Goal: Task Accomplishment & Management: Use online tool/utility

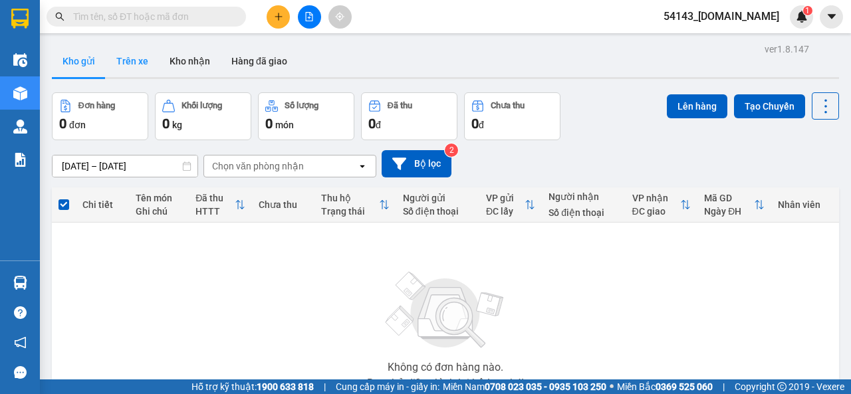
click at [130, 61] on button "Trên xe" at bounding box center [132, 61] width 53 height 32
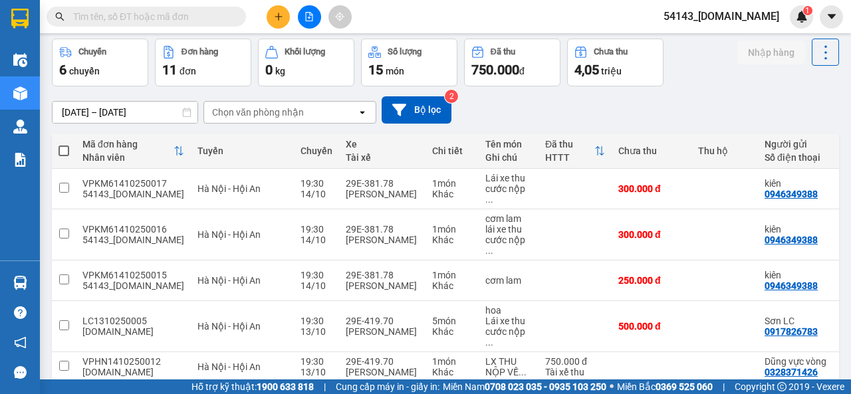
scroll to position [66, 0]
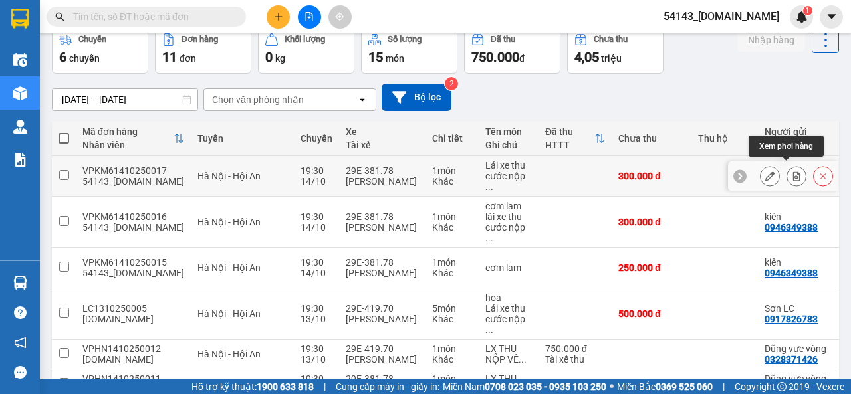
click at [792, 171] on icon at bounding box center [796, 175] width 9 height 9
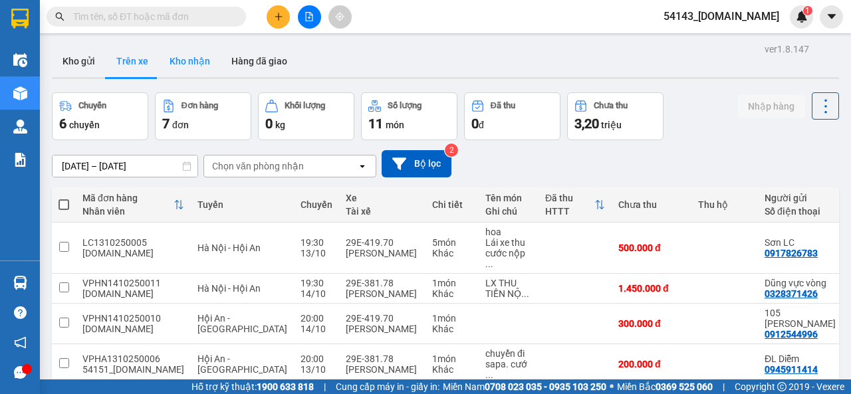
click at [189, 64] on button "Kho nhận" at bounding box center [190, 61] width 62 height 32
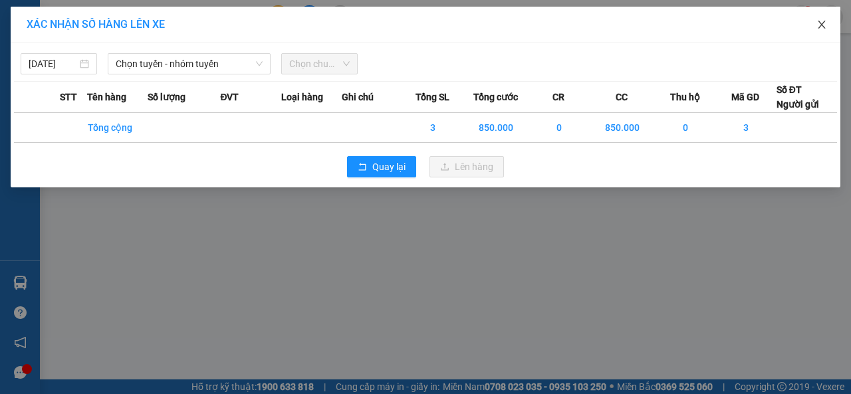
click at [819, 23] on icon "close" at bounding box center [820, 25] width 7 height 8
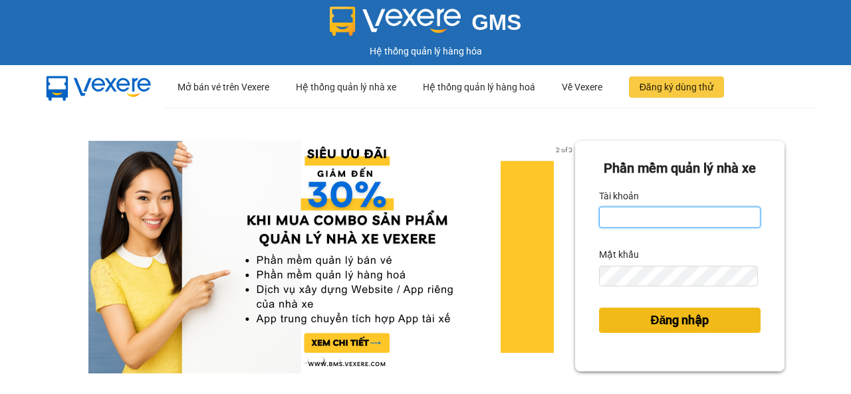
type input "[DOMAIN_NAME]"
click at [661, 330] on span "Đăng nhập" at bounding box center [679, 320] width 58 height 19
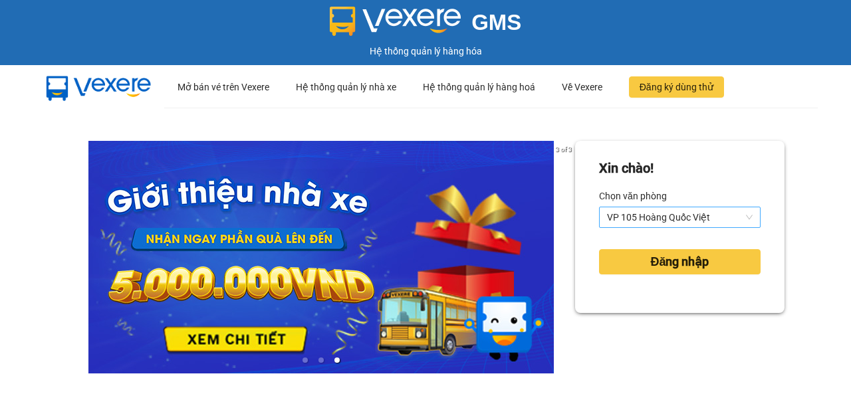
click at [736, 217] on span "VP 105 Hoàng Quốc Việt" at bounding box center [680, 217] width 146 height 20
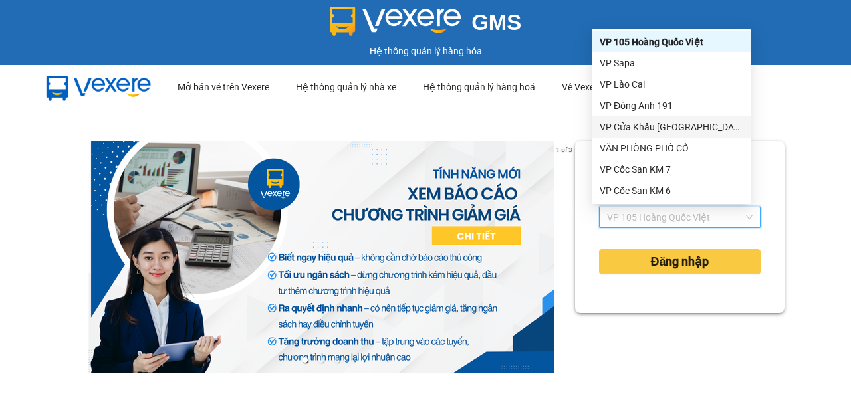
scroll to position [133, 0]
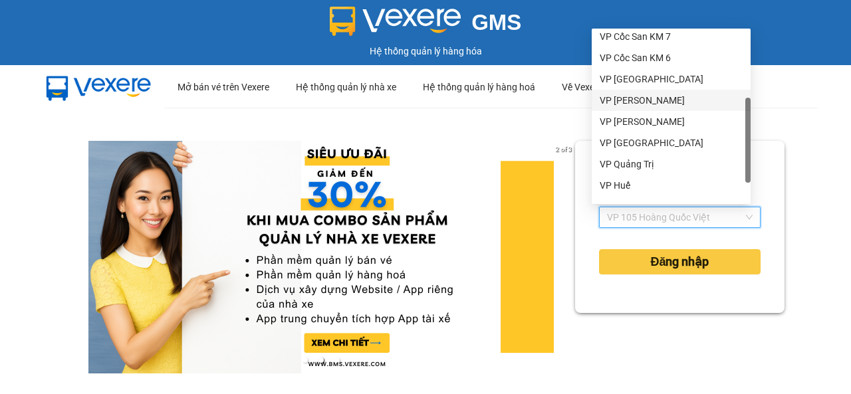
click at [640, 104] on div "VP Thạch Bàn" at bounding box center [670, 100] width 143 height 15
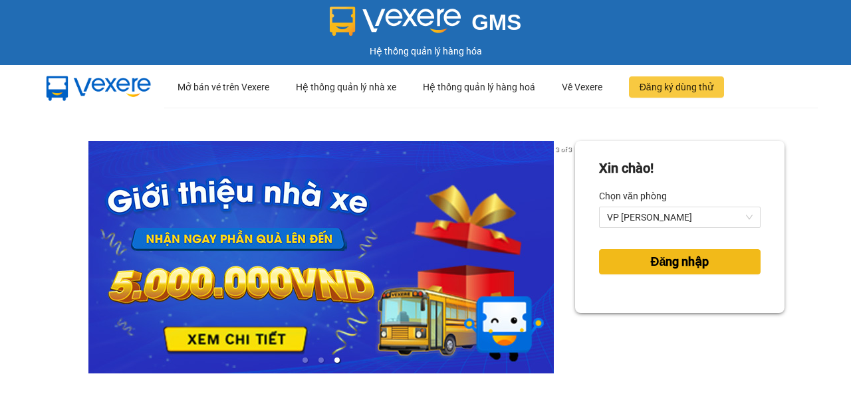
click at [670, 266] on span "Đăng nhập" at bounding box center [679, 262] width 58 height 19
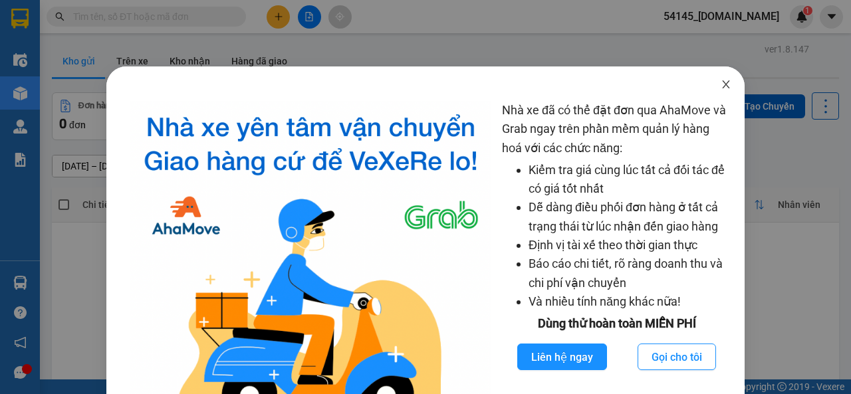
click at [720, 84] on icon "close" at bounding box center [725, 84] width 11 height 11
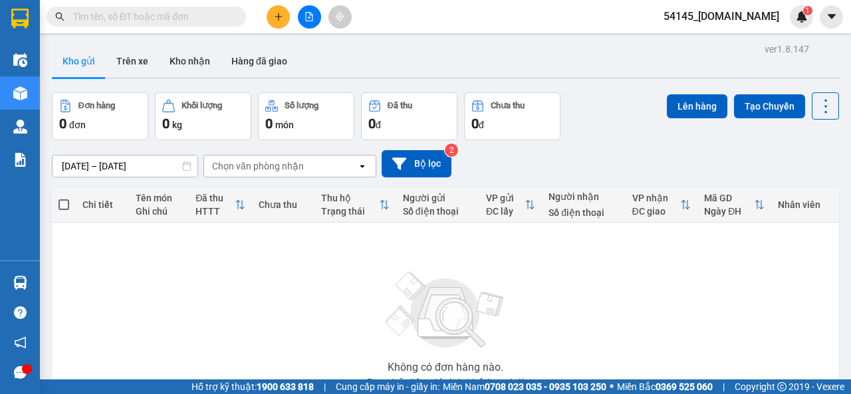
click at [744, 19] on span "54145_manhmg.got" at bounding box center [721, 16] width 137 height 17
click at [732, 42] on span "Đăng xuất" at bounding box center [737, 41] width 88 height 15
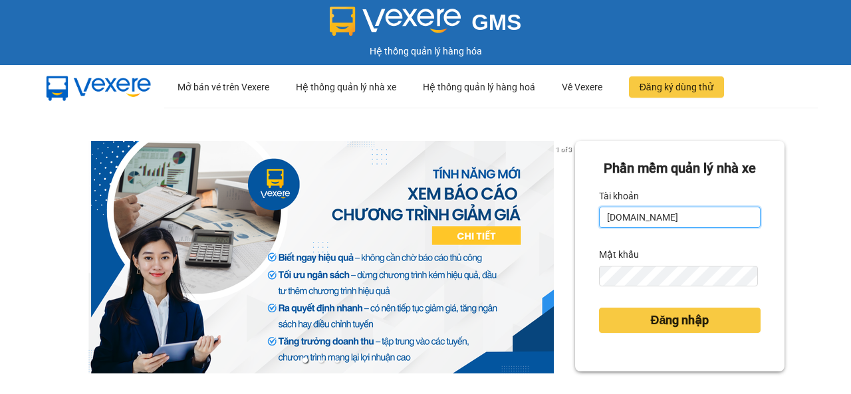
click at [673, 228] on input "[DOMAIN_NAME]" at bounding box center [679, 217] width 161 height 21
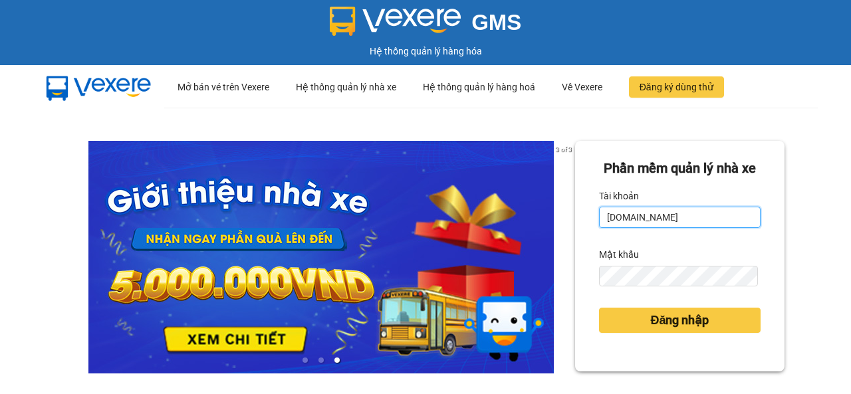
type input "[DOMAIN_NAME]"
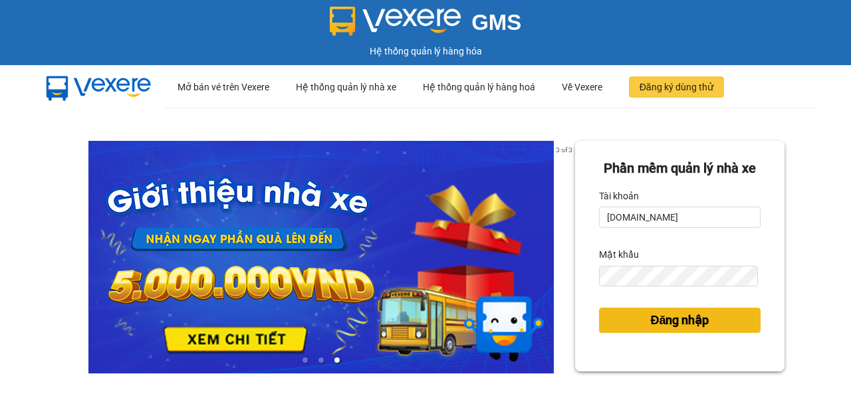
click at [673, 330] on span "Đăng nhập" at bounding box center [679, 320] width 58 height 19
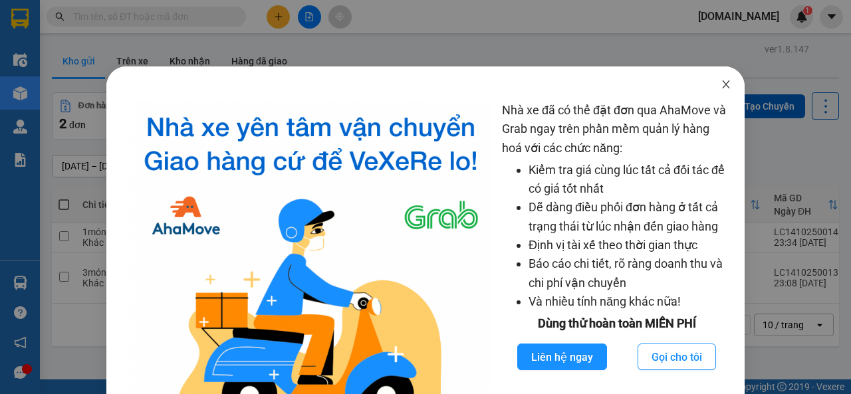
click at [720, 83] on icon "close" at bounding box center [725, 84] width 11 height 11
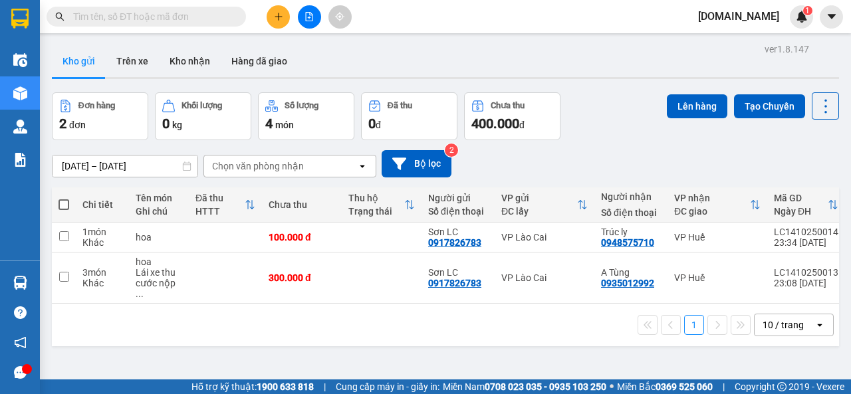
click at [764, 8] on span "[DOMAIN_NAME]" at bounding box center [738, 16] width 102 height 17
click at [765, 43] on span "Đăng xuất" at bounding box center [772, 41] width 56 height 15
click at [770, 21] on span "[DOMAIN_NAME]" at bounding box center [738, 16] width 102 height 17
click at [760, 39] on span "Đăng xuất" at bounding box center [772, 41] width 56 height 15
click at [760, 20] on span "[DOMAIN_NAME]" at bounding box center [738, 16] width 102 height 17
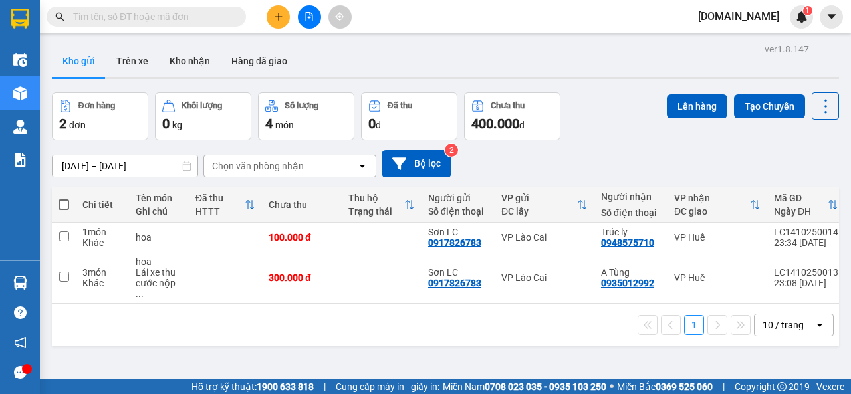
click at [627, 22] on div "Kết quả tìm kiếm ( 0 ) Bộ lọc No Data lnson.got 1" at bounding box center [425, 16] width 851 height 33
click at [65, 238] on input "checkbox" at bounding box center [64, 236] width 10 height 10
checkbox input "true"
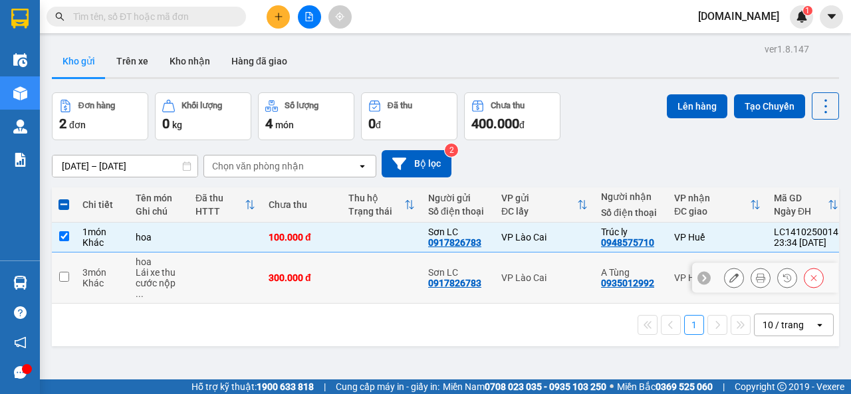
click at [64, 272] on input "checkbox" at bounding box center [64, 277] width 10 height 10
checkbox input "true"
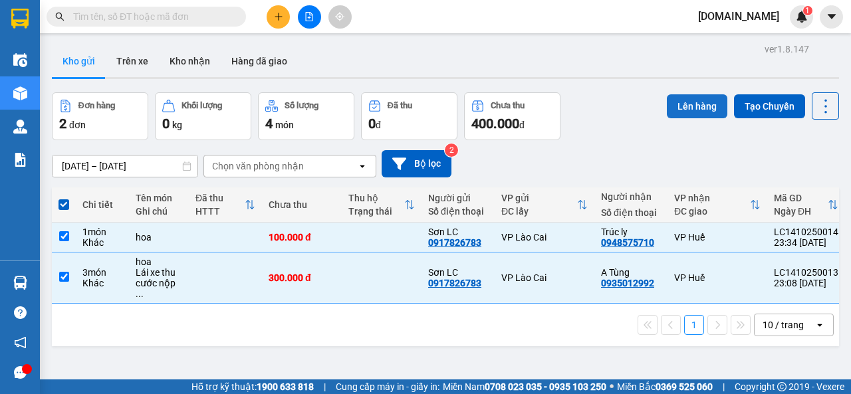
click at [680, 106] on button "Lên hàng" at bounding box center [697, 106] width 60 height 24
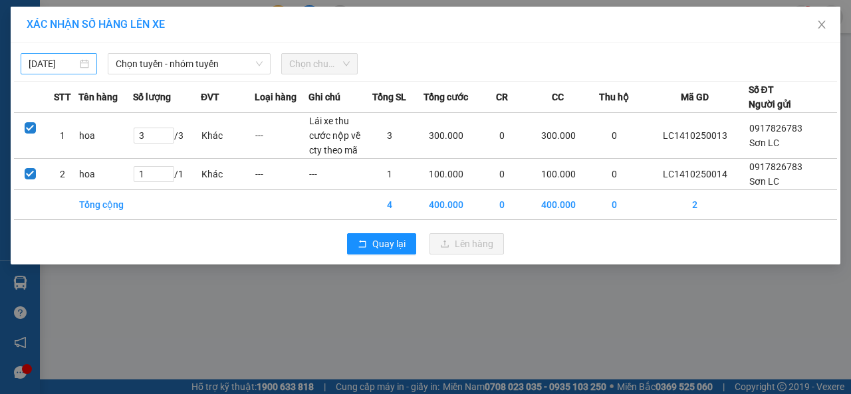
click at [64, 64] on body "Kết quả tìm kiếm ( 0 ) Bộ lọc No Data lnson.got 1 Điều hành xe Kho hàng mới Quả…" at bounding box center [425, 197] width 851 height 394
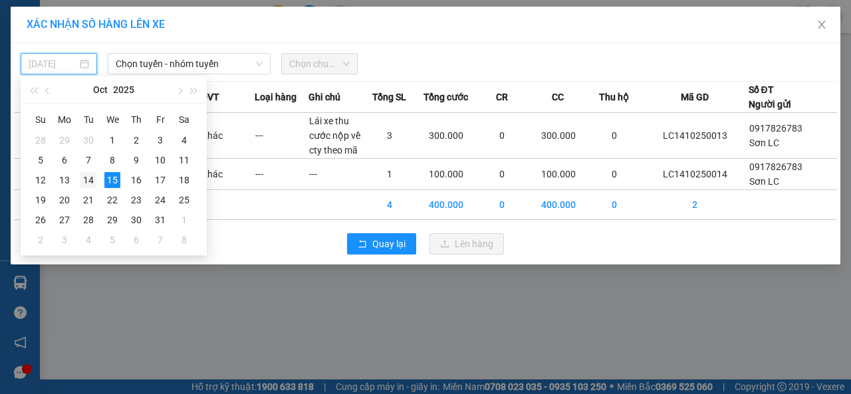
click at [88, 175] on div "14" at bounding box center [88, 180] width 16 height 16
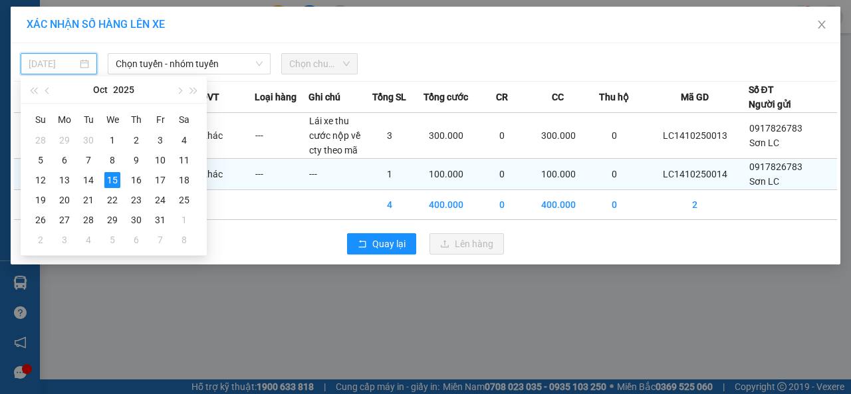
type input "14/10/2025"
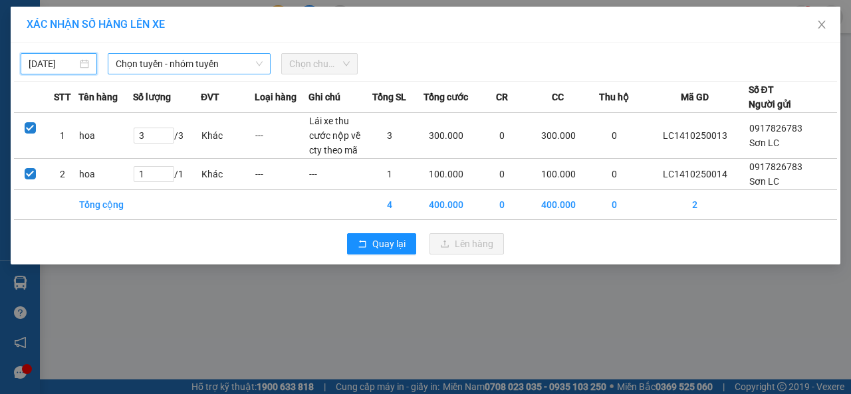
click at [176, 66] on span "Chọn tuyến - nhóm tuyến" at bounding box center [189, 64] width 147 height 20
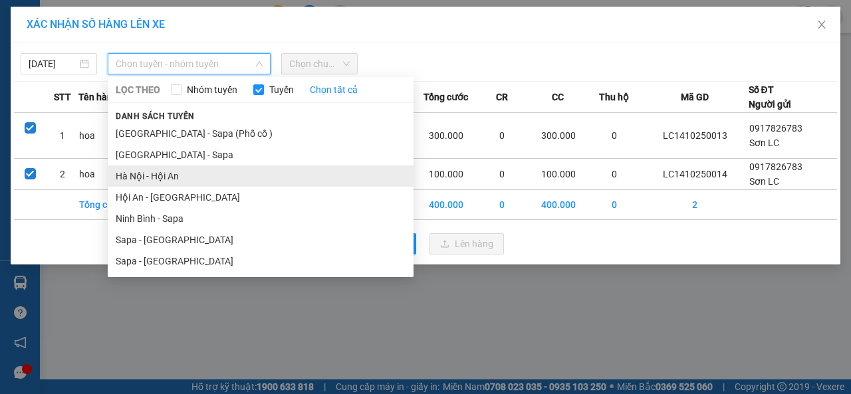
click at [142, 177] on li "Hà Nội - Hội An" at bounding box center [261, 175] width 306 height 21
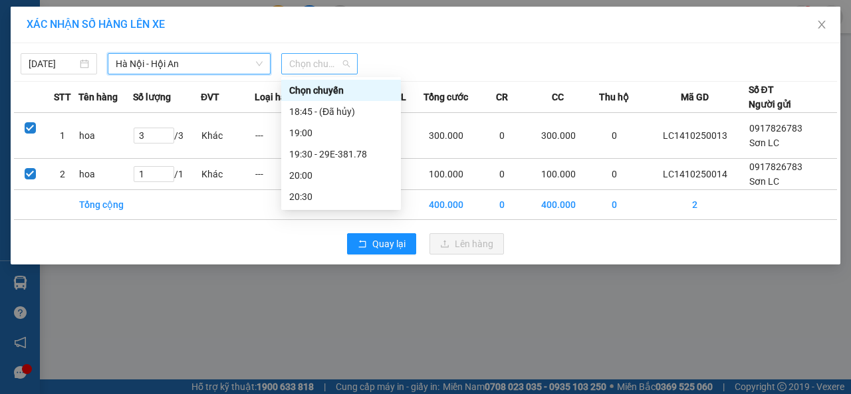
click at [344, 64] on span "Chọn chuyến" at bounding box center [319, 64] width 60 height 20
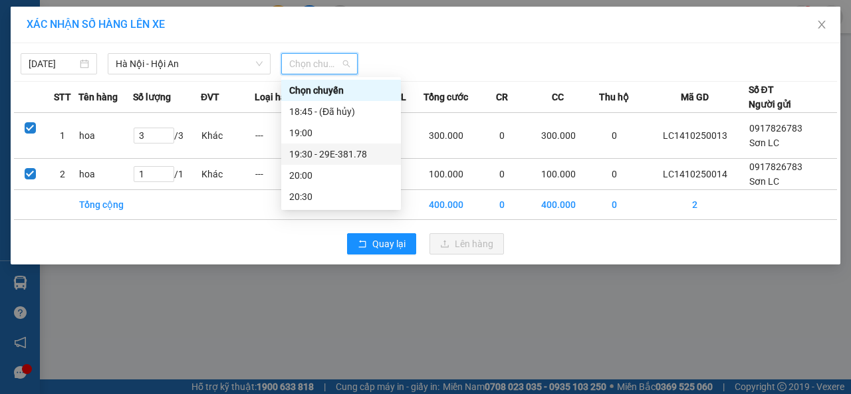
click at [338, 156] on div "19:30 - 29E-381.78" at bounding box center [341, 154] width 104 height 15
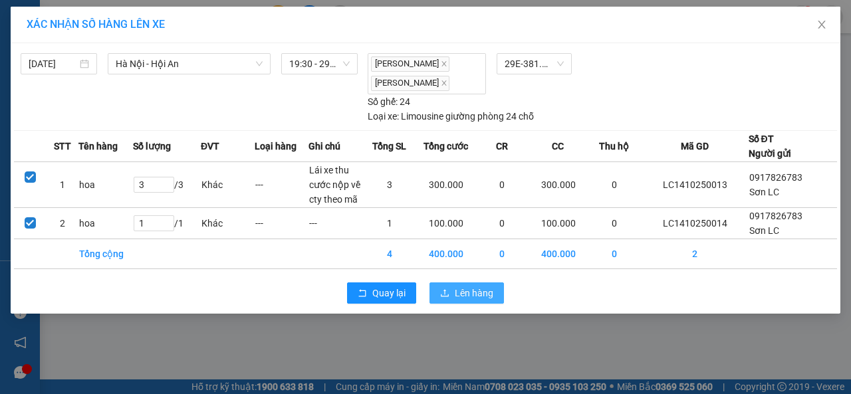
click at [468, 289] on span "Lên hàng" at bounding box center [474, 293] width 39 height 15
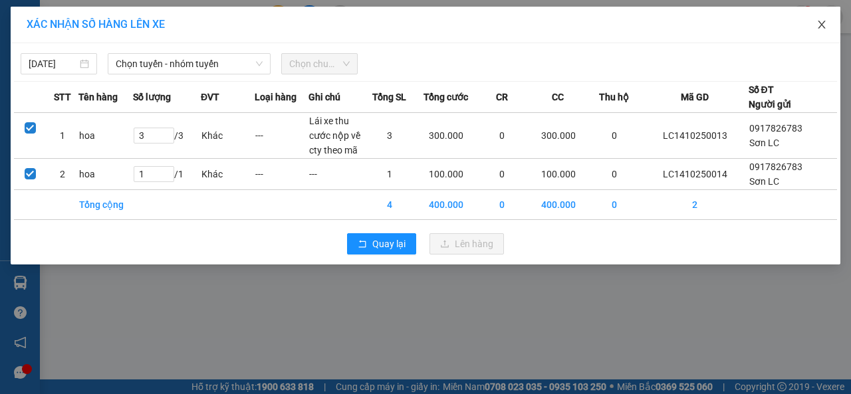
click at [826, 23] on icon "close" at bounding box center [821, 24] width 11 height 11
click at [374, 243] on span "Quay lại" at bounding box center [388, 244] width 33 height 15
click at [821, 23] on icon "close" at bounding box center [821, 24] width 11 height 11
click at [820, 27] on icon "close" at bounding box center [821, 24] width 11 height 11
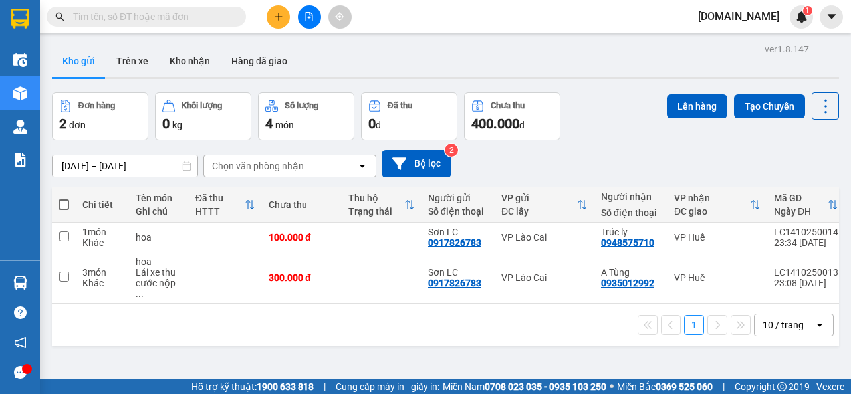
click at [364, 168] on icon "open" at bounding box center [362, 166] width 11 height 11
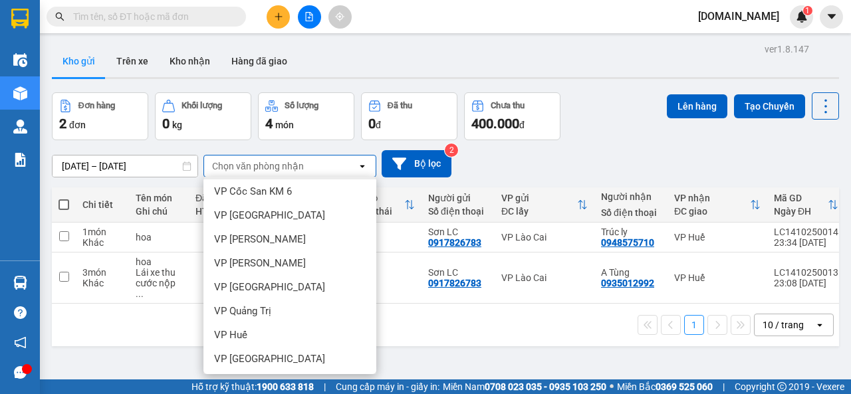
scroll to position [196, 0]
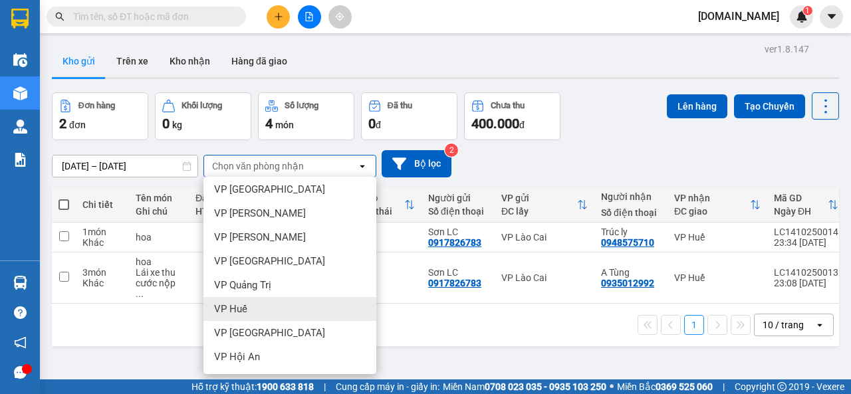
click at [263, 304] on div "VP Huế" at bounding box center [289, 309] width 173 height 24
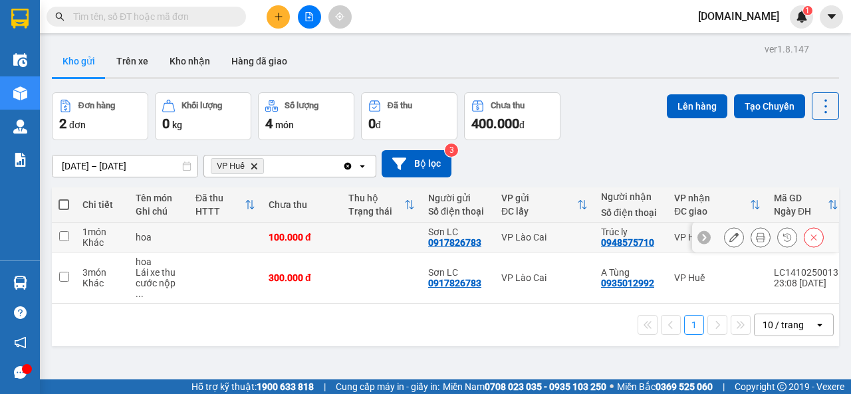
click at [61, 238] on input "checkbox" at bounding box center [64, 236] width 10 height 10
checkbox input "true"
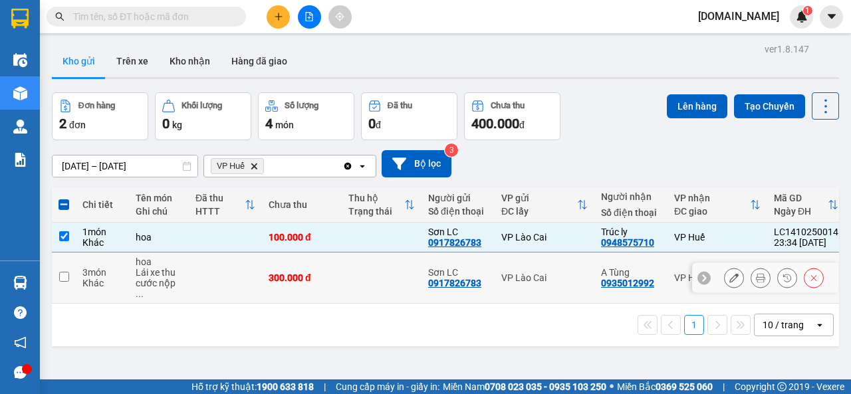
click at [62, 272] on input "checkbox" at bounding box center [64, 277] width 10 height 10
checkbox input "true"
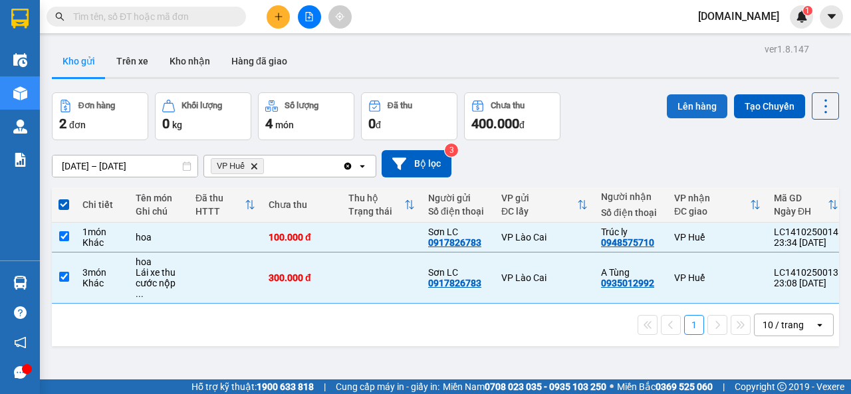
click at [684, 104] on button "Lên hàng" at bounding box center [697, 106] width 60 height 24
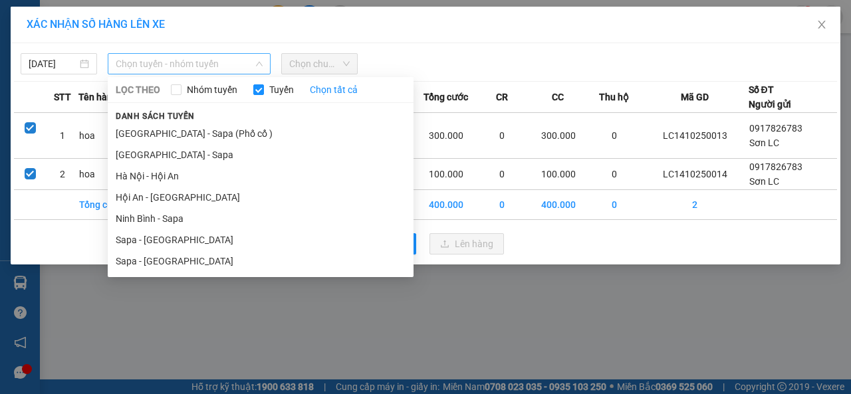
click at [193, 68] on span "Chọn tuyến - nhóm tuyến" at bounding box center [189, 64] width 147 height 20
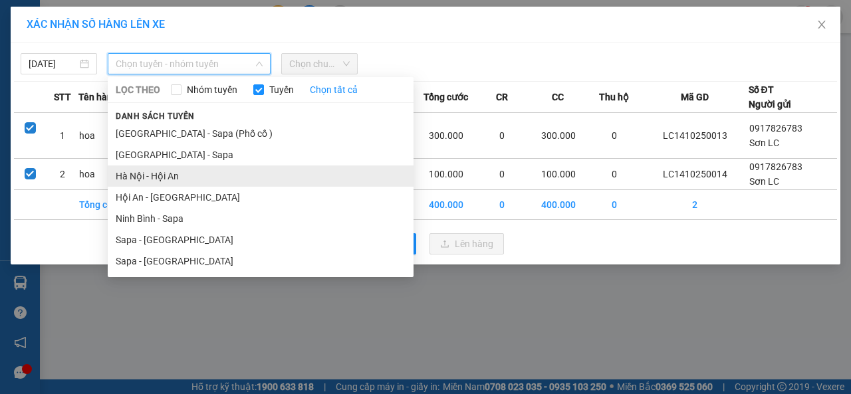
click at [137, 182] on li "Hà Nội - Hội An" at bounding box center [261, 175] width 306 height 21
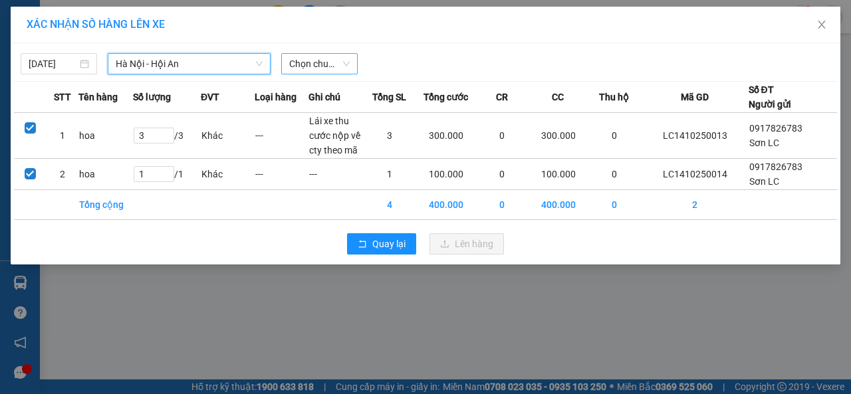
click at [350, 64] on div "Chọn chuyến" at bounding box center [319, 63] width 76 height 21
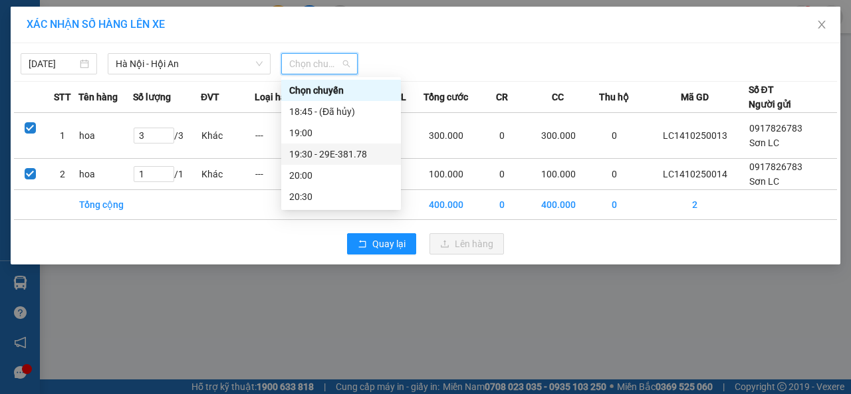
click at [332, 154] on div "19:30 - 29E-381.78" at bounding box center [341, 154] width 104 height 15
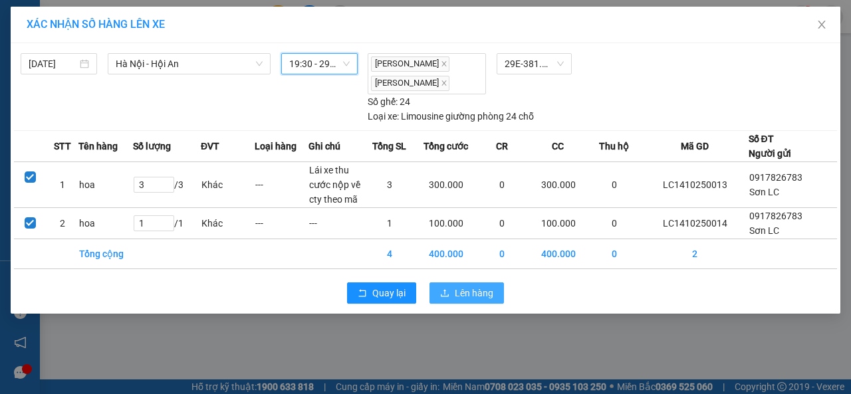
click at [482, 293] on span "Lên hàng" at bounding box center [474, 293] width 39 height 15
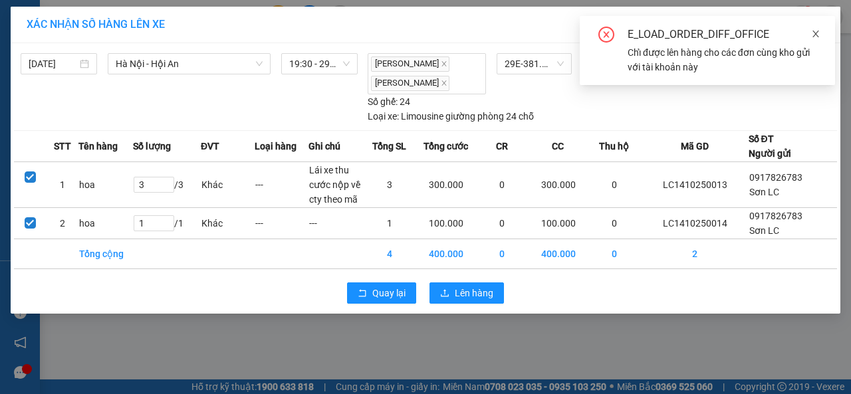
click at [817, 35] on icon "close" at bounding box center [815, 33] width 9 height 9
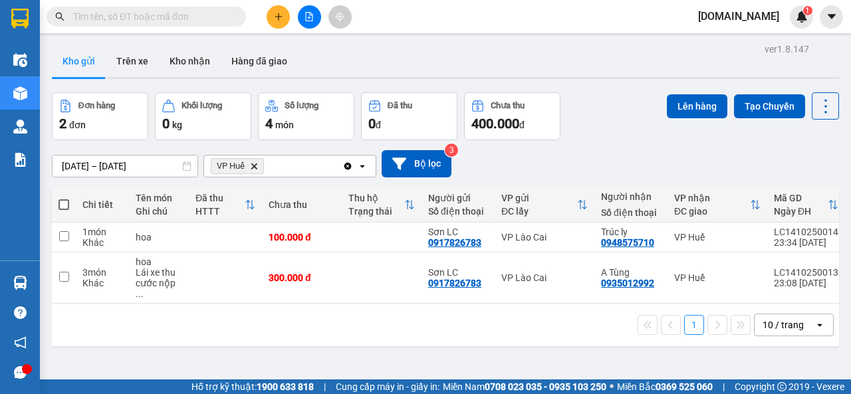
click at [758, 17] on span "[DOMAIN_NAME]" at bounding box center [738, 16] width 102 height 17
click at [757, 41] on span "Đăng xuất" at bounding box center [772, 41] width 56 height 15
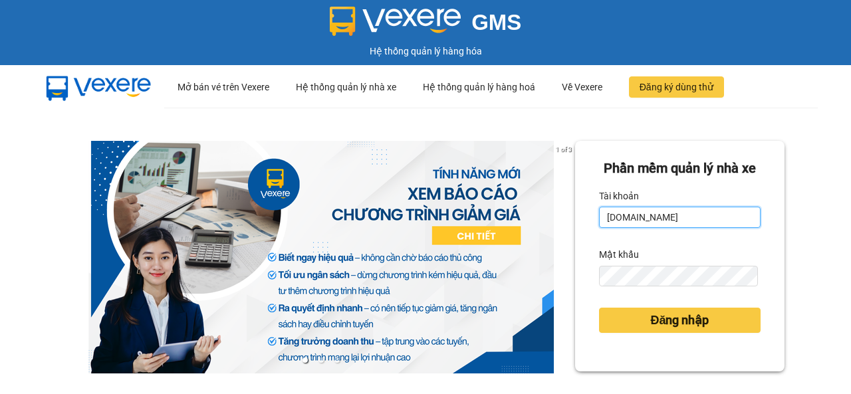
click at [693, 228] on input "[DOMAIN_NAME]" at bounding box center [679, 217] width 161 height 21
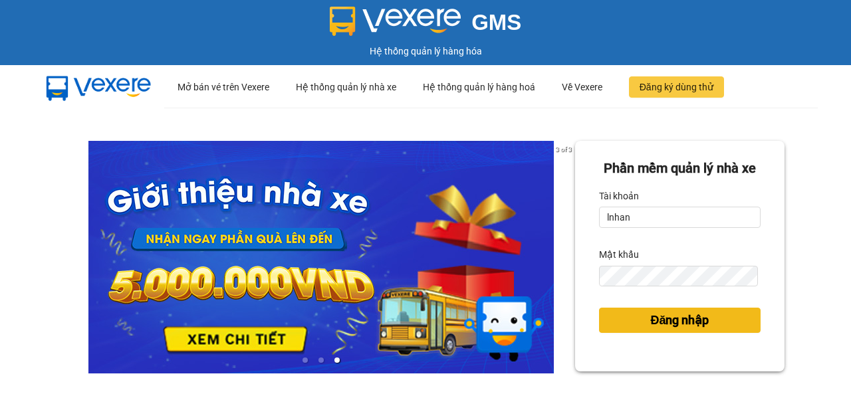
click at [677, 333] on button "Đăng nhập" at bounding box center [679, 320] width 161 height 25
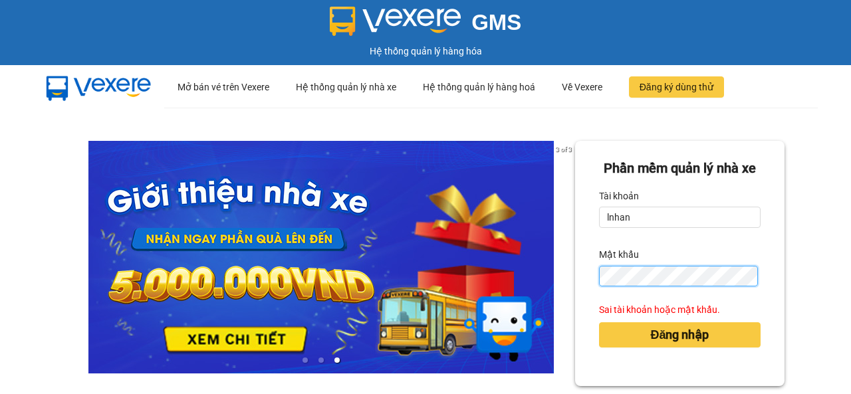
click at [599, 308] on form "Phần mềm quản lý nhà xe Tài khoản lnhan Mật khẩu Sai tài khoản hoặc mật khẩu. Đ…" at bounding box center [679, 263] width 161 height 211
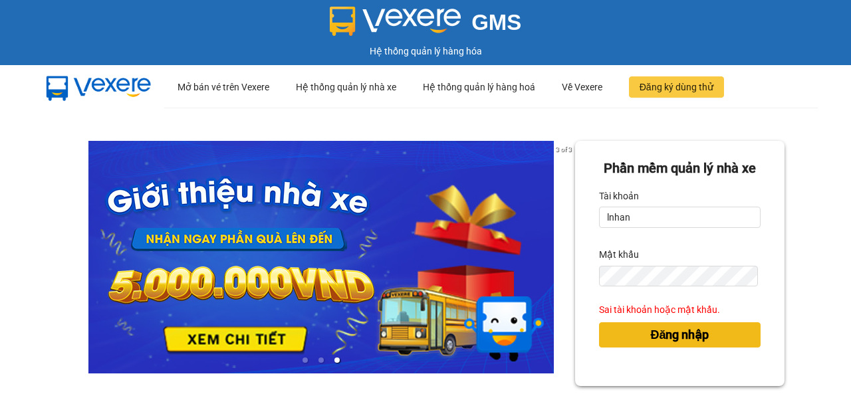
click at [677, 344] on span "Đăng nhập" at bounding box center [679, 335] width 58 height 19
click at [676, 344] on span "Đăng nhập" at bounding box center [679, 335] width 58 height 19
click at [650, 344] on span "Đăng nhập" at bounding box center [679, 335] width 58 height 19
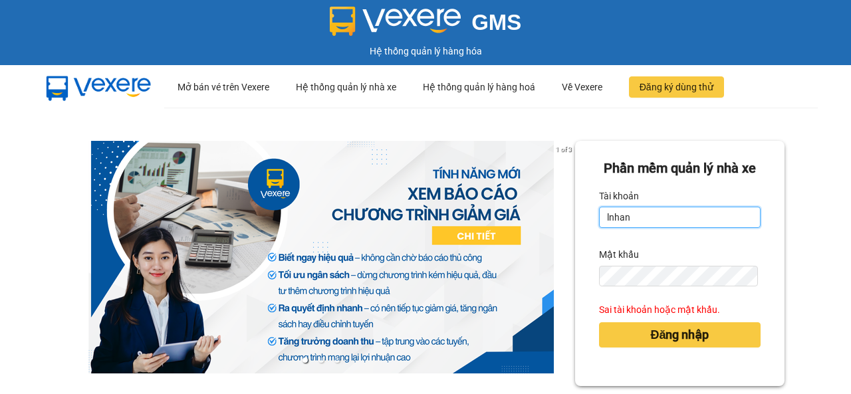
click at [639, 228] on input "lnhan" at bounding box center [679, 217] width 161 height 21
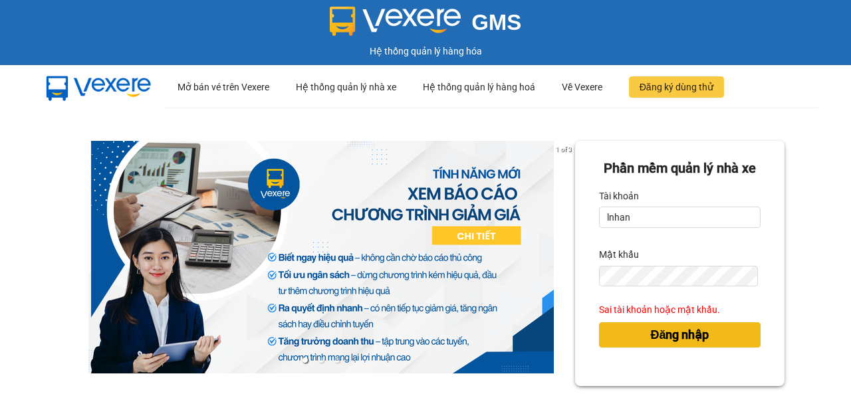
drag, startPoint x: 704, startPoint y: 308, endPoint x: 675, endPoint y: 358, distance: 58.0
click at [675, 344] on span "Đăng nhập" at bounding box center [679, 335] width 58 height 19
click at [676, 344] on span "Đăng nhập" at bounding box center [679, 335] width 58 height 19
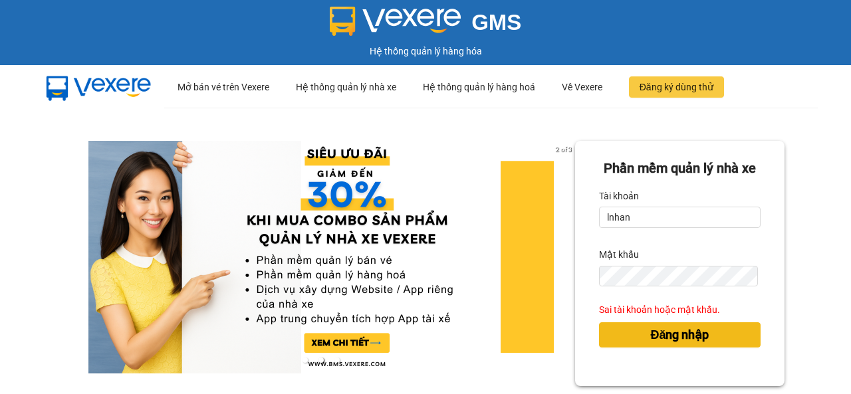
click at [677, 344] on span "Đăng nhập" at bounding box center [679, 335] width 58 height 19
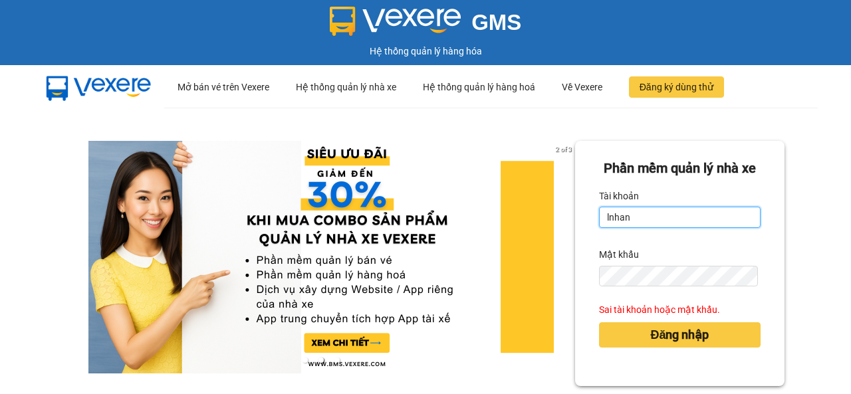
drag, startPoint x: 606, startPoint y: 239, endPoint x: 598, endPoint y: 240, distance: 8.1
click at [599, 228] on input "lnhan" at bounding box center [679, 217] width 161 height 21
click at [615, 228] on input "LNhan" at bounding box center [679, 217] width 161 height 21
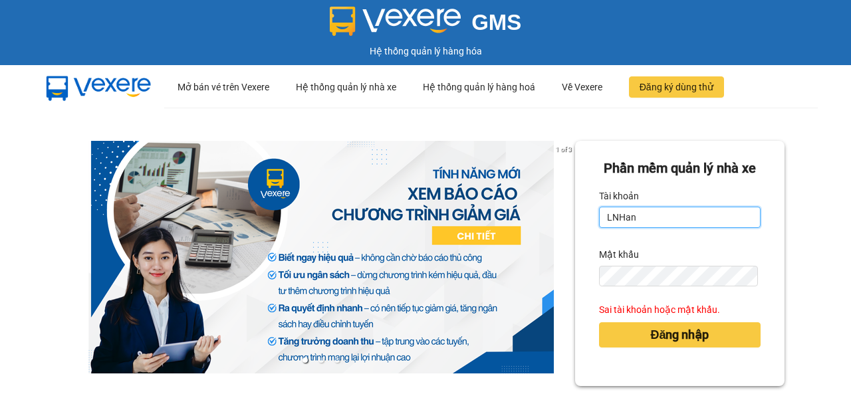
type input "LNHan"
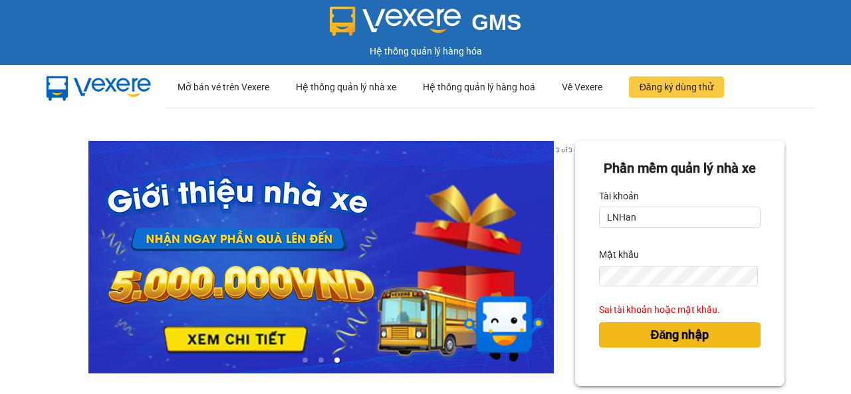
click at [663, 344] on span "Đăng nhập" at bounding box center [679, 335] width 58 height 19
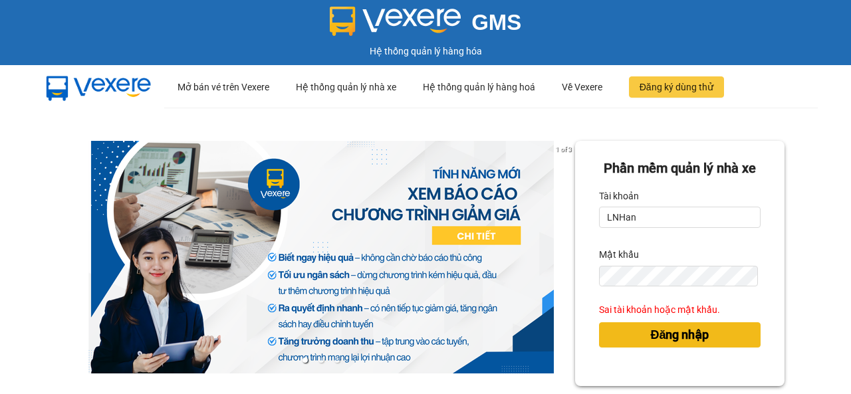
click at [662, 344] on span "Đăng nhập" at bounding box center [679, 335] width 58 height 19
click at [661, 344] on span "Đăng nhập" at bounding box center [679, 335] width 58 height 19
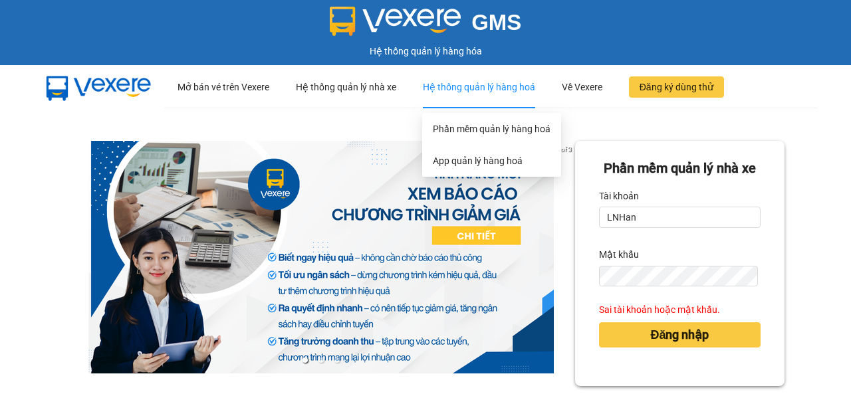
click at [463, 89] on div "Hệ thống quản lý hàng hoá" at bounding box center [479, 87] width 112 height 43
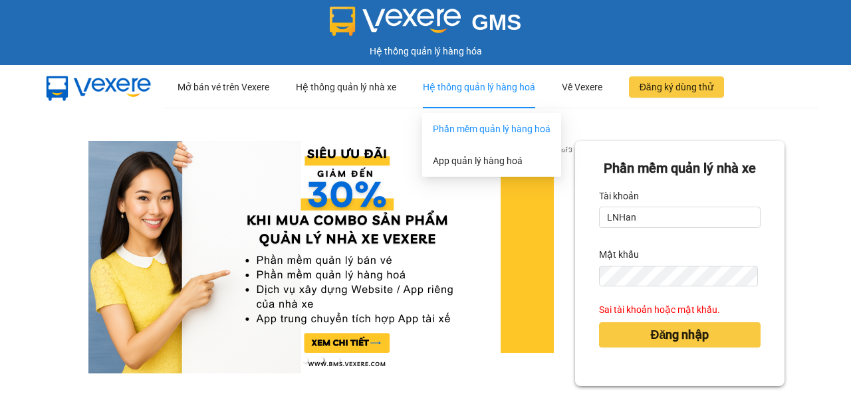
click at [459, 128] on link "Phần mềm quản lý hàng hoá" at bounding box center [492, 129] width 118 height 11
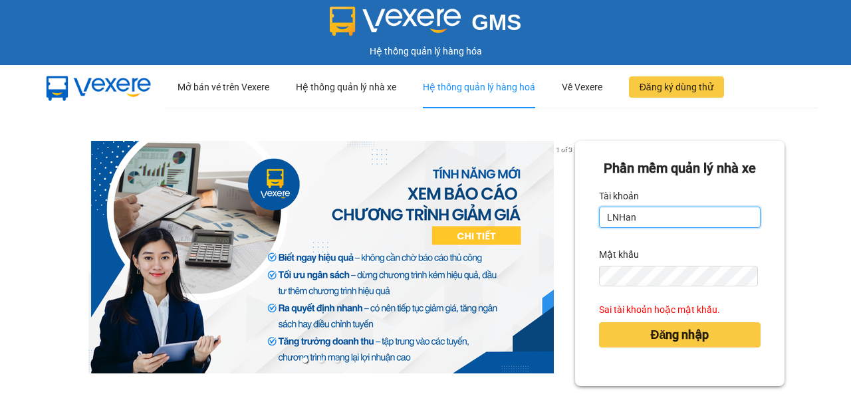
click at [693, 228] on input "LNHan" at bounding box center [679, 217] width 161 height 21
click at [666, 228] on input "LNHan" at bounding box center [679, 217] width 161 height 21
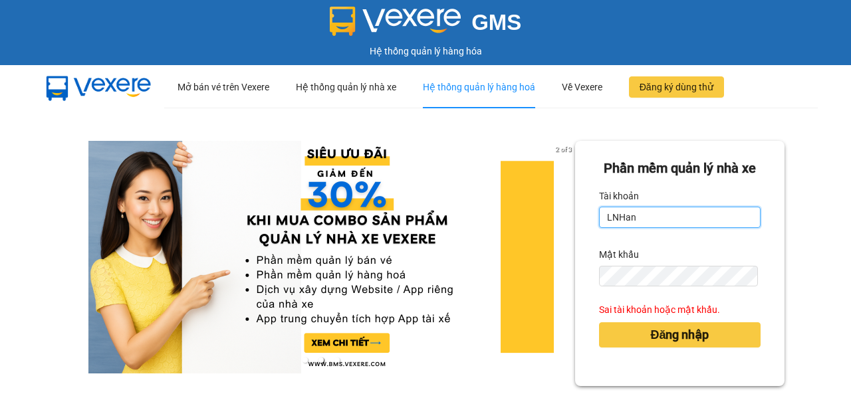
click at [710, 228] on input "LNHan" at bounding box center [679, 217] width 161 height 21
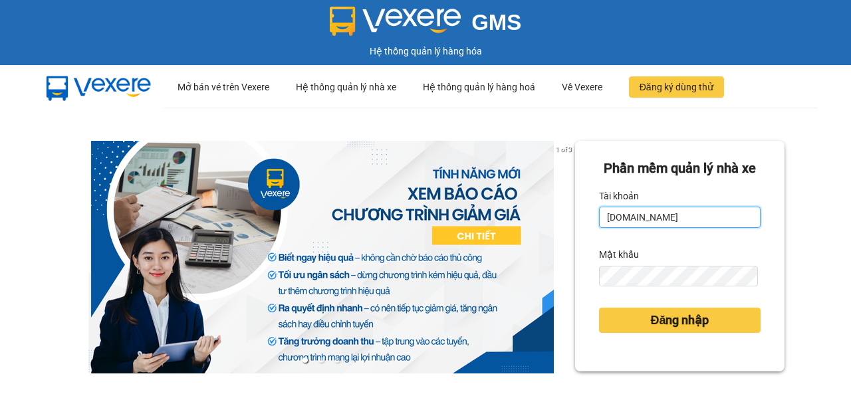
click at [692, 228] on input "[DOMAIN_NAME]" at bounding box center [679, 217] width 161 height 21
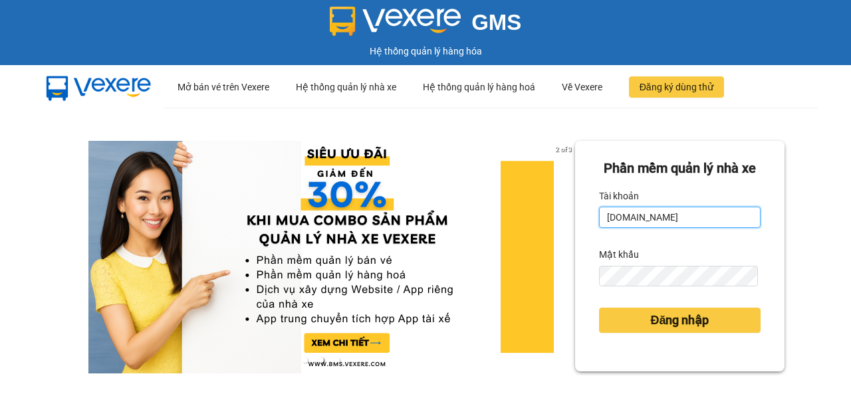
type input "[DOMAIN_NAME]"
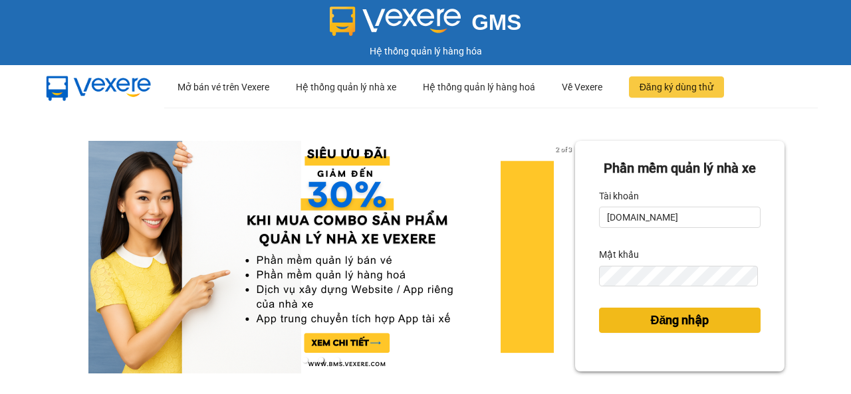
click at [699, 330] on span "Đăng nhập" at bounding box center [679, 320] width 58 height 19
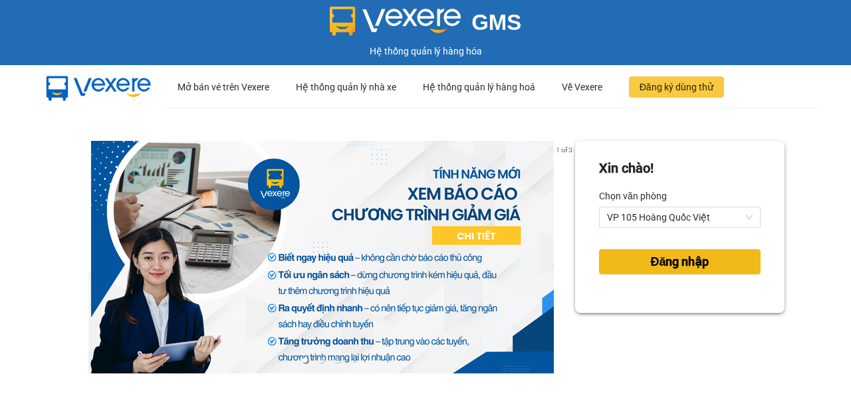
click at [696, 259] on span "Đăng nhập" at bounding box center [679, 262] width 58 height 19
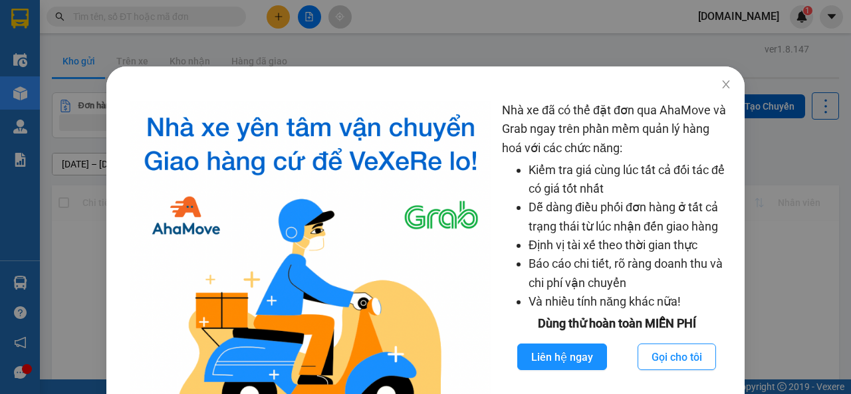
click at [748, 11] on div "Nhà xe đã có thể đặt đơn qua AhaMove và Grab ngay trên phần mềm quản lý hàng ho…" at bounding box center [425, 197] width 851 height 394
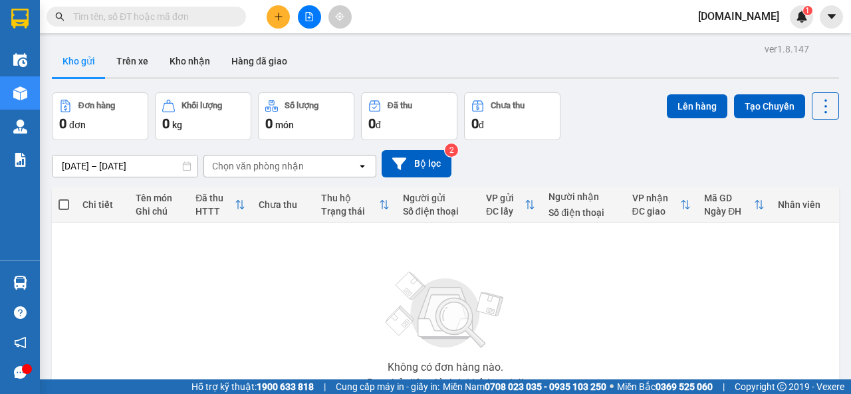
click at [751, 14] on span "[DOMAIN_NAME]" at bounding box center [738, 16] width 102 height 17
click at [750, 41] on span "Đăng xuất" at bounding box center [755, 41] width 56 height 15
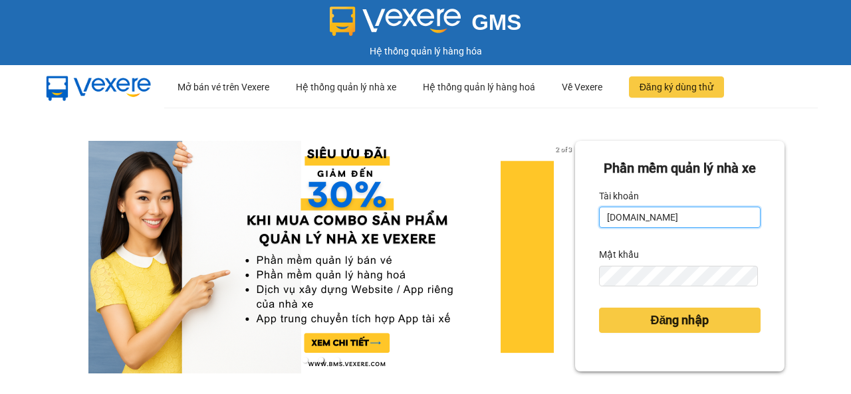
click at [683, 228] on input "[DOMAIN_NAME]" at bounding box center [679, 217] width 161 height 21
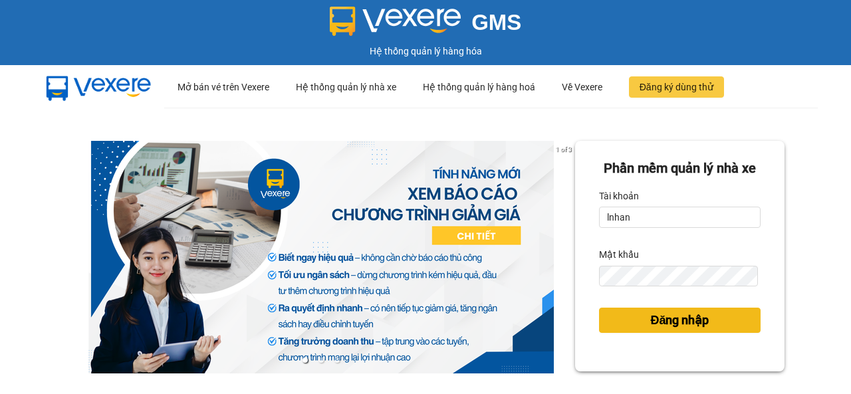
click at [685, 330] on span "Đăng nhập" at bounding box center [679, 320] width 58 height 19
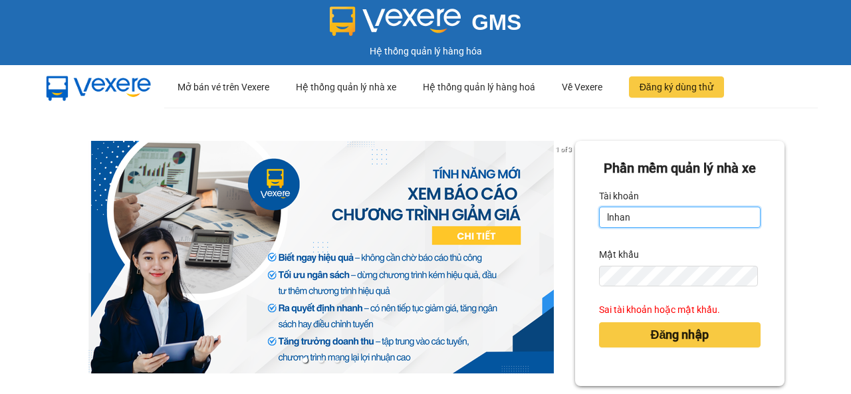
click at [626, 228] on input "lnhan" at bounding box center [679, 217] width 161 height 21
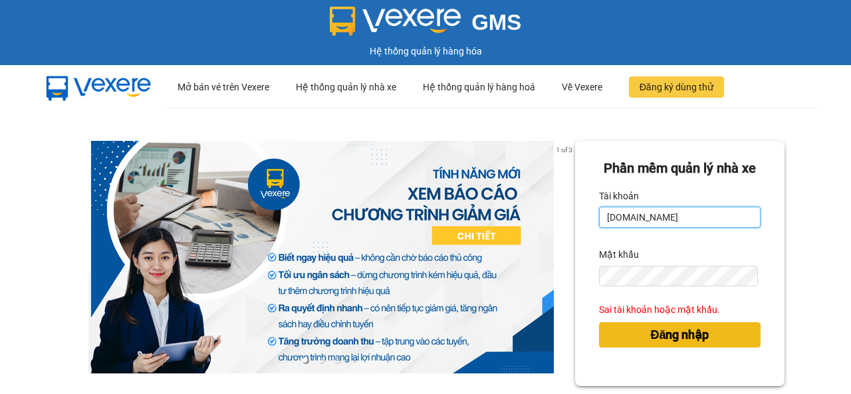
type input "[DOMAIN_NAME]"
click at [665, 344] on span "Đăng nhập" at bounding box center [679, 335] width 58 height 19
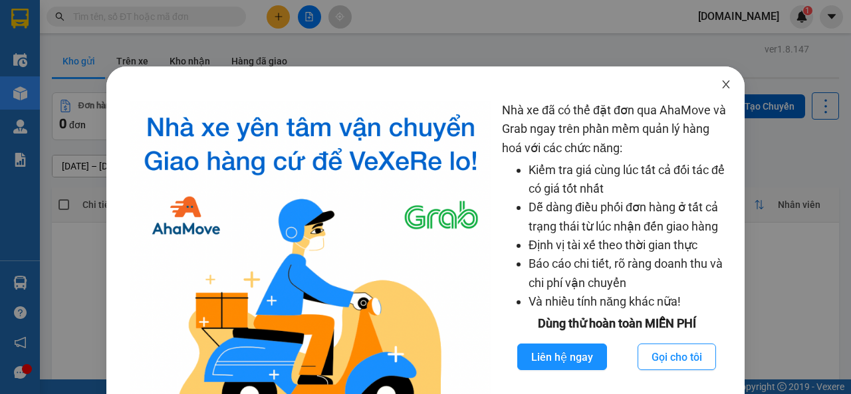
click at [723, 84] on span "Close" at bounding box center [725, 84] width 37 height 37
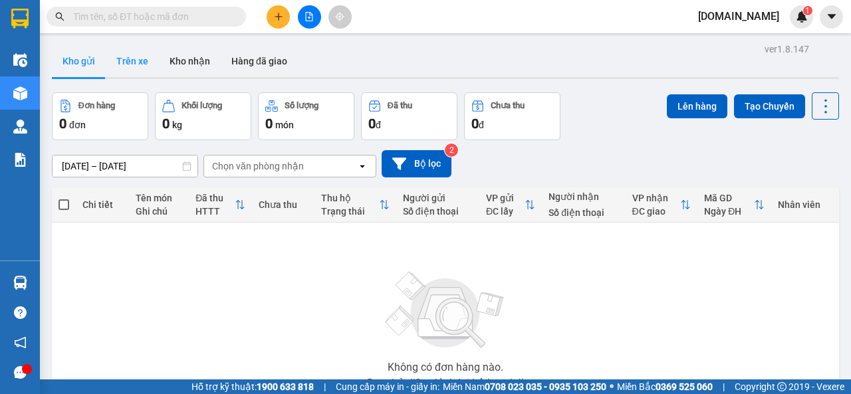
click at [130, 64] on button "Trên xe" at bounding box center [132, 61] width 53 height 32
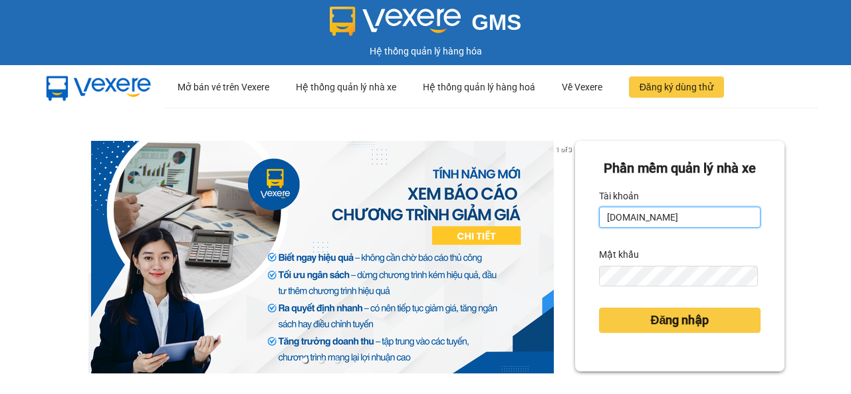
click at [684, 228] on input "lnhan.got" at bounding box center [679, 217] width 161 height 21
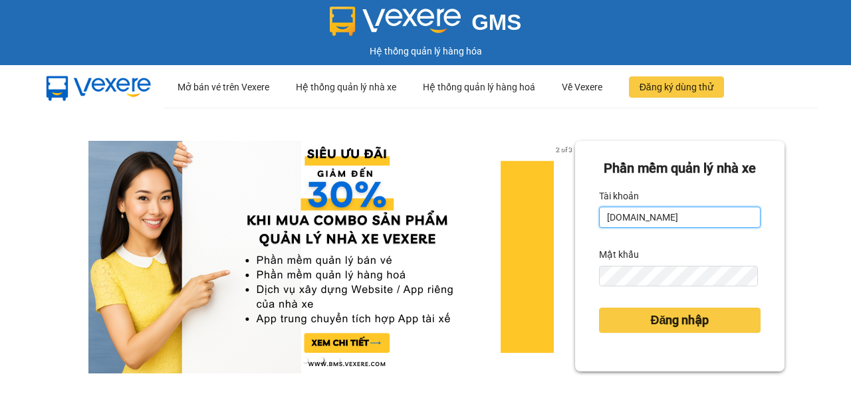
type input "[DOMAIN_NAME]"
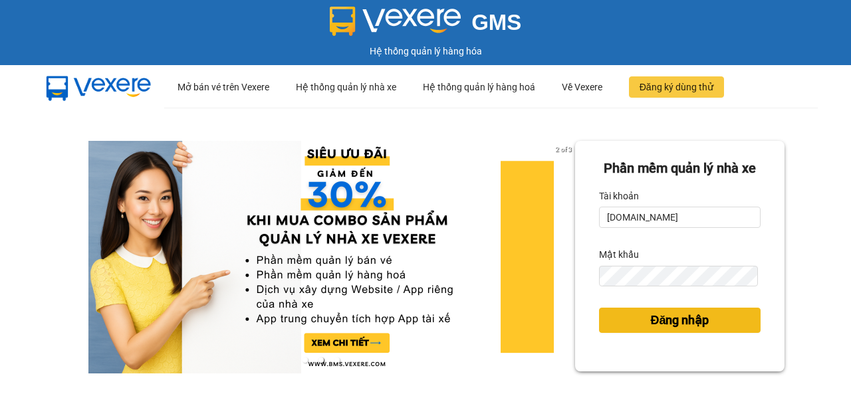
click at [685, 330] on span "Đăng nhập" at bounding box center [679, 320] width 58 height 19
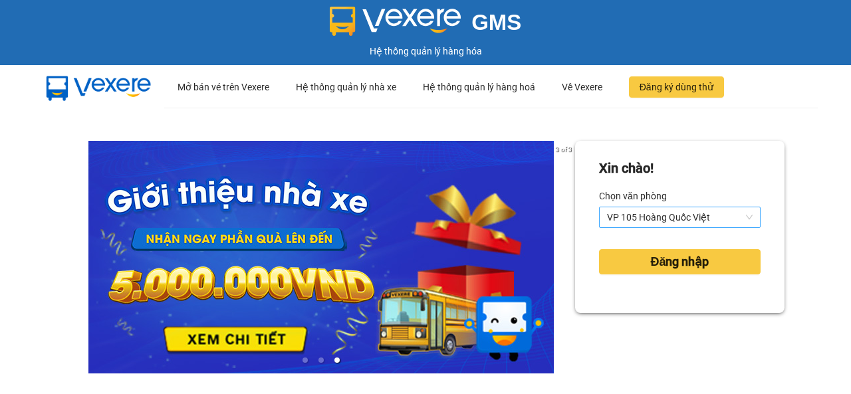
click at [740, 217] on span "VP 105 Hoàng Quốc Việt" at bounding box center [680, 217] width 146 height 20
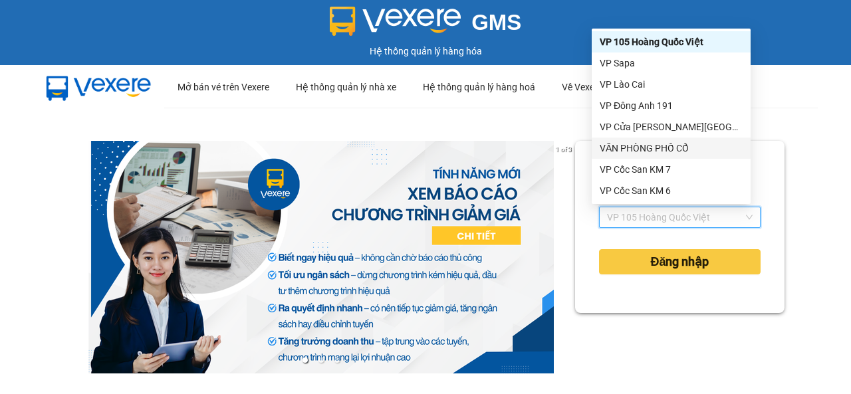
scroll to position [133, 0]
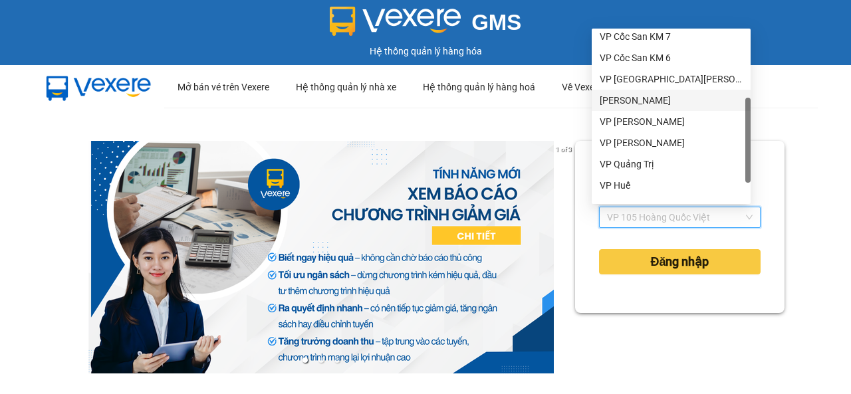
click at [646, 105] on div "VP [PERSON_NAME]" at bounding box center [670, 100] width 143 height 15
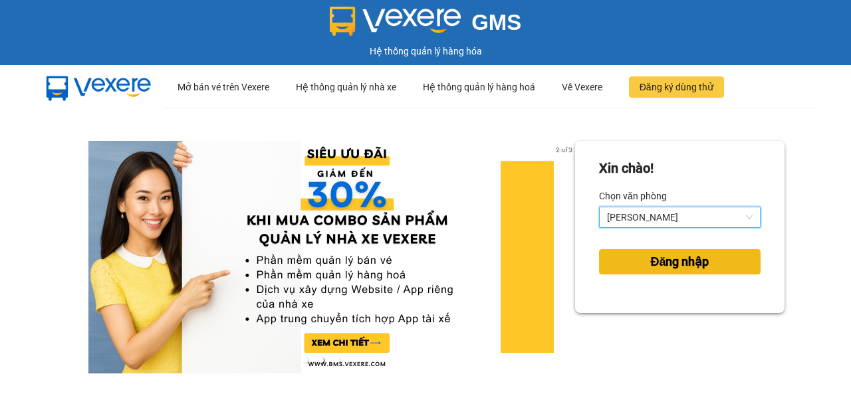
click at [689, 263] on span "Đăng nhập" at bounding box center [679, 262] width 58 height 19
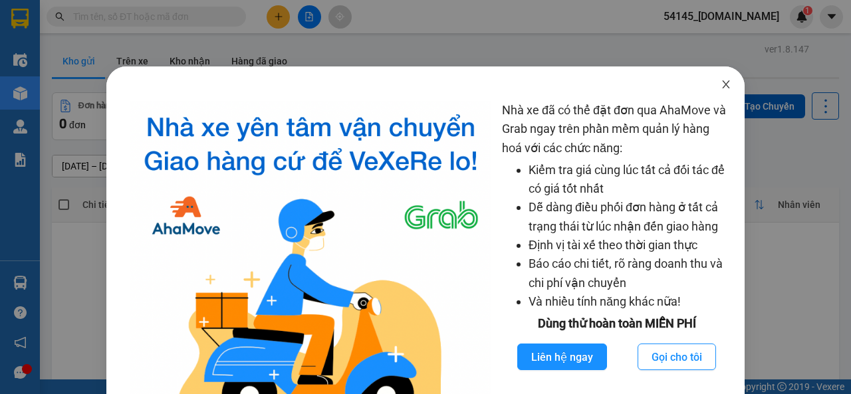
click at [722, 84] on icon "close" at bounding box center [725, 84] width 7 height 8
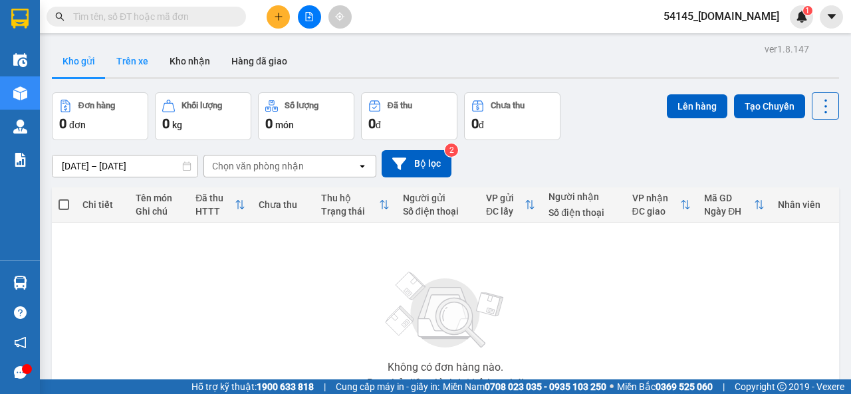
click at [135, 62] on button "Trên xe" at bounding box center [132, 61] width 53 height 32
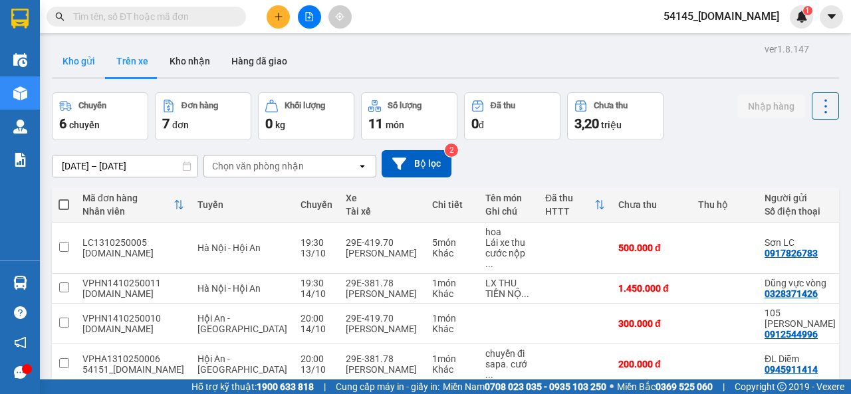
click at [84, 66] on button "Kho gửi" at bounding box center [79, 61] width 54 height 32
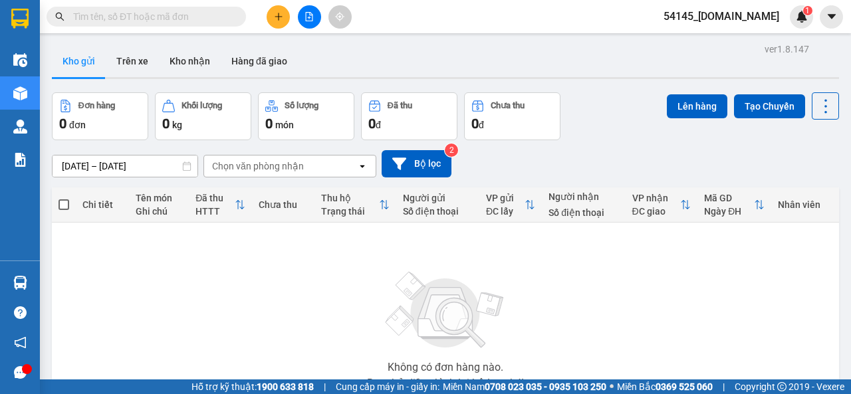
click at [719, 19] on span "54145_manhmg.got" at bounding box center [721, 16] width 137 height 17
click at [722, 39] on span "Đăng xuất" at bounding box center [737, 41] width 88 height 15
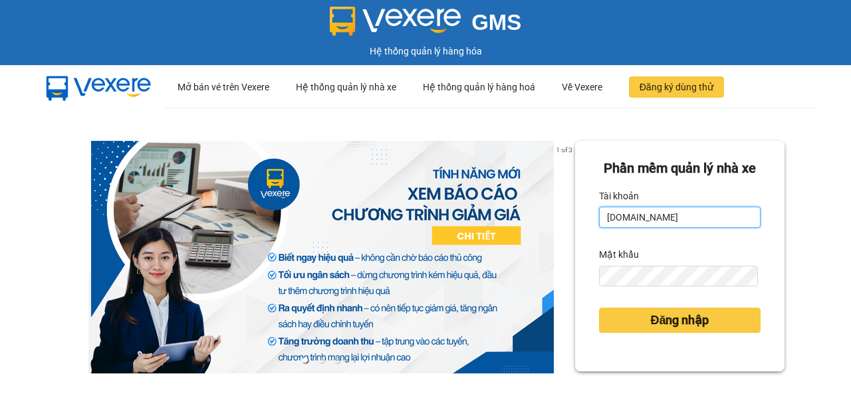
click at [674, 228] on input "[DOMAIN_NAME]" at bounding box center [679, 217] width 161 height 21
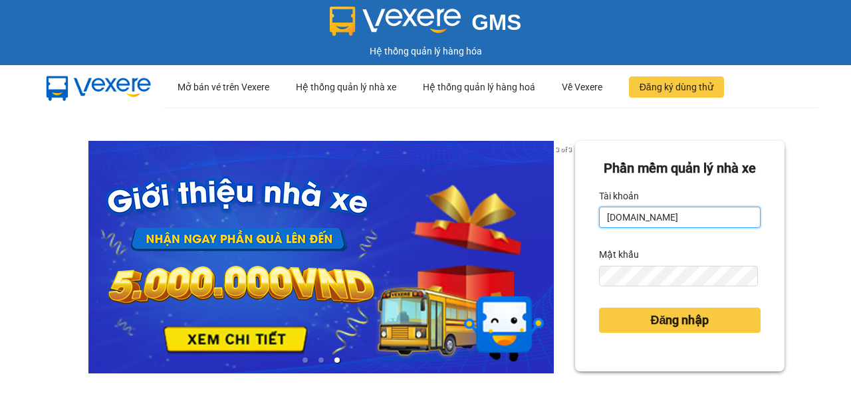
type input "[DOMAIN_NAME]"
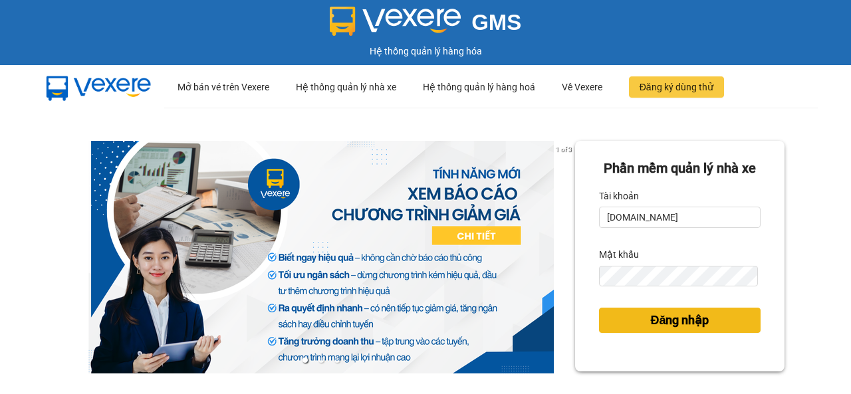
click at [669, 330] on span "Đăng nhập" at bounding box center [679, 320] width 58 height 19
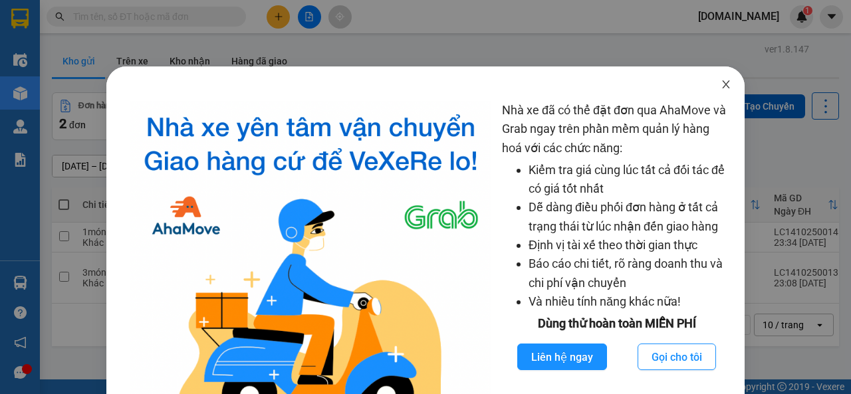
click at [720, 88] on icon "close" at bounding box center [725, 84] width 11 height 11
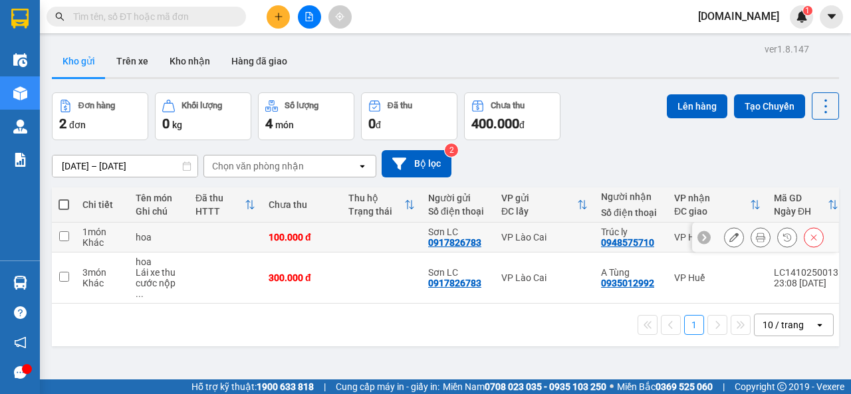
click at [64, 239] on input "checkbox" at bounding box center [64, 236] width 10 height 10
checkbox input "true"
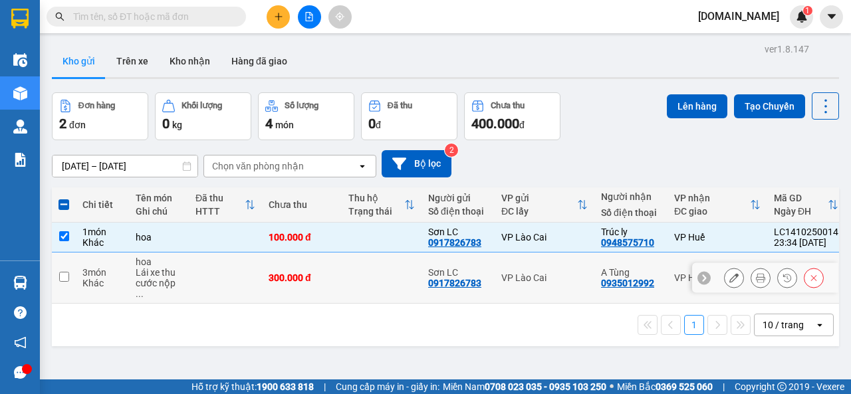
click at [68, 272] on input "checkbox" at bounding box center [64, 277] width 10 height 10
checkbox input "true"
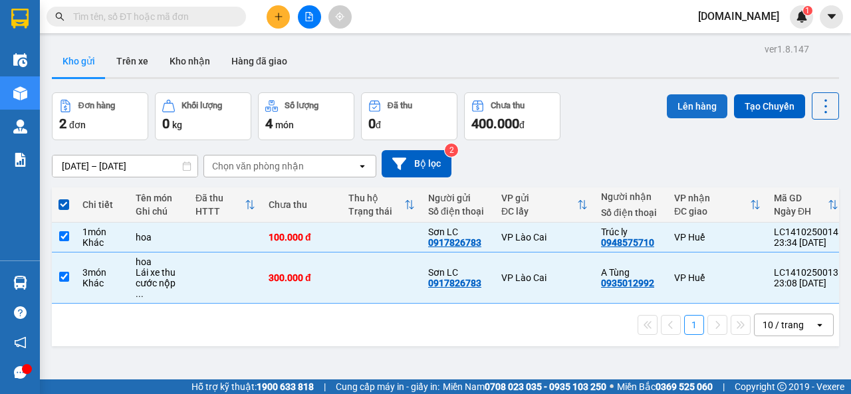
click at [683, 108] on button "Lên hàng" at bounding box center [697, 106] width 60 height 24
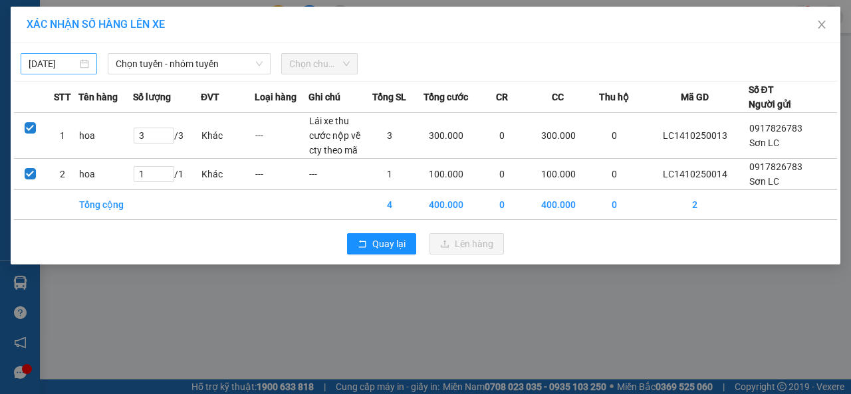
click at [66, 64] on input "[DATE]" at bounding box center [53, 63] width 49 height 15
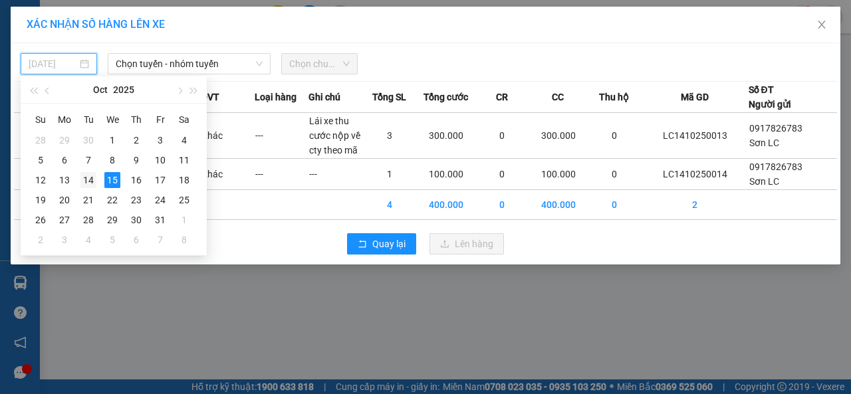
click at [89, 180] on div "14" at bounding box center [88, 180] width 16 height 16
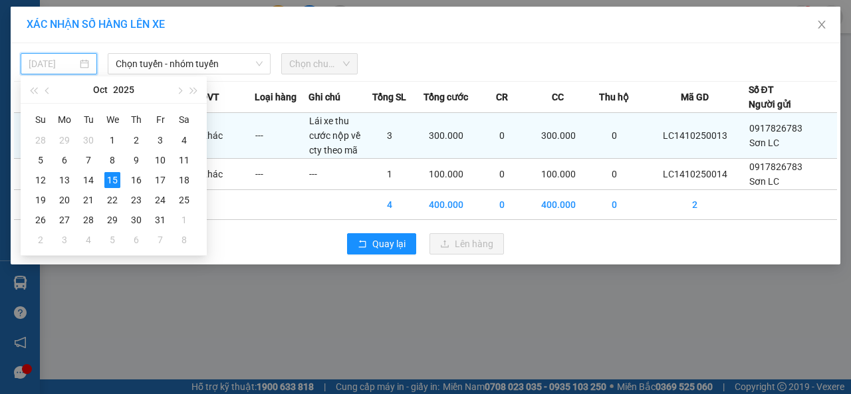
type input "[DATE]"
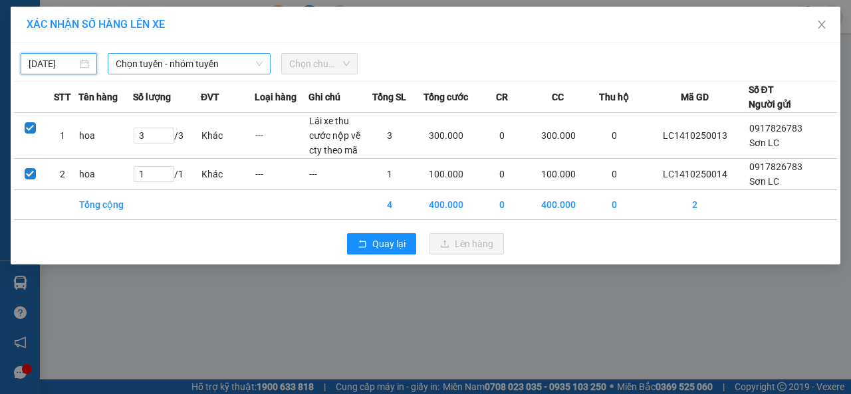
click at [156, 66] on span "Chọn tuyến - nhóm tuyến" at bounding box center [189, 64] width 147 height 20
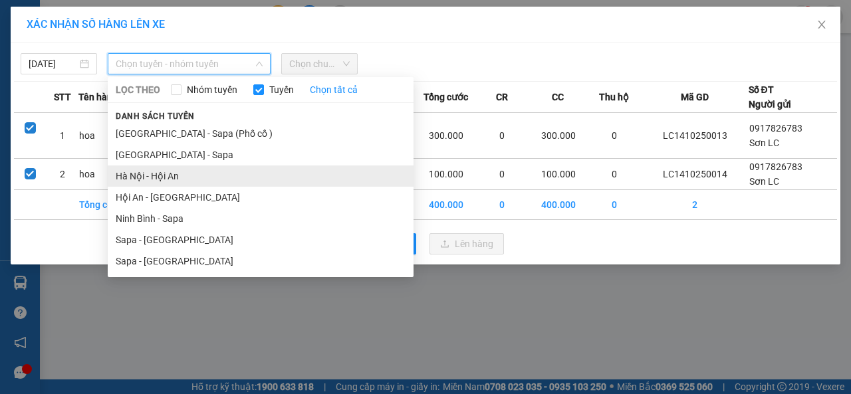
click at [146, 179] on li "Hà Nội - Hội An" at bounding box center [261, 175] width 306 height 21
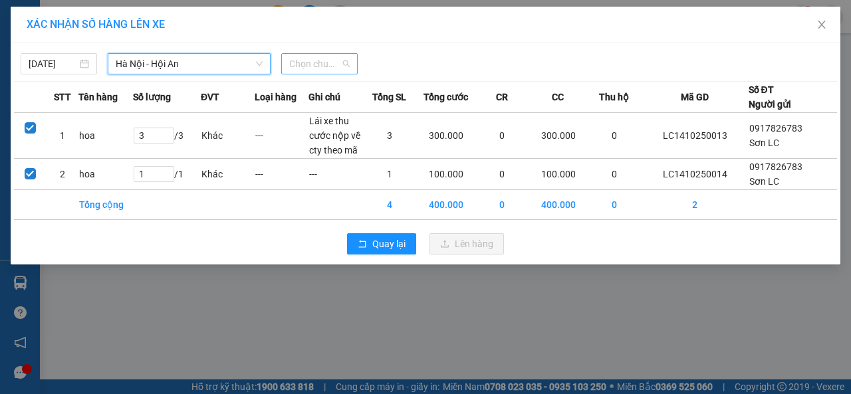
click at [327, 70] on span "Chọn chuyến" at bounding box center [319, 64] width 60 height 20
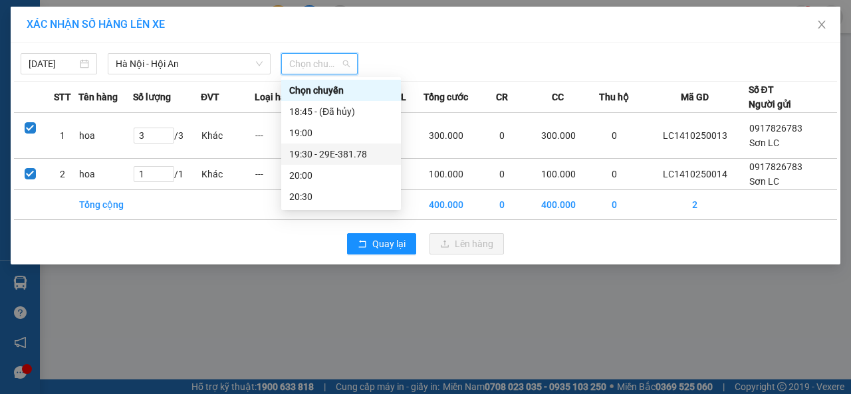
click at [324, 154] on div "19:30 - 29E-381.78" at bounding box center [341, 154] width 104 height 15
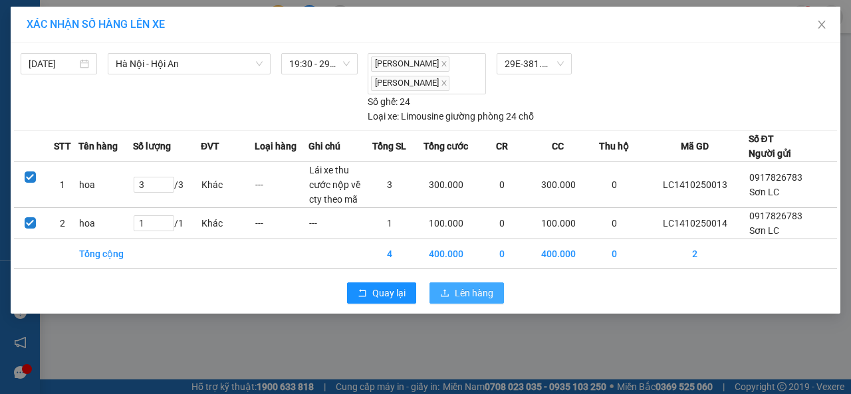
click at [471, 294] on span "Lên hàng" at bounding box center [474, 293] width 39 height 15
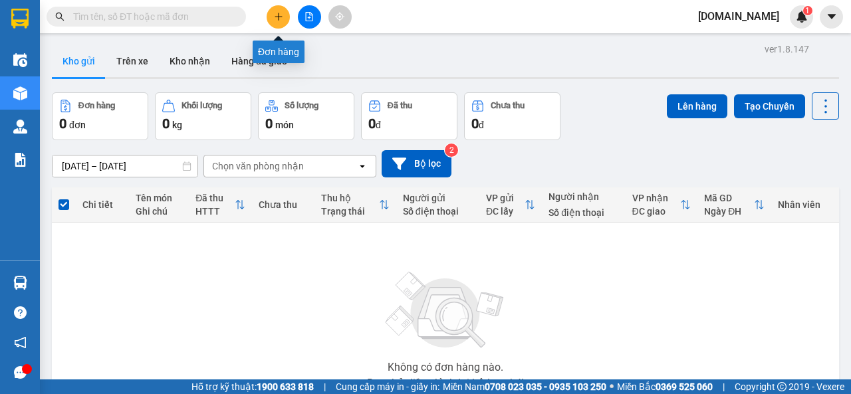
click at [276, 17] on icon "plus" at bounding box center [278, 16] width 9 height 9
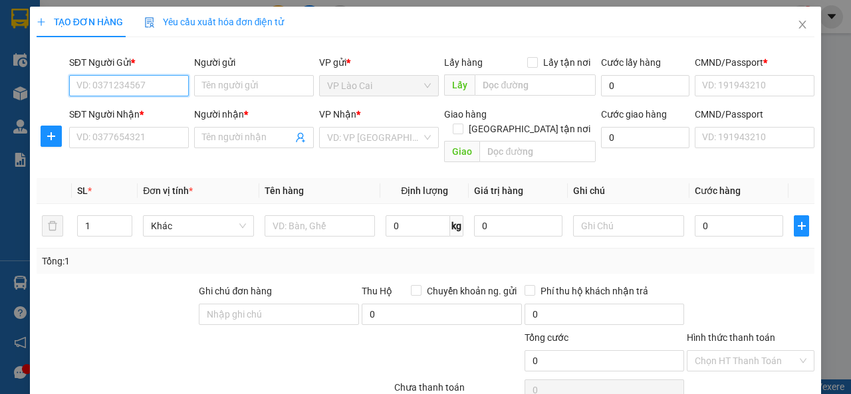
click at [144, 82] on input "SĐT Người Gửi *" at bounding box center [129, 85] width 120 height 21
click at [140, 107] on div "0917826783 - Sơn LC" at bounding box center [127, 111] width 102 height 15
type input "0917826783"
type input "Sơn LC"
type input "0123456789"
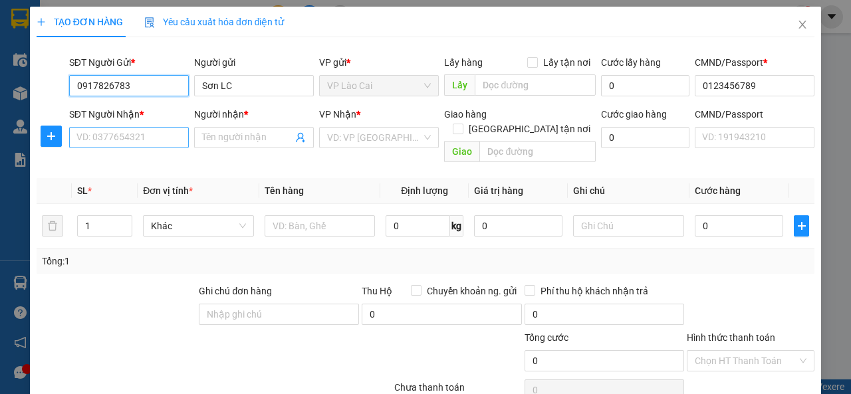
type input "0917826783"
click at [144, 139] on input "SĐT Người Nhận *" at bounding box center [129, 137] width 120 height 21
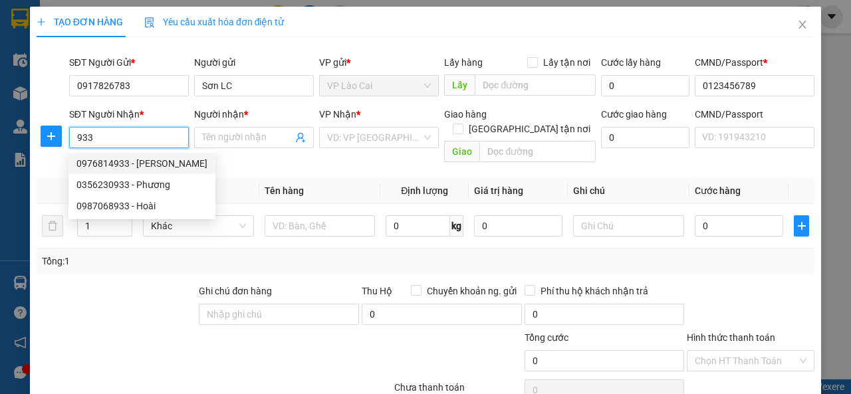
click at [122, 167] on div "0976814933 - [PERSON_NAME]" at bounding box center [141, 163] width 131 height 15
type input "0976814933"
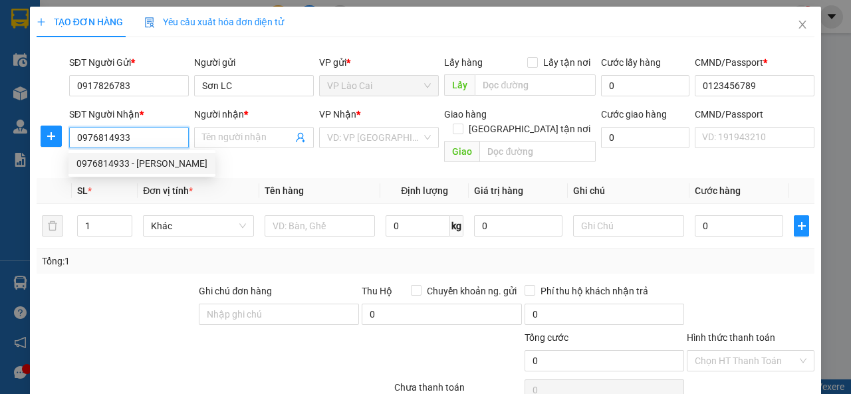
type input "[PERSON_NAME]"
type input "123456789"
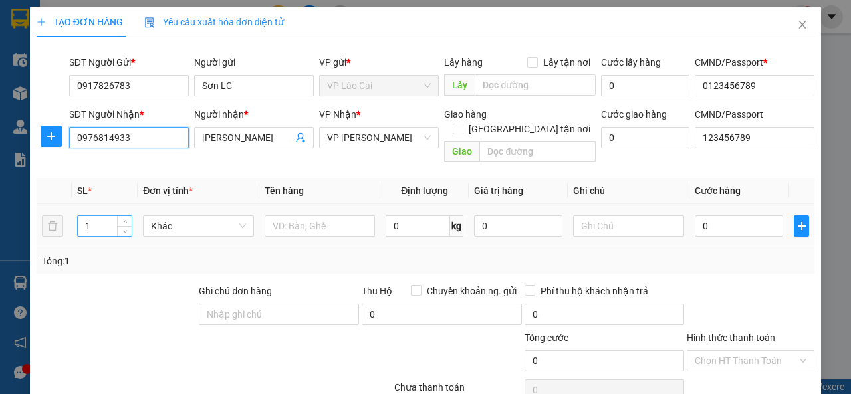
type input "0976814933"
click at [104, 216] on input "1" at bounding box center [105, 226] width 54 height 20
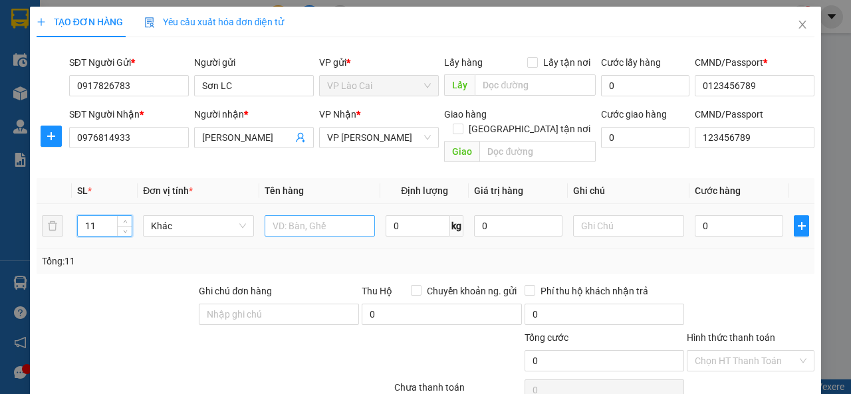
type input "11"
click at [301, 215] on input "text" at bounding box center [320, 225] width 111 height 21
type input "bỏng"
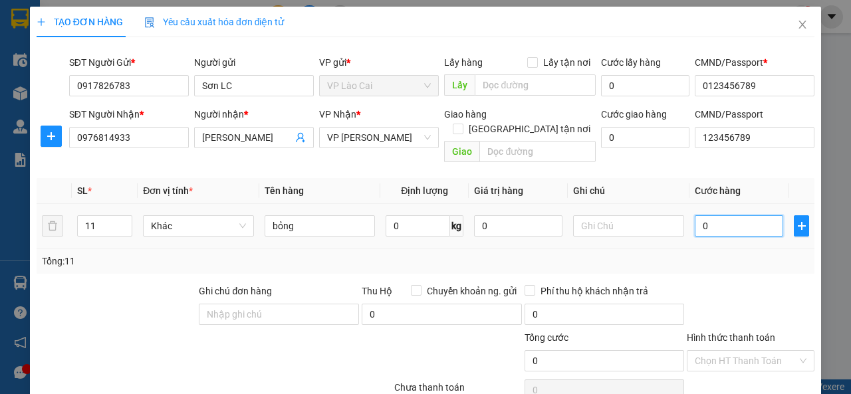
click at [711, 215] on input "0" at bounding box center [738, 225] width 88 height 21
type input "4"
type input "44"
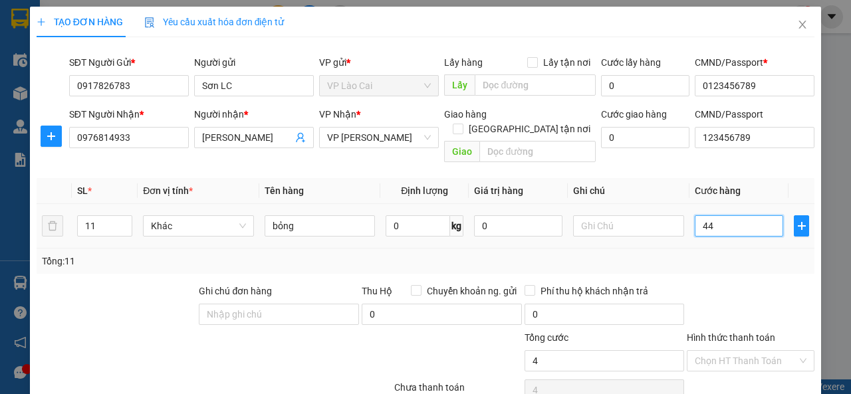
type input "44"
type input "440"
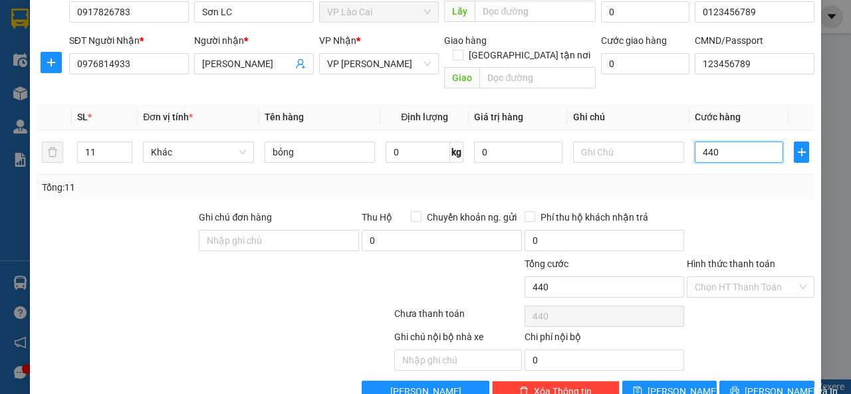
scroll to position [91, 0]
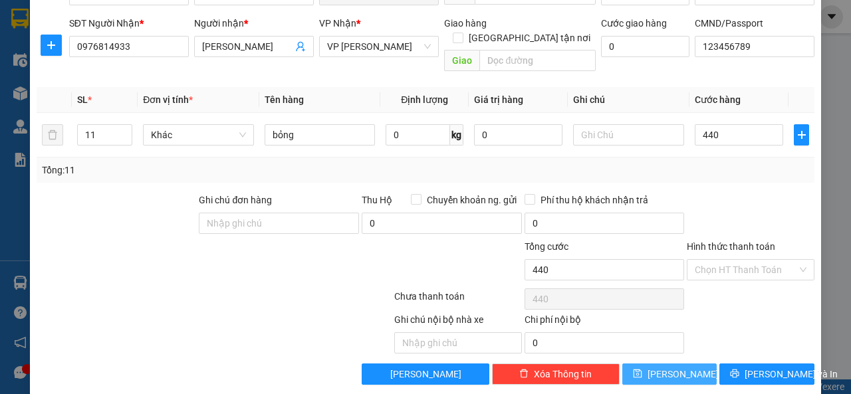
type input "440.000"
click at [662, 367] on span "[PERSON_NAME]" at bounding box center [682, 374] width 71 height 15
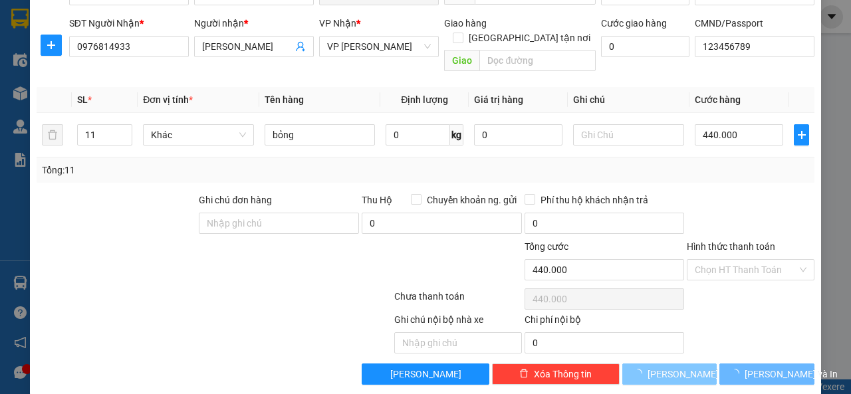
type input "1"
type input "0"
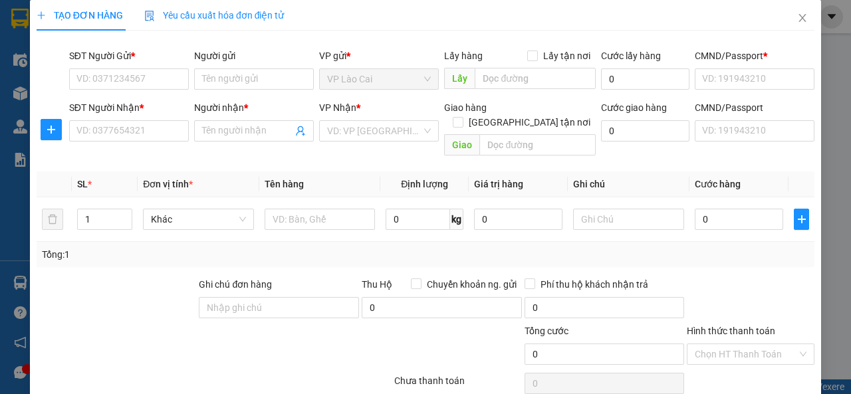
scroll to position [0, 0]
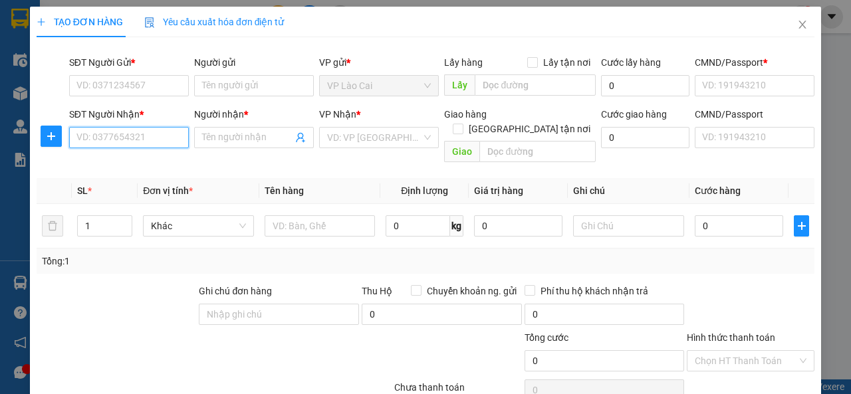
click at [146, 139] on input "SĐT Người Nhận *" at bounding box center [129, 137] width 120 height 21
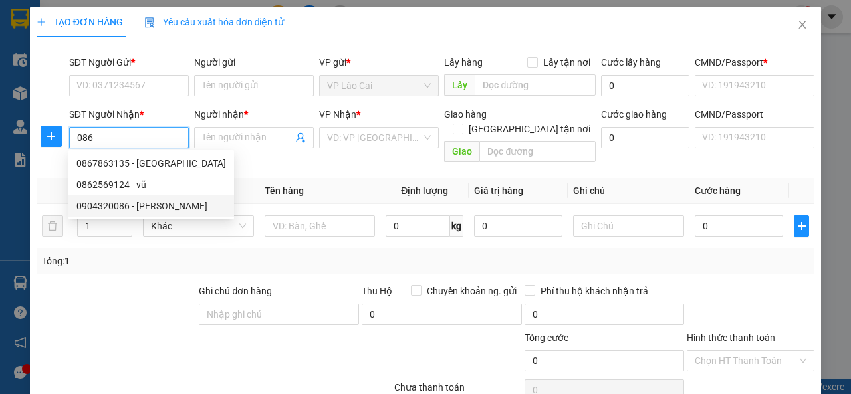
click at [129, 205] on div "0904320086 - [PERSON_NAME]" at bounding box center [151, 206] width 150 height 15
type input "0904320086"
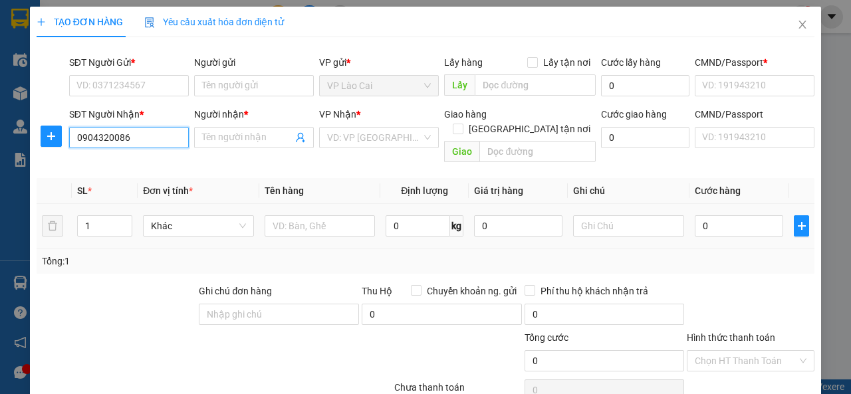
type input "[PERSON_NAME]"
checkbox input "true"
type input "129 An Xá"
type input "123456789"
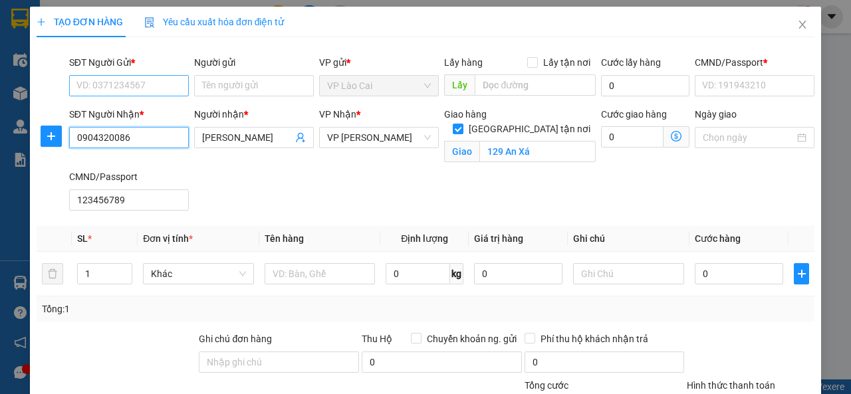
type input "0904320086"
click at [156, 90] on input "SĐT Người Gửi *" at bounding box center [129, 85] width 120 height 21
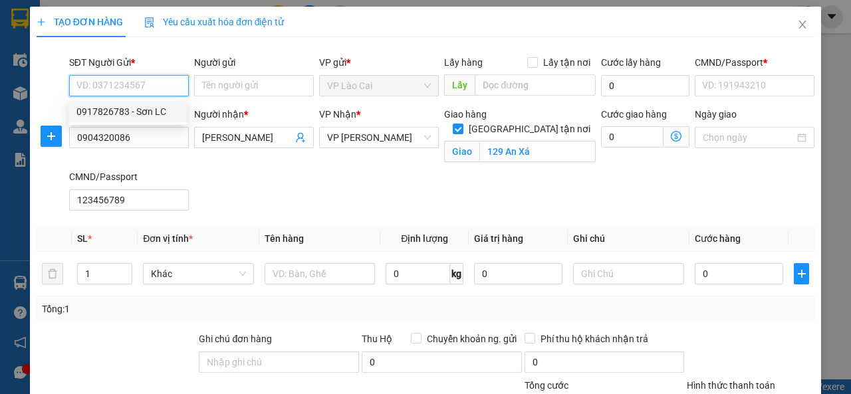
drag, startPoint x: 152, startPoint y: 102, endPoint x: 147, endPoint y: 114, distance: 12.8
click at [152, 102] on div "0917826783 - Sơn LC" at bounding box center [127, 111] width 118 height 21
type input "0917826783"
type input "Sơn LC"
type input "0123456789"
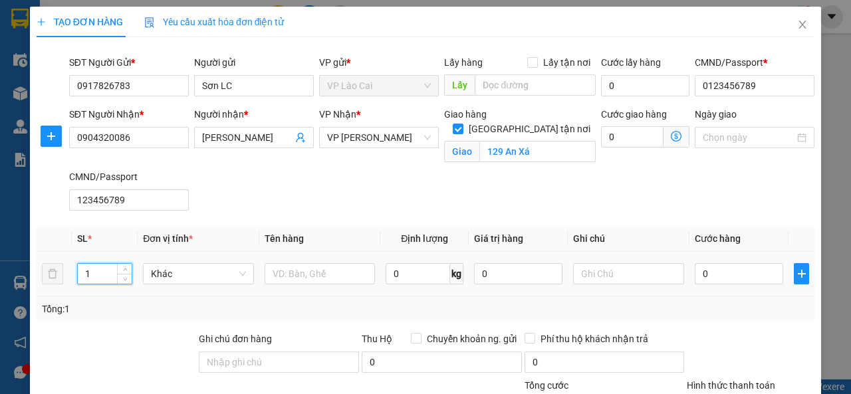
drag, startPoint x: 101, startPoint y: 273, endPoint x: 81, endPoint y: 278, distance: 20.6
click at [80, 278] on input "1" at bounding box center [105, 274] width 54 height 20
type input "2"
type input "104"
click at [292, 276] on input "text" at bounding box center [320, 273] width 111 height 21
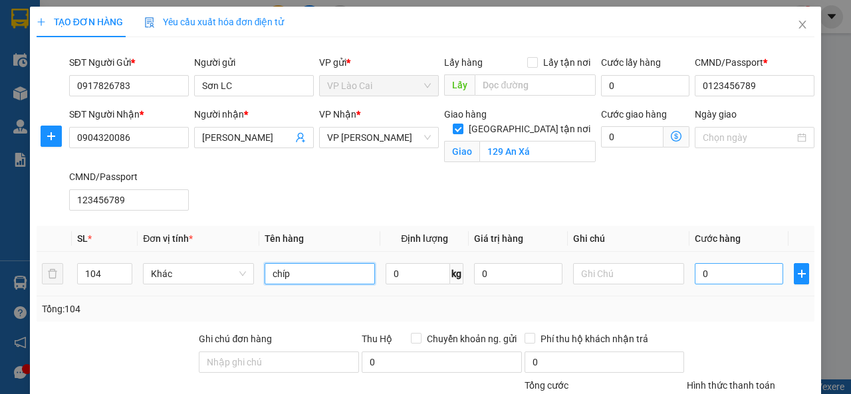
type input "chíp"
click at [741, 276] on input "0" at bounding box center [738, 273] width 88 height 21
type input "2"
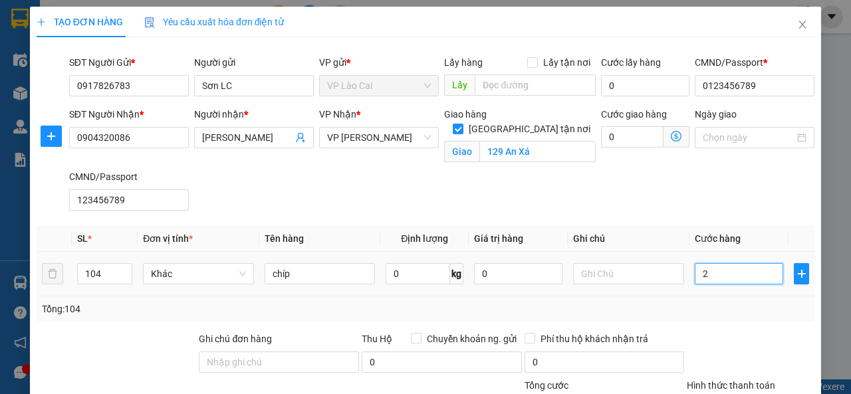
type input "20"
type input "208"
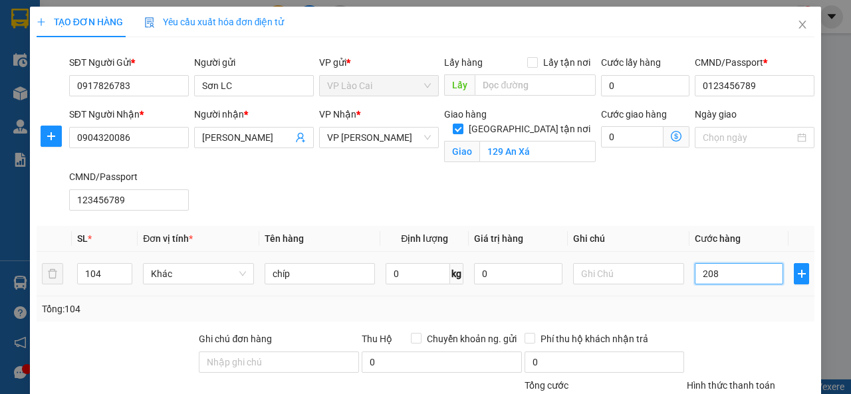
type input "208"
type input "2.080"
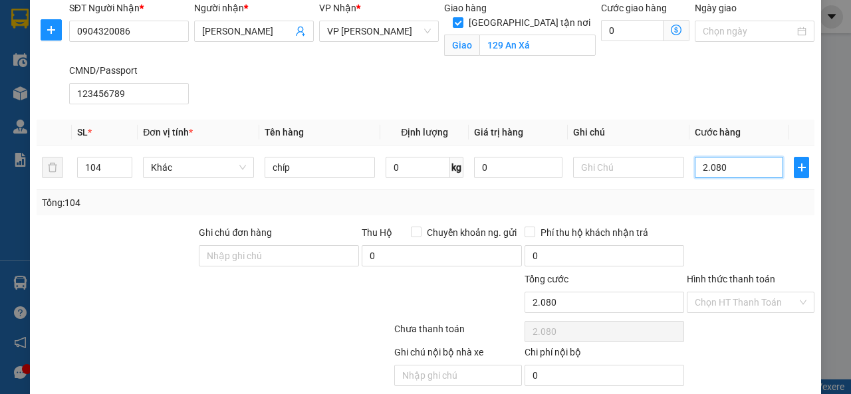
scroll to position [153, 0]
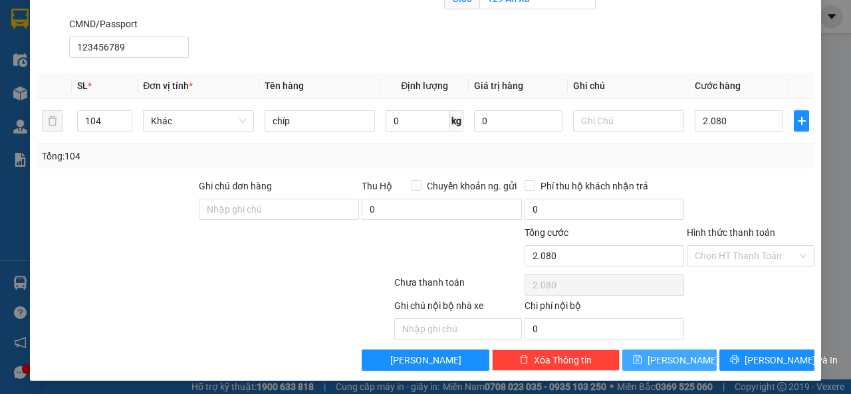
type input "2.080.000"
click at [658, 360] on button "[PERSON_NAME]" at bounding box center [669, 360] width 95 height 21
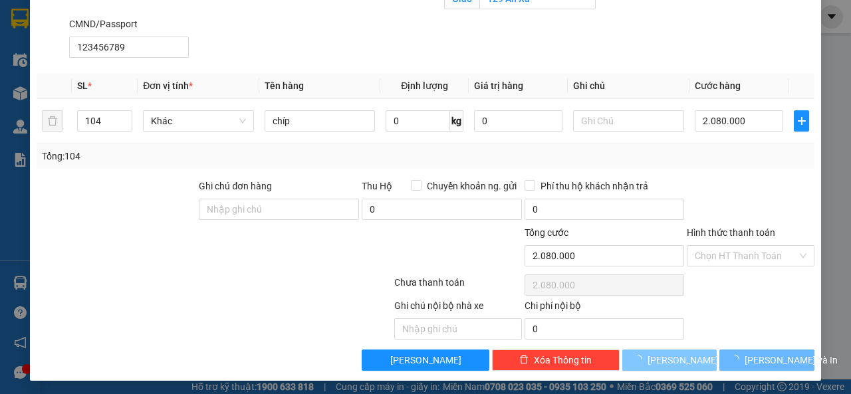
checkbox input "false"
type input "1"
type input "0"
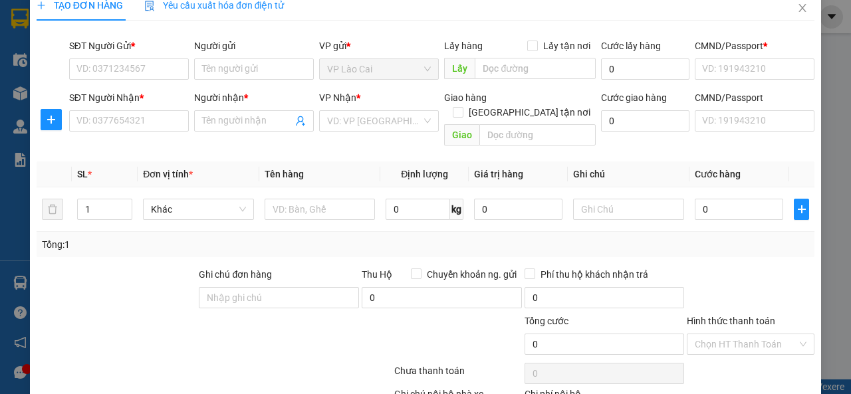
scroll to position [0, 0]
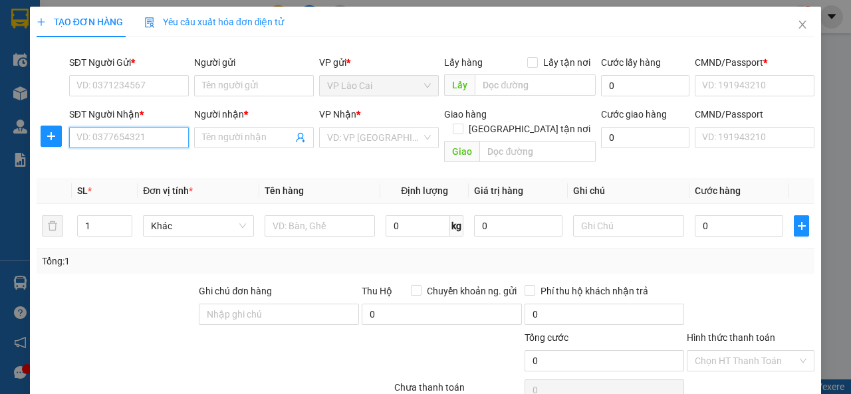
click at [161, 132] on input "SĐT Người Nhận *" at bounding box center [129, 137] width 120 height 21
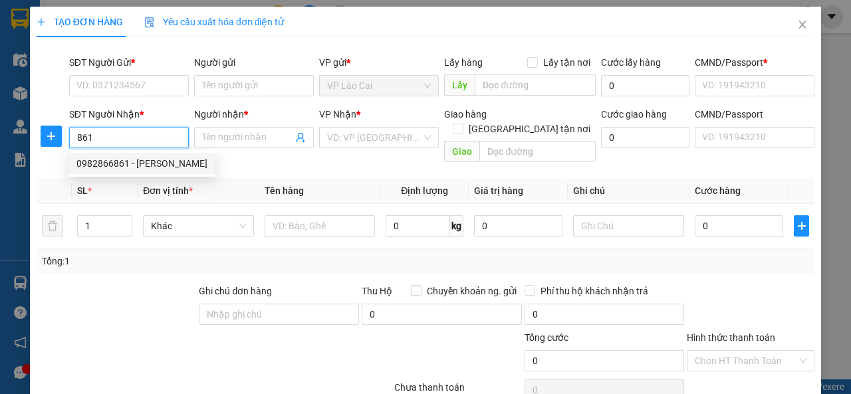
click at [134, 165] on div "0982866861 - [PERSON_NAME]" at bounding box center [141, 163] width 131 height 15
type input "0982866861"
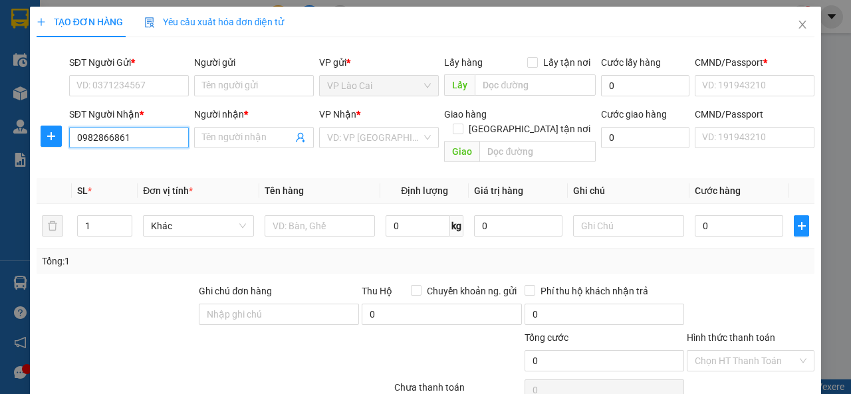
type input "C Thủy"
type input "Chợ Đồng Xuân"
type input "123456789"
type input "0982866861"
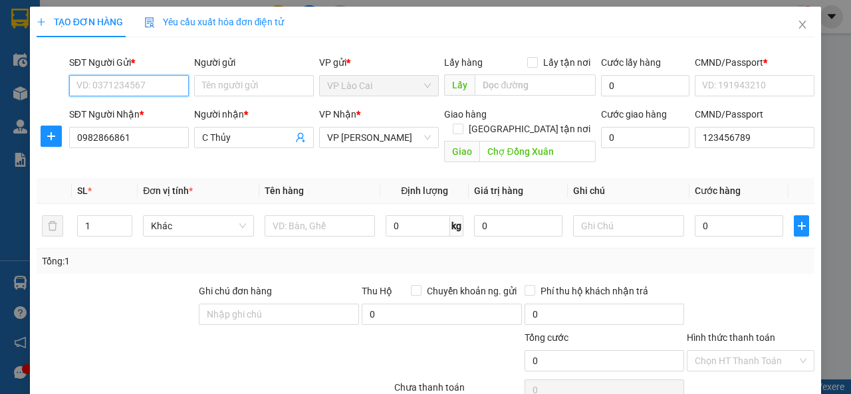
click at [158, 88] on input "SĐT Người Gửi *" at bounding box center [129, 85] width 120 height 21
click at [152, 102] on div "0917826783 - Sơn LC" at bounding box center [127, 111] width 118 height 21
type input "0917826783"
type input "Sơn LC"
type input "123456789"
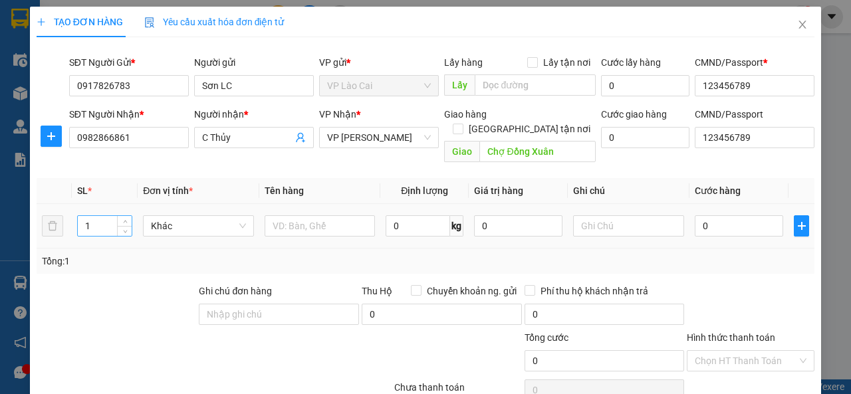
click at [105, 216] on input "1" at bounding box center [105, 226] width 54 height 20
type input "100"
click at [285, 215] on input "text" at bounding box center [320, 225] width 111 height 21
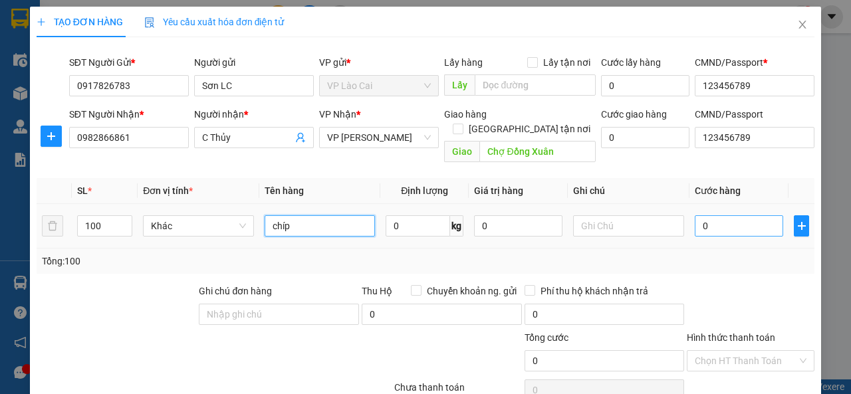
type input "chíp"
click at [723, 215] on input "0" at bounding box center [738, 225] width 88 height 21
type input "2"
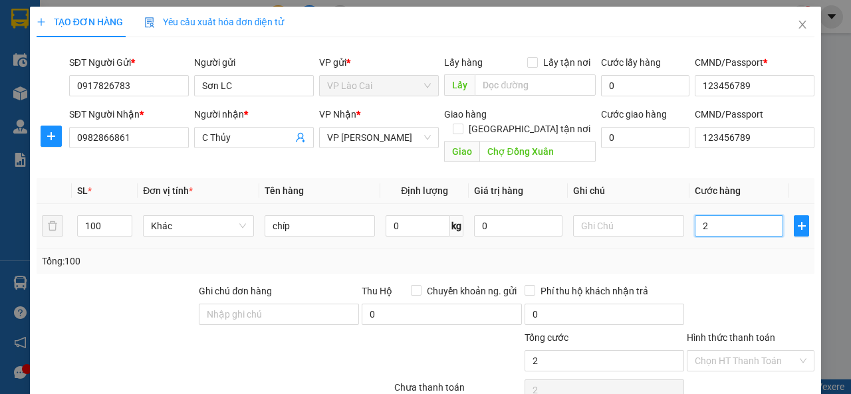
type input "20"
type input "200"
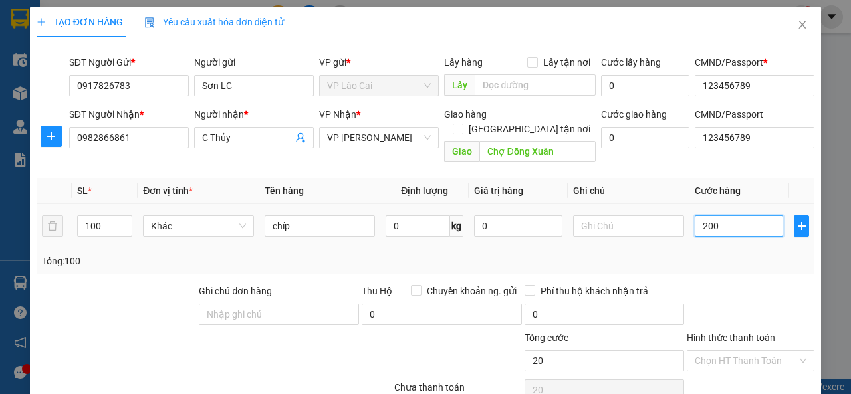
type input "200"
type input "2.000"
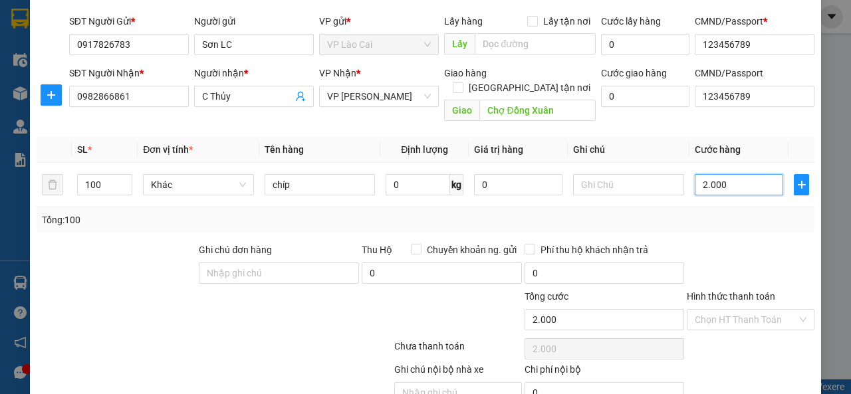
scroll to position [91, 0]
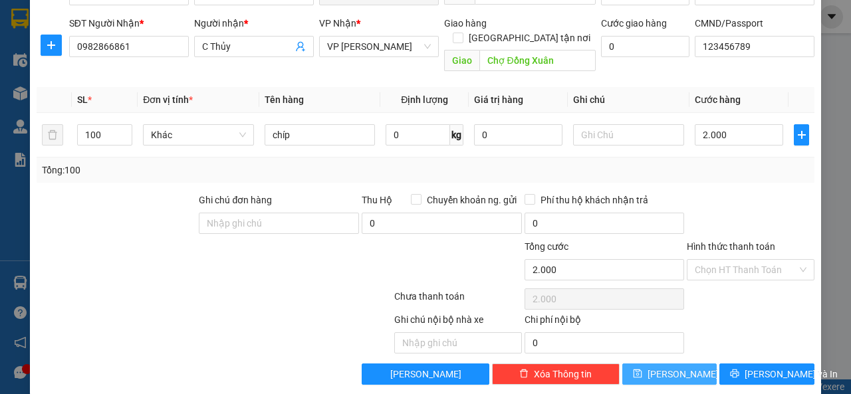
click at [679, 364] on button "[PERSON_NAME]" at bounding box center [669, 374] width 95 height 21
type input "2.000.000"
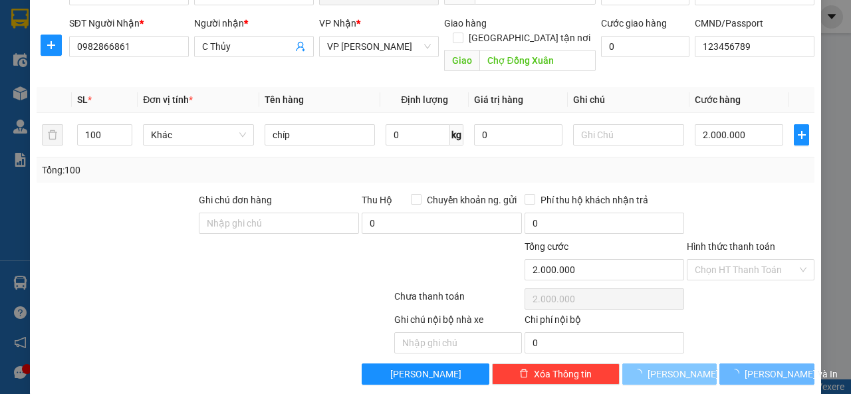
type input "1"
type input "0"
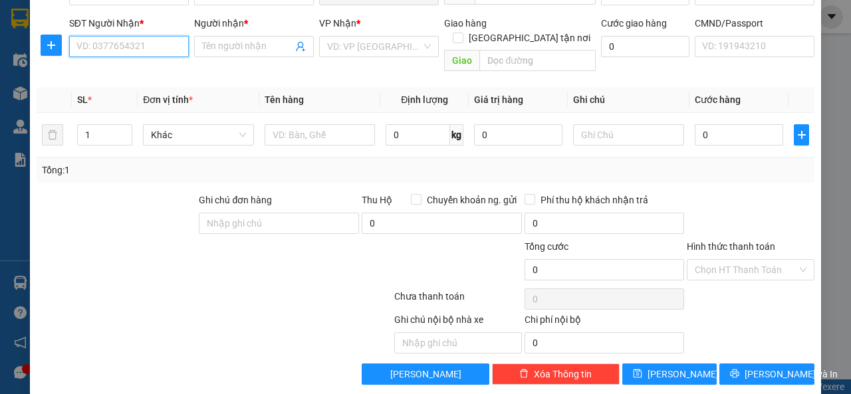
click at [141, 47] on input "SĐT Người Nhận *" at bounding box center [129, 46] width 120 height 21
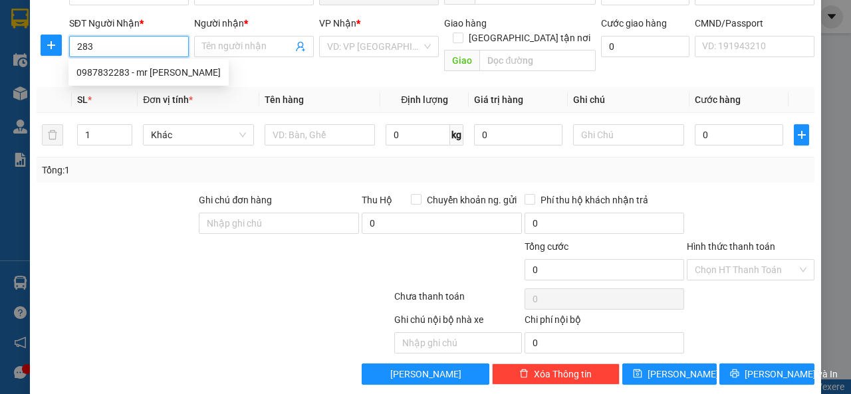
click at [126, 70] on div "0987832283 - mr [PERSON_NAME]" at bounding box center [148, 72] width 144 height 15
type input "0987832283"
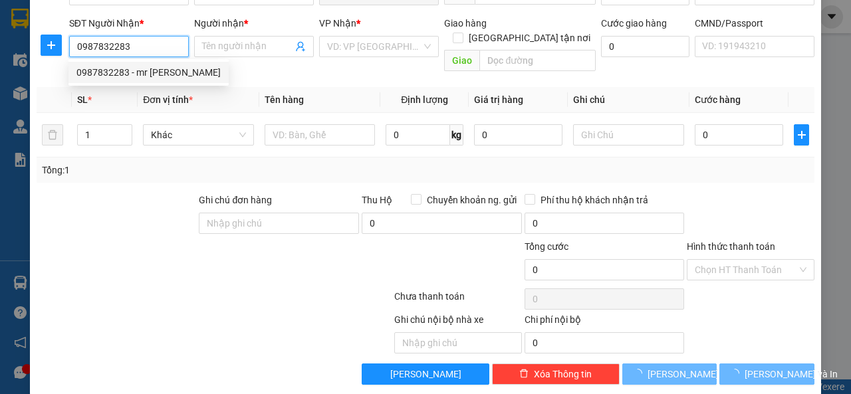
type input "mr [PERSON_NAME]"
checkbox input "true"
type input "la phù"
type input "123456789"
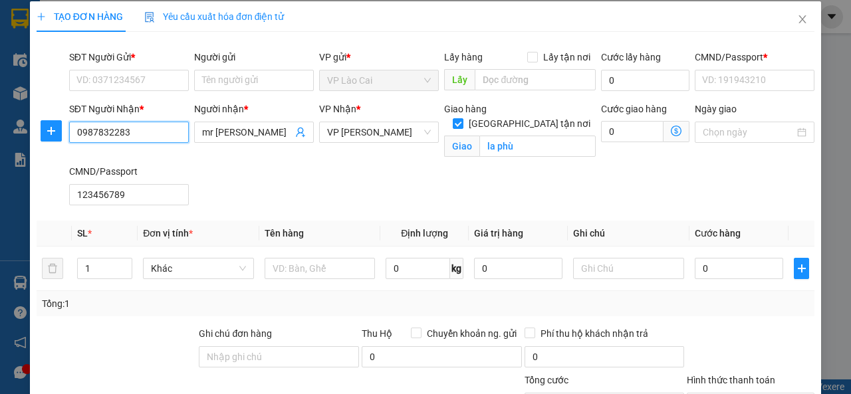
scroll to position [0, 0]
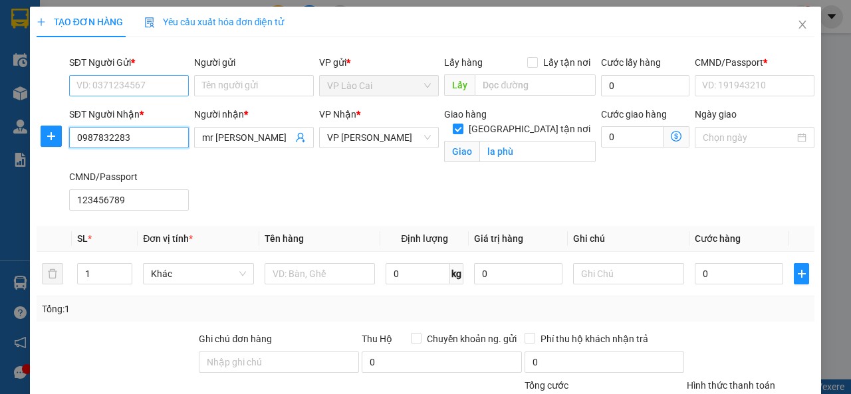
type input "0987832283"
click at [132, 84] on input "SĐT Người Gửi *" at bounding box center [129, 85] width 120 height 21
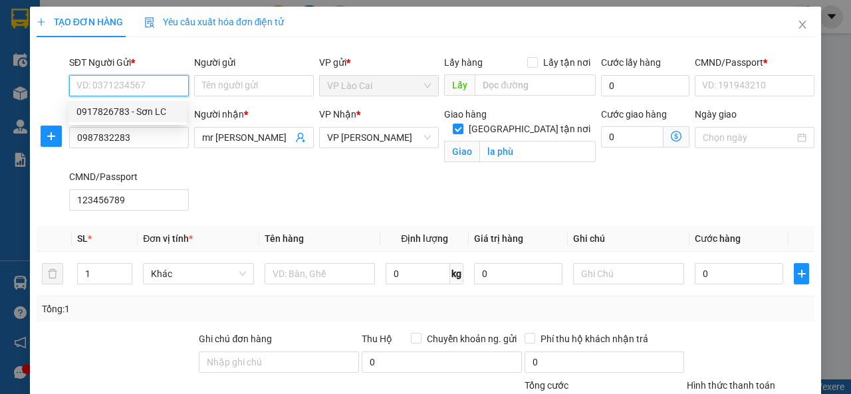
click at [133, 118] on div "0917826783 - Sơn LC" at bounding box center [127, 111] width 102 height 15
type input "0917826783"
type input "Sơn LC"
type input "123456789"
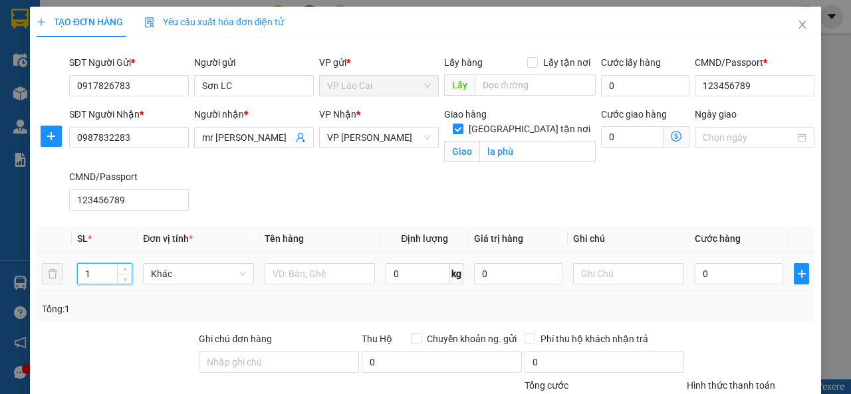
drag, startPoint x: 94, startPoint y: 276, endPoint x: 80, endPoint y: 284, distance: 17.0
click at [80, 284] on div "1" at bounding box center [105, 274] width 56 height 27
type input "240"
click at [311, 273] on input "text" at bounding box center [320, 273] width 111 height 21
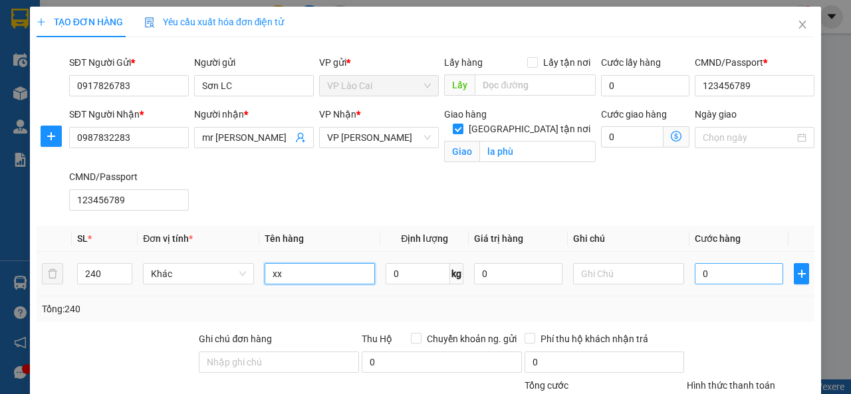
type input "xx"
click at [714, 274] on input "0" at bounding box center [738, 273] width 88 height 21
type input "2"
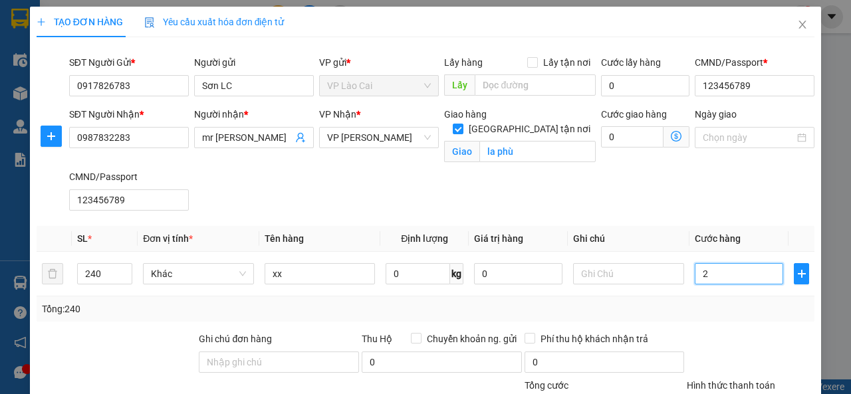
type input "20"
type input "200"
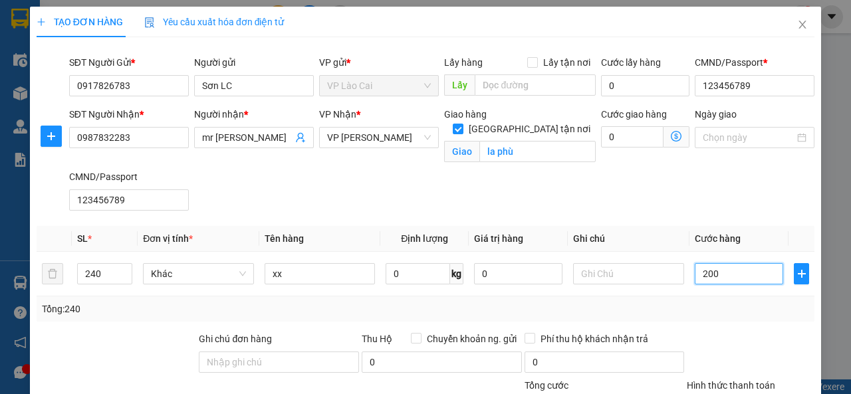
type input "200"
type input "2.000"
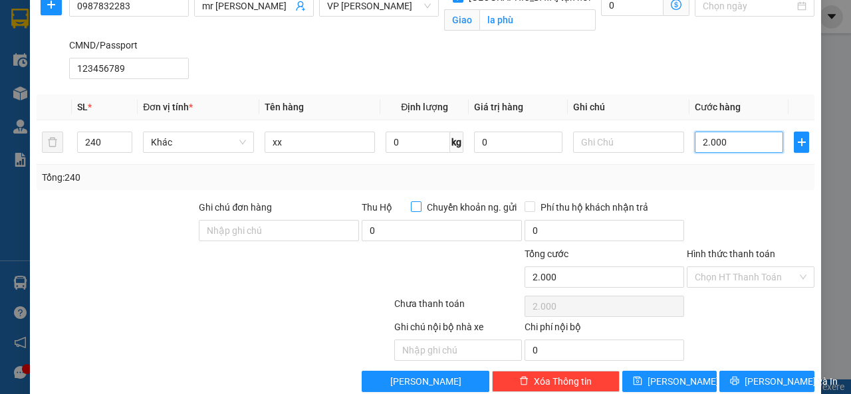
scroll to position [133, 0]
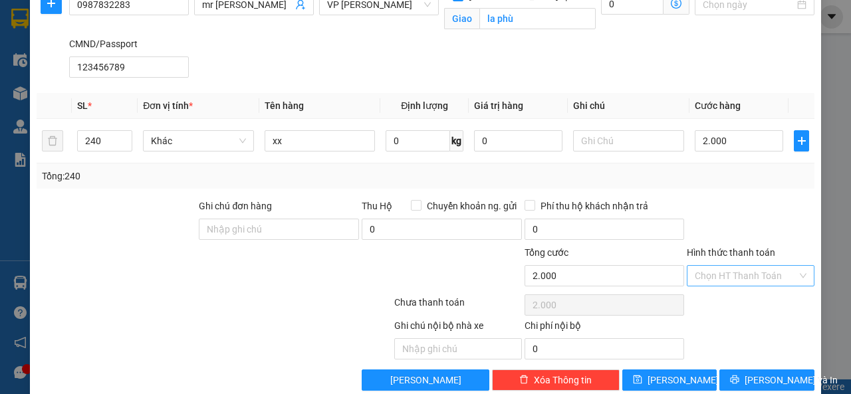
type input "2.000.000"
click at [717, 270] on input "Hình thức thanh toán" at bounding box center [745, 276] width 102 height 20
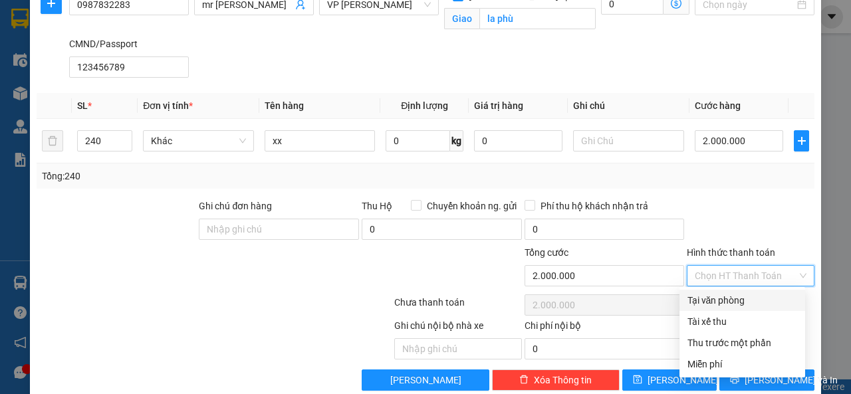
click at [710, 298] on div "Tại văn phòng" at bounding box center [742, 300] width 110 height 15
type input "0"
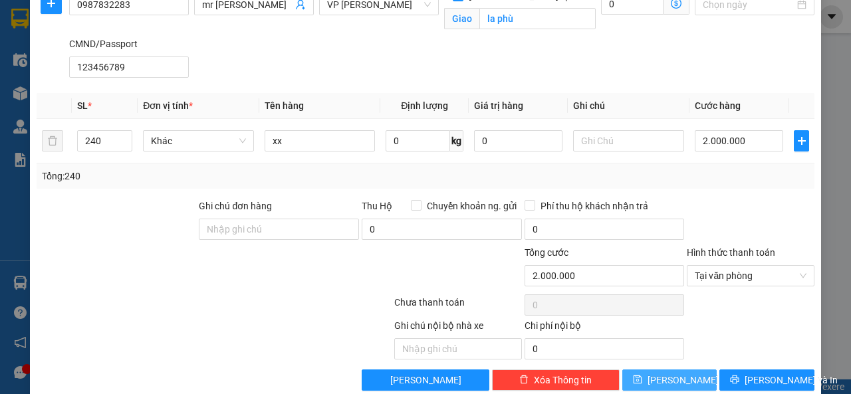
click at [641, 377] on icon "save" at bounding box center [637, 379] width 9 height 9
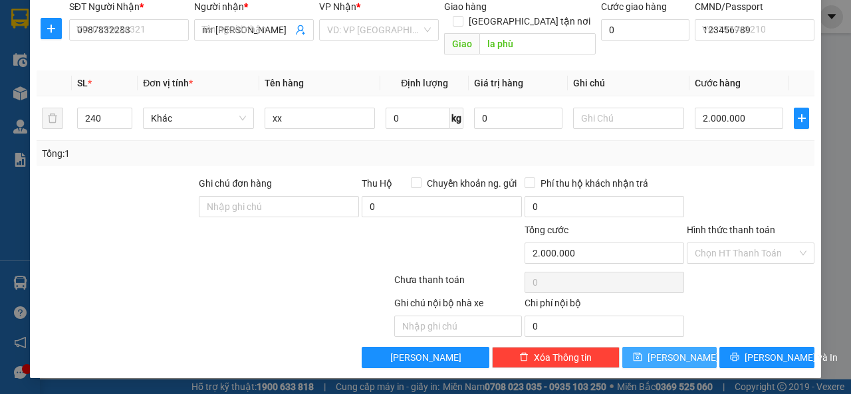
checkbox input "false"
type input "1"
type input "0"
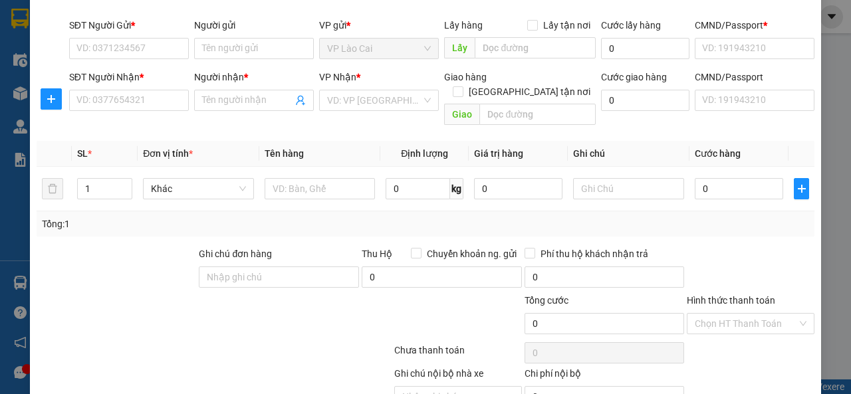
scroll to position [0, 0]
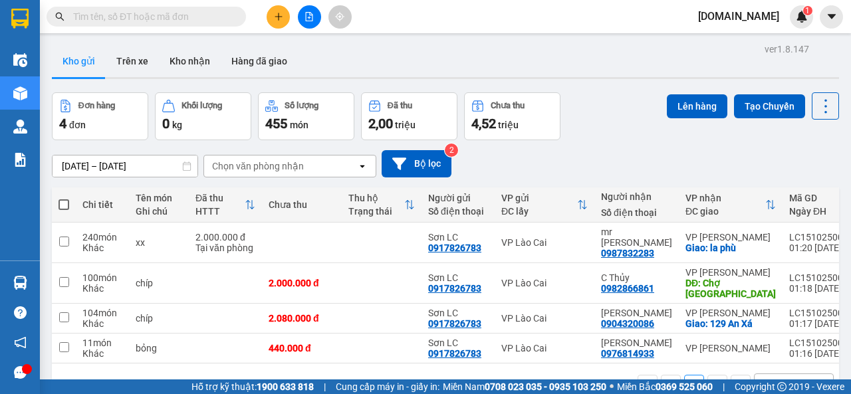
scroll to position [61, 0]
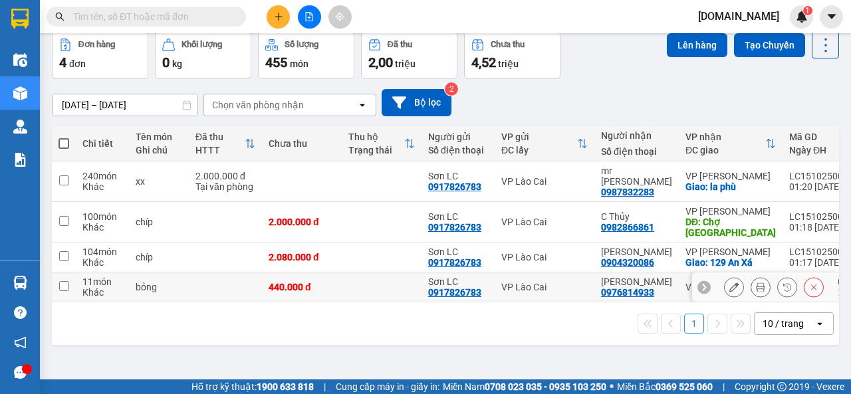
click at [64, 281] on input "checkbox" at bounding box center [64, 286] width 10 height 10
checkbox input "true"
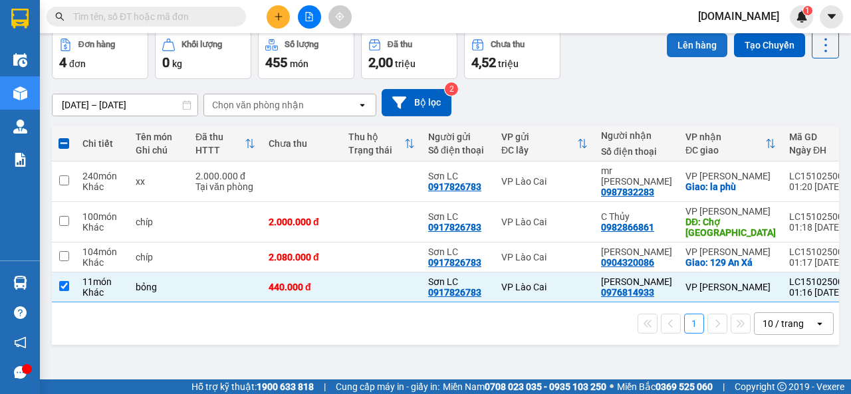
click at [682, 44] on button "Lên hàng" at bounding box center [697, 45] width 60 height 24
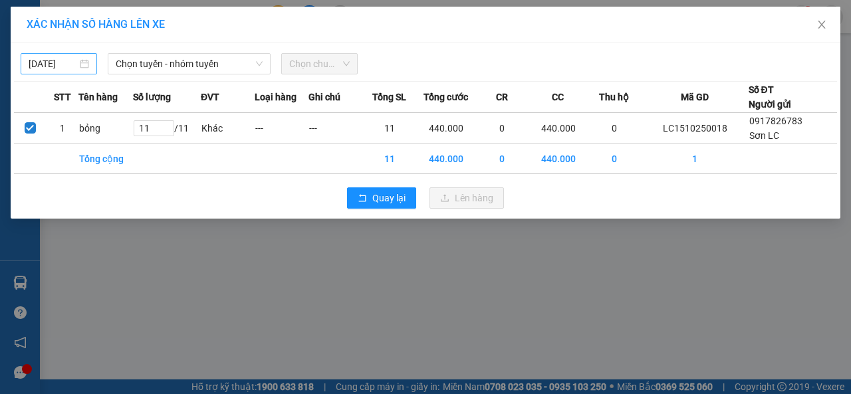
click at [73, 61] on body "Kết quả tìm kiếm ( 0 ) Bộ lọc No Data [DOMAIN_NAME] 1 Điều hành xe Kho hàng mới…" at bounding box center [425, 197] width 851 height 394
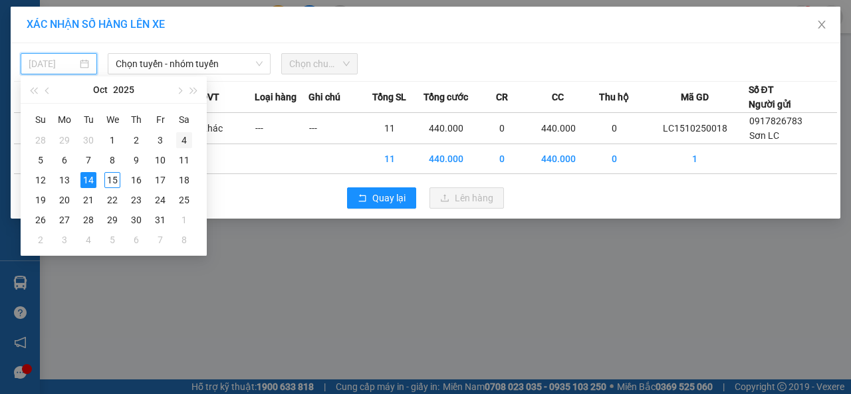
click at [185, 139] on div "4" at bounding box center [184, 140] width 16 height 16
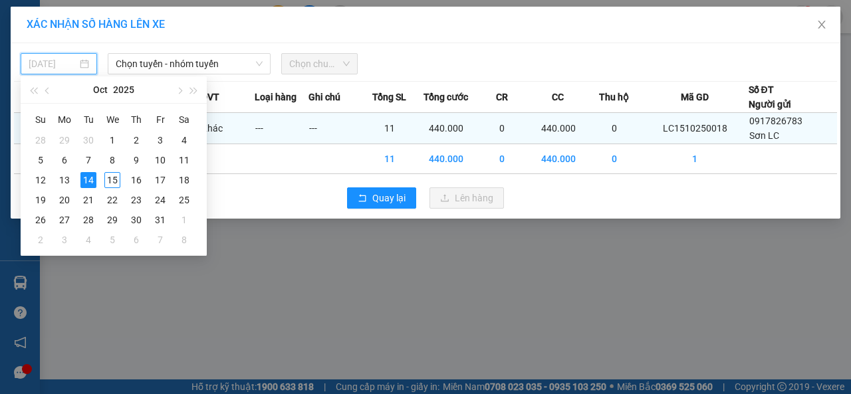
type input "[DATE]"
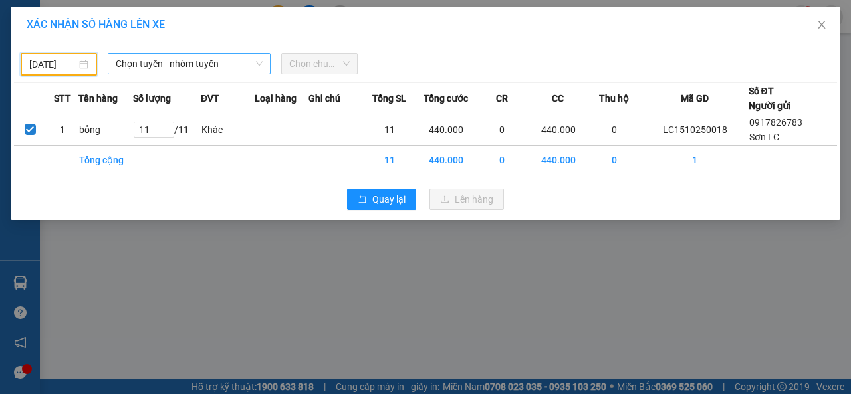
click at [205, 65] on span "Chọn tuyến - nhóm tuyến" at bounding box center [189, 64] width 147 height 20
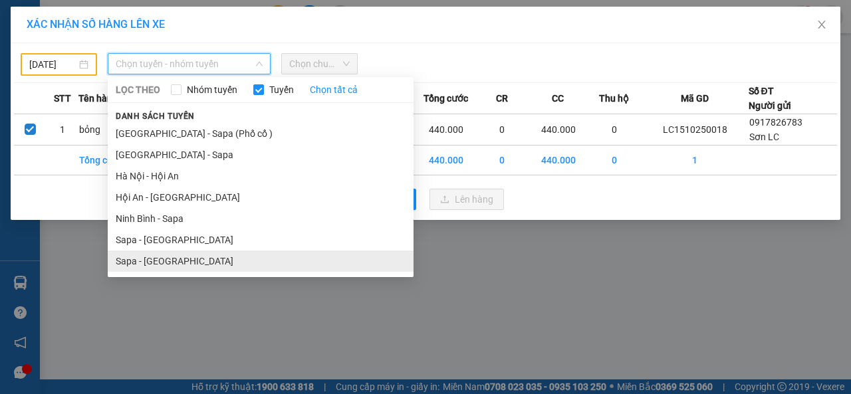
click at [147, 259] on li "Sapa - [GEOGRAPHIC_DATA]" at bounding box center [261, 261] width 306 height 21
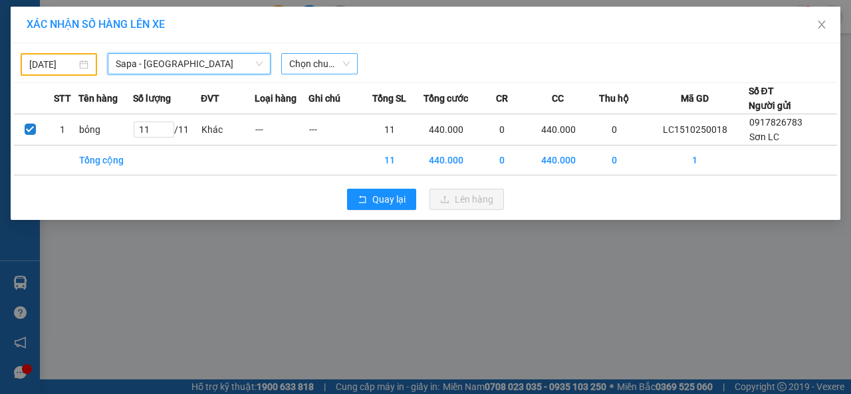
click at [341, 66] on span "Chọn chuyến" at bounding box center [319, 64] width 60 height 20
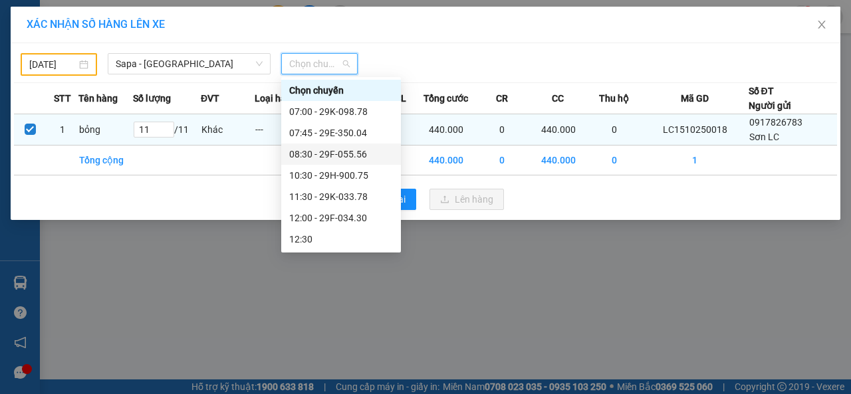
click at [330, 154] on div "08:30 - 29F-055.56" at bounding box center [341, 154] width 104 height 15
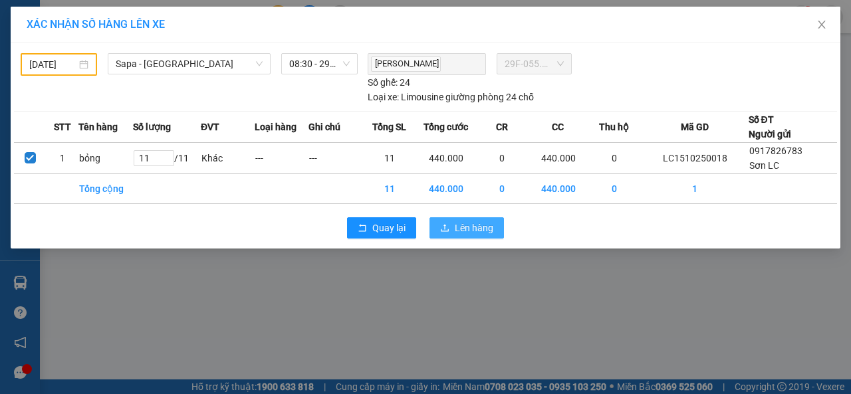
click at [462, 223] on span "Lên hàng" at bounding box center [474, 228] width 39 height 15
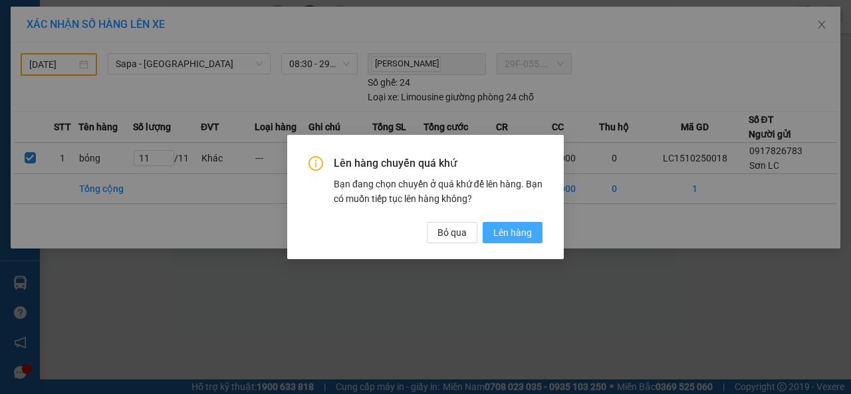
click at [506, 231] on span "Lên hàng" at bounding box center [512, 232] width 39 height 15
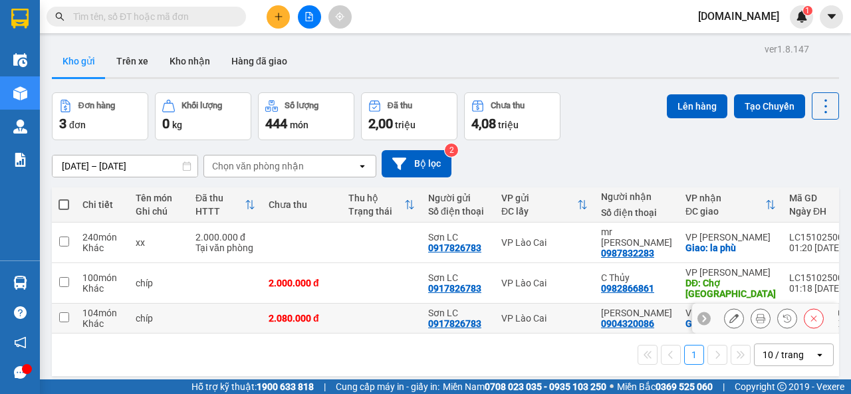
click at [64, 312] on input "checkbox" at bounding box center [64, 317] width 10 height 10
checkbox input "true"
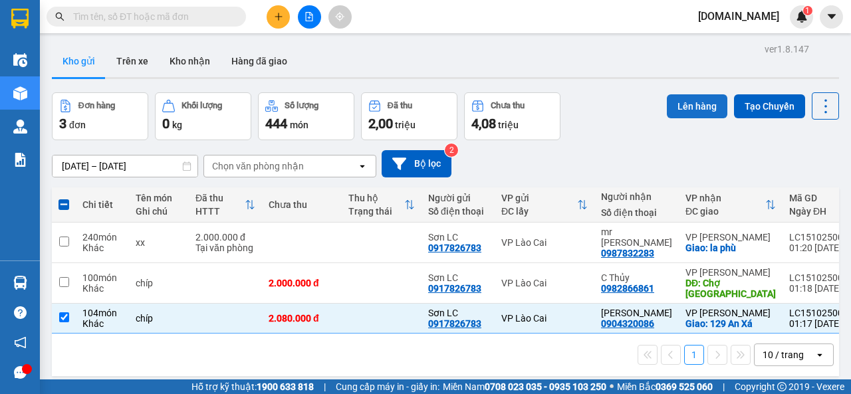
click at [694, 107] on button "Lên hàng" at bounding box center [697, 106] width 60 height 24
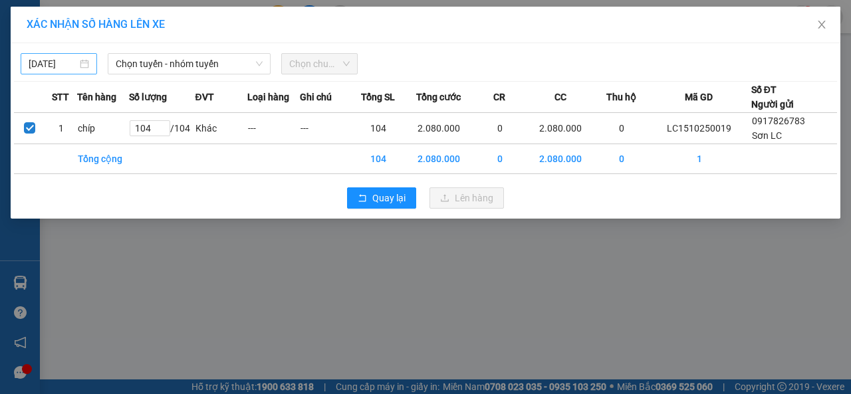
click at [85, 56] on div "[DATE]" at bounding box center [59, 63] width 60 height 15
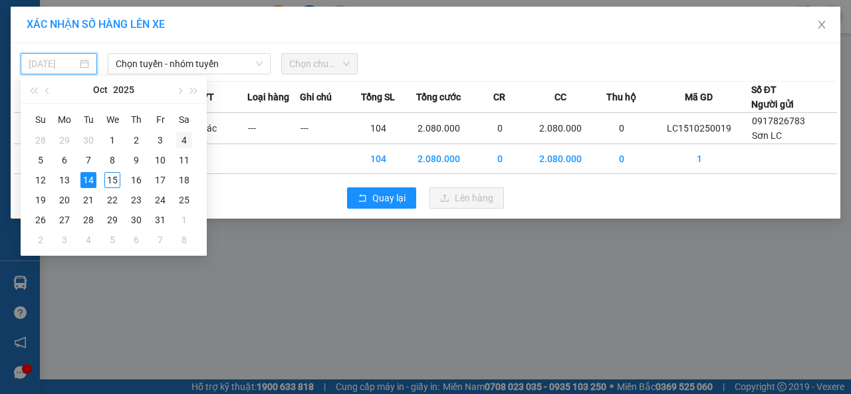
click at [186, 142] on div "4" at bounding box center [184, 140] width 16 height 16
type input "[DATE]"
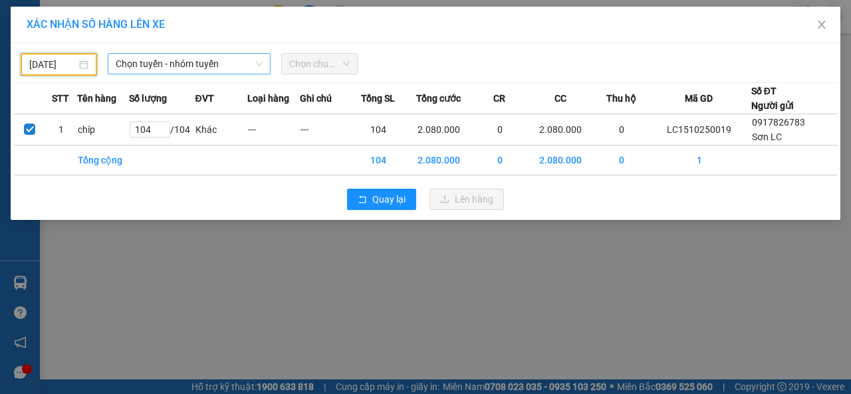
click at [184, 70] on span "Chọn tuyến - nhóm tuyến" at bounding box center [189, 64] width 147 height 20
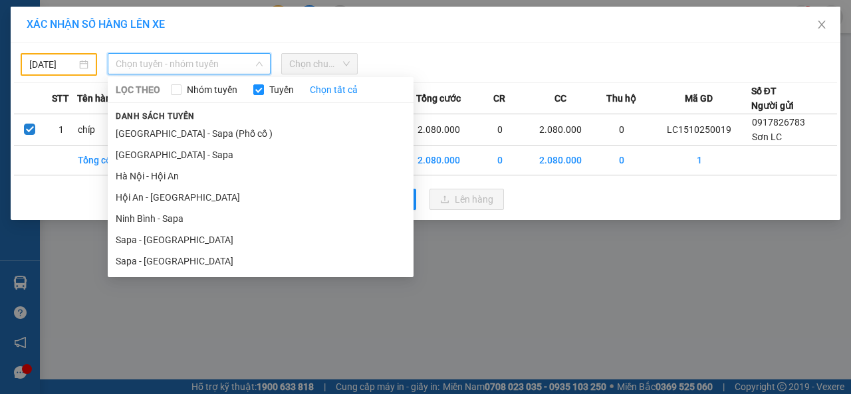
click at [156, 259] on li "Sapa - [GEOGRAPHIC_DATA]" at bounding box center [261, 261] width 306 height 21
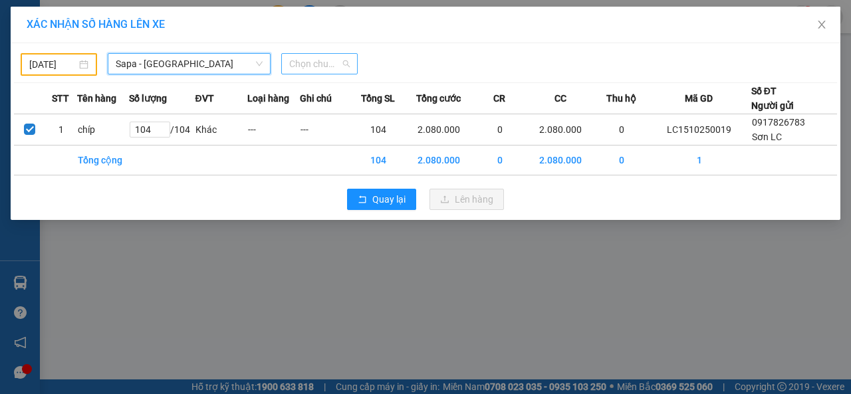
click at [329, 61] on span "Chọn chuyến" at bounding box center [319, 64] width 60 height 20
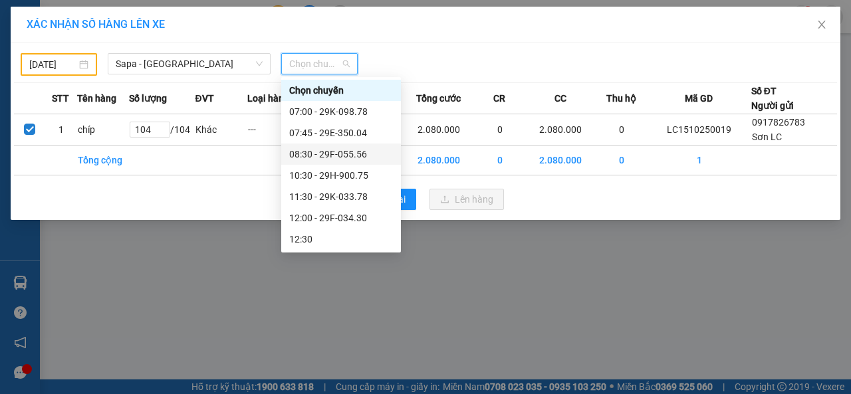
scroll to position [66, 0]
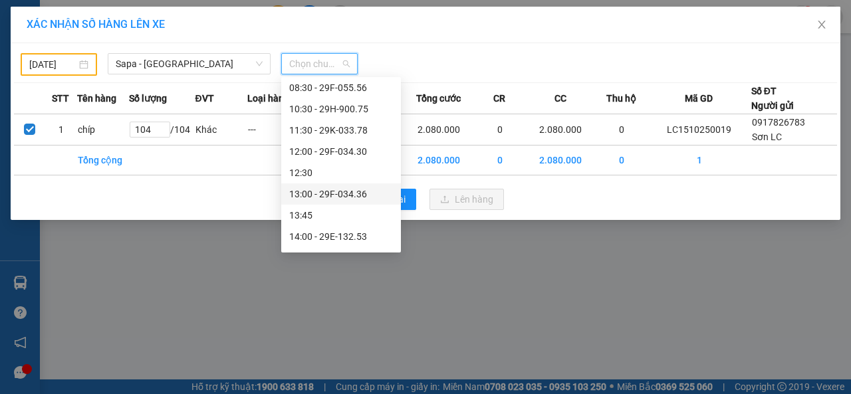
click at [335, 190] on div "13:00 - 29F-034.36" at bounding box center [341, 194] width 104 height 15
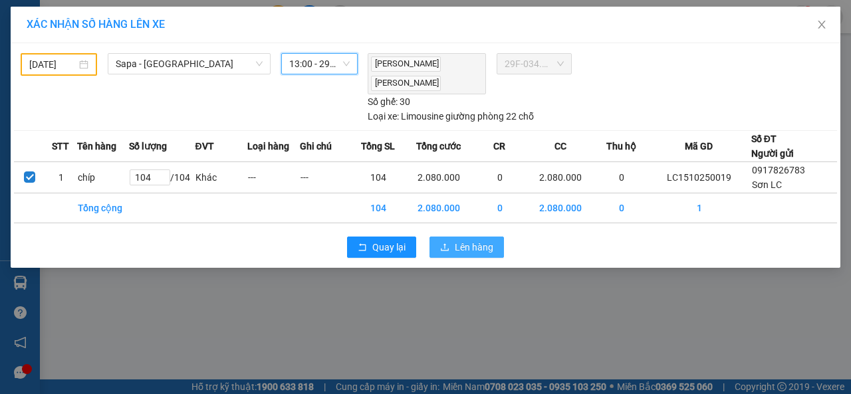
click at [459, 244] on span "Lên hàng" at bounding box center [474, 247] width 39 height 15
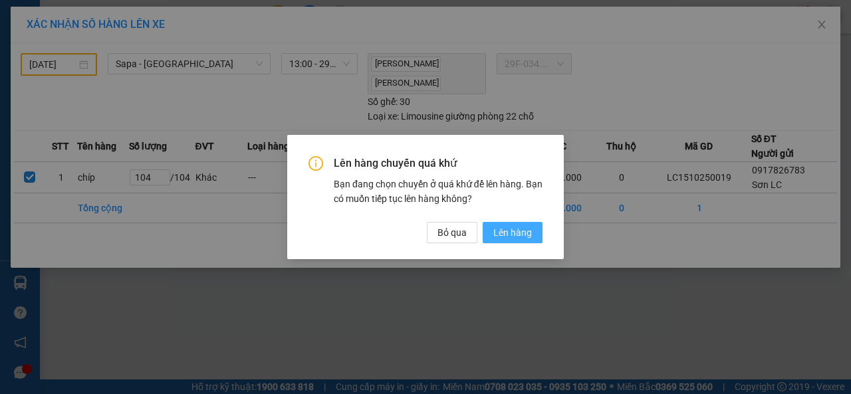
click at [501, 231] on span "Lên hàng" at bounding box center [512, 232] width 39 height 15
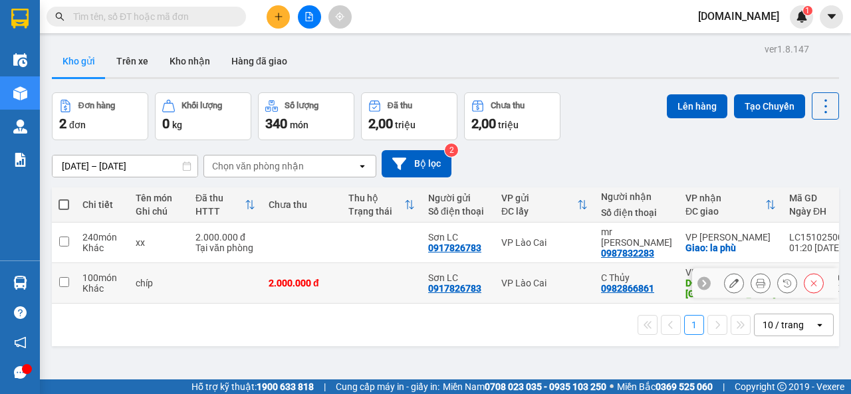
click at [64, 277] on input "checkbox" at bounding box center [64, 282] width 10 height 10
checkbox input "true"
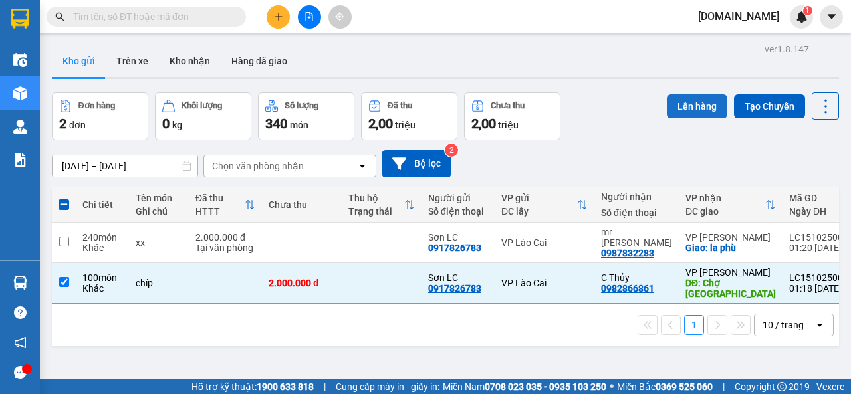
click at [682, 101] on button "Lên hàng" at bounding box center [697, 106] width 60 height 24
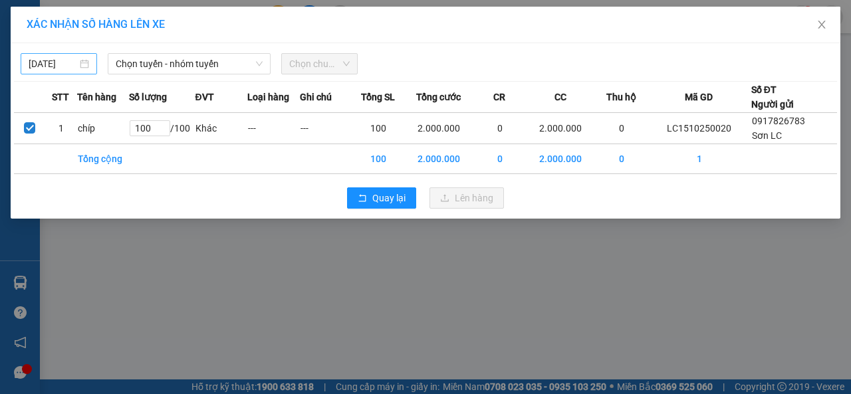
click at [65, 57] on input "[DATE]" at bounding box center [53, 63] width 49 height 15
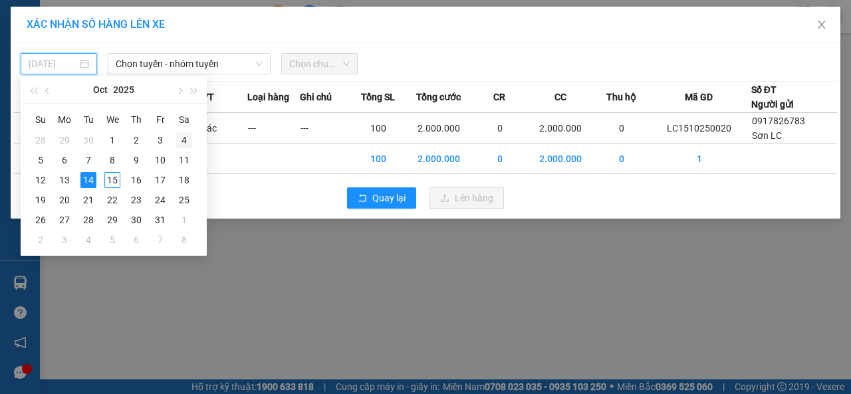
click at [181, 143] on div "4" at bounding box center [184, 140] width 16 height 16
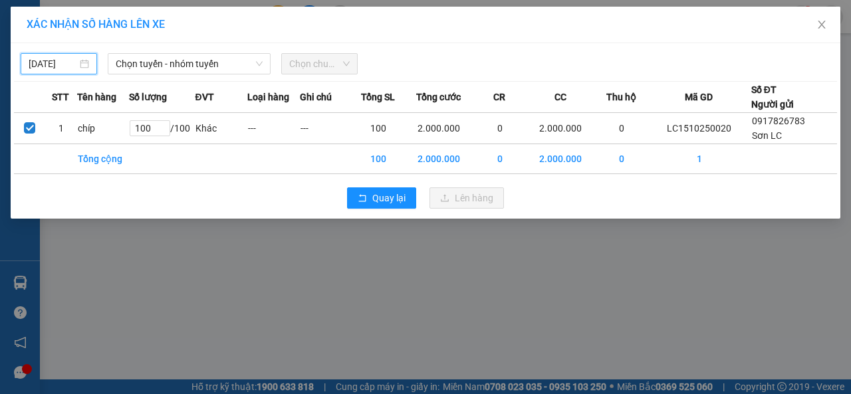
type input "[DATE]"
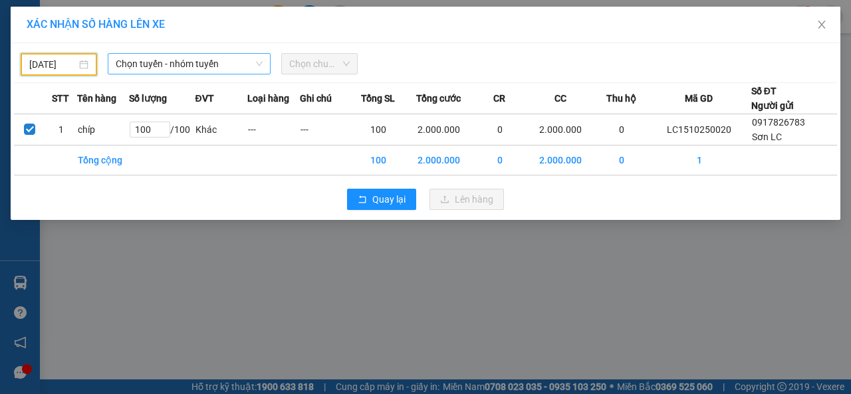
click at [227, 67] on span "Chọn tuyến - nhóm tuyến" at bounding box center [189, 64] width 147 height 20
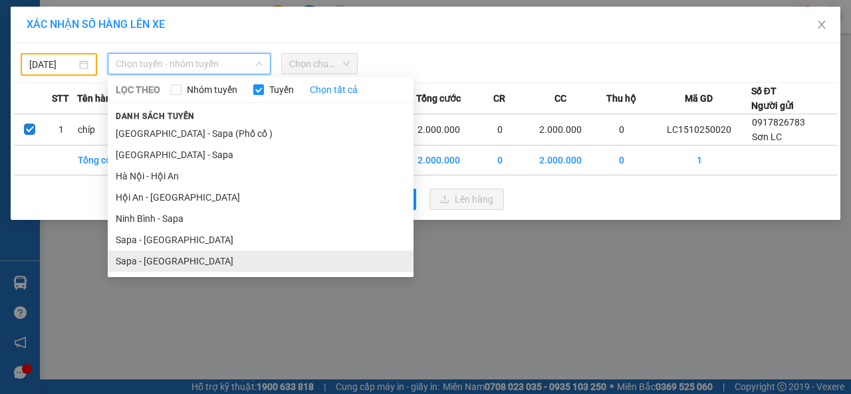
click at [167, 261] on li "Sapa - [GEOGRAPHIC_DATA]" at bounding box center [261, 261] width 306 height 21
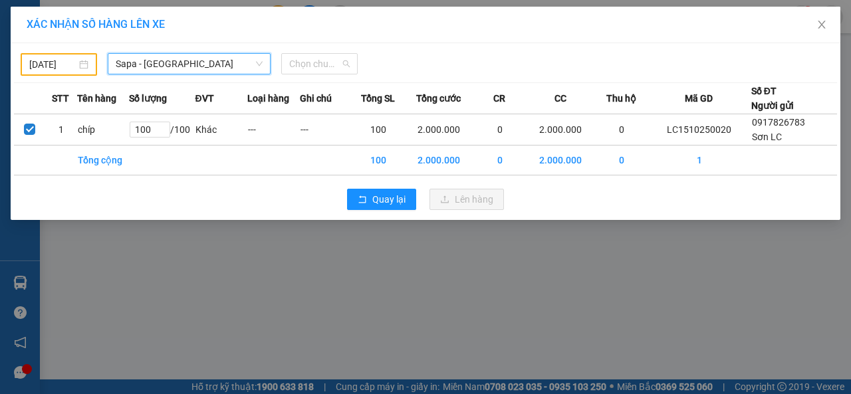
drag, startPoint x: 347, startPoint y: 64, endPoint x: 340, endPoint y: 79, distance: 16.3
click at [347, 65] on span "Chọn chuyến" at bounding box center [319, 64] width 60 height 20
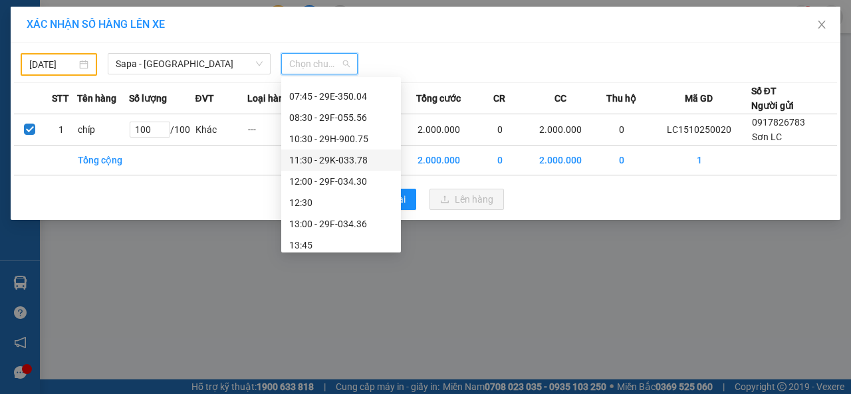
scroll to position [66, 0]
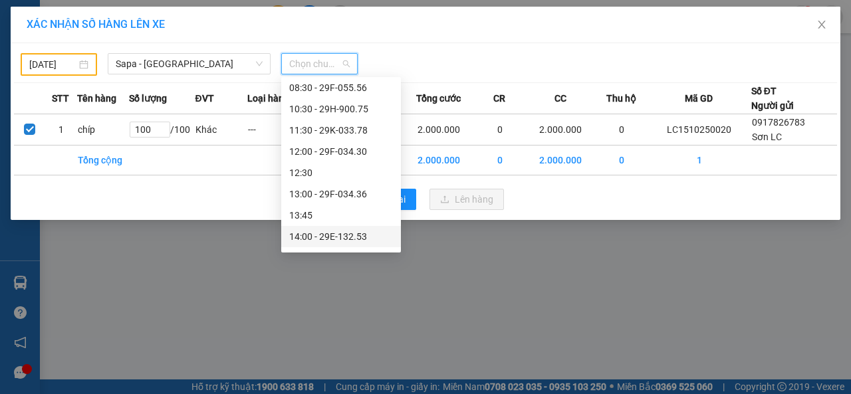
click at [336, 234] on div "14:00 - 29E-132.53" at bounding box center [341, 236] width 104 height 15
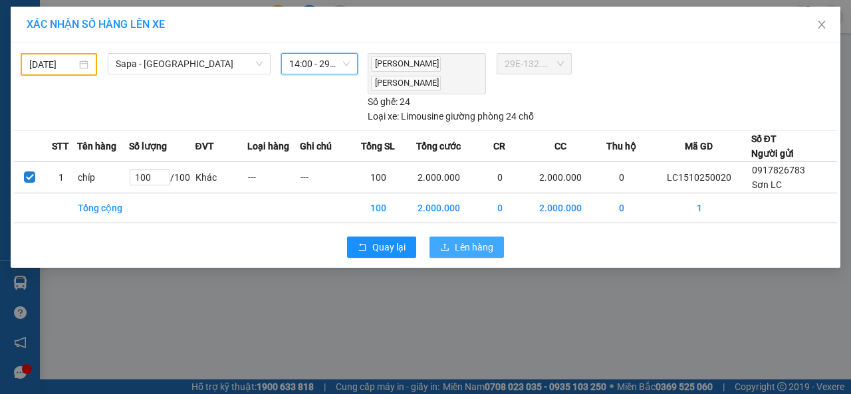
click at [457, 248] on span "Lên hàng" at bounding box center [474, 247] width 39 height 15
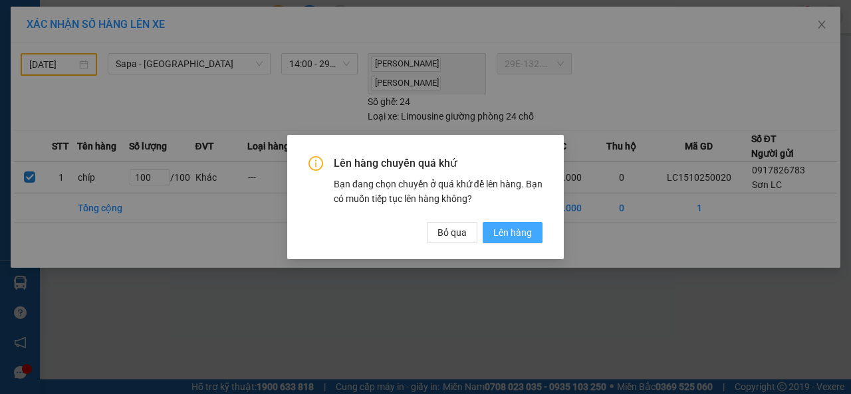
click at [508, 233] on span "Lên hàng" at bounding box center [512, 232] width 39 height 15
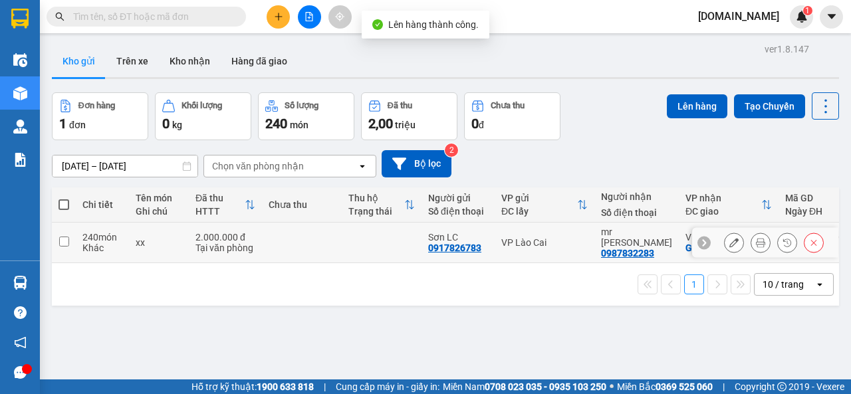
click at [66, 237] on input "checkbox" at bounding box center [64, 242] width 10 height 10
checkbox input "true"
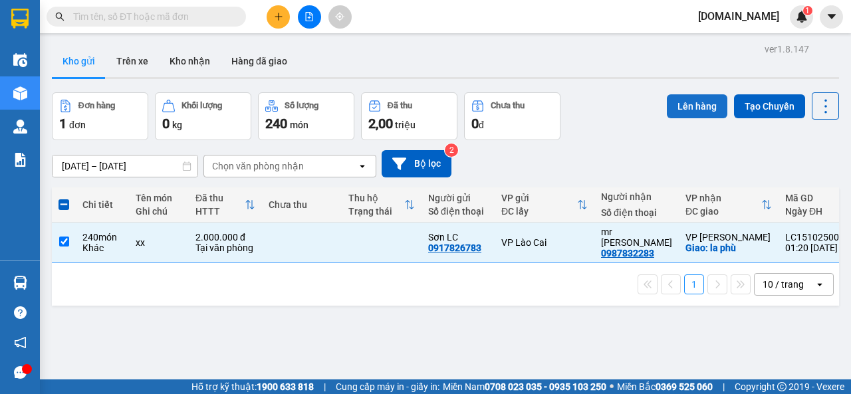
click at [668, 106] on button "Lên hàng" at bounding box center [697, 106] width 60 height 24
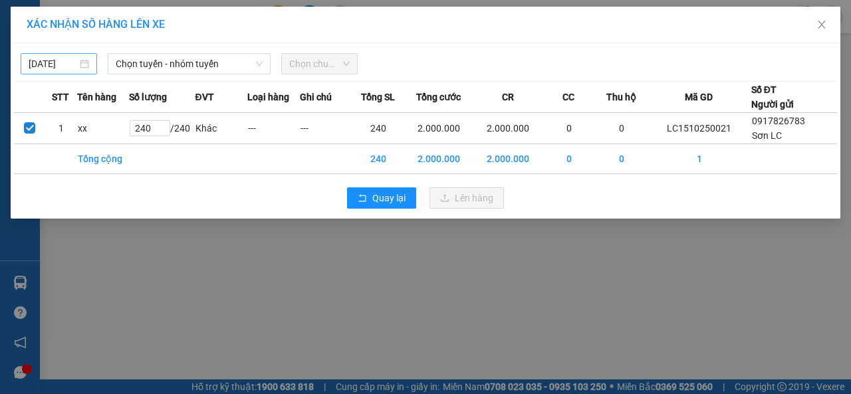
click at [57, 59] on body "Kết quả tìm kiếm ( 0 ) Bộ lọc No Data [DOMAIN_NAME] 1 Điều hành xe Kho hàng mới…" at bounding box center [425, 197] width 851 height 394
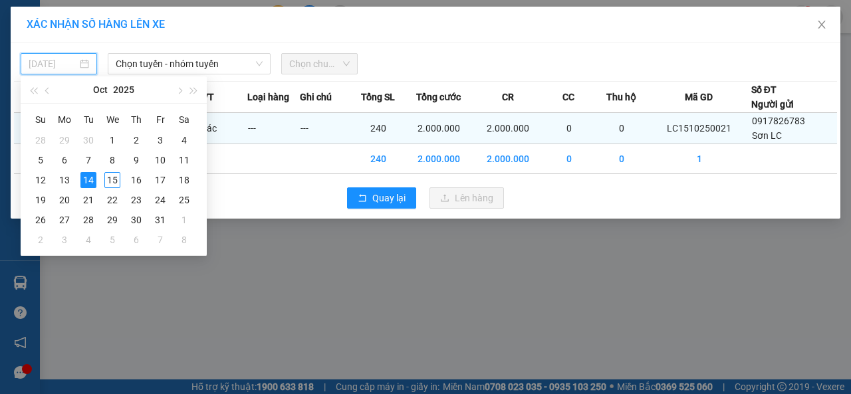
click at [186, 139] on div "4" at bounding box center [184, 140] width 16 height 16
type input "[DATE]"
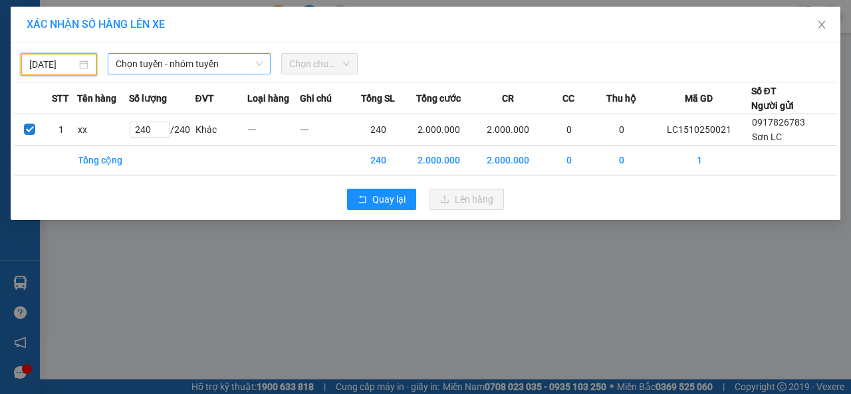
click at [232, 63] on span "Chọn tuyến - nhóm tuyến" at bounding box center [189, 64] width 147 height 20
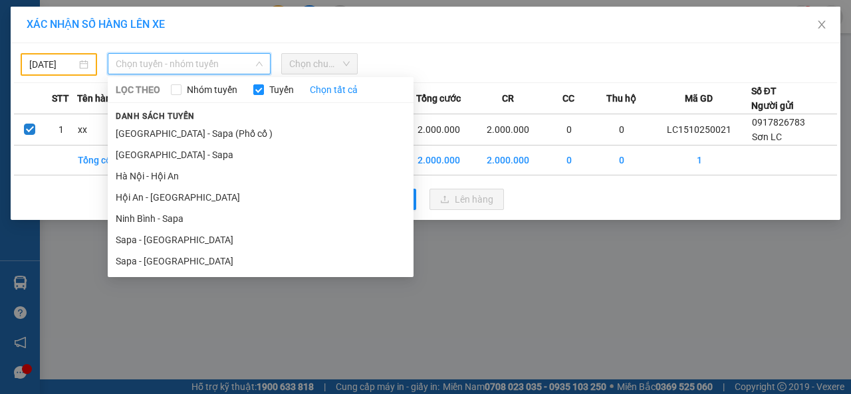
drag, startPoint x: 185, startPoint y: 263, endPoint x: 213, endPoint y: 232, distance: 41.8
click at [187, 261] on li "Sapa - [GEOGRAPHIC_DATA]" at bounding box center [261, 261] width 306 height 21
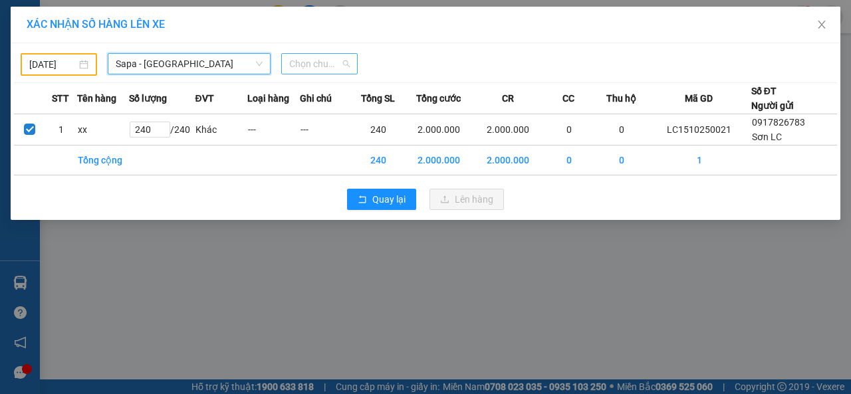
click at [340, 68] on span "Chọn chuyến" at bounding box center [319, 64] width 60 height 20
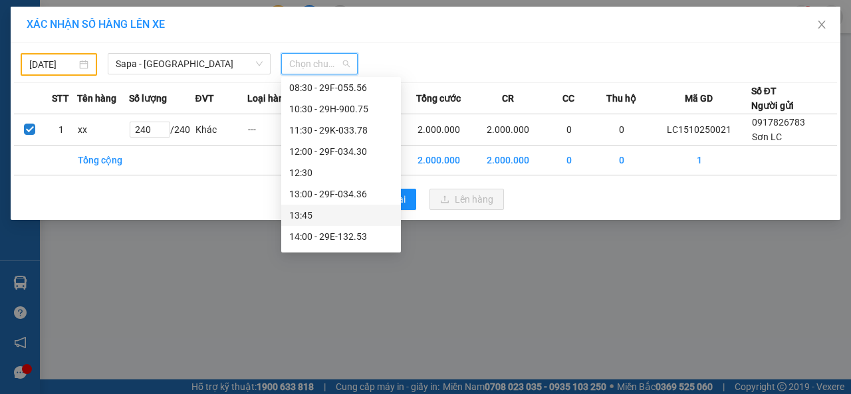
scroll to position [133, 0]
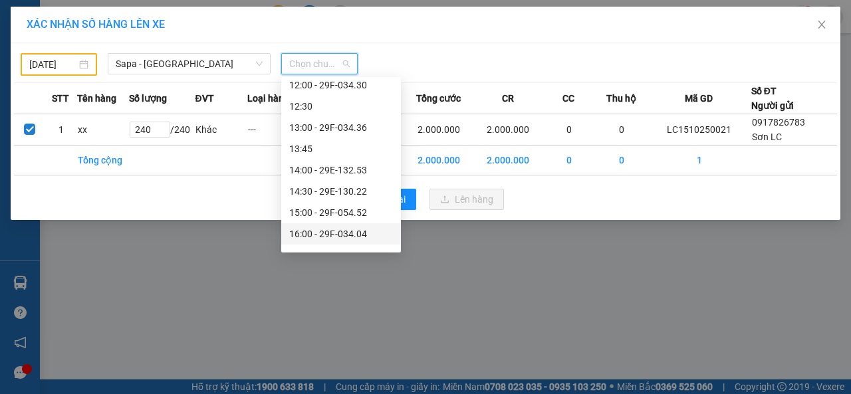
click at [352, 235] on div "16:00 - 29F-034.04" at bounding box center [341, 234] width 104 height 15
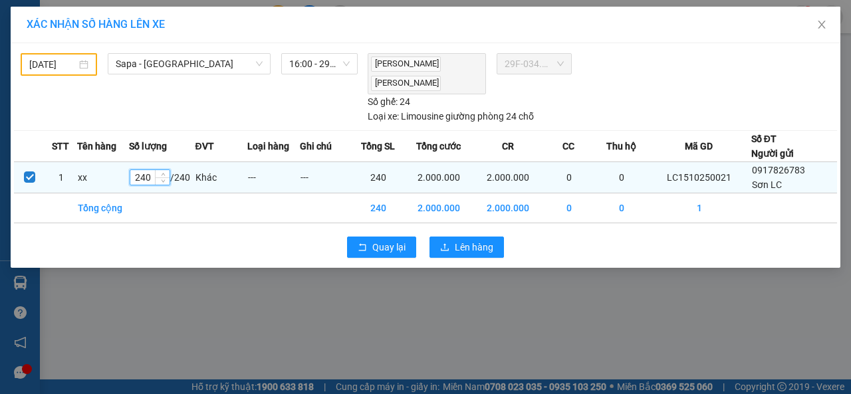
drag, startPoint x: 154, startPoint y: 175, endPoint x: 131, endPoint y: 179, distance: 22.8
click at [132, 179] on td "240 / 240" at bounding box center [162, 176] width 66 height 31
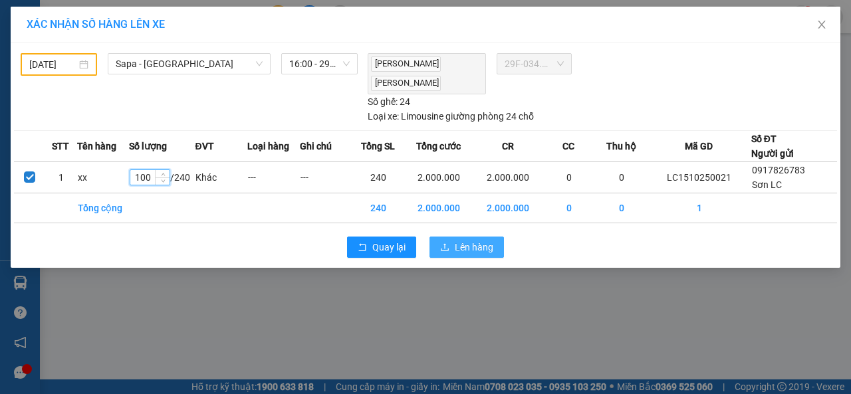
type input "100"
click at [459, 243] on span "Lên hàng" at bounding box center [474, 247] width 39 height 15
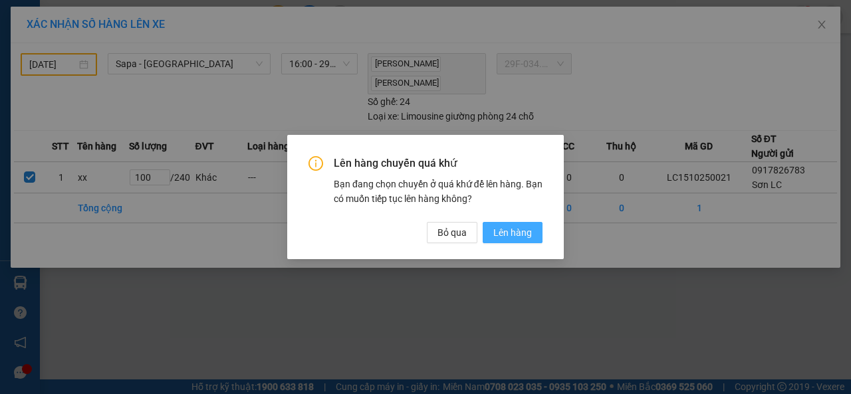
click at [501, 227] on span "Lên hàng" at bounding box center [512, 232] width 39 height 15
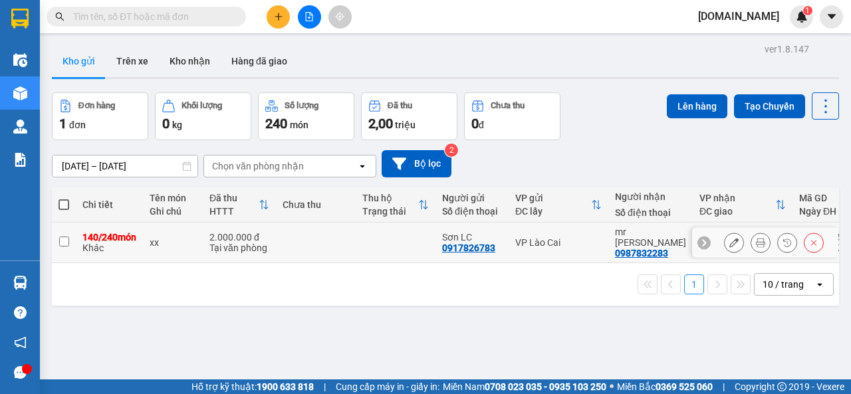
click at [64, 243] on input "checkbox" at bounding box center [64, 242] width 10 height 10
checkbox input "true"
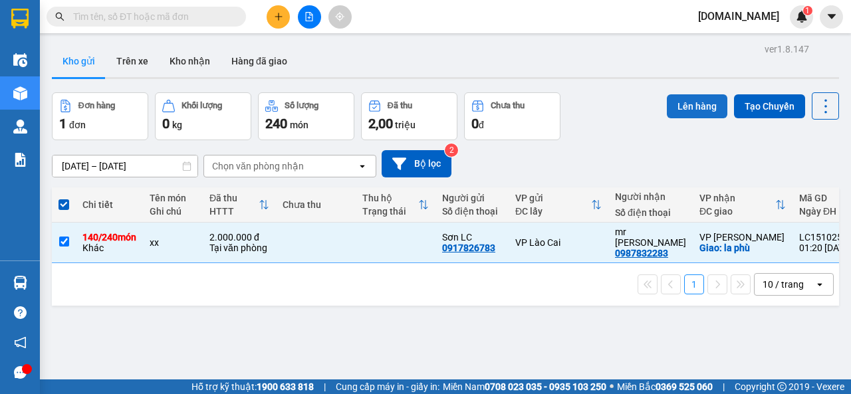
click at [684, 105] on button "Lên hàng" at bounding box center [697, 106] width 60 height 24
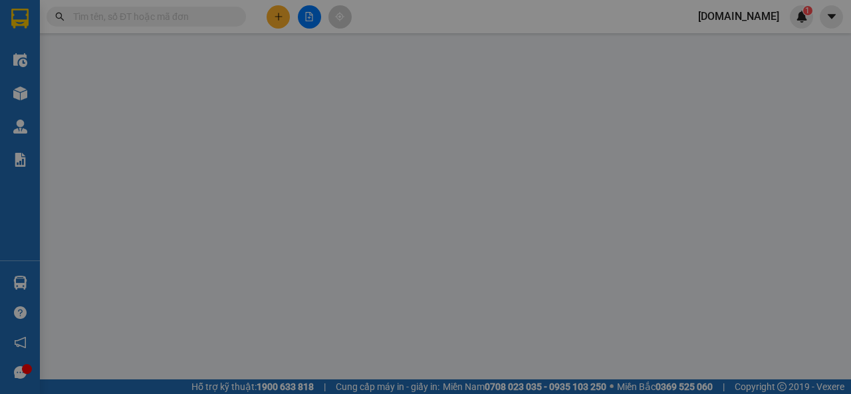
type input "140"
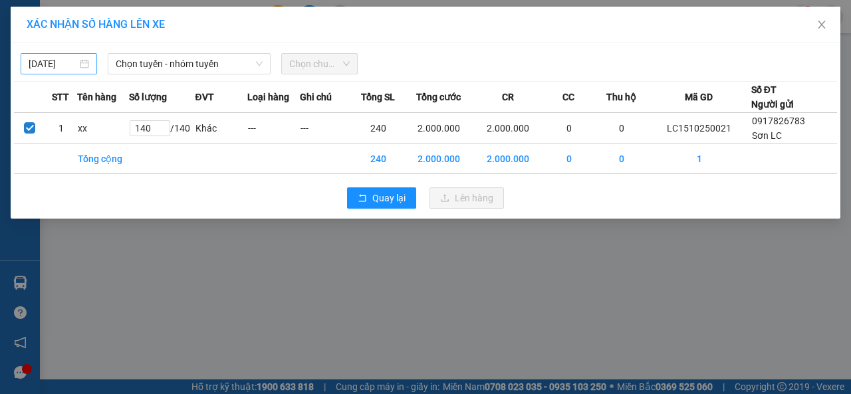
click at [78, 64] on div "[DATE]" at bounding box center [59, 63] width 60 height 15
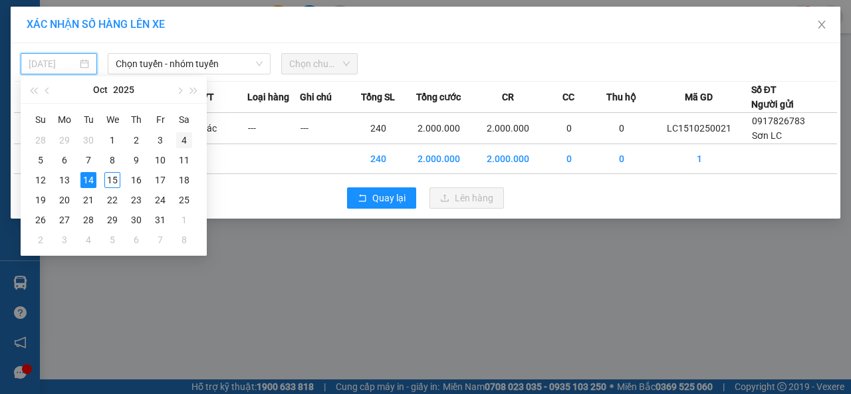
click at [183, 139] on div "4" at bounding box center [184, 140] width 16 height 16
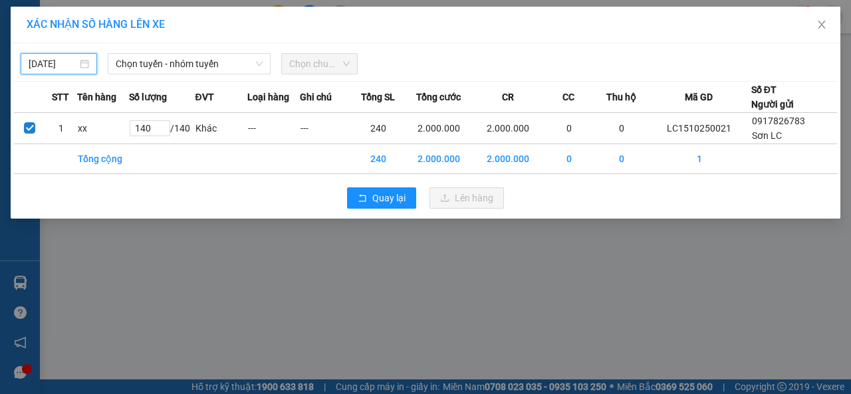
type input "[DATE]"
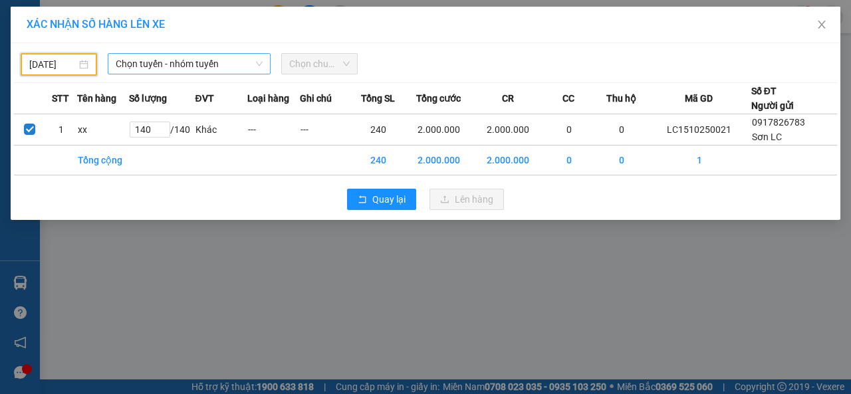
drag, startPoint x: 226, startPoint y: 62, endPoint x: 226, endPoint y: 70, distance: 7.3
click at [227, 66] on span "Chọn tuyến - nhóm tuyến" at bounding box center [189, 64] width 147 height 20
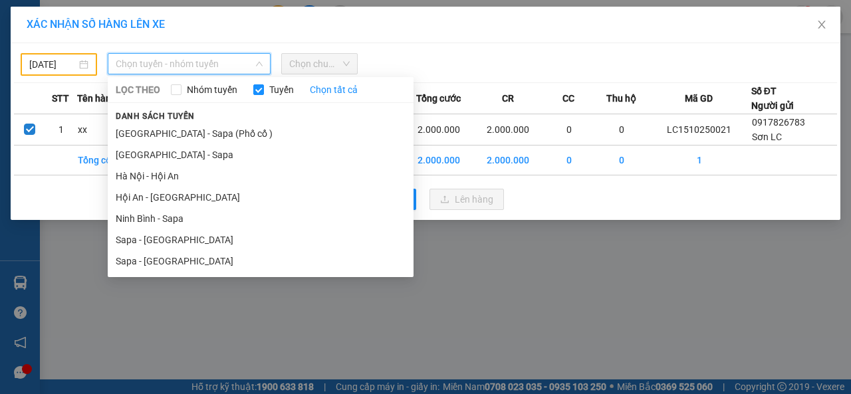
drag, startPoint x: 169, startPoint y: 260, endPoint x: 201, endPoint y: 224, distance: 48.0
click at [173, 258] on li "Sapa - [GEOGRAPHIC_DATA]" at bounding box center [261, 261] width 306 height 21
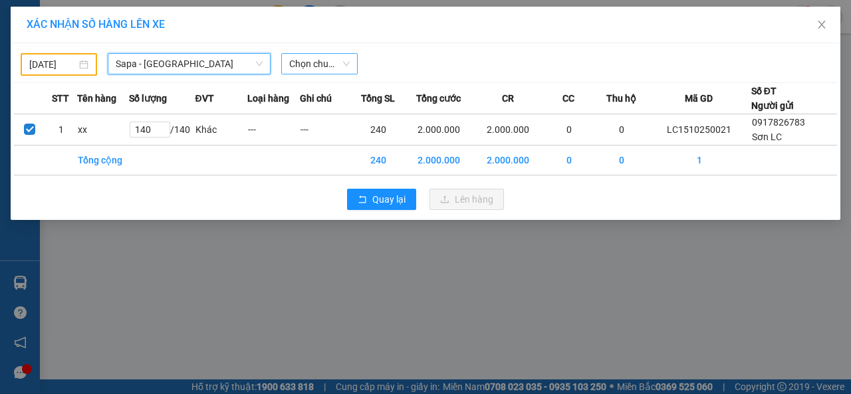
click at [334, 66] on span "Chọn chuyến" at bounding box center [319, 64] width 60 height 20
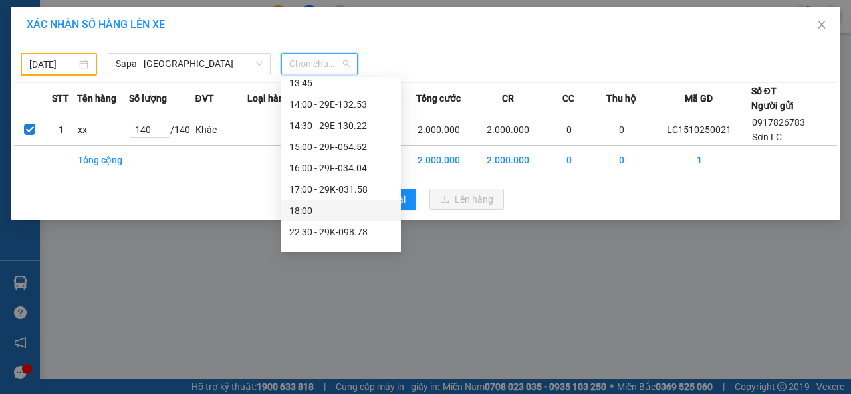
scroll to position [199, 0]
click at [338, 194] on div "17:00 - 29K-031.58" at bounding box center [341, 188] width 104 height 15
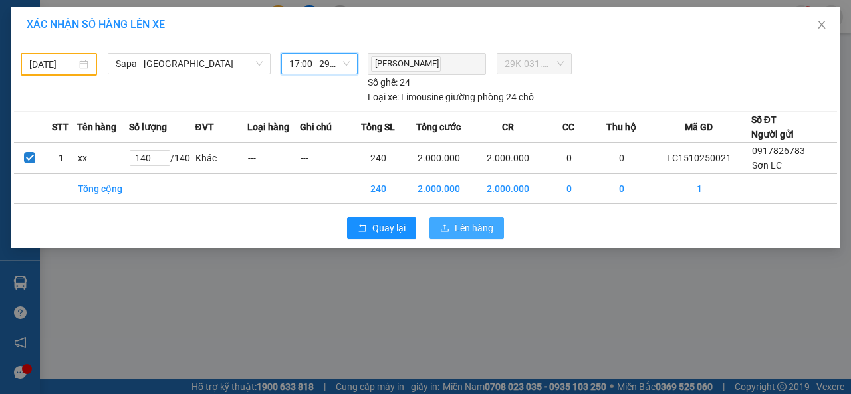
click at [463, 229] on span "Lên hàng" at bounding box center [474, 228] width 39 height 15
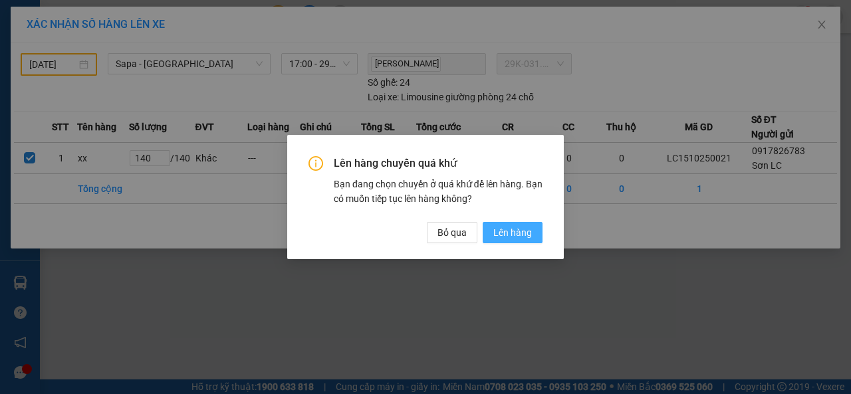
click at [512, 237] on span "Lên hàng" at bounding box center [512, 232] width 39 height 15
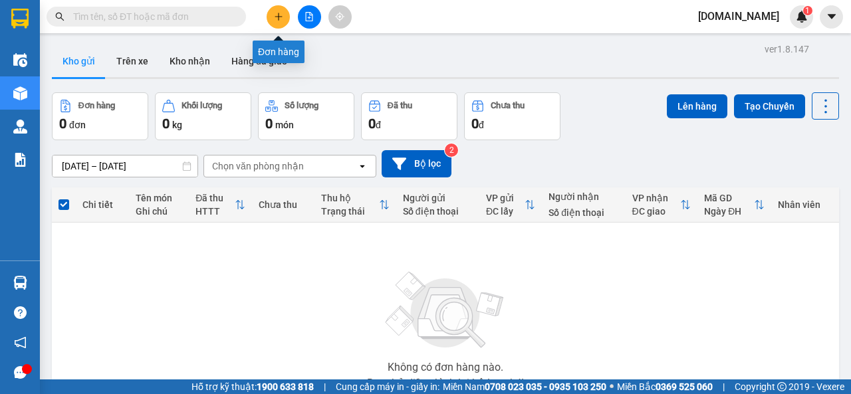
click at [278, 16] on icon "plus" at bounding box center [278, 16] width 9 height 9
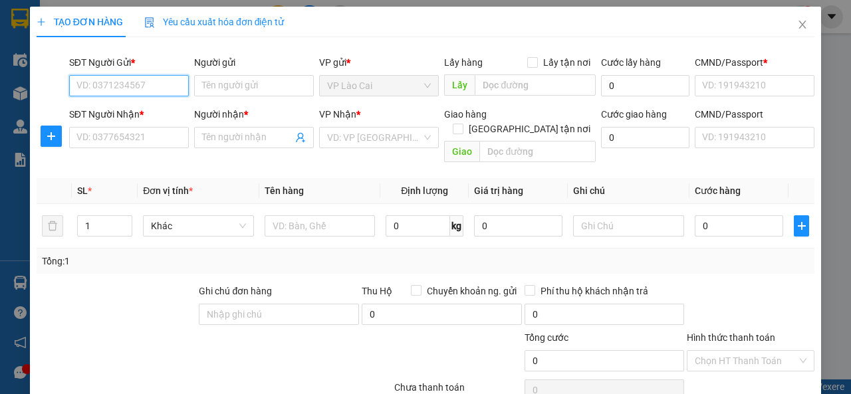
click at [154, 86] on input "SĐT Người Gửi *" at bounding box center [129, 85] width 120 height 21
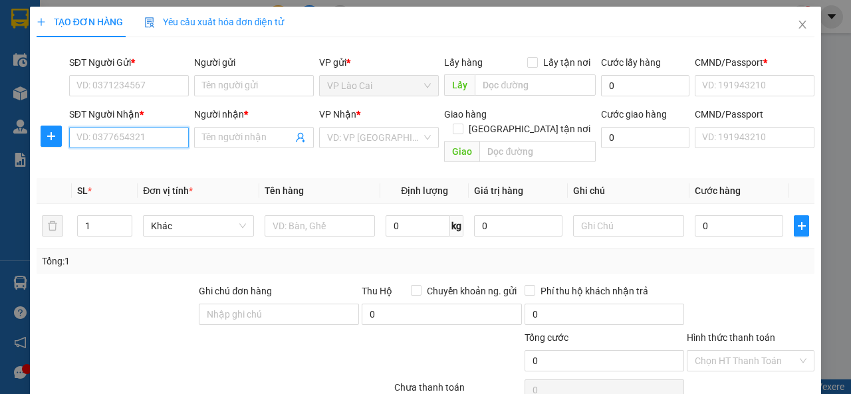
click at [142, 136] on input "SĐT Người Nhận *" at bounding box center [129, 137] width 120 height 21
click at [255, 138] on input "Người nhận *" at bounding box center [247, 137] width 90 height 15
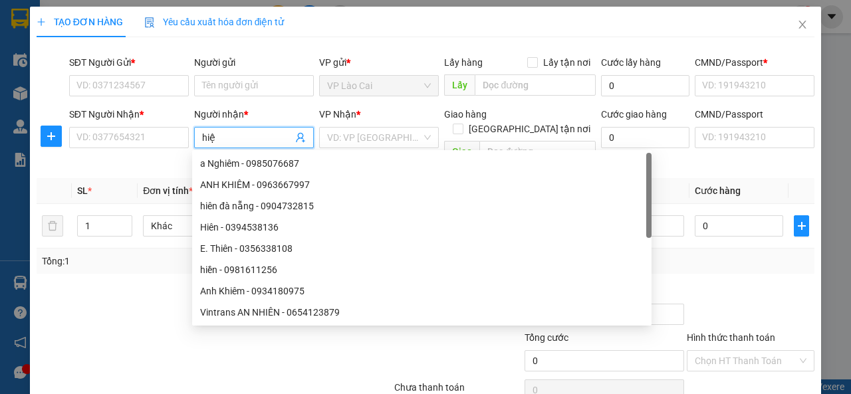
type input "hiệp"
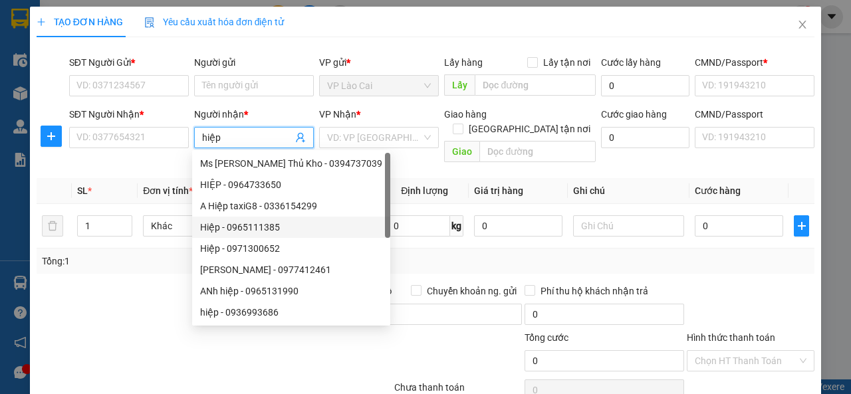
click at [257, 231] on div "Hiệp - 0965111385" at bounding box center [291, 227] width 182 height 15
type input "0965111385"
type input "Hiệp"
checkbox input "true"
type input "[PERSON_NAME]"
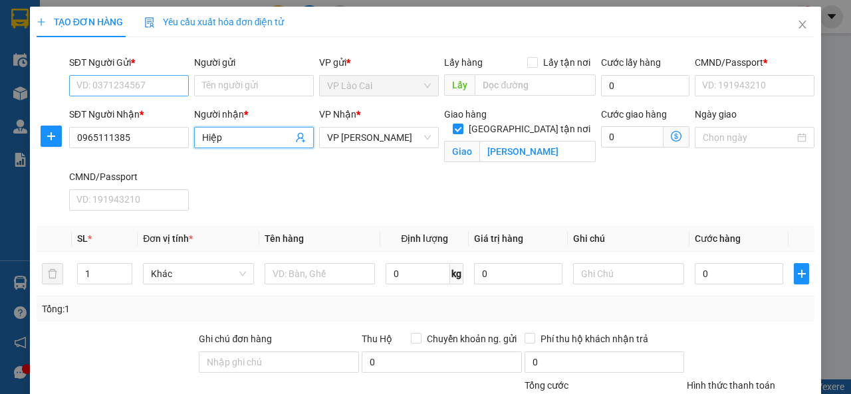
type input "Hiệp"
click at [150, 87] on input "SĐT Người Gửi *" at bounding box center [129, 85] width 120 height 21
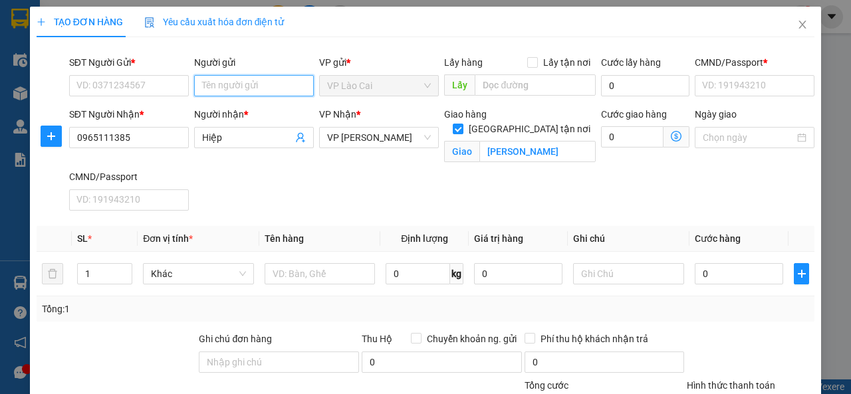
click at [226, 87] on input "Người gửi" at bounding box center [254, 85] width 120 height 21
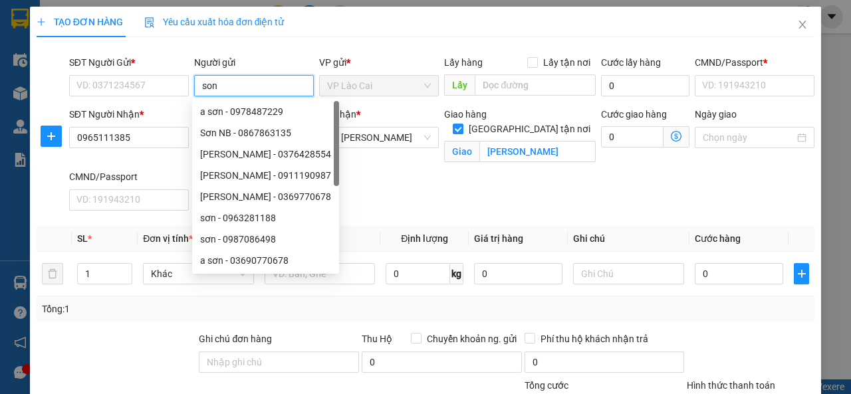
type input "son l"
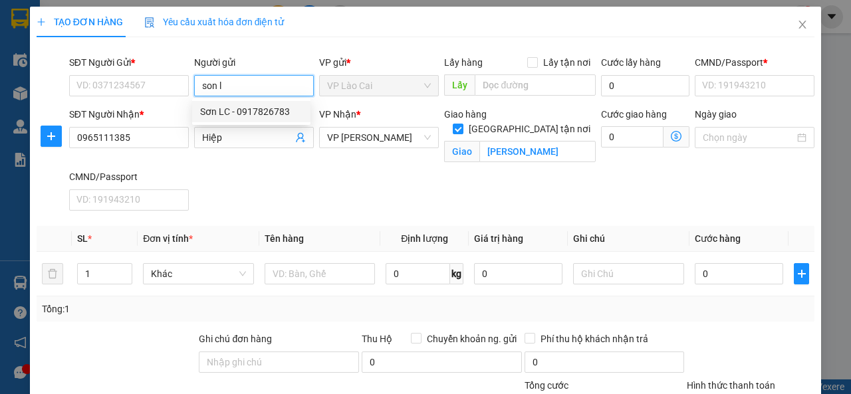
click at [218, 110] on div "Sơn LC - 0917826783" at bounding box center [251, 111] width 102 height 15
type input "0917826783"
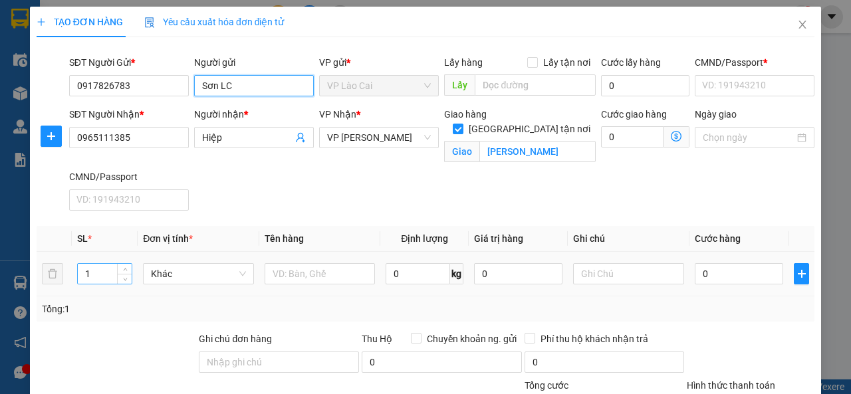
type input "Sơn LC"
click at [100, 276] on input "1" at bounding box center [105, 274] width 54 height 20
drag, startPoint x: 100, startPoint y: 276, endPoint x: 82, endPoint y: 274, distance: 18.1
click at [82, 274] on input "1" at bounding box center [105, 274] width 54 height 20
type input "36"
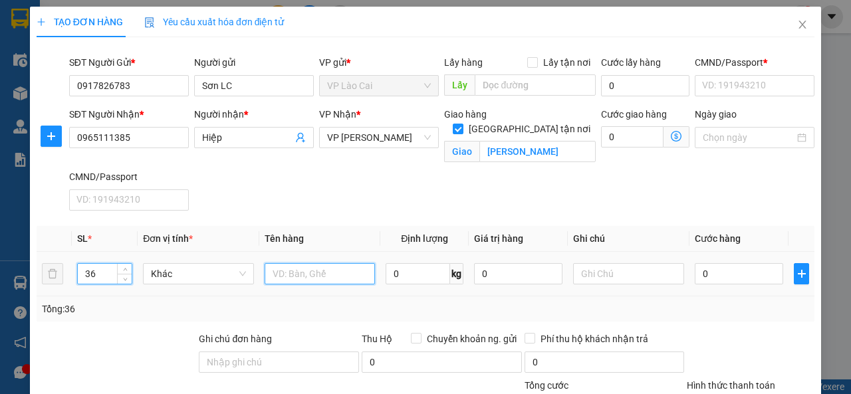
click at [309, 271] on input "text" at bounding box center [320, 273] width 111 height 21
type input "tạp hóa"
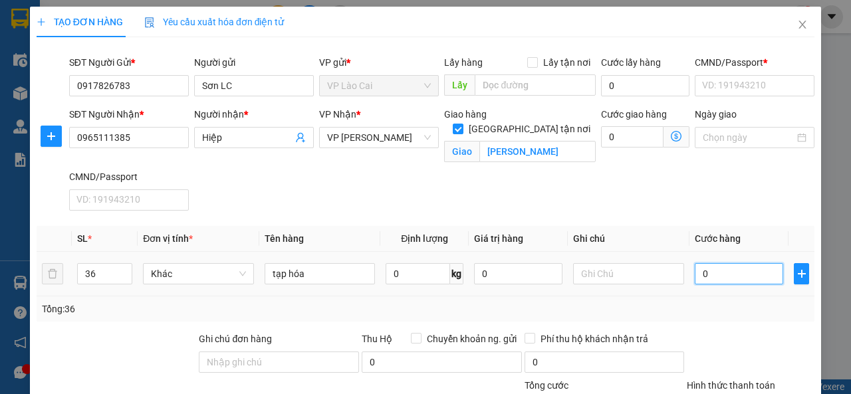
click at [718, 278] on input "0" at bounding box center [738, 273] width 88 height 21
type input "8"
type input "80"
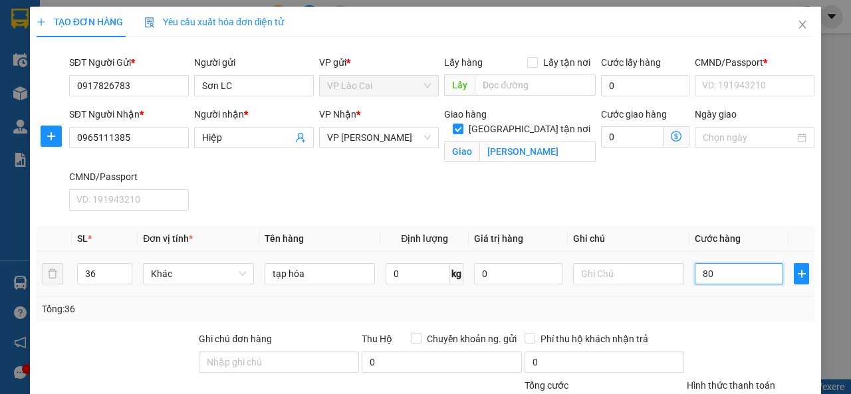
type input "80"
type input "800"
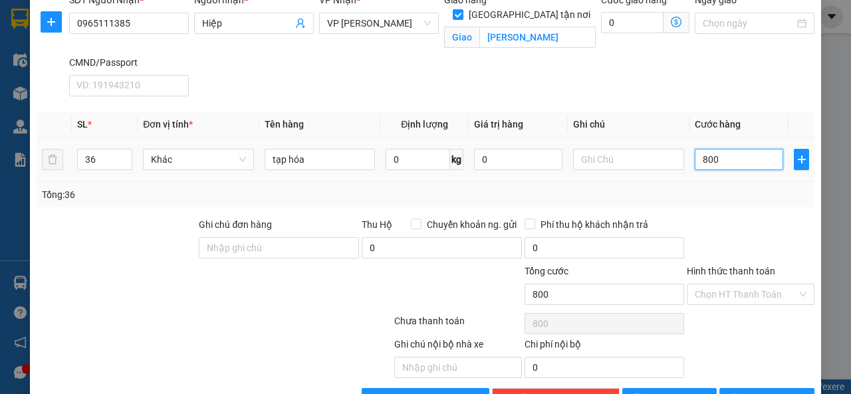
scroll to position [153, 0]
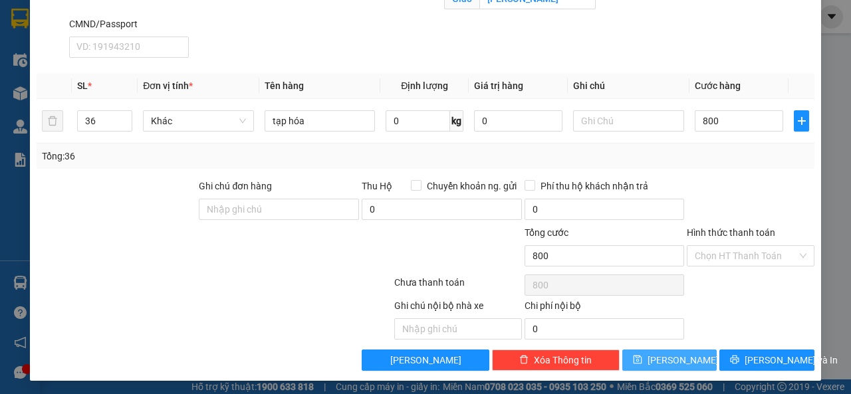
click at [663, 358] on span "[PERSON_NAME]" at bounding box center [682, 360] width 71 height 15
type input "800.000"
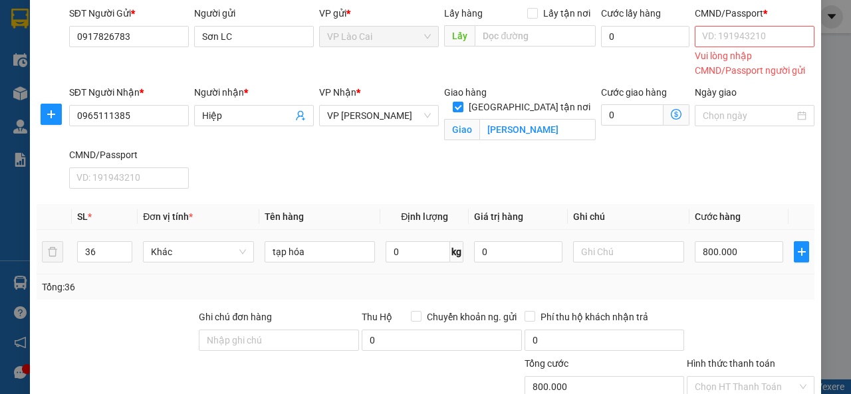
scroll to position [0, 0]
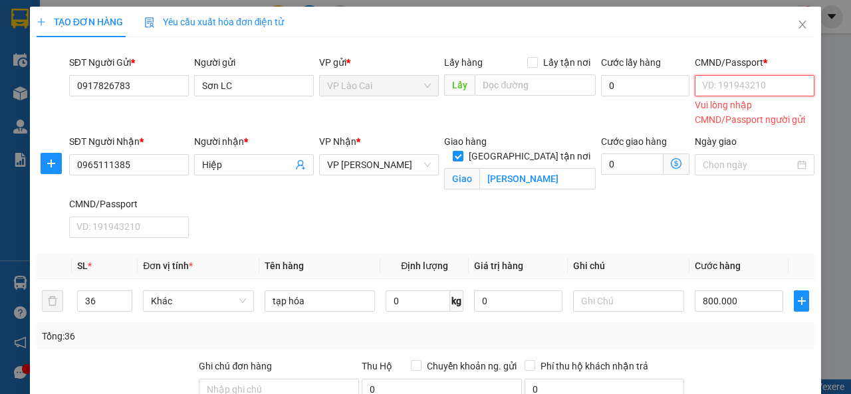
click at [732, 86] on input "CMND/Passport *" at bounding box center [754, 85] width 120 height 21
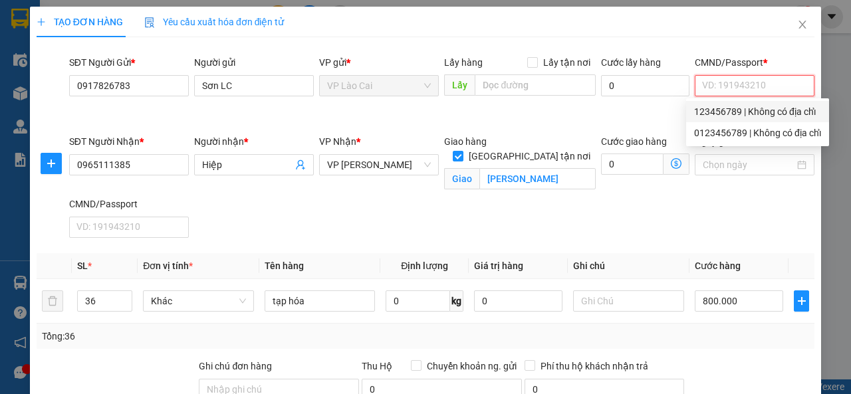
click at [716, 111] on div "123456789 | Không có địa chỉ" at bounding box center [757, 111] width 127 height 15
type input "123456789"
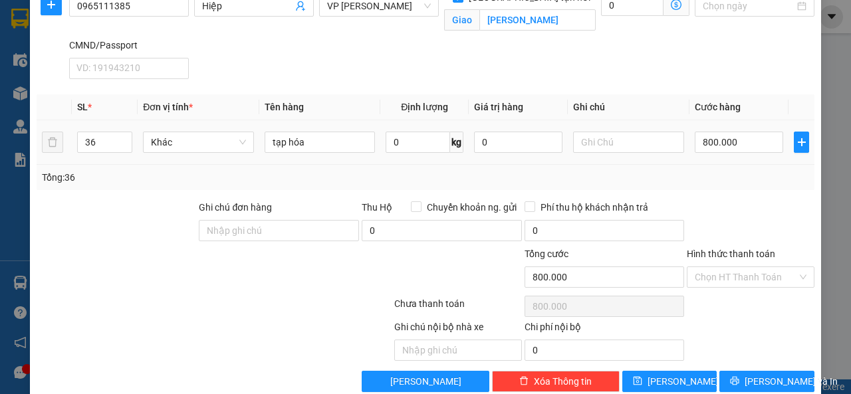
scroll to position [153, 0]
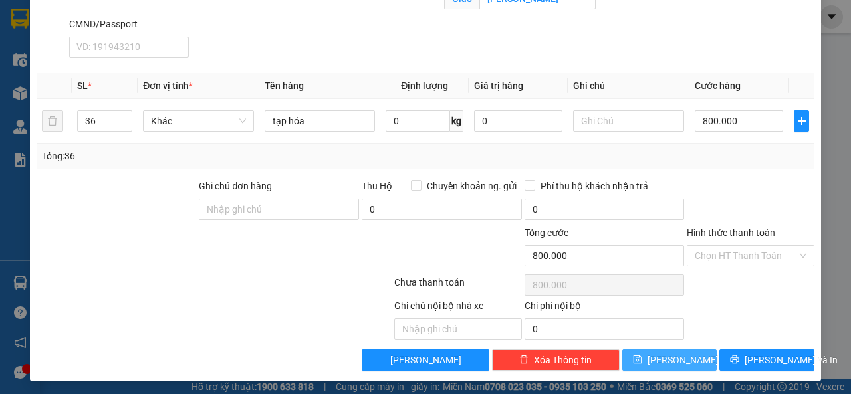
click at [674, 360] on span "[PERSON_NAME]" at bounding box center [682, 360] width 71 height 15
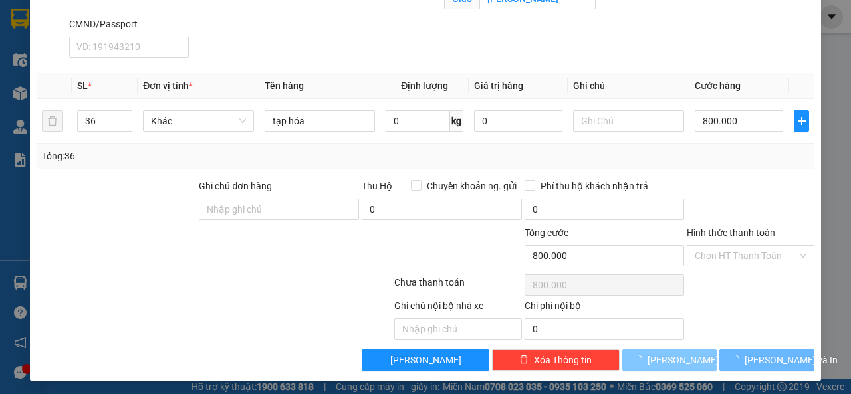
checkbox input "false"
type input "1"
type input "0"
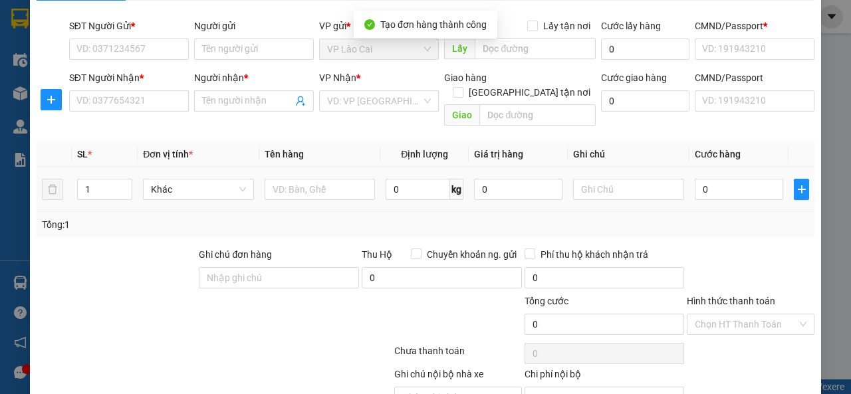
scroll to position [0, 0]
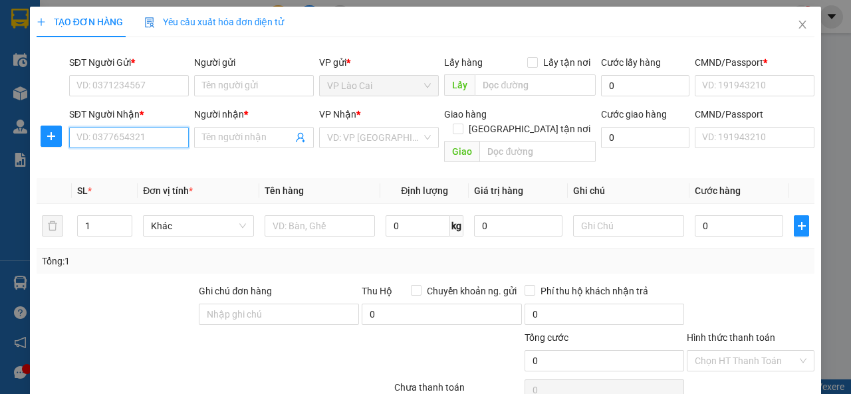
click at [158, 138] on input "SĐT Người Nhận *" at bounding box center [129, 137] width 120 height 21
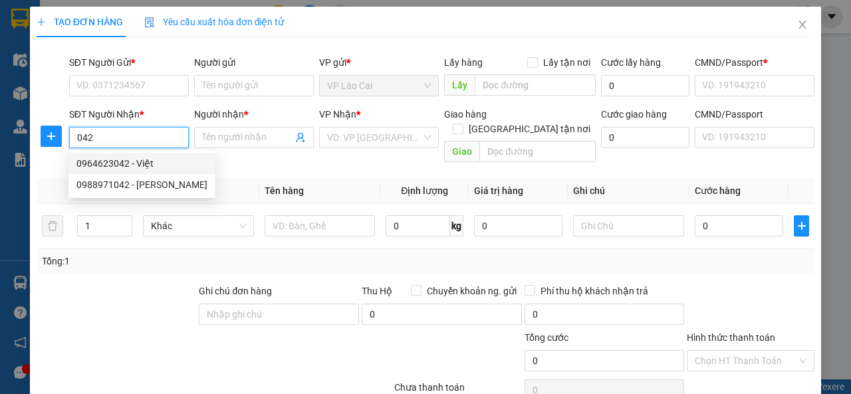
click at [132, 160] on div "0964623042 - Việt" at bounding box center [141, 163] width 131 height 15
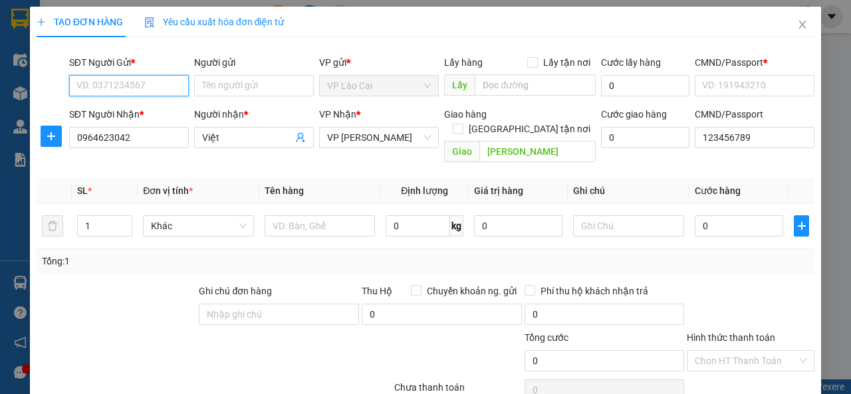
click at [148, 85] on input "SĐT Người Gửi *" at bounding box center [129, 85] width 120 height 21
click at [142, 108] on div "0917826783 - Sơn LC" at bounding box center [127, 111] width 102 height 15
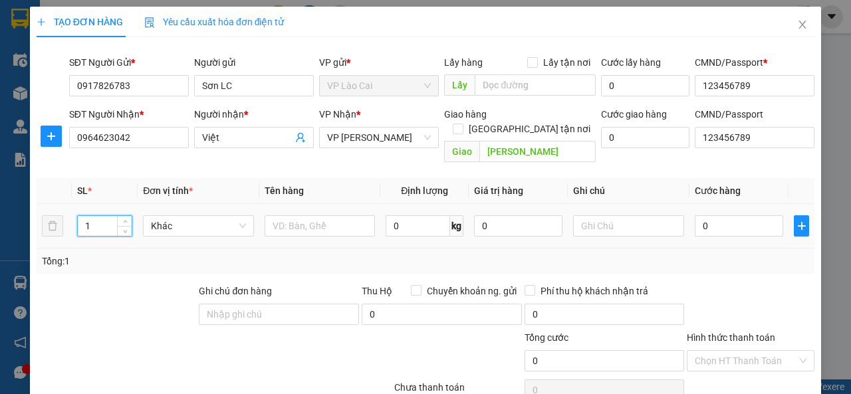
drag, startPoint x: 110, startPoint y: 209, endPoint x: 89, endPoint y: 217, distance: 22.3
click at [89, 217] on input "1" at bounding box center [105, 226] width 54 height 20
drag, startPoint x: 93, startPoint y: 208, endPoint x: 74, endPoint y: 215, distance: 20.0
click at [74, 215] on td "1" at bounding box center [105, 226] width 66 height 45
click at [326, 215] on input "text" at bounding box center [320, 225] width 111 height 21
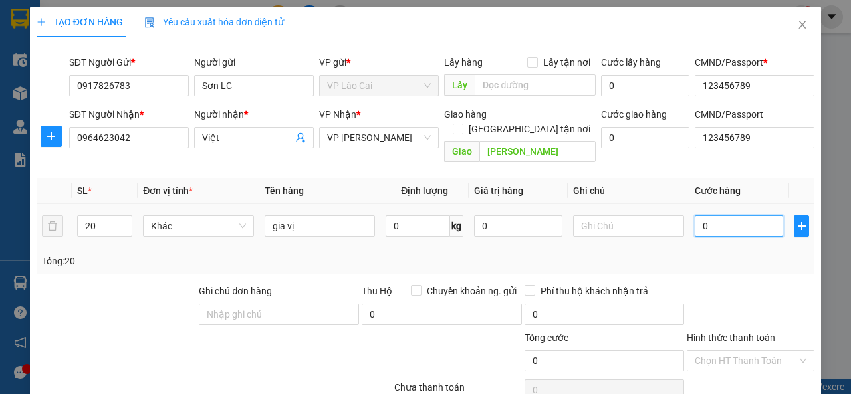
click at [702, 215] on input "0" at bounding box center [738, 225] width 88 height 21
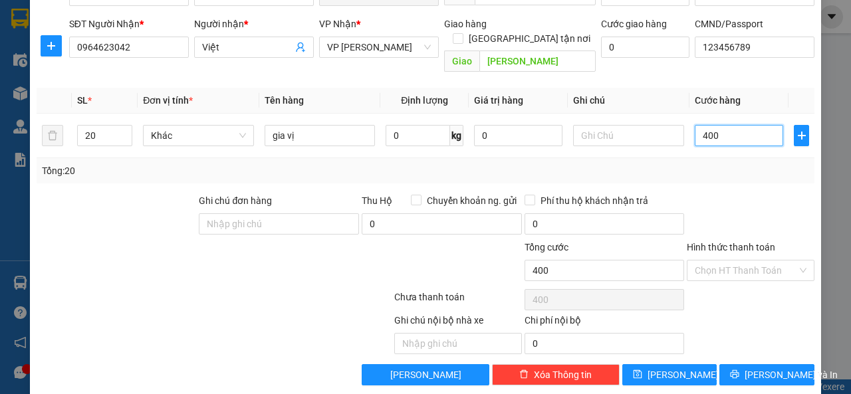
scroll to position [91, 0]
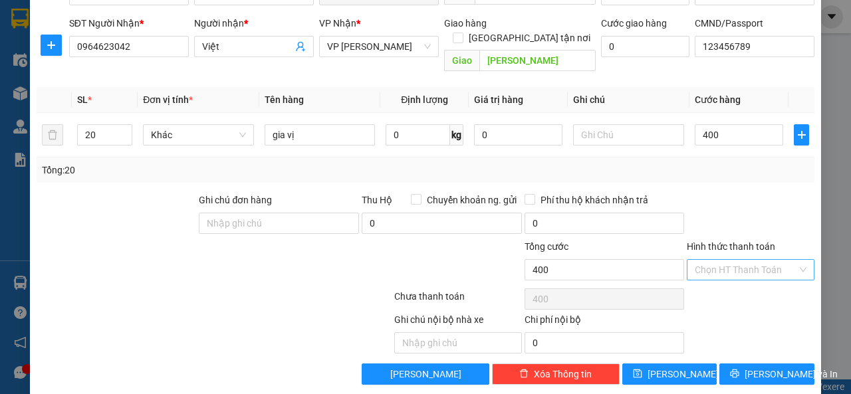
click at [728, 260] on input "Hình thức thanh toán" at bounding box center [745, 270] width 102 height 20
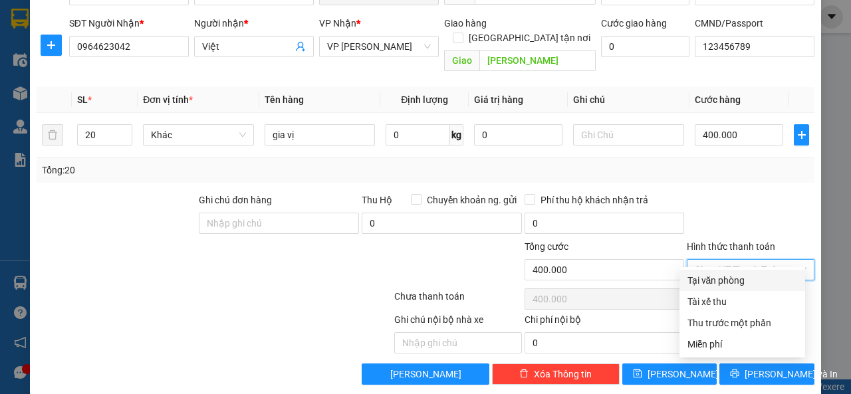
click at [719, 284] on div "Tại văn phòng" at bounding box center [742, 280] width 110 height 15
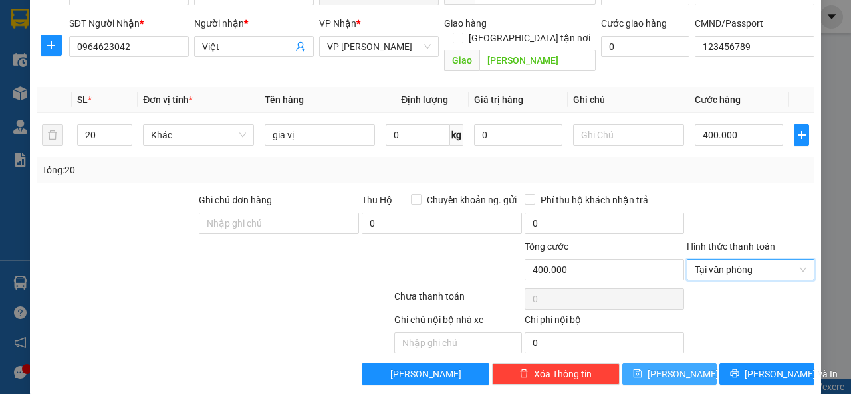
click at [659, 364] on button "[PERSON_NAME]" at bounding box center [669, 374] width 95 height 21
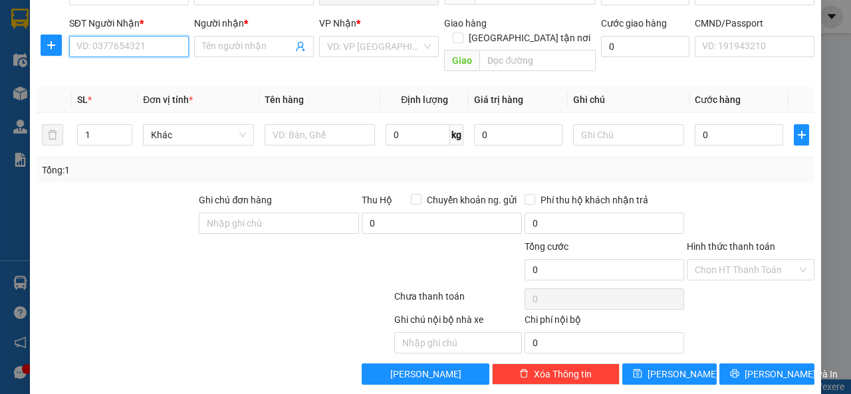
click at [154, 45] on input "SĐT Người Nhận *" at bounding box center [129, 46] width 120 height 21
click at [138, 75] on div "0988820265 - Thao Tu" at bounding box center [127, 72] width 102 height 15
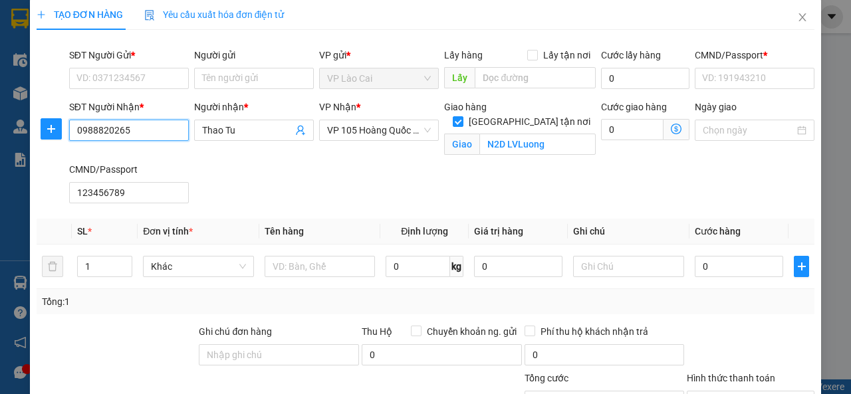
scroll to position [0, 0]
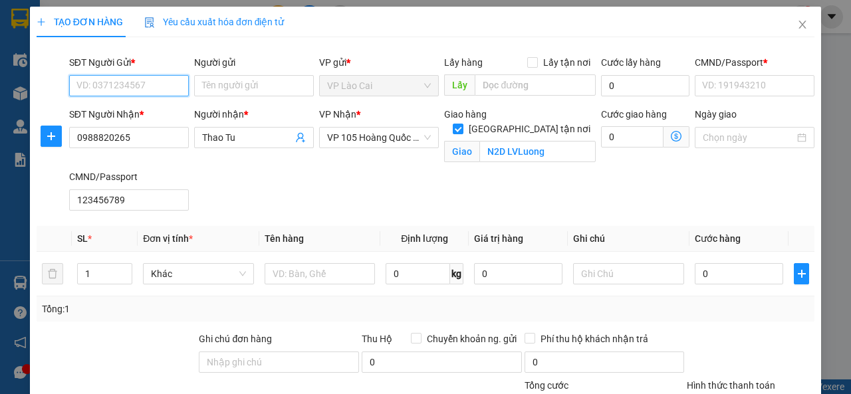
click at [124, 84] on input "SĐT Người Gửi *" at bounding box center [129, 85] width 120 height 21
click at [117, 116] on div "0917826783 - Sơn LC" at bounding box center [127, 111] width 102 height 15
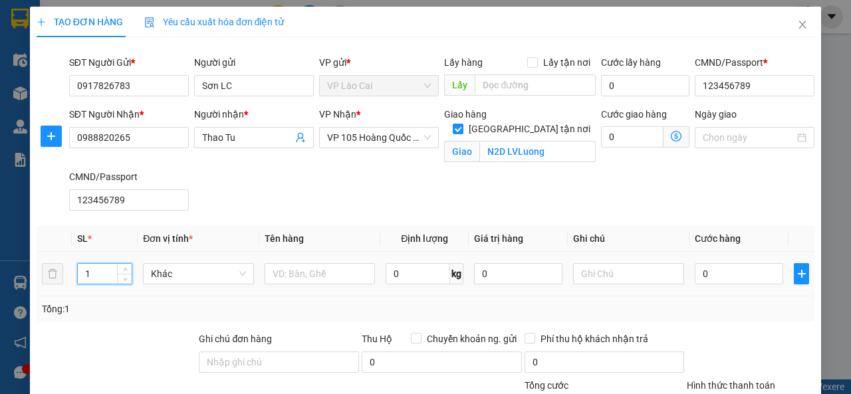
click at [81, 284] on div "1" at bounding box center [105, 274] width 56 height 27
click at [317, 276] on input "text" at bounding box center [320, 273] width 111 height 21
click at [702, 274] on input "0" at bounding box center [738, 273] width 88 height 21
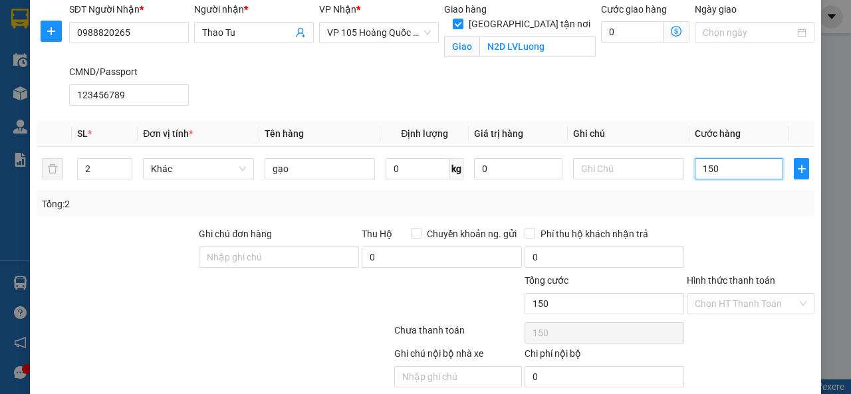
scroll to position [153, 0]
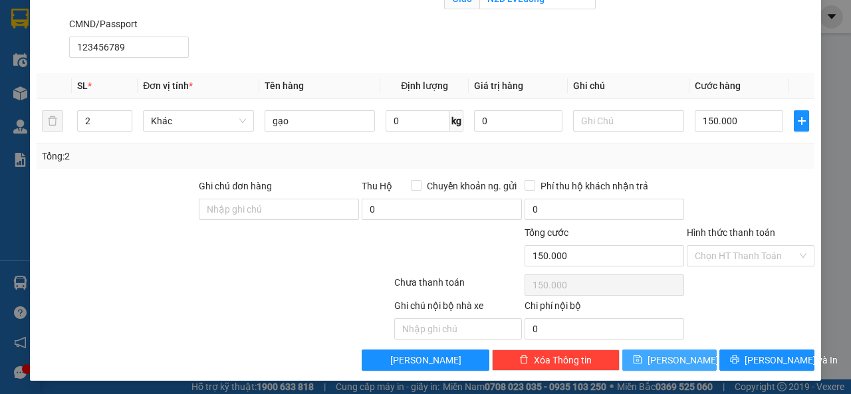
click at [642, 357] on icon "save" at bounding box center [637, 359] width 9 height 9
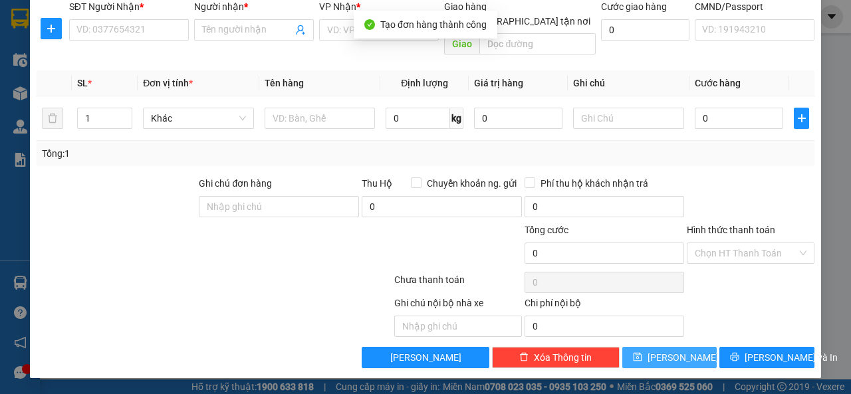
scroll to position [91, 0]
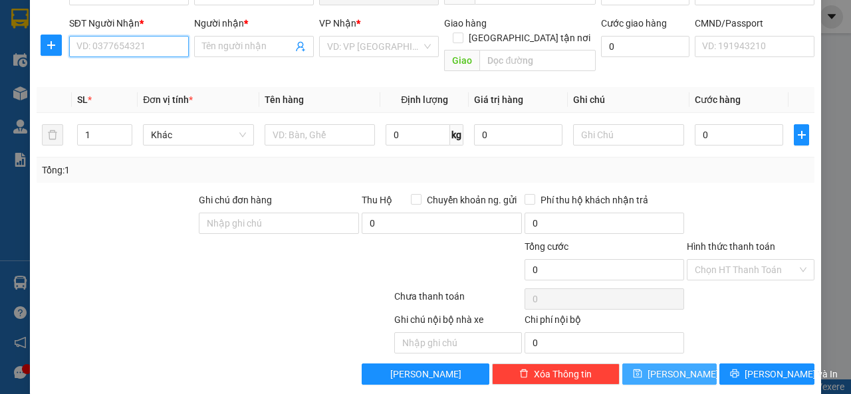
click at [140, 46] on input "SĐT Người Nhận *" at bounding box center [129, 46] width 120 height 21
click at [140, 75] on div "0966627592 - ĐẠt" at bounding box center [127, 72] width 102 height 15
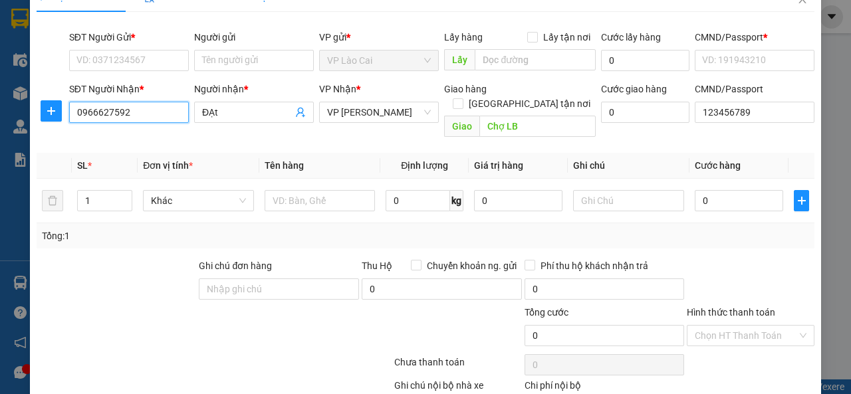
scroll to position [25, 0]
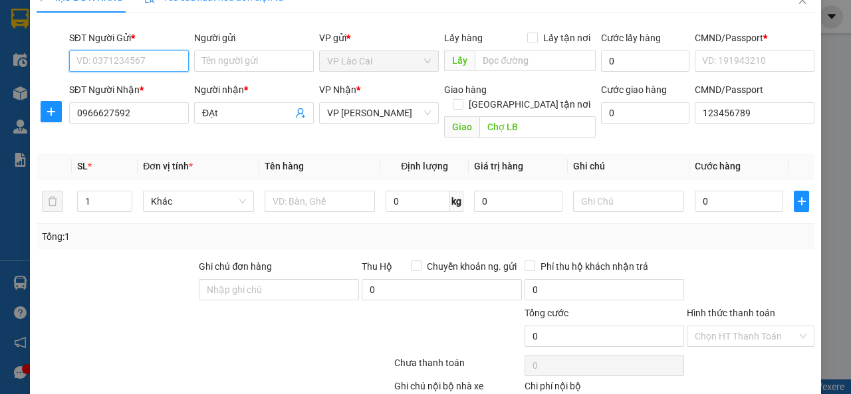
click at [150, 62] on input "SĐT Người Gửi *" at bounding box center [129, 61] width 120 height 21
click at [138, 88] on div "0917826783 - Sơn LC" at bounding box center [127, 87] width 102 height 15
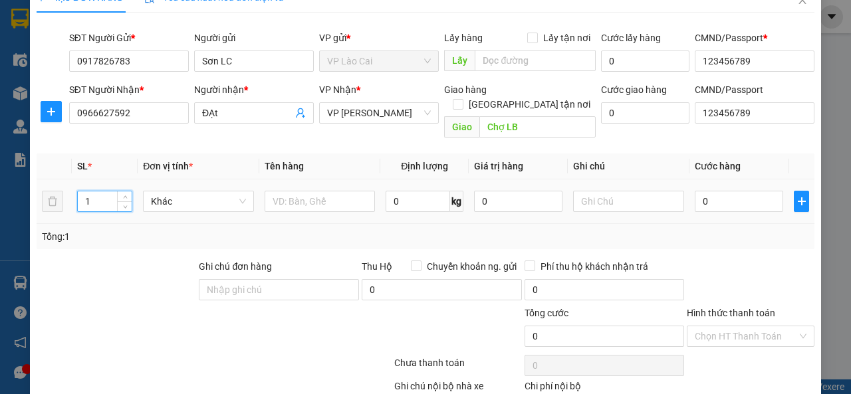
drag, startPoint x: 100, startPoint y: 186, endPoint x: 82, endPoint y: 191, distance: 18.7
click at [82, 191] on input "1" at bounding box center [105, 201] width 54 height 20
click at [280, 191] on input "text" at bounding box center [320, 201] width 111 height 21
click at [704, 191] on input "0" at bounding box center [738, 201] width 88 height 21
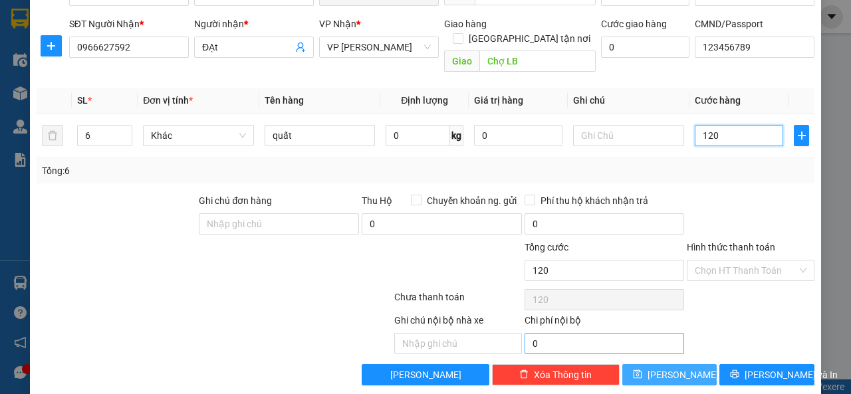
scroll to position [91, 0]
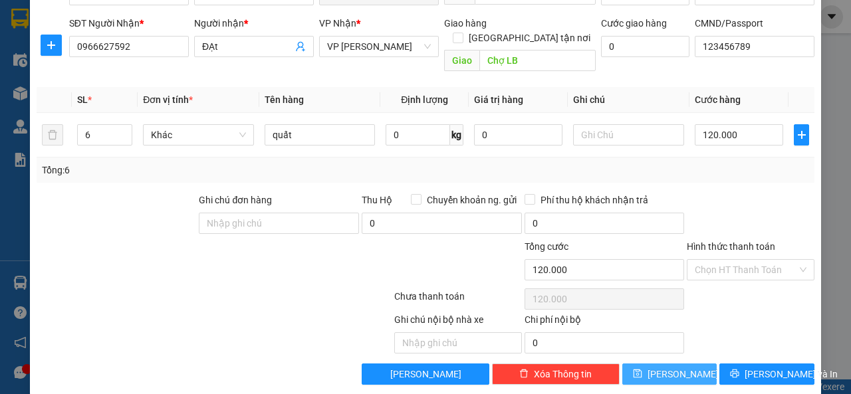
click at [665, 367] on span "[PERSON_NAME]" at bounding box center [682, 374] width 71 height 15
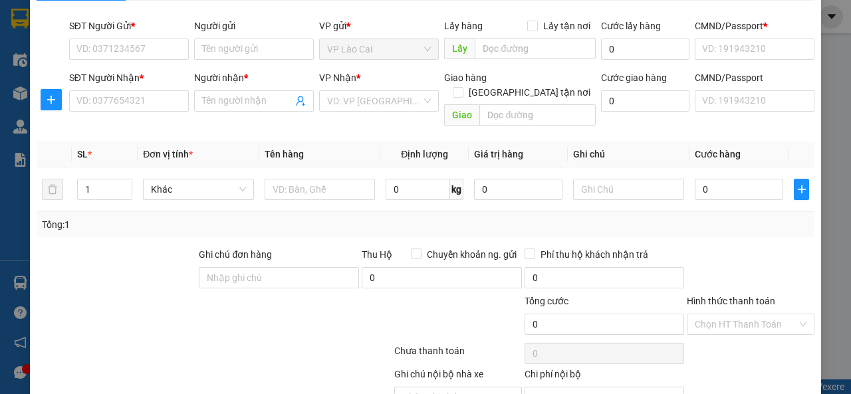
scroll to position [25, 0]
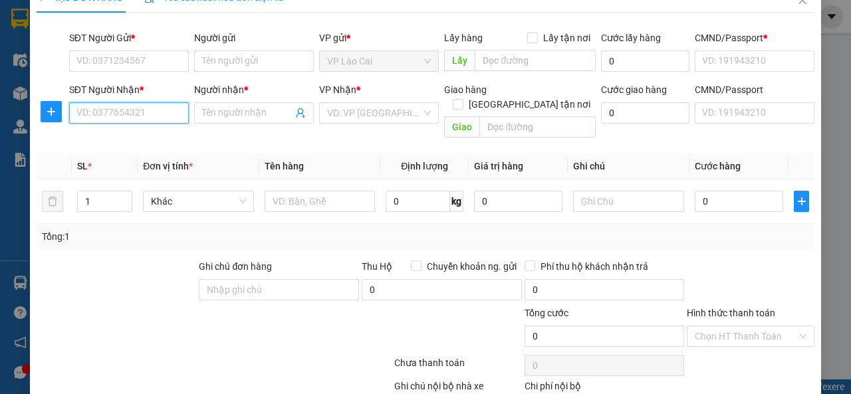
click at [149, 110] on input "SĐT Người Nhận *" at bounding box center [129, 112] width 120 height 21
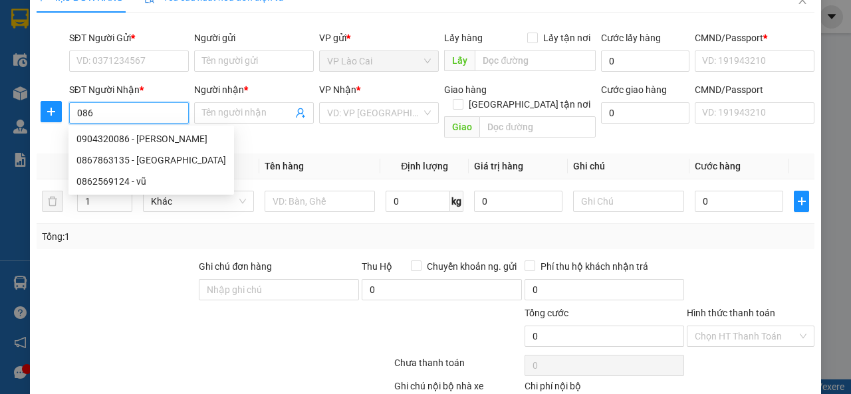
click at [138, 140] on div "0904320086 - [PERSON_NAME]" at bounding box center [151, 139] width 150 height 15
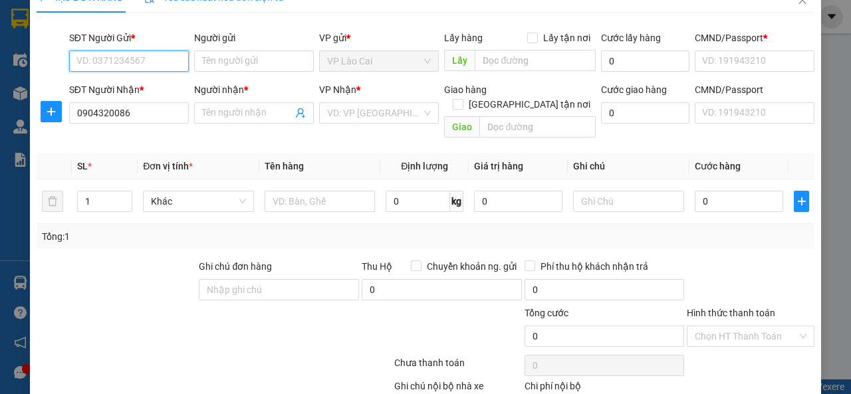
click at [145, 62] on input "SĐT Người Gửi *" at bounding box center [129, 61] width 120 height 21
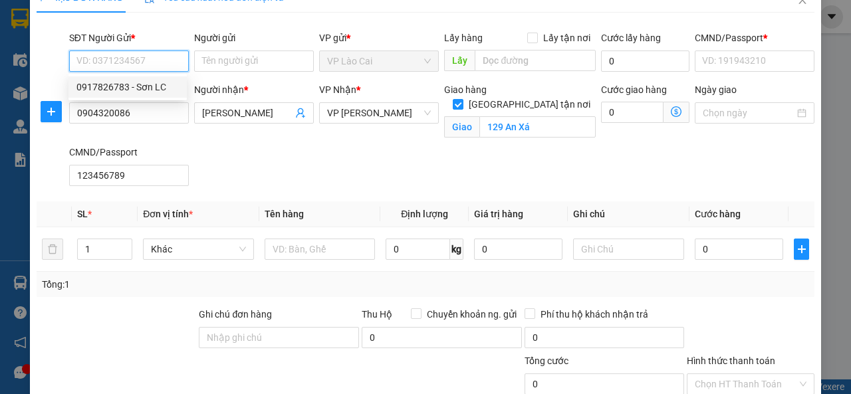
click at [145, 92] on div "0917826783 - Sơn LC" at bounding box center [127, 87] width 102 height 15
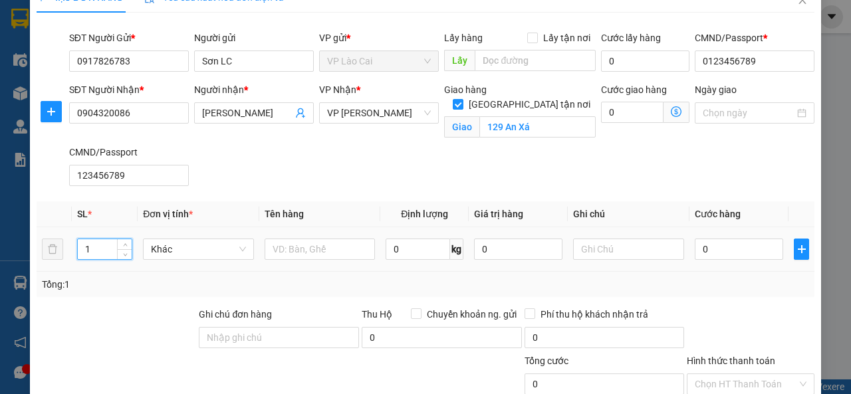
click at [98, 253] on input "1" at bounding box center [105, 249] width 54 height 20
click at [304, 249] on input "text" at bounding box center [320, 249] width 111 height 21
click at [711, 251] on input "0" at bounding box center [738, 249] width 88 height 21
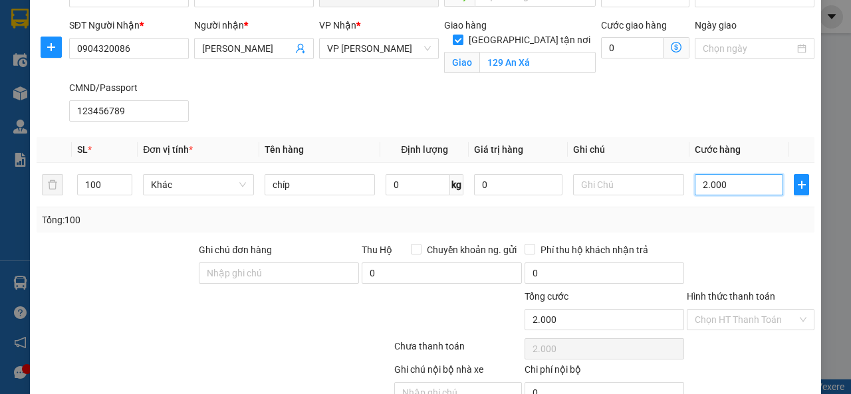
scroll to position [91, 0]
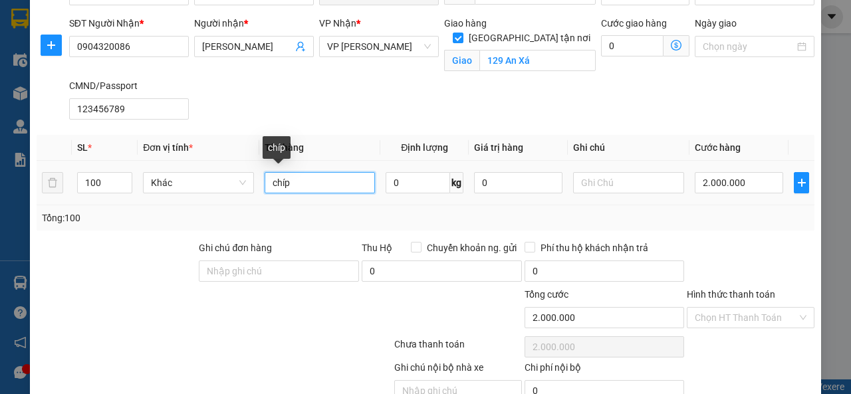
drag, startPoint x: 285, startPoint y: 183, endPoint x: 263, endPoint y: 185, distance: 22.0
click at [265, 185] on input "chíp" at bounding box center [320, 182] width 111 height 21
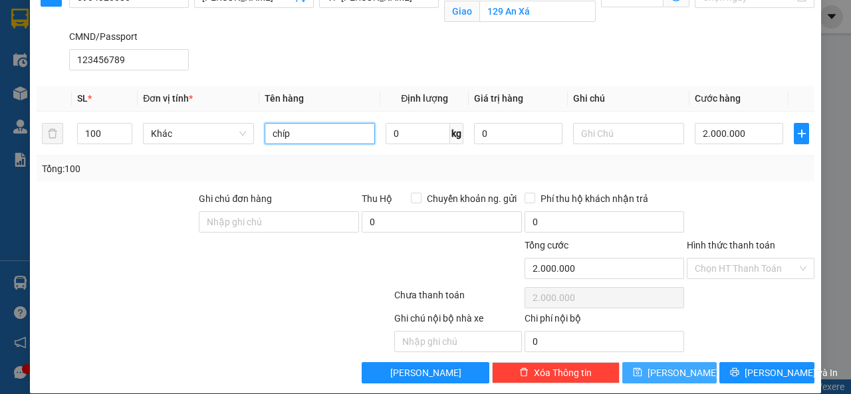
scroll to position [153, 0]
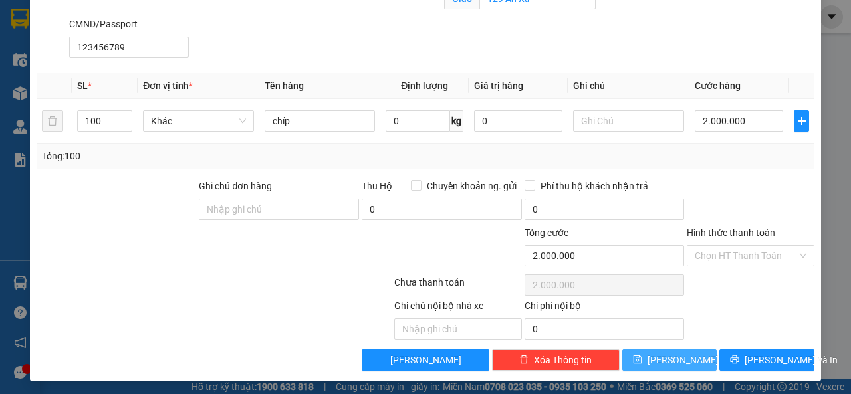
click at [642, 357] on icon "save" at bounding box center [637, 359] width 9 height 9
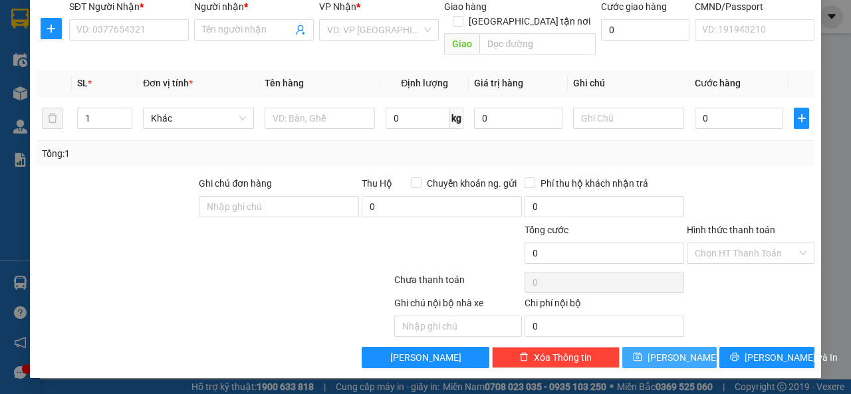
scroll to position [91, 0]
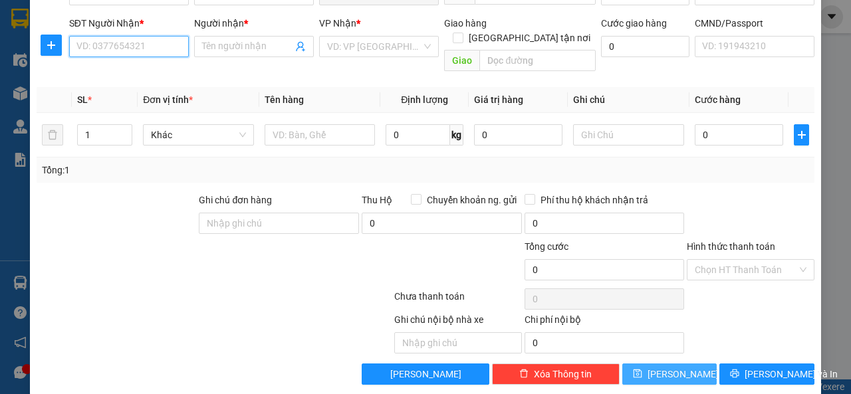
click at [158, 43] on input "SĐT Người Nhận *" at bounding box center [129, 46] width 120 height 21
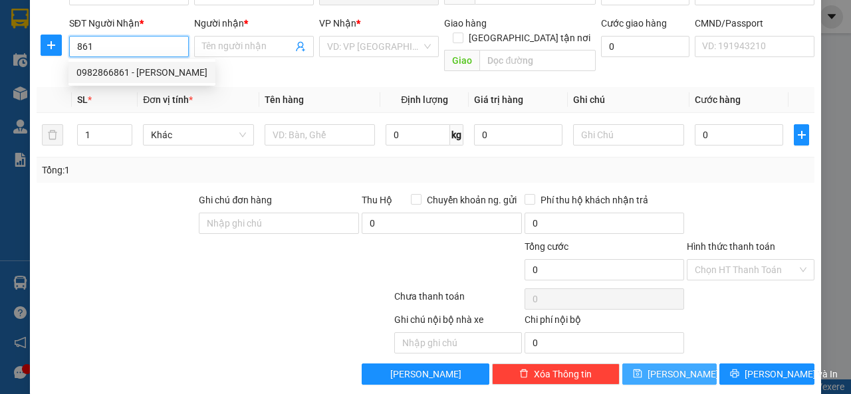
click at [121, 70] on div "0982866861 - [PERSON_NAME]" at bounding box center [141, 72] width 131 height 15
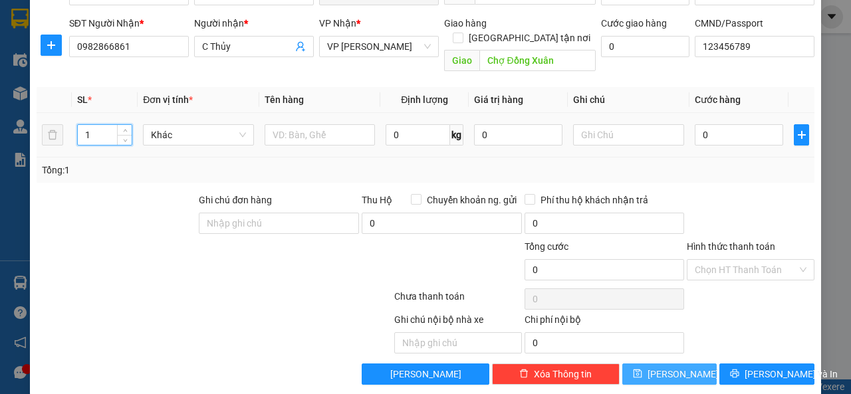
click at [101, 125] on input "1" at bounding box center [105, 135] width 54 height 20
click at [323, 124] on input "text" at bounding box center [320, 134] width 111 height 21
paste input "chíp"
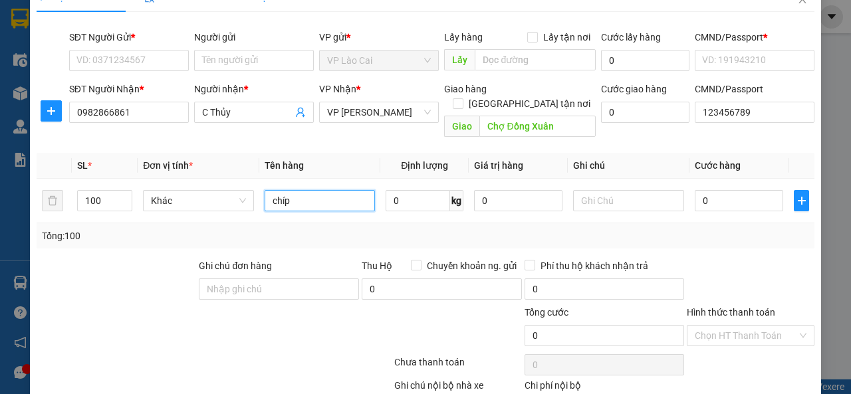
scroll to position [25, 0]
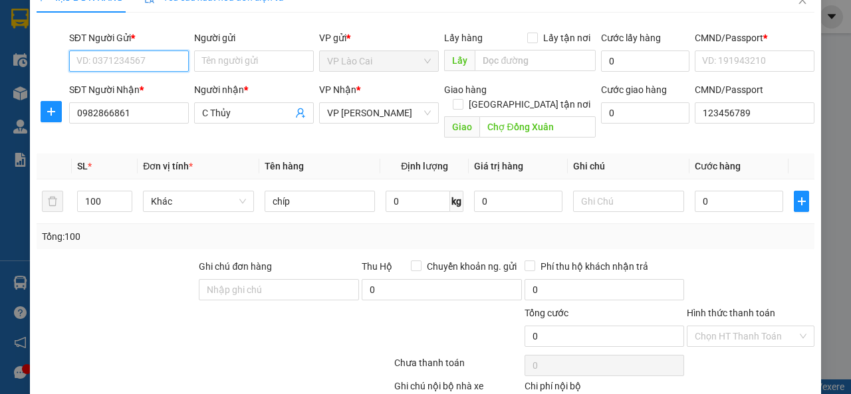
click at [145, 60] on input "SĐT Người Gửi *" at bounding box center [129, 61] width 120 height 21
click at [139, 86] on div "0917826783 - Sơn LC" at bounding box center [127, 87] width 102 height 15
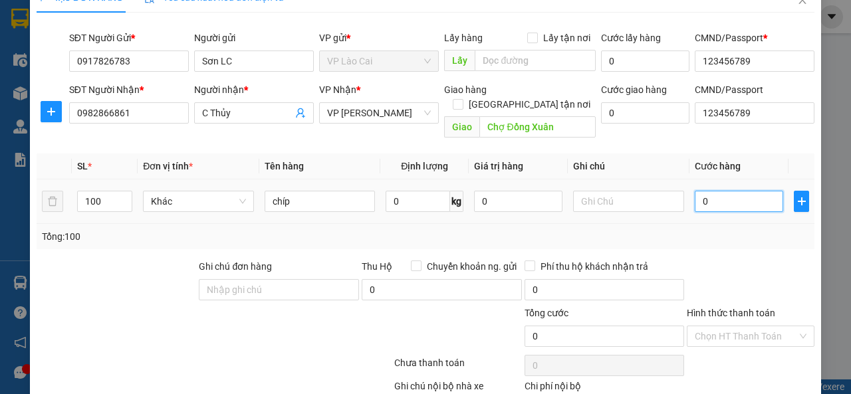
click at [704, 191] on input "0" at bounding box center [738, 201] width 88 height 21
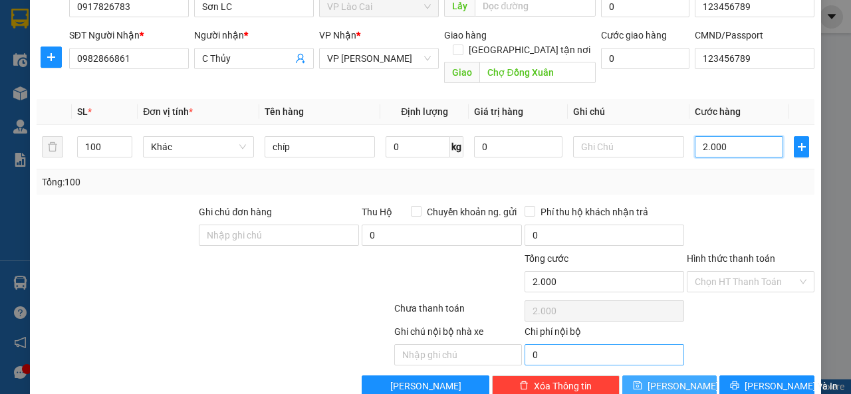
scroll to position [91, 0]
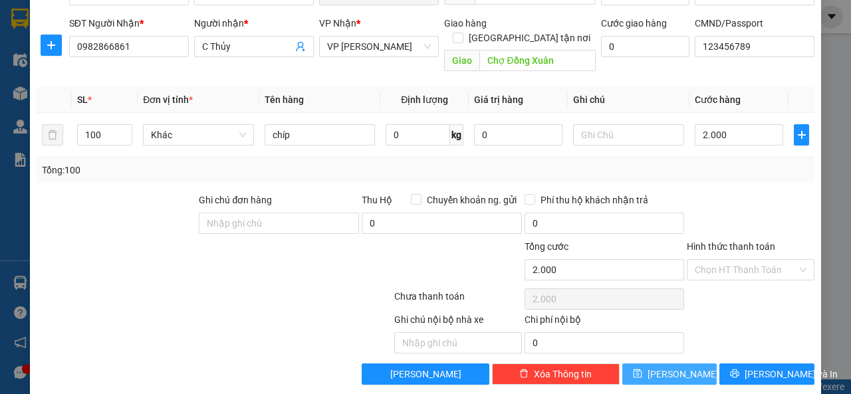
click at [663, 367] on span "[PERSON_NAME]" at bounding box center [682, 374] width 71 height 15
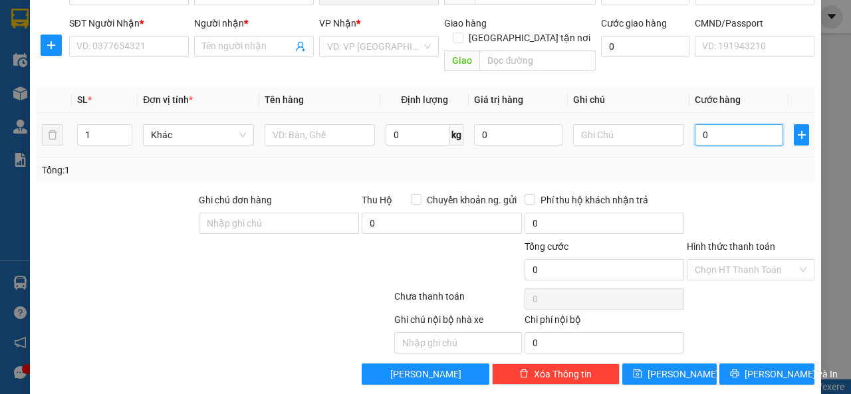
click at [718, 124] on input "0" at bounding box center [738, 134] width 88 height 21
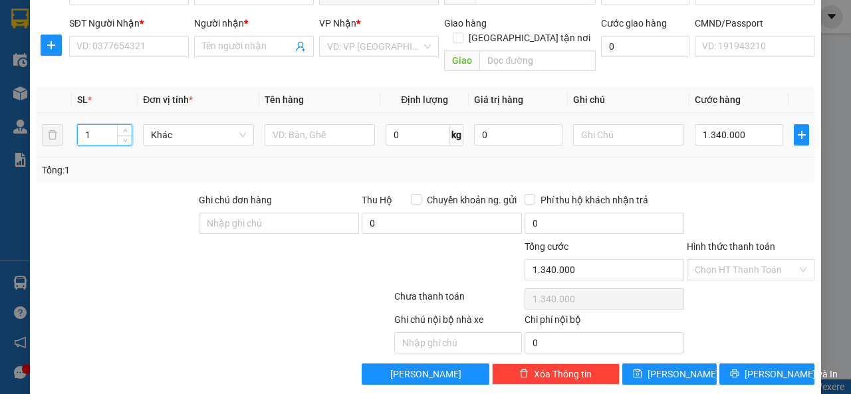
drag, startPoint x: 84, startPoint y: 122, endPoint x: 76, endPoint y: 124, distance: 9.0
click at [78, 125] on input "1" at bounding box center [105, 135] width 54 height 20
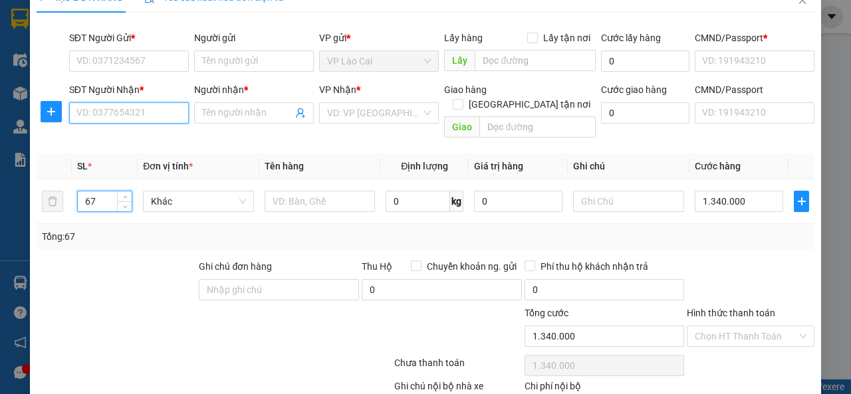
click at [139, 114] on input "SĐT Người Nhận *" at bounding box center [129, 112] width 120 height 21
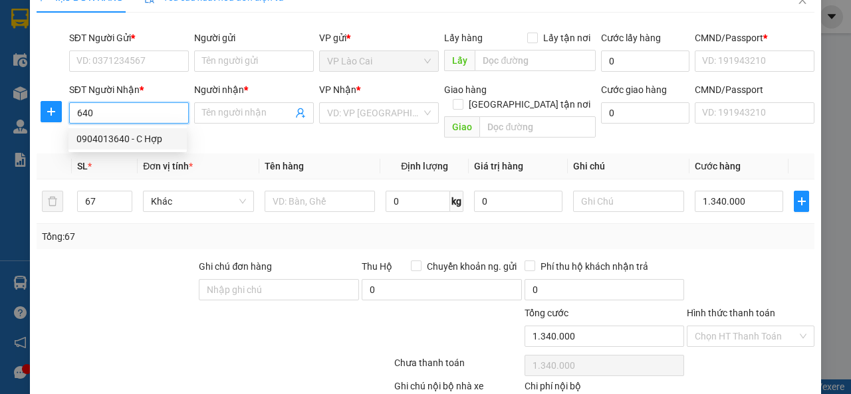
click at [121, 135] on div "0904013640 - C Hợp" at bounding box center [127, 139] width 102 height 15
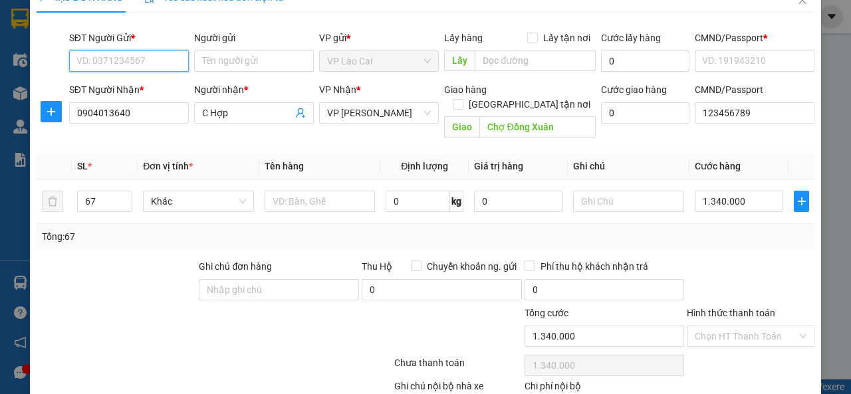
click at [122, 60] on input "SĐT Người Gửi *" at bounding box center [129, 61] width 120 height 21
click at [126, 83] on div "0917826783 - Sơn LC" at bounding box center [127, 87] width 102 height 15
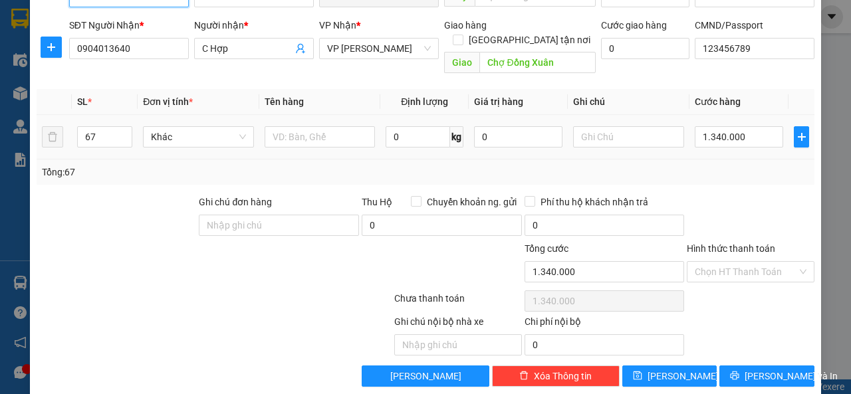
scroll to position [91, 0]
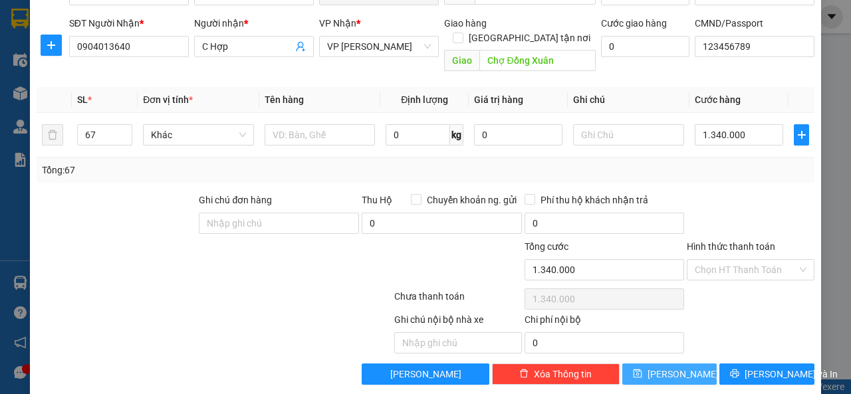
click at [663, 367] on span "[PERSON_NAME]" at bounding box center [682, 374] width 71 height 15
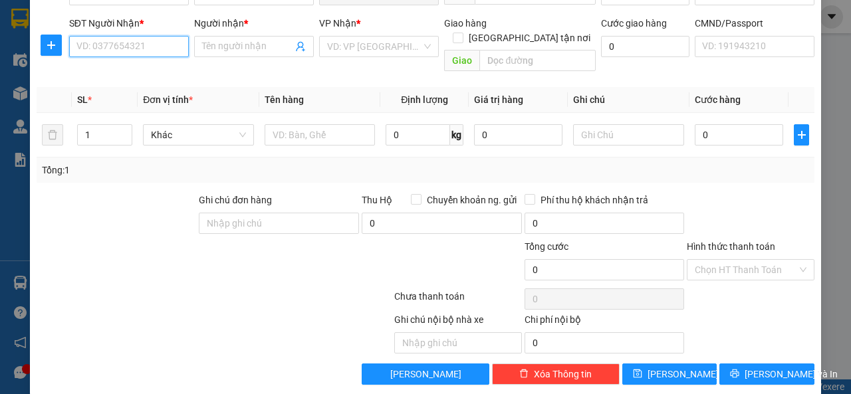
click at [149, 43] on input "SĐT Người Nhận *" at bounding box center [129, 46] width 120 height 21
click at [222, 47] on input "Người nhận *" at bounding box center [247, 46] width 90 height 15
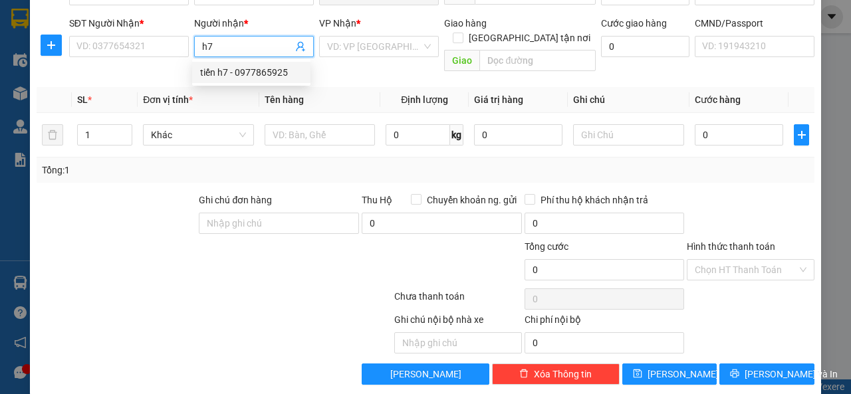
click at [229, 71] on div "tiến h7 - 0977865925" at bounding box center [251, 72] width 102 height 15
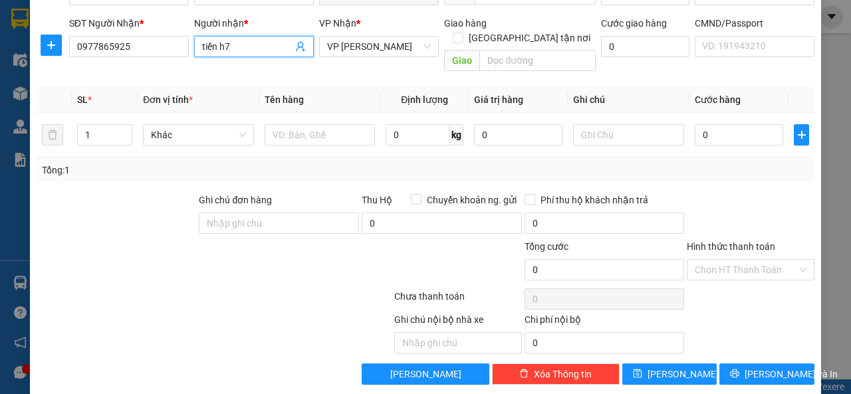
scroll to position [0, 0]
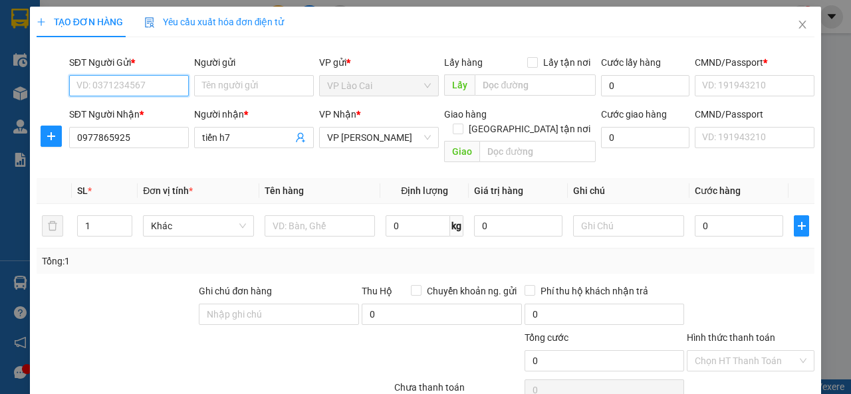
click at [159, 82] on input "SĐT Người Gửi *" at bounding box center [129, 85] width 120 height 21
click at [156, 109] on div "0917826783 - Sơn LC" at bounding box center [127, 111] width 102 height 15
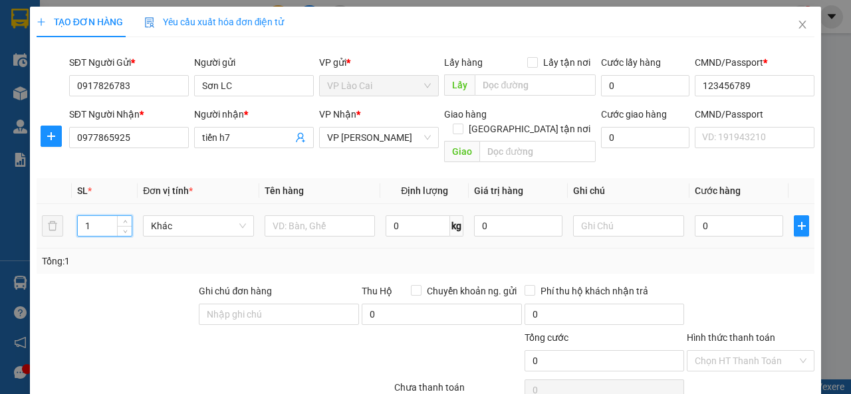
drag, startPoint x: 102, startPoint y: 211, endPoint x: 76, endPoint y: 216, distance: 25.8
click at [78, 216] on input "1" at bounding box center [105, 226] width 54 height 20
click at [314, 215] on input "text" at bounding box center [320, 225] width 111 height 21
click at [710, 215] on input "0" at bounding box center [738, 225] width 88 height 21
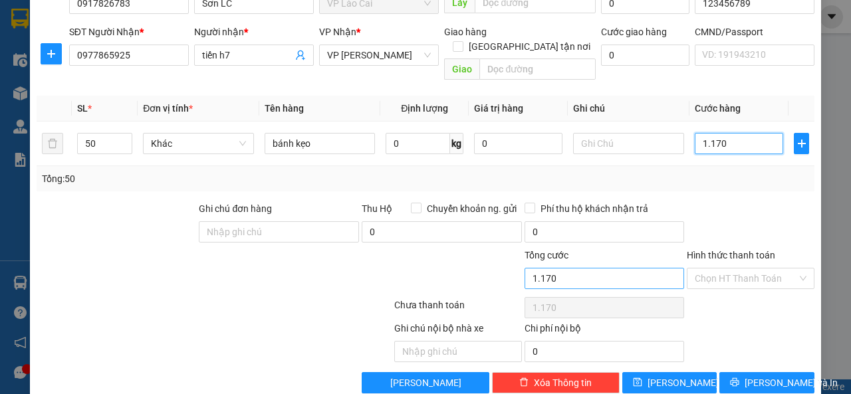
scroll to position [91, 0]
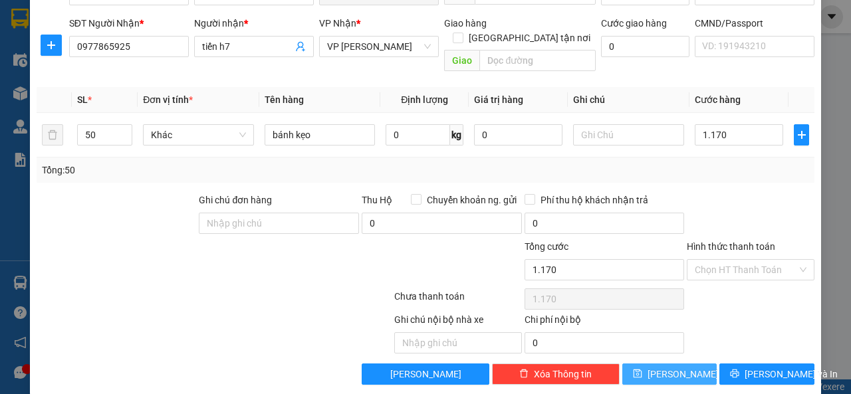
click at [670, 367] on span "[PERSON_NAME]" at bounding box center [682, 374] width 71 height 15
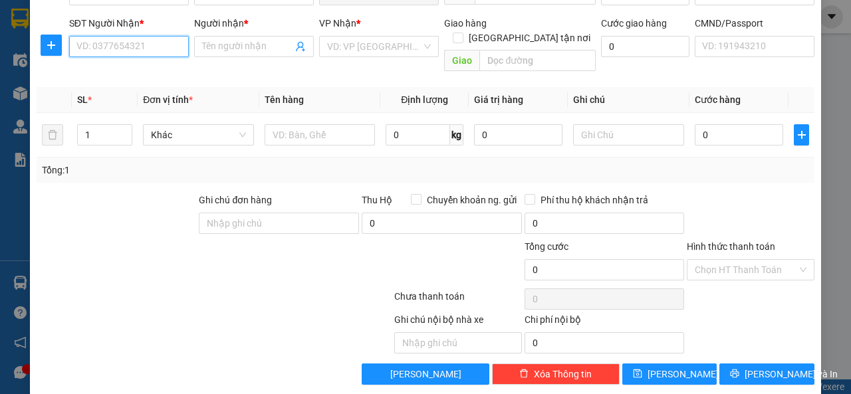
click at [161, 43] on input "SĐT Người Nhận *" at bounding box center [129, 46] width 120 height 21
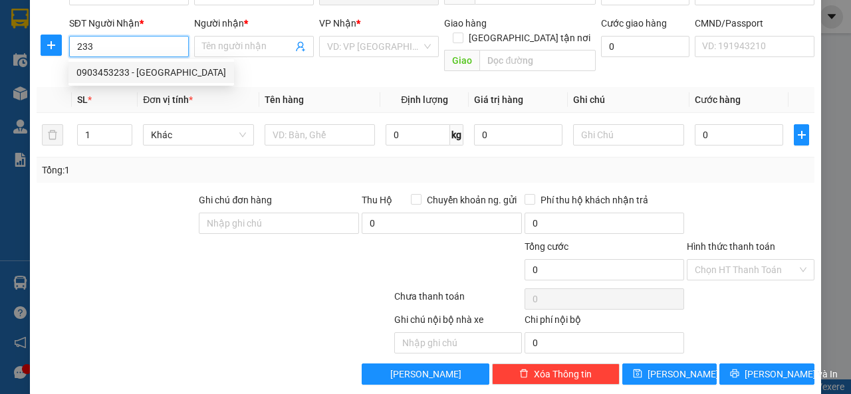
click at [118, 68] on div "0903453233 - [GEOGRAPHIC_DATA]" at bounding box center [151, 72] width 150 height 15
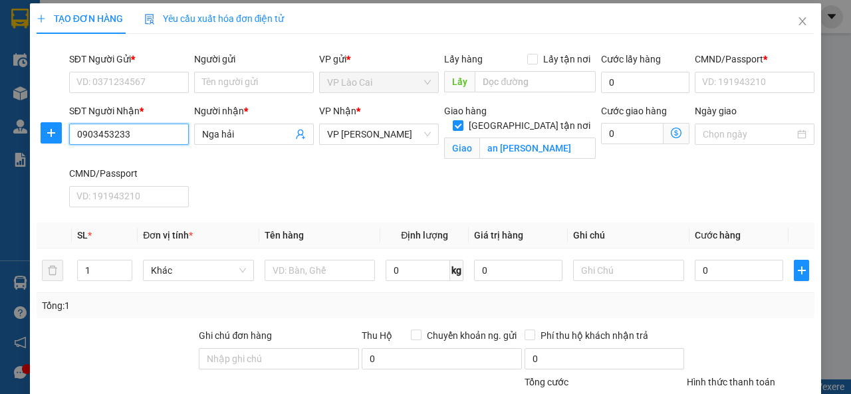
scroll to position [0, 0]
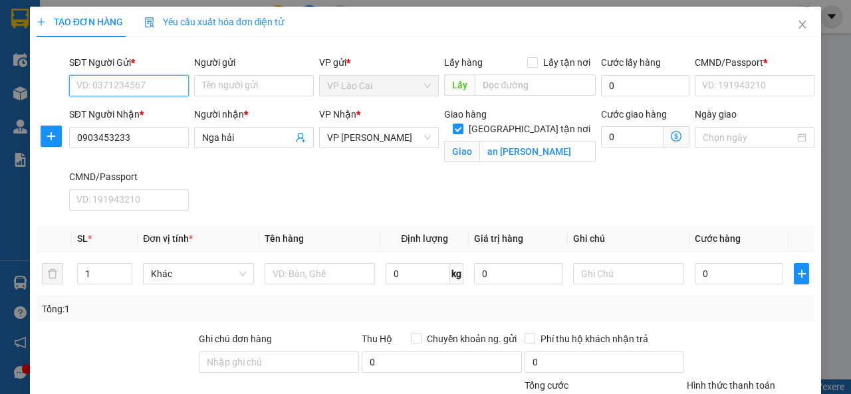
click at [126, 82] on input "SĐT Người Gửi *" at bounding box center [129, 85] width 120 height 21
click at [118, 104] on div "0917826783 - Sơn LC" at bounding box center [127, 111] width 118 height 21
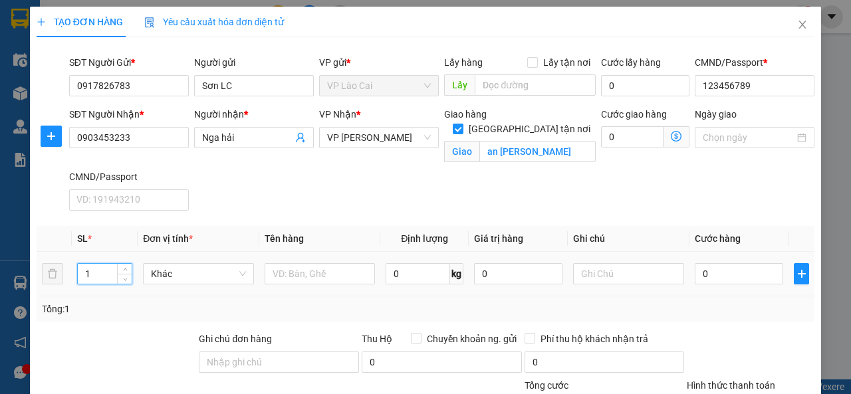
drag, startPoint x: 90, startPoint y: 273, endPoint x: 82, endPoint y: 276, distance: 8.6
click at [82, 276] on input "1" at bounding box center [105, 274] width 54 height 20
click at [314, 276] on input "text" at bounding box center [320, 273] width 111 height 21
click at [707, 277] on input "0" at bounding box center [738, 273] width 88 height 21
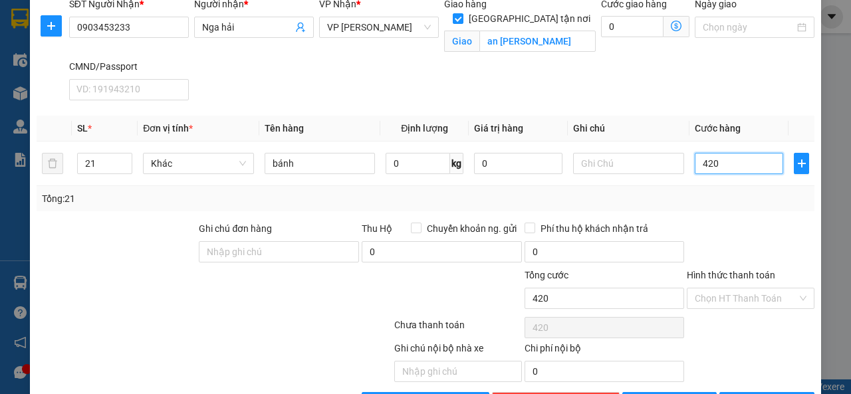
scroll to position [133, 0]
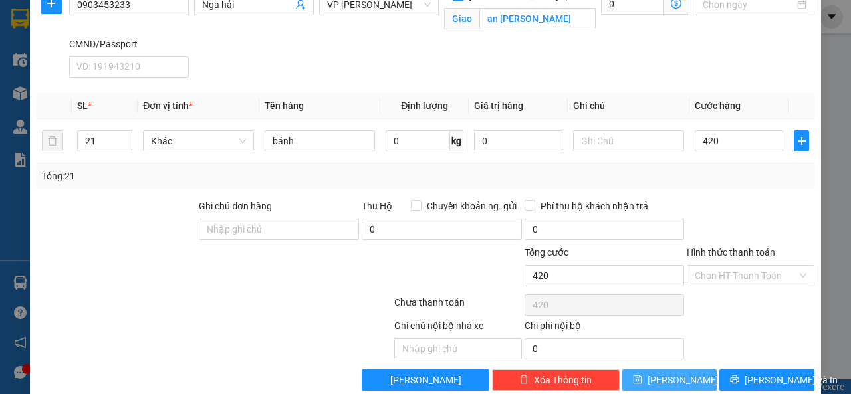
click at [677, 380] on button "[PERSON_NAME]" at bounding box center [669, 380] width 95 height 21
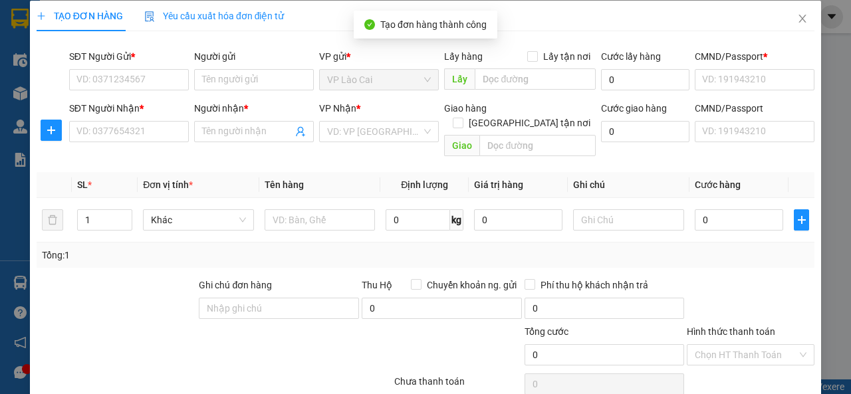
scroll to position [0, 0]
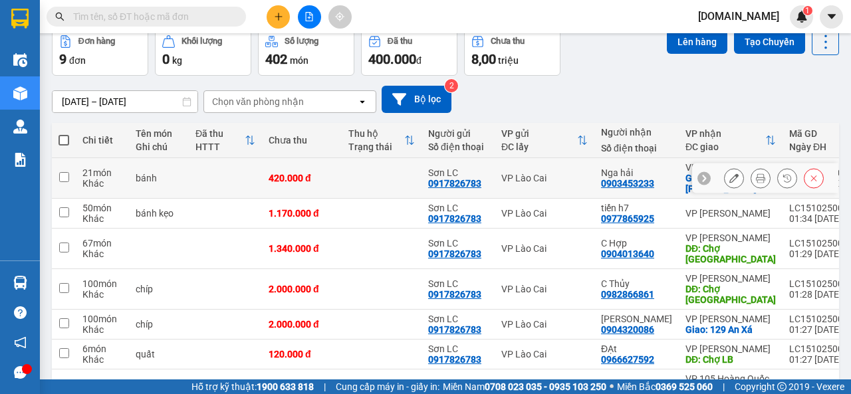
scroll to position [66, 0]
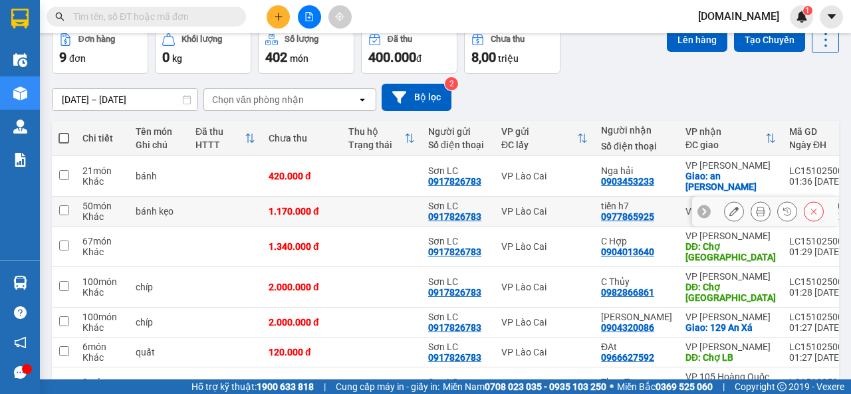
click at [62, 212] on input "checkbox" at bounding box center [64, 210] width 10 height 10
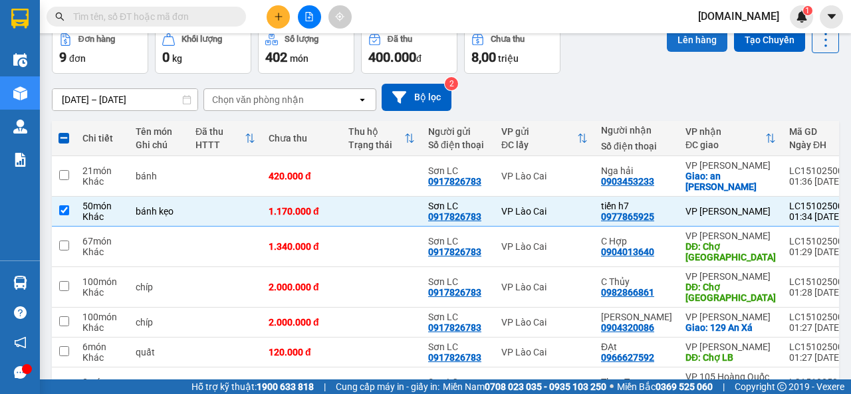
click at [678, 39] on button "Lên hàng" at bounding box center [697, 40] width 60 height 24
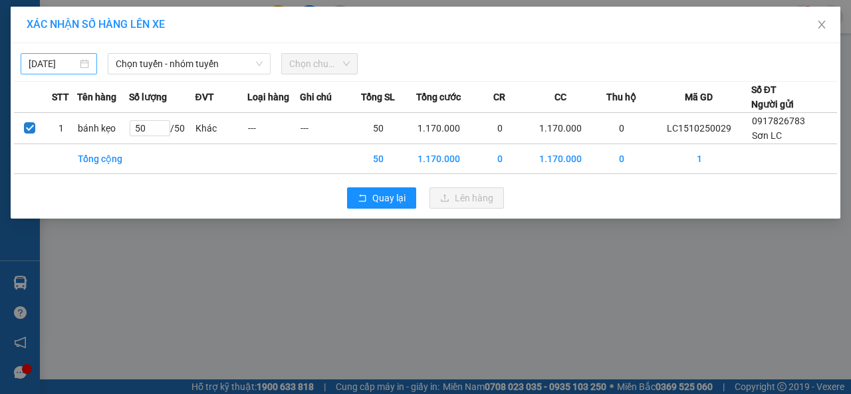
click at [66, 62] on body "Kết quả tìm kiếm ( 0 ) Bộ lọc No Data [DOMAIN_NAME] 1 Điều hành xe Kho hàng mới…" at bounding box center [425, 197] width 851 height 394
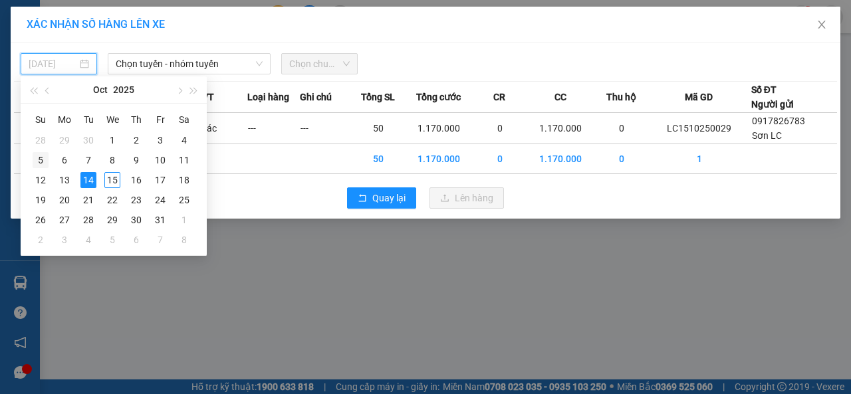
click at [47, 159] on div "5" at bounding box center [41, 160] width 16 height 16
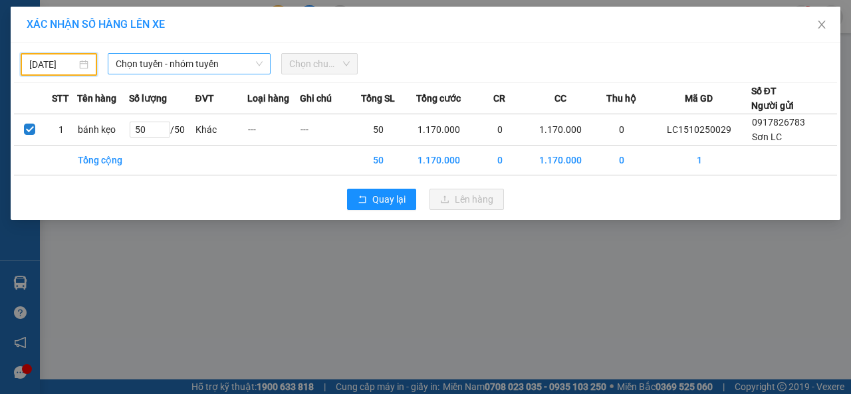
click at [171, 63] on span "Chọn tuyến - nhóm tuyến" at bounding box center [189, 64] width 147 height 20
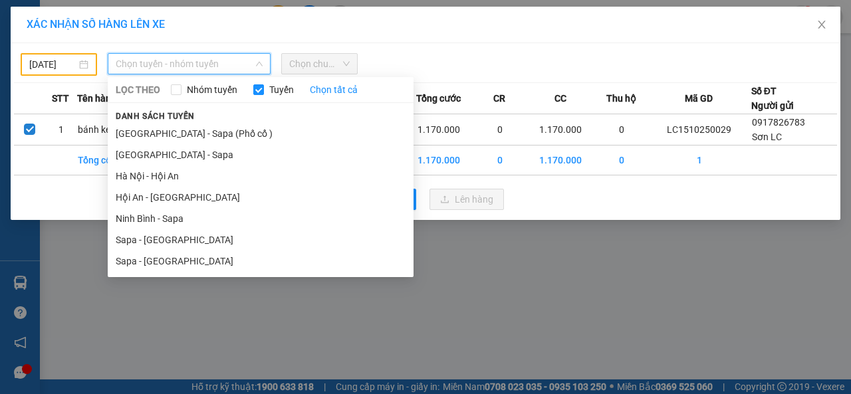
click at [138, 261] on li "Sapa - [GEOGRAPHIC_DATA]" at bounding box center [261, 261] width 306 height 21
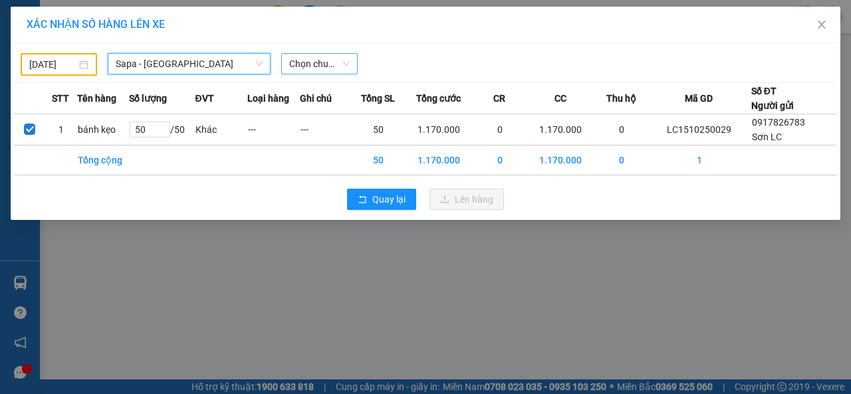
click at [347, 64] on span "Chọn chuyến" at bounding box center [319, 64] width 60 height 20
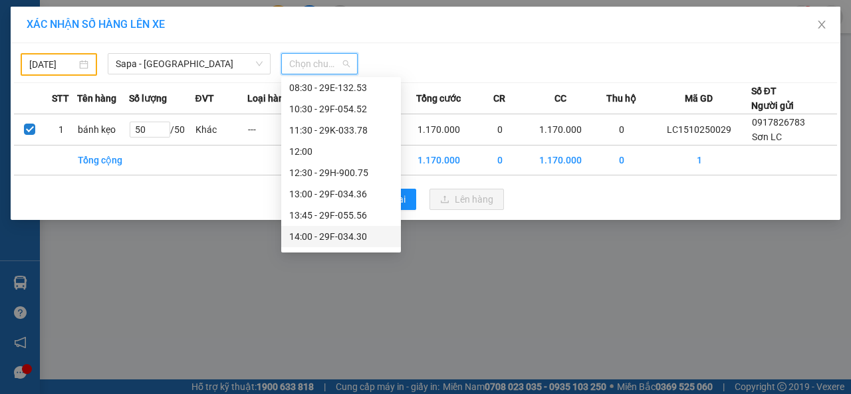
scroll to position [133, 0]
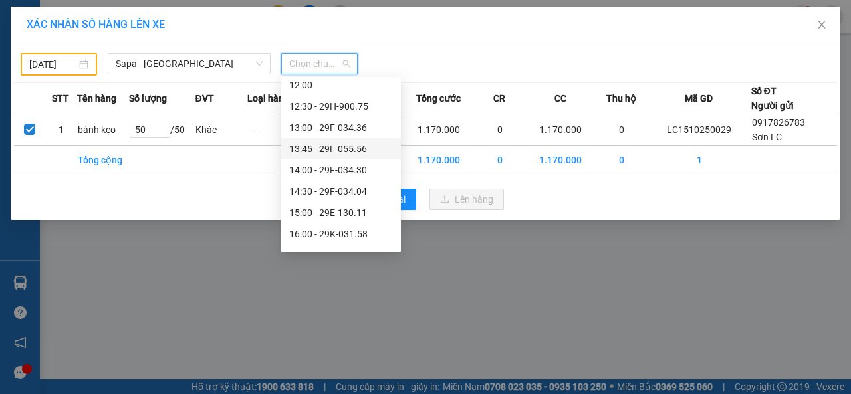
click at [332, 147] on div "13:45 - 29F-055.56" at bounding box center [341, 149] width 104 height 15
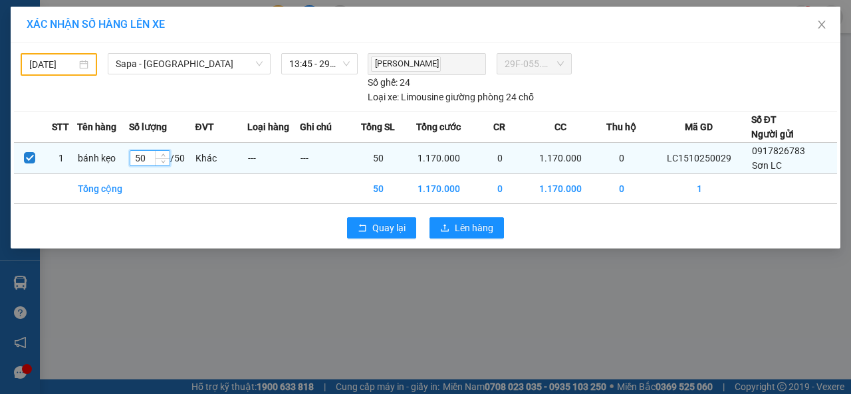
drag, startPoint x: 150, startPoint y: 158, endPoint x: 134, endPoint y: 160, distance: 15.4
click at [134, 160] on input "50" at bounding box center [149, 158] width 39 height 15
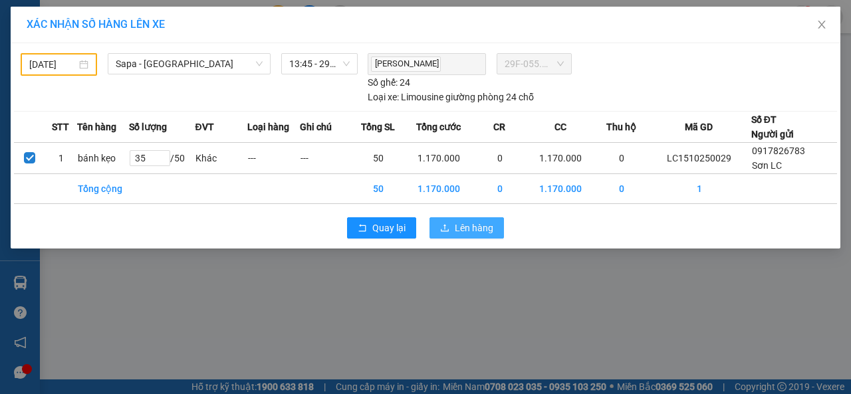
click at [473, 228] on span "Lên hàng" at bounding box center [474, 228] width 39 height 15
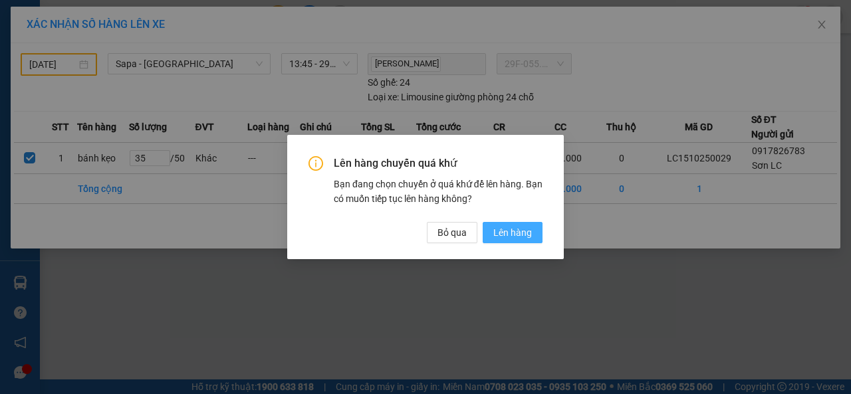
click at [518, 234] on span "Lên hàng" at bounding box center [512, 232] width 39 height 15
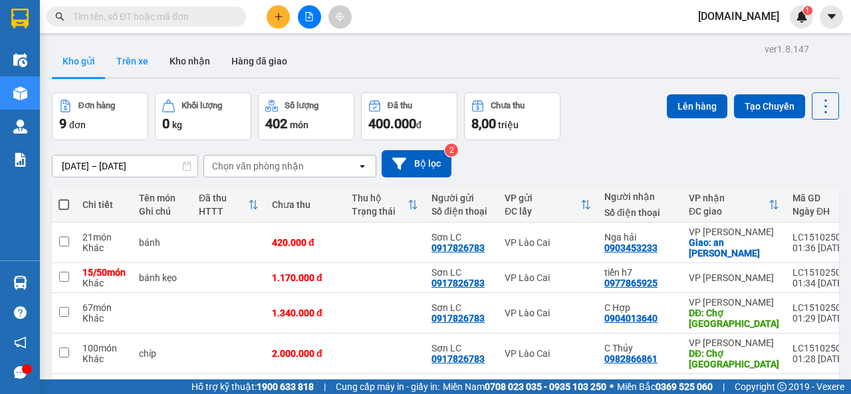
click at [141, 59] on button "Trên xe" at bounding box center [132, 61] width 53 height 32
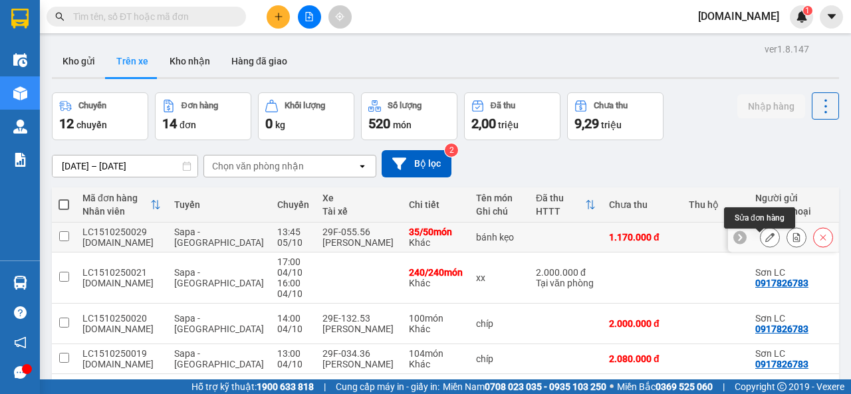
click at [765, 242] on icon at bounding box center [769, 237] width 9 height 9
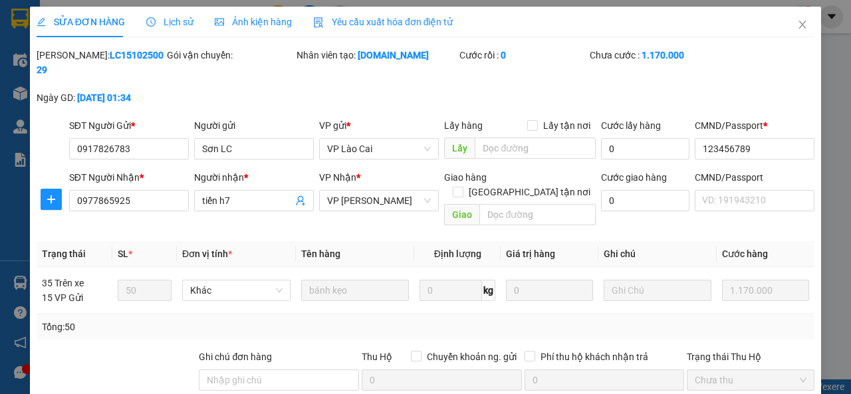
click at [171, 23] on span "Lịch sử" at bounding box center [169, 22] width 47 height 11
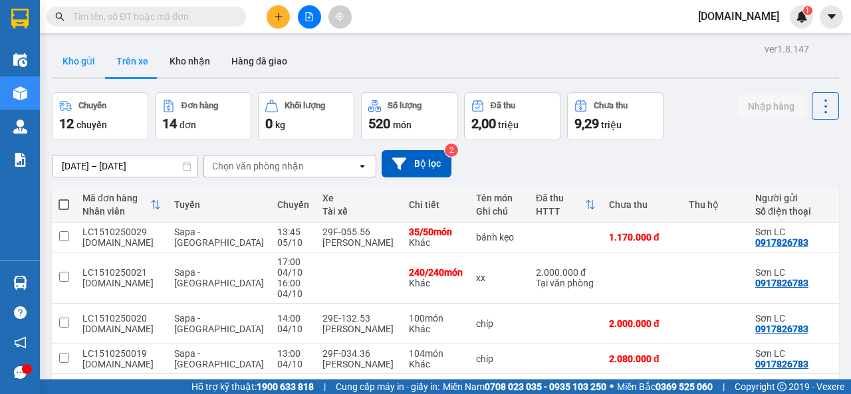
click at [86, 58] on button "Kho gửi" at bounding box center [79, 61] width 54 height 32
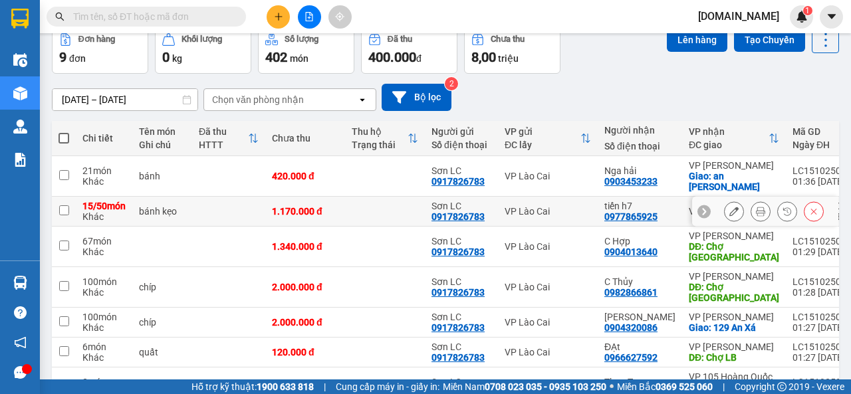
scroll to position [133, 0]
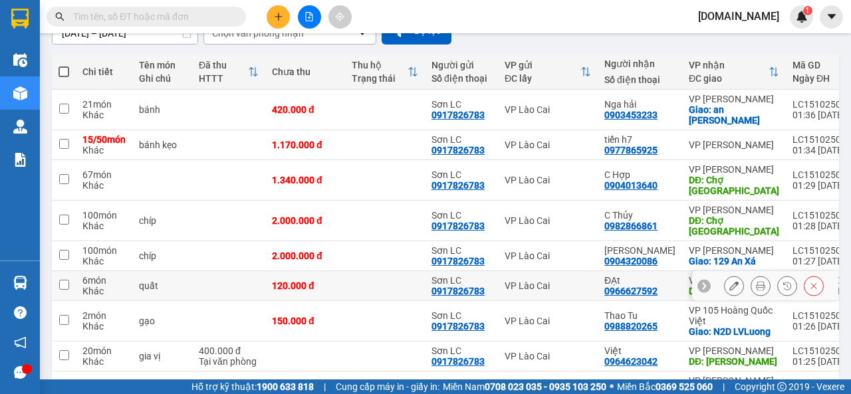
click at [66, 290] on input "checkbox" at bounding box center [64, 285] width 10 height 10
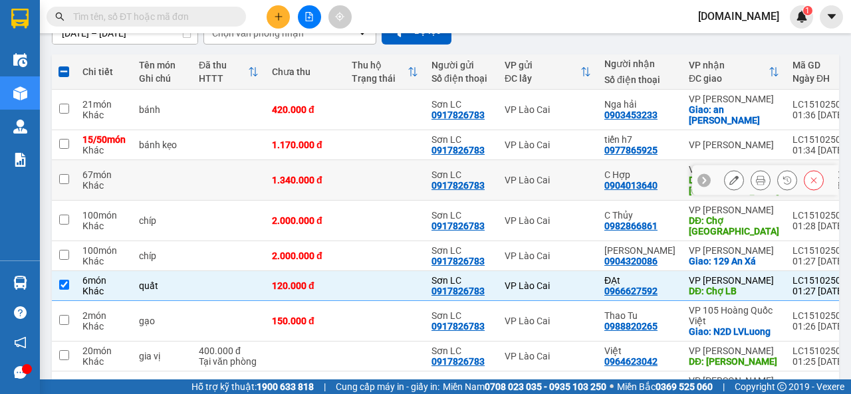
click at [62, 184] on input "checkbox" at bounding box center [64, 179] width 10 height 10
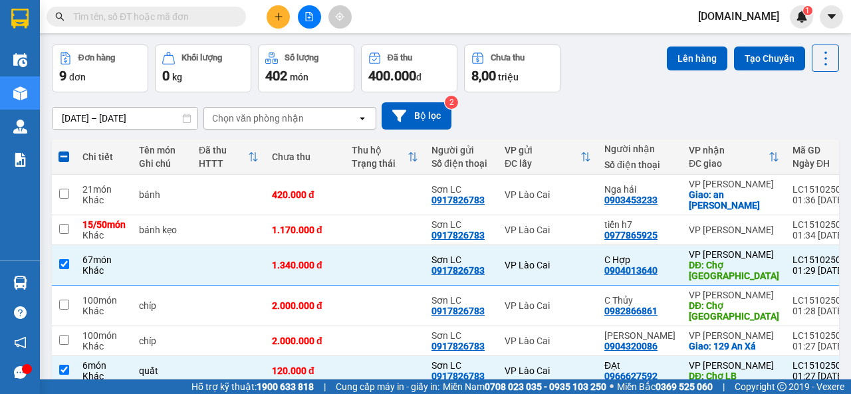
scroll to position [0, 0]
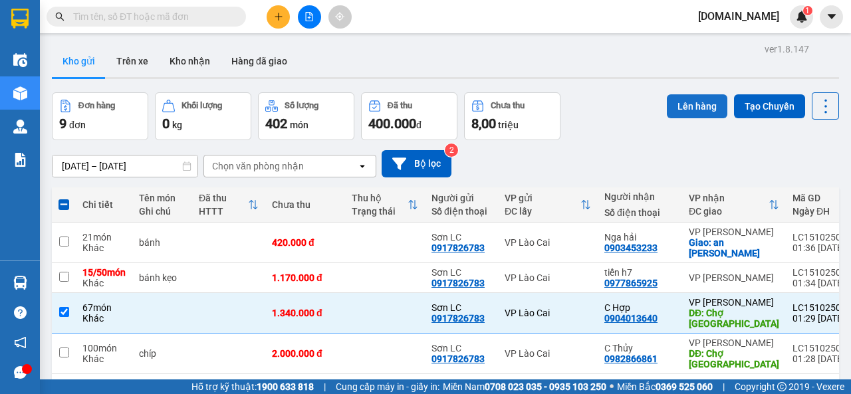
click at [683, 106] on button "Lên hàng" at bounding box center [697, 106] width 60 height 24
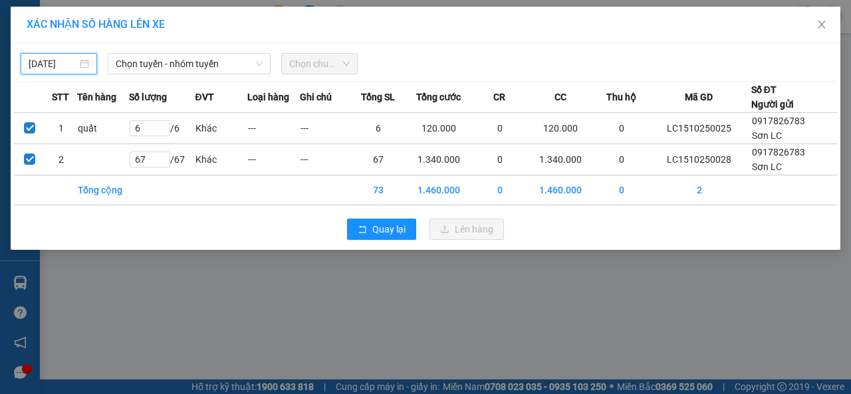
click at [69, 66] on input "[DATE]" at bounding box center [53, 63] width 49 height 15
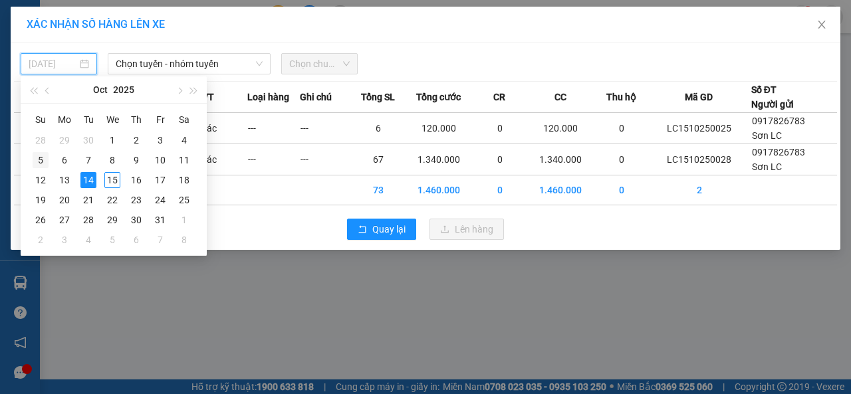
click at [44, 160] on div "5" at bounding box center [41, 160] width 16 height 16
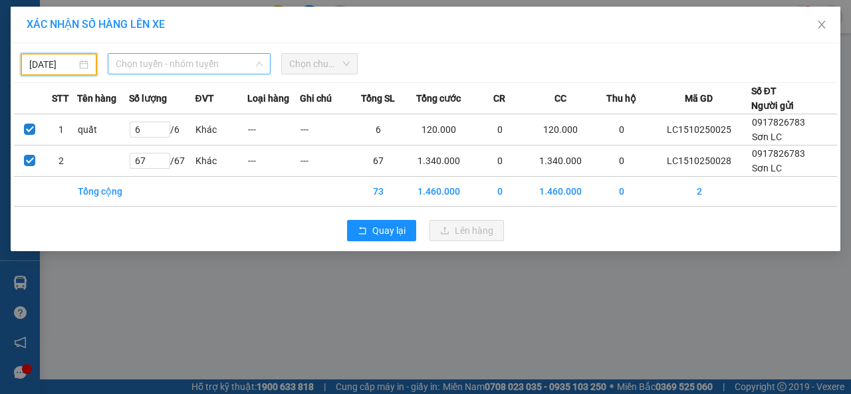
click at [194, 58] on span "Chọn tuyến - nhóm tuyến" at bounding box center [189, 64] width 147 height 20
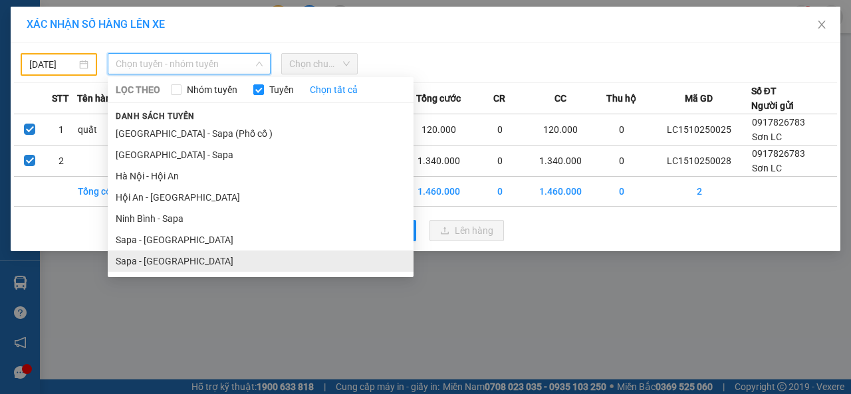
click at [154, 256] on li "Sapa - [GEOGRAPHIC_DATA]" at bounding box center [261, 261] width 306 height 21
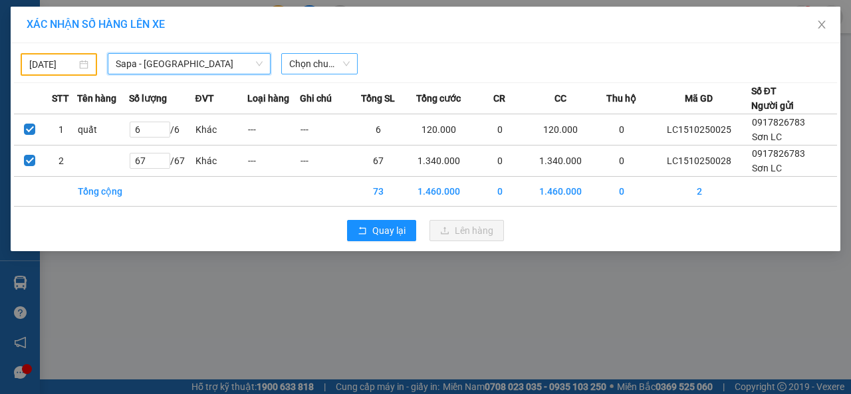
click at [316, 64] on span "Chọn chuyến" at bounding box center [319, 64] width 60 height 20
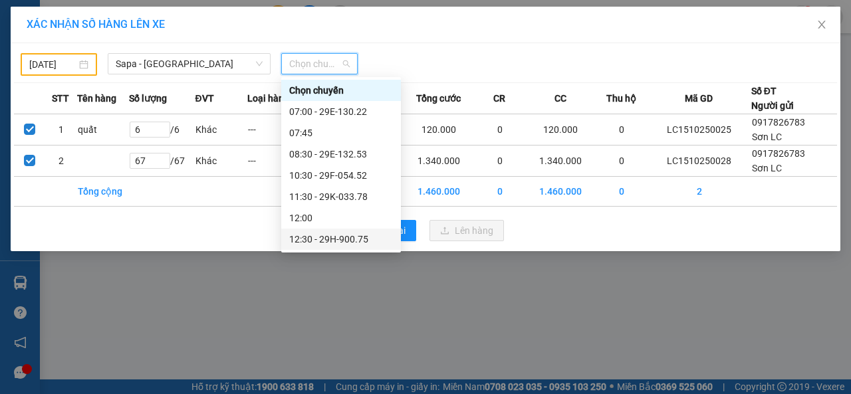
click at [326, 239] on div "12:30 - 29H-900.75" at bounding box center [341, 239] width 104 height 15
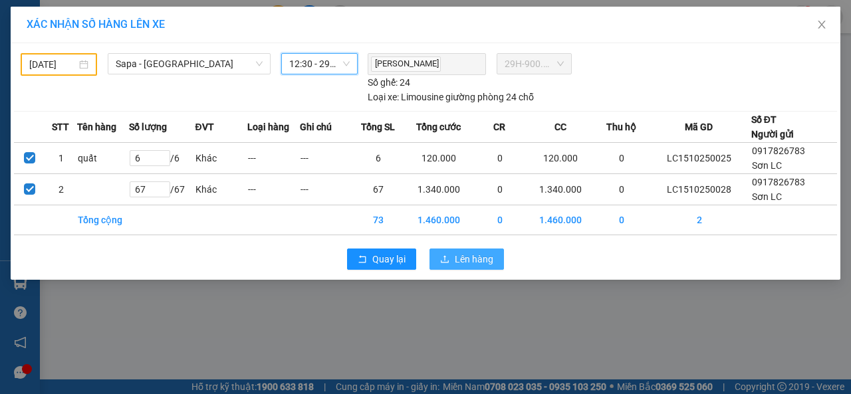
click at [477, 255] on span "Lên hàng" at bounding box center [474, 259] width 39 height 15
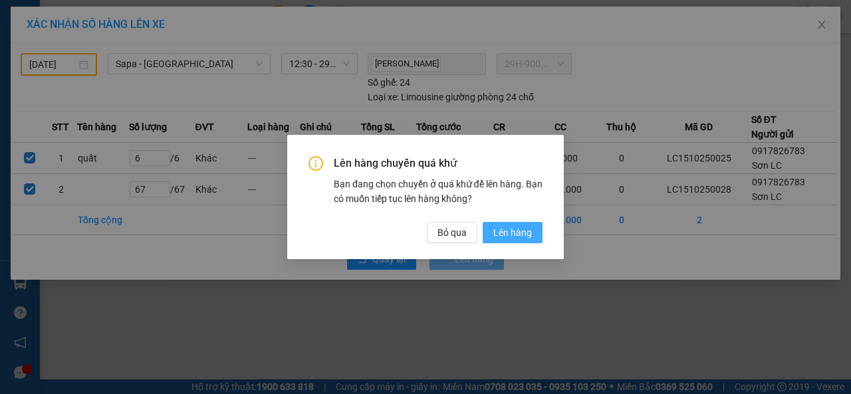
click at [502, 233] on span "Lên hàng" at bounding box center [512, 232] width 39 height 15
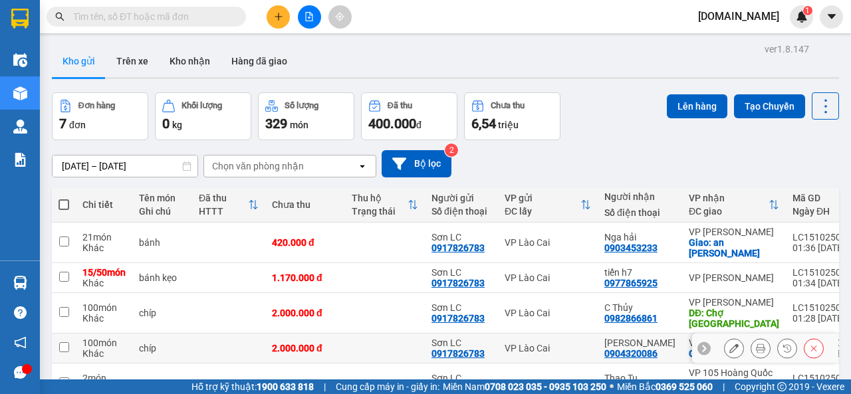
click at [62, 352] on input "checkbox" at bounding box center [64, 347] width 10 height 10
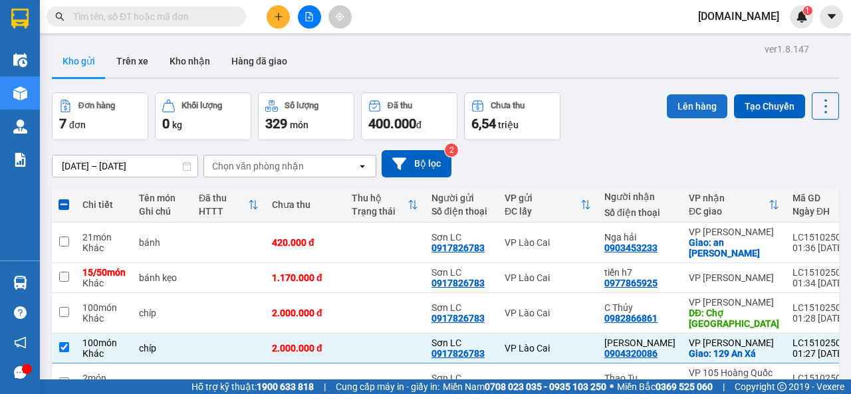
click at [685, 104] on button "Lên hàng" at bounding box center [697, 106] width 60 height 24
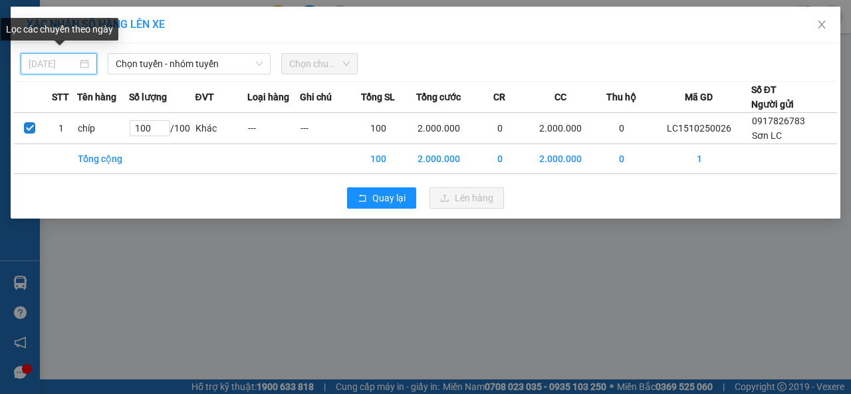
click at [51, 63] on input "[DATE]" at bounding box center [53, 63] width 49 height 15
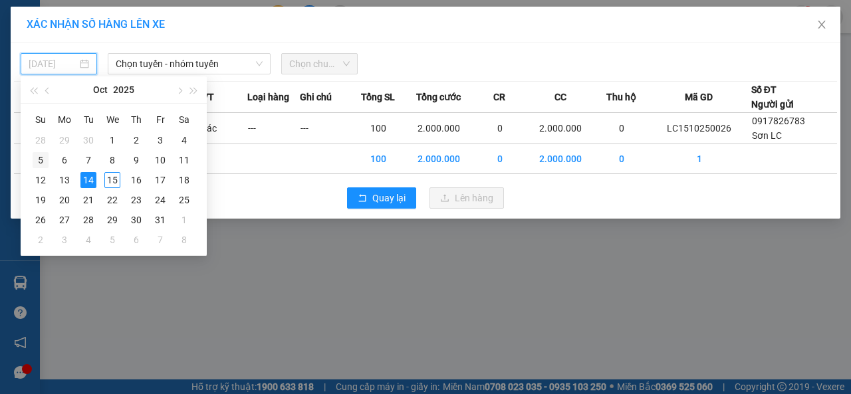
click at [41, 160] on div "5" at bounding box center [41, 160] width 16 height 16
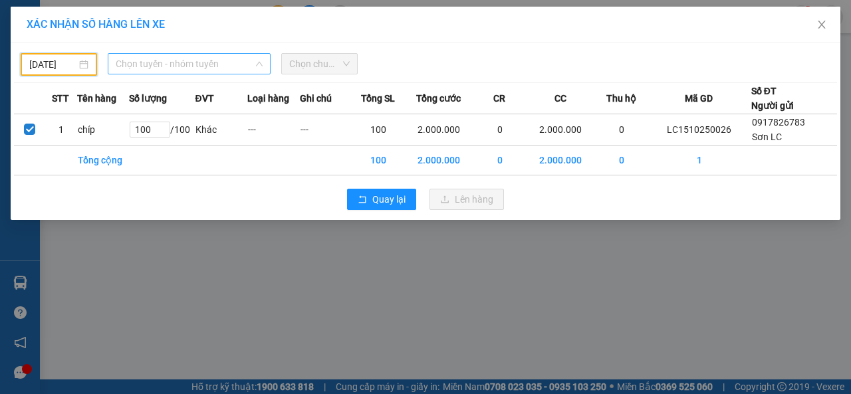
click at [229, 64] on span "Chọn tuyến - nhóm tuyến" at bounding box center [189, 64] width 147 height 20
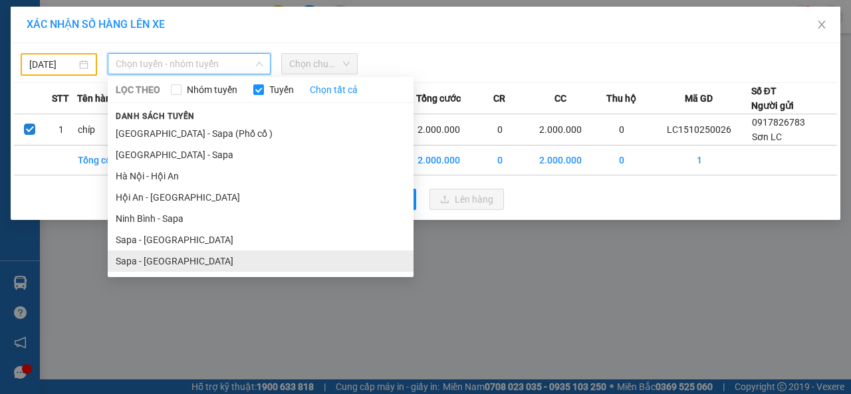
click at [164, 256] on li "Sapa - [GEOGRAPHIC_DATA]" at bounding box center [261, 261] width 306 height 21
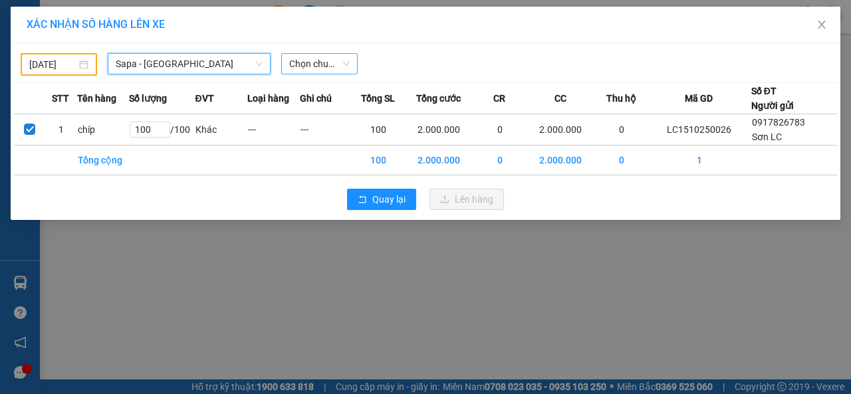
click at [333, 68] on span "Chọn chuyến" at bounding box center [319, 64] width 60 height 20
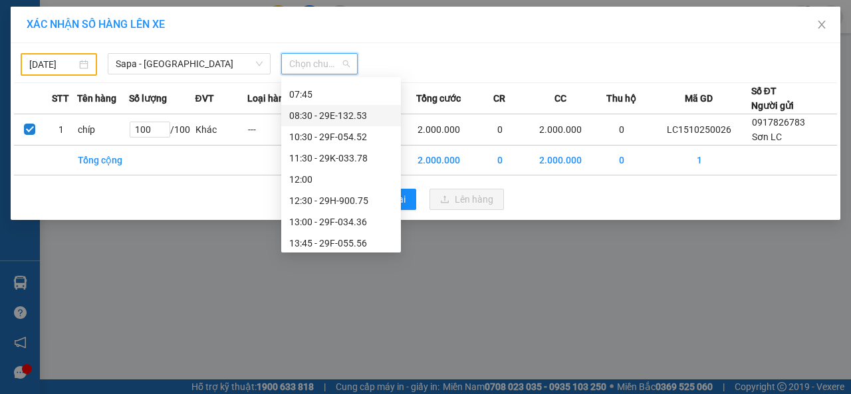
scroll to position [66, 0]
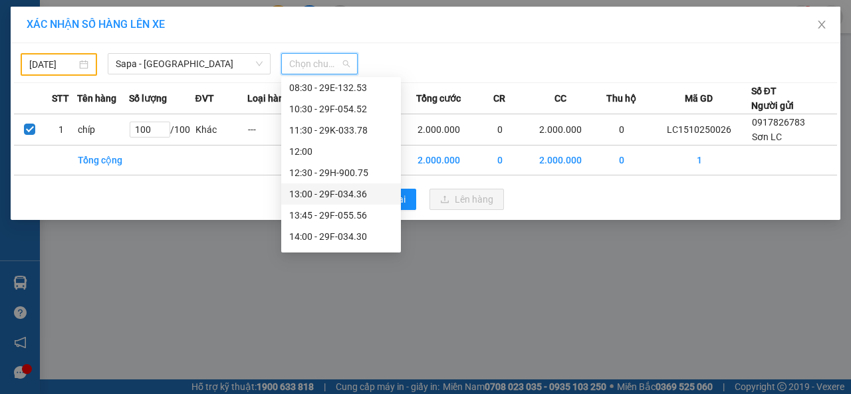
click at [328, 191] on div "13:00 - 29F-034.36" at bounding box center [341, 194] width 104 height 15
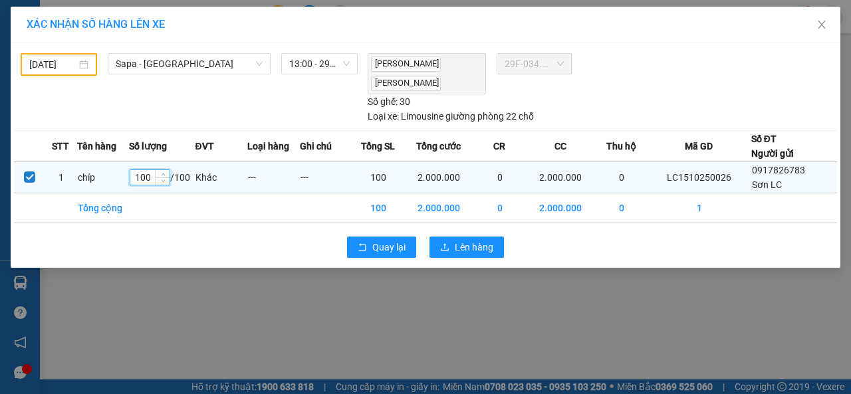
drag, startPoint x: 153, startPoint y: 176, endPoint x: 134, endPoint y: 177, distance: 19.3
click at [134, 177] on input "100" at bounding box center [149, 177] width 39 height 15
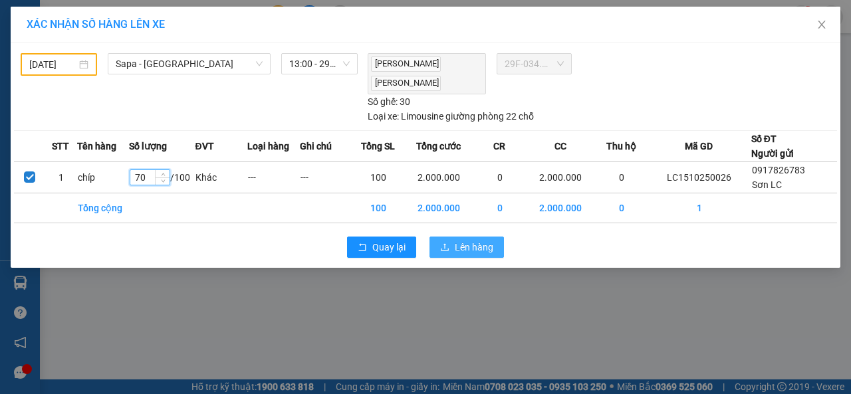
click at [472, 245] on span "Lên hàng" at bounding box center [474, 247] width 39 height 15
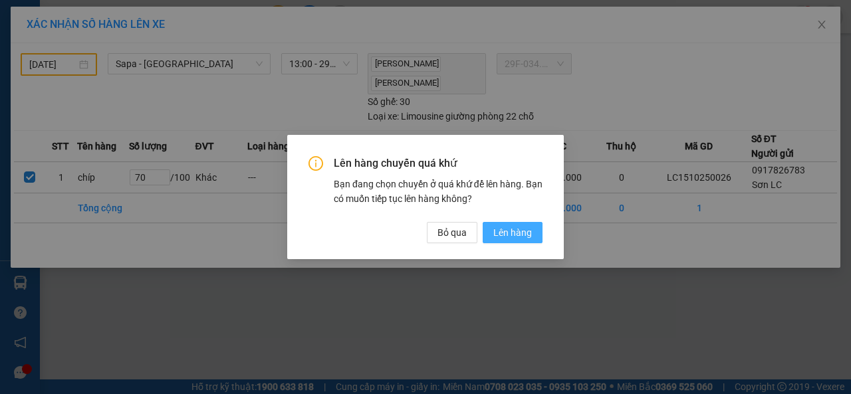
click at [507, 235] on span "Lên hàng" at bounding box center [512, 232] width 39 height 15
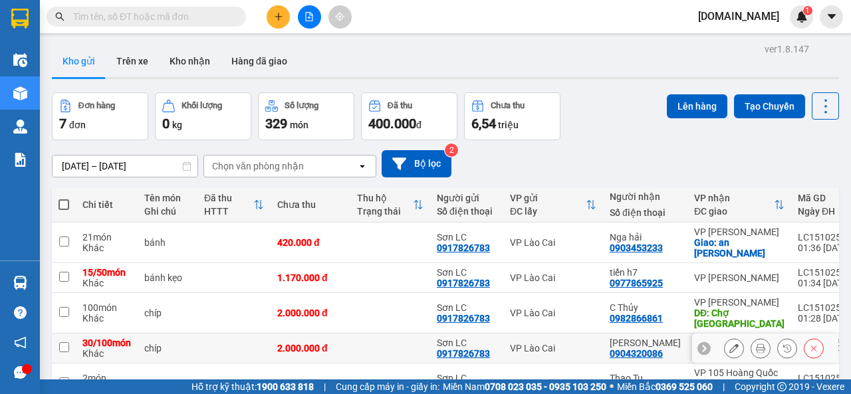
click at [62, 352] on input "checkbox" at bounding box center [64, 347] width 10 height 10
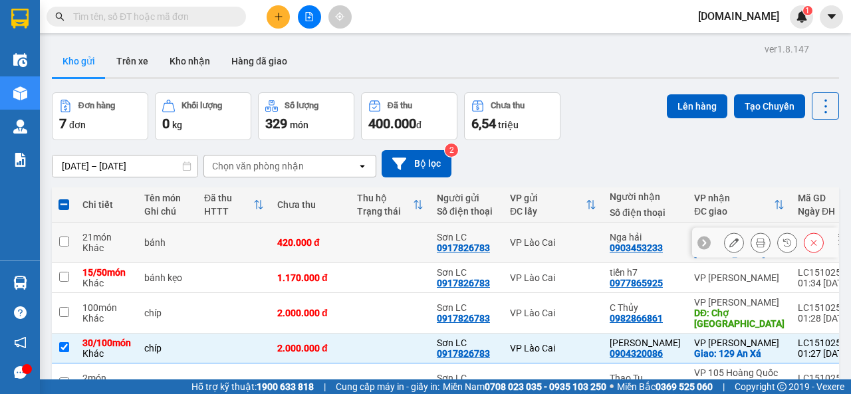
click at [62, 240] on input "checkbox" at bounding box center [64, 242] width 10 height 10
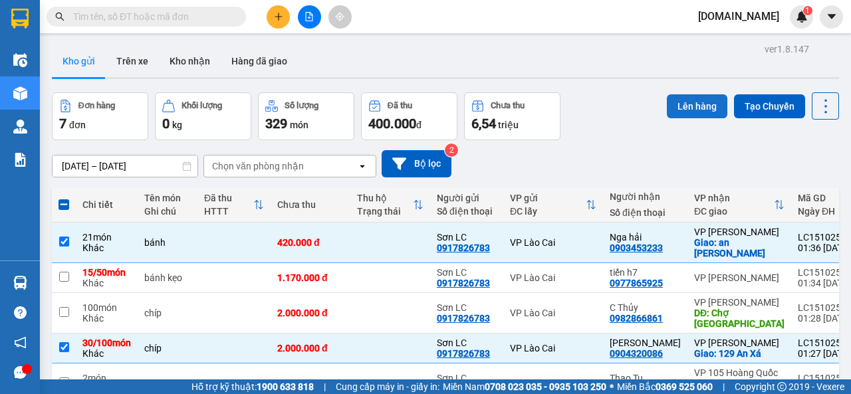
click at [681, 106] on button "Lên hàng" at bounding box center [697, 106] width 60 height 24
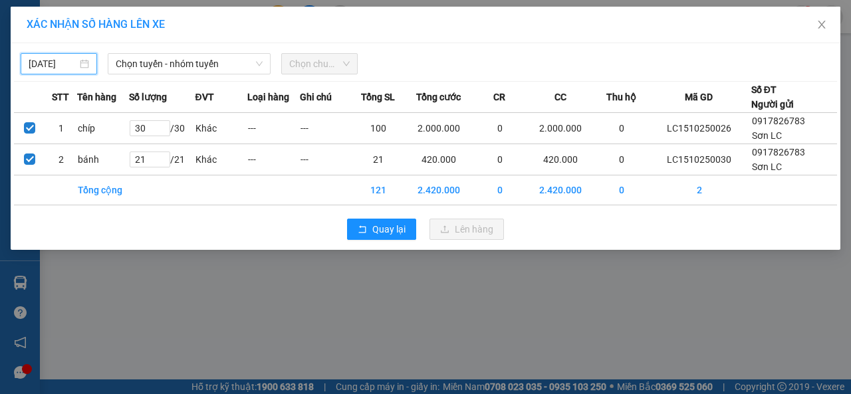
drag, startPoint x: 73, startPoint y: 68, endPoint x: 66, endPoint y: 102, distance: 34.0
click at [74, 69] on input "[DATE]" at bounding box center [53, 63] width 49 height 15
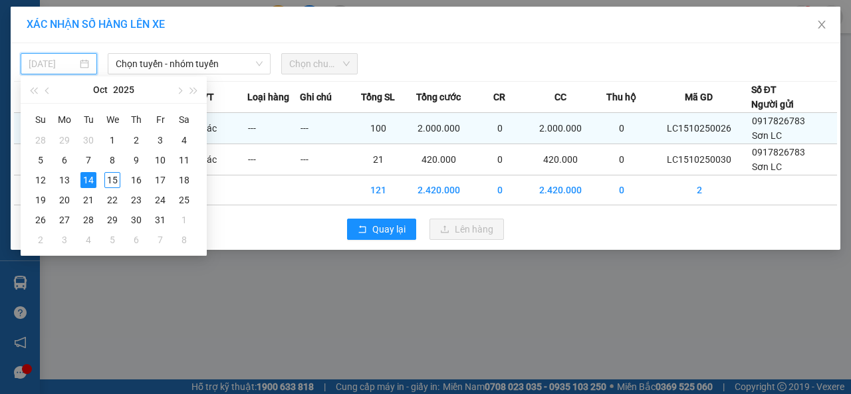
drag, startPoint x: 43, startPoint y: 160, endPoint x: 66, endPoint y: 142, distance: 30.3
click at [44, 158] on div "5" at bounding box center [41, 160] width 16 height 16
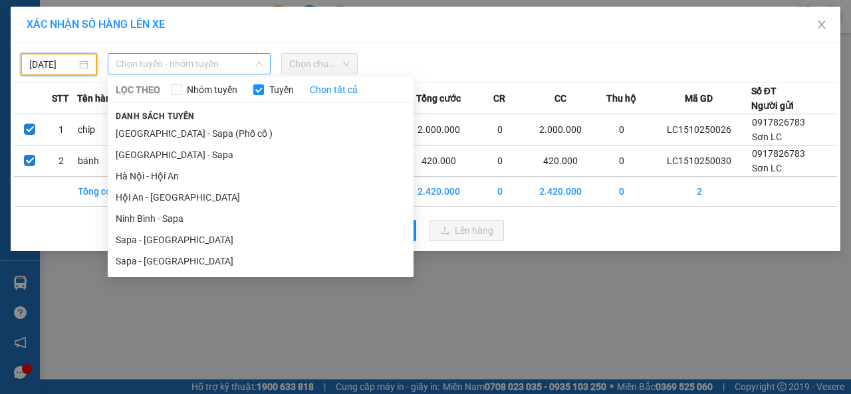
click at [171, 66] on span "Chọn tuyến - nhóm tuyến" at bounding box center [189, 64] width 147 height 20
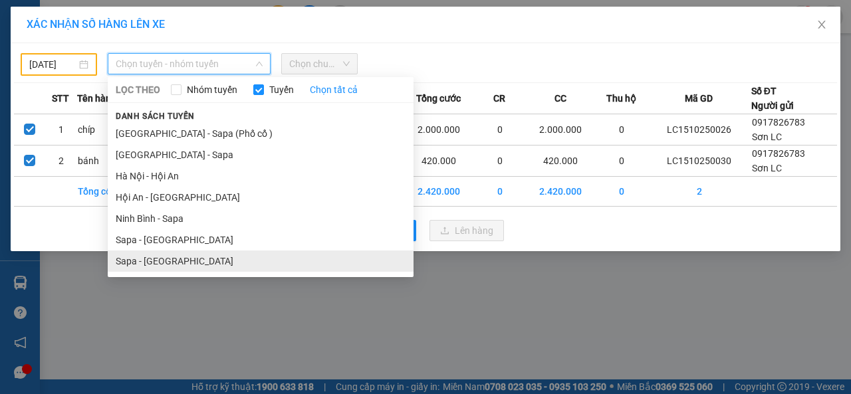
click at [146, 264] on li "Sapa - [GEOGRAPHIC_DATA]" at bounding box center [261, 261] width 306 height 21
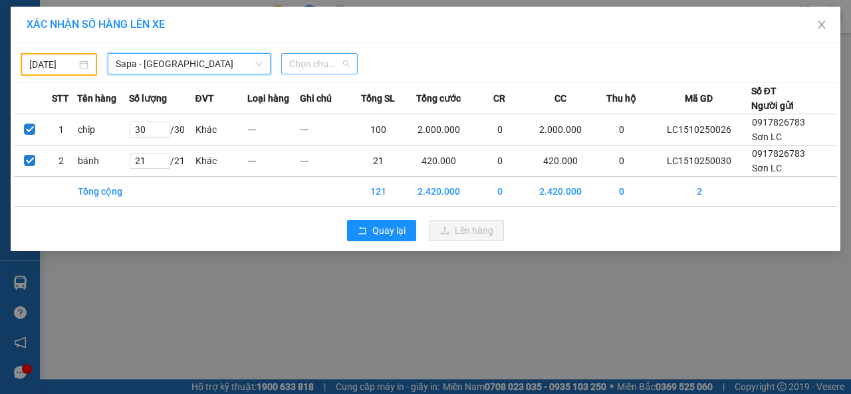
click at [344, 63] on span "Chọn chuyến" at bounding box center [319, 64] width 60 height 20
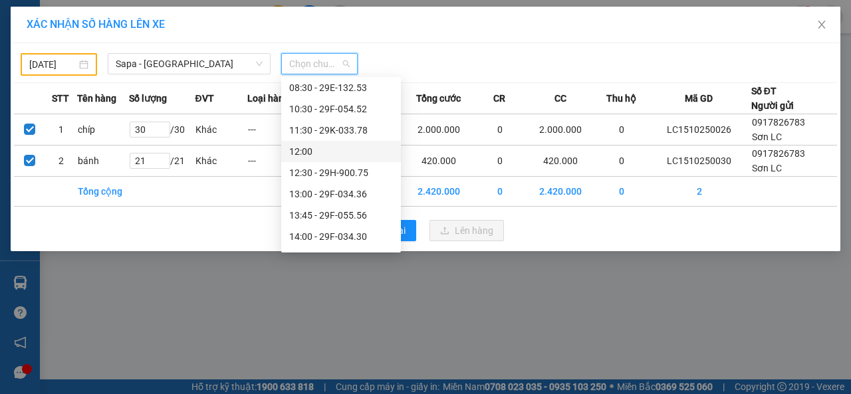
scroll to position [133, 0]
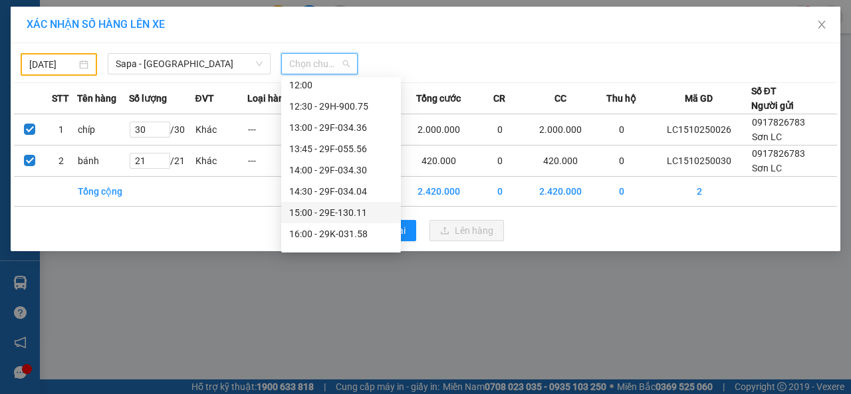
click at [308, 213] on div "15:00 - 29E-130.11" at bounding box center [341, 212] width 104 height 15
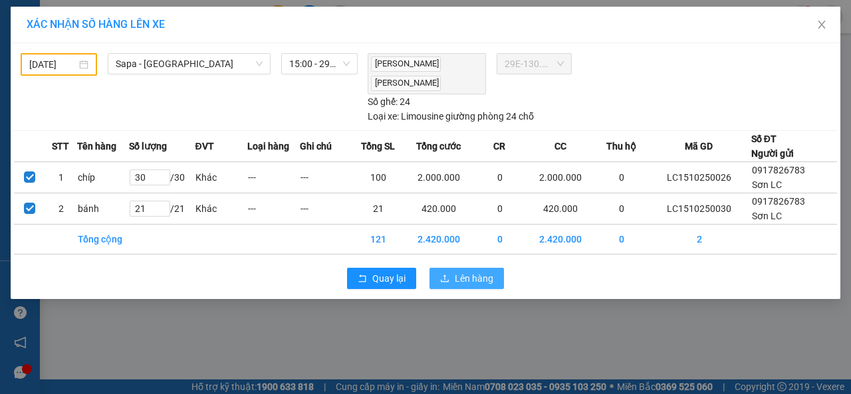
click at [460, 274] on span "Lên hàng" at bounding box center [474, 278] width 39 height 15
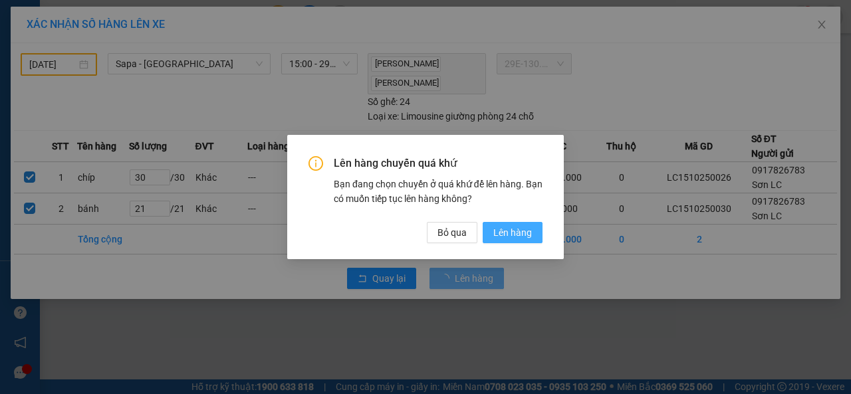
click at [510, 235] on span "Lên hàng" at bounding box center [512, 232] width 39 height 15
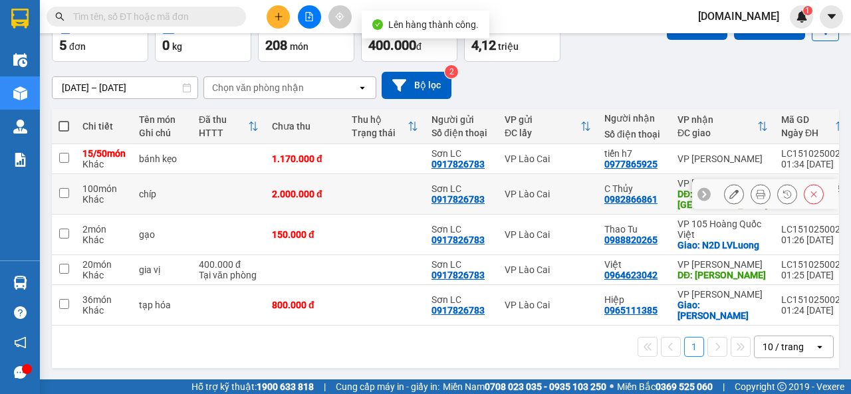
scroll to position [84, 0]
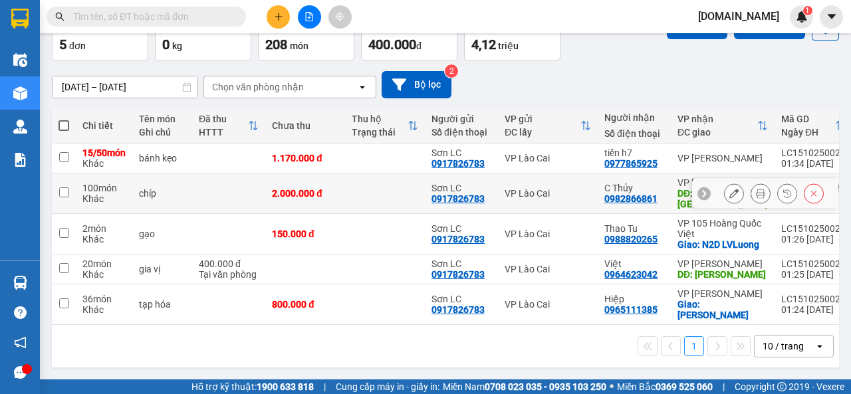
click at [64, 197] on input "checkbox" at bounding box center [64, 192] width 10 height 10
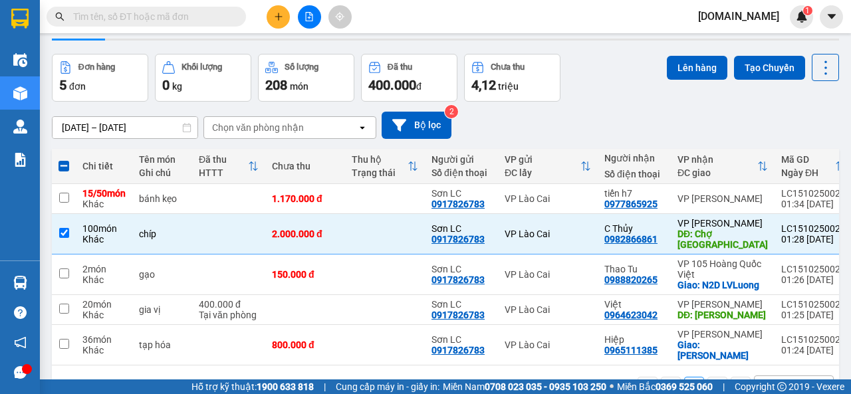
scroll to position [0, 0]
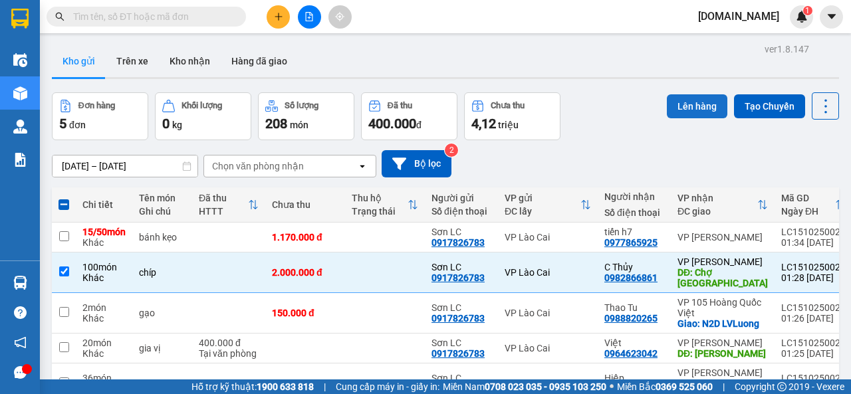
click at [677, 103] on button "Lên hàng" at bounding box center [697, 106] width 60 height 24
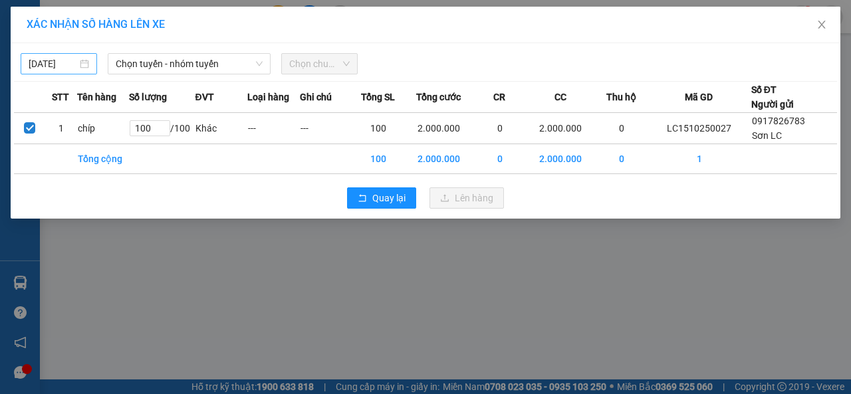
click at [56, 67] on input "[DATE]" at bounding box center [53, 63] width 49 height 15
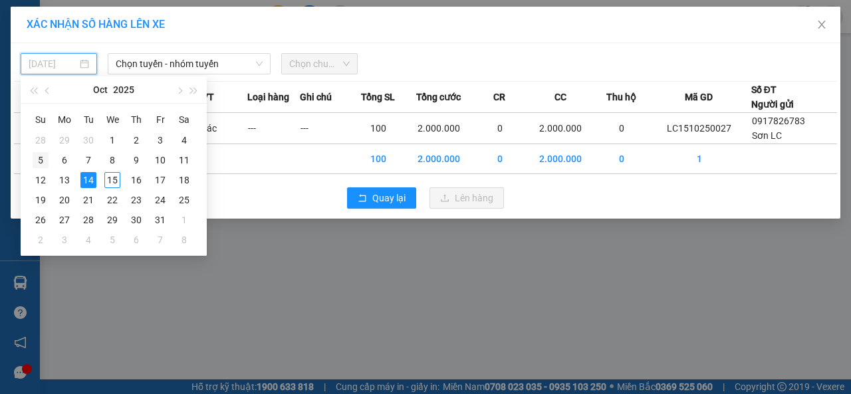
click at [46, 161] on div "5" at bounding box center [41, 160] width 16 height 16
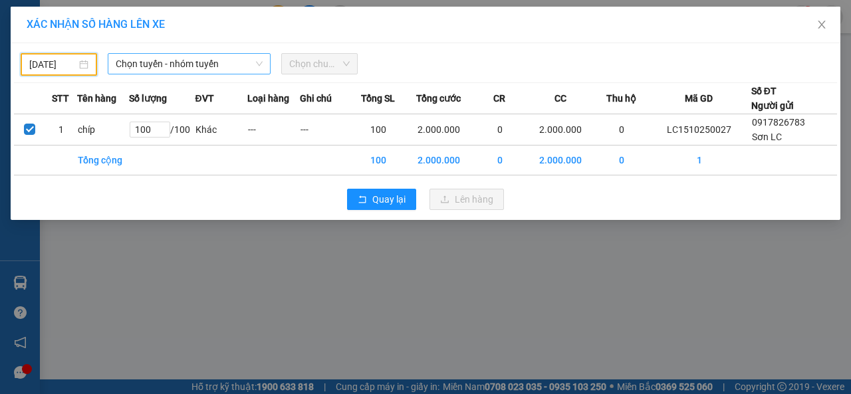
click at [262, 65] on icon "down" at bounding box center [259, 64] width 8 height 8
click at [258, 62] on icon "down" at bounding box center [259, 64] width 8 height 8
click at [225, 63] on span "Chọn tuyến - nhóm tuyến" at bounding box center [189, 64] width 147 height 20
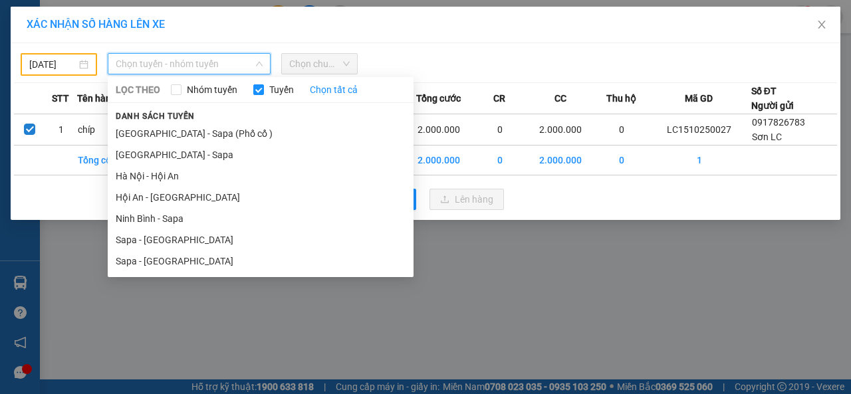
drag, startPoint x: 148, startPoint y: 261, endPoint x: 150, endPoint y: 243, distance: 18.1
click at [146, 257] on li "Sapa - [GEOGRAPHIC_DATA]" at bounding box center [261, 261] width 306 height 21
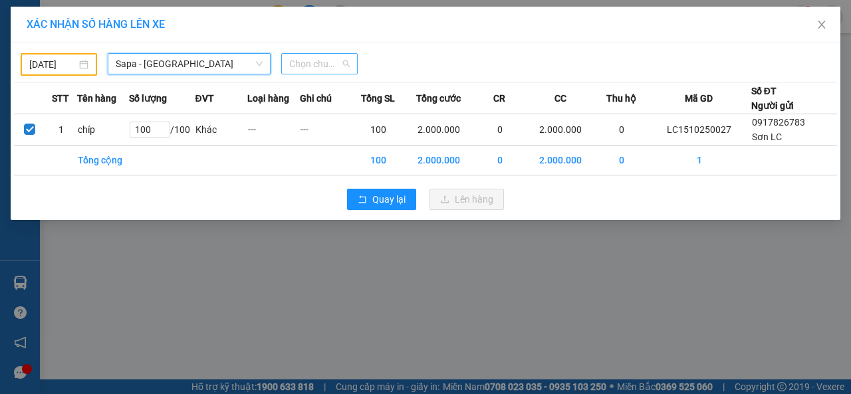
click at [330, 68] on span "Chọn chuyến" at bounding box center [319, 64] width 60 height 20
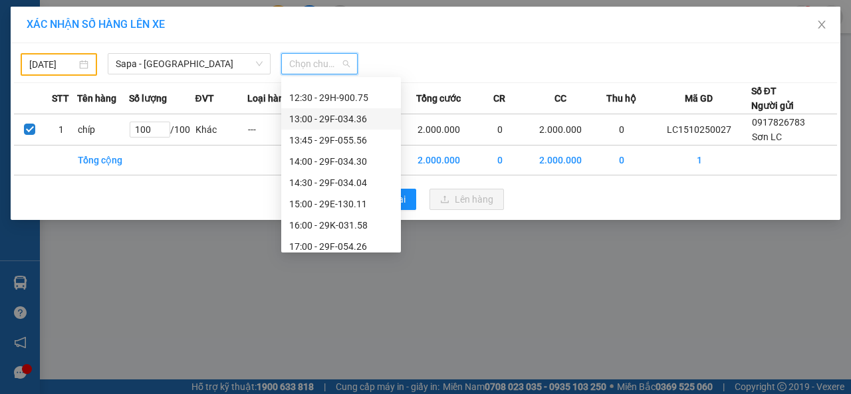
scroll to position [199, 0]
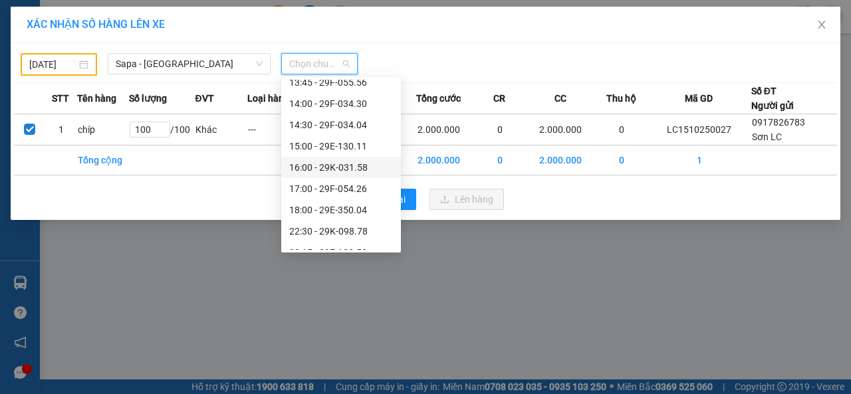
click at [311, 167] on div "16:00 - 29K-031.58" at bounding box center [341, 167] width 104 height 15
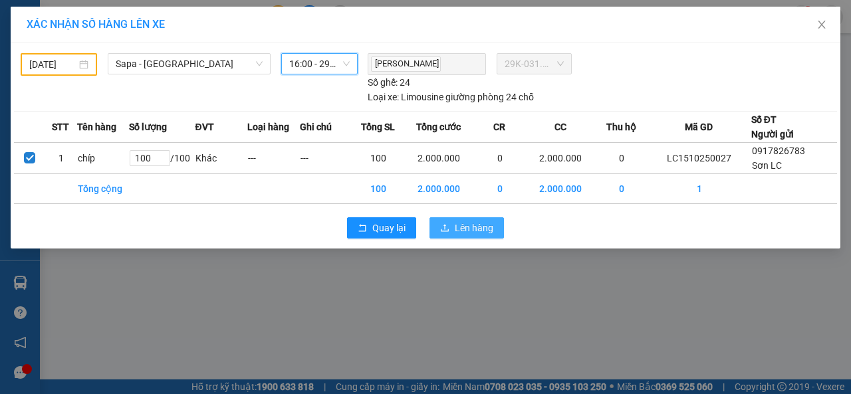
click at [454, 228] on button "Lên hàng" at bounding box center [466, 227] width 74 height 21
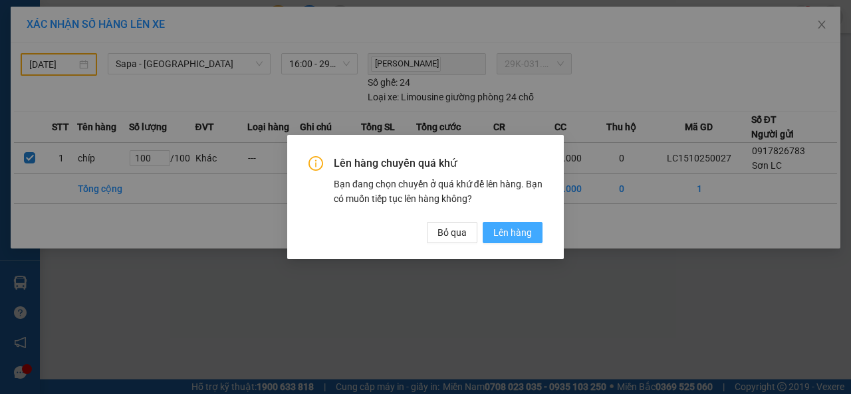
click at [502, 232] on span "Lên hàng" at bounding box center [512, 232] width 39 height 15
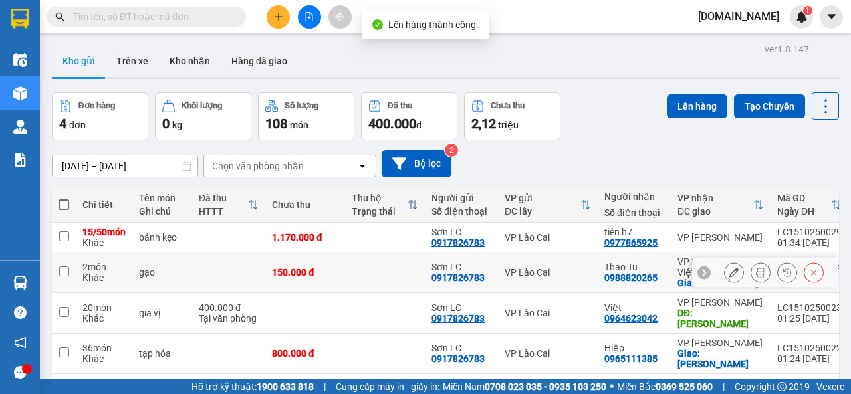
scroll to position [61, 0]
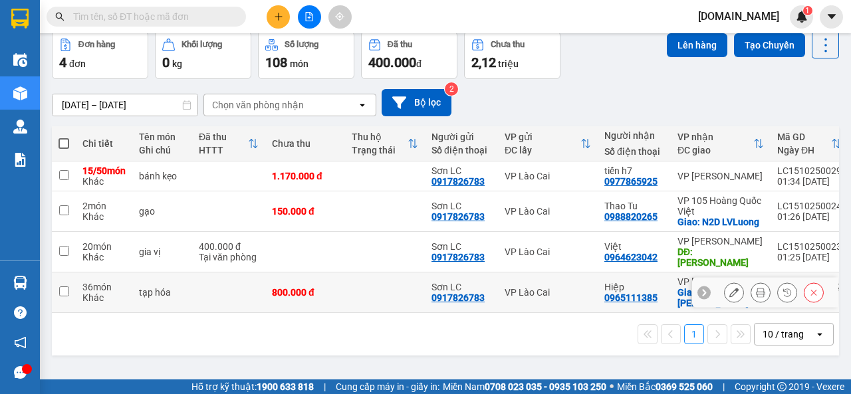
click at [64, 286] on input "checkbox" at bounding box center [64, 291] width 10 height 10
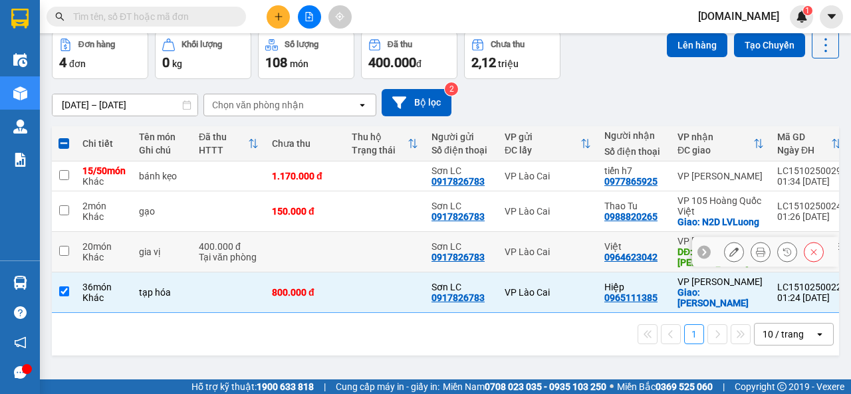
click at [70, 259] on td at bounding box center [64, 252] width 24 height 41
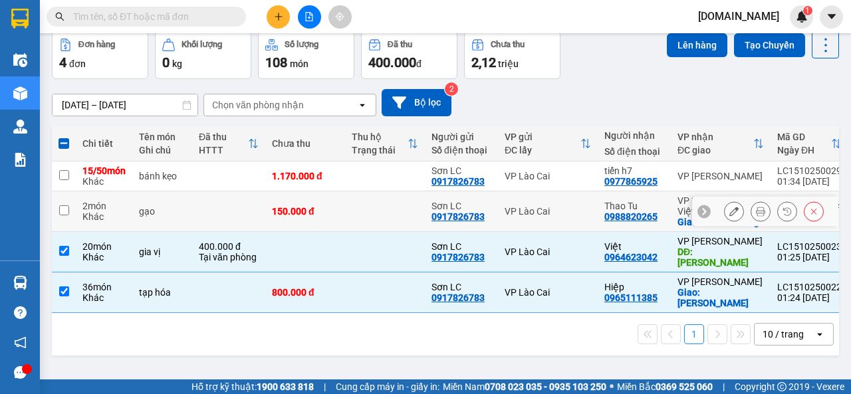
click at [63, 215] on input "checkbox" at bounding box center [64, 210] width 10 height 10
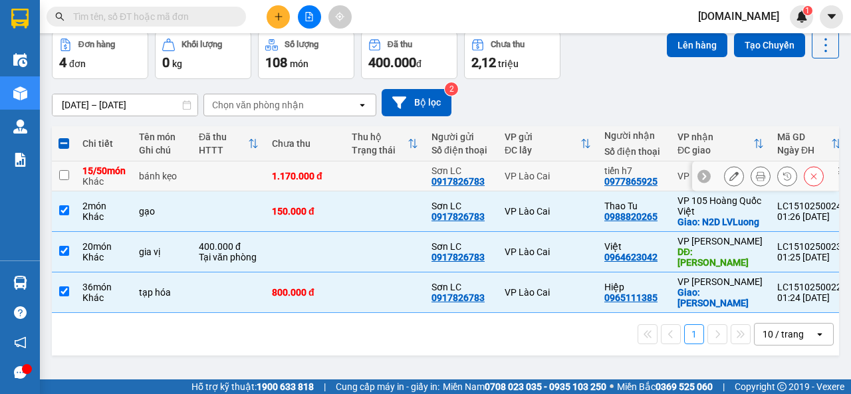
click at [65, 180] on input "checkbox" at bounding box center [64, 175] width 10 height 10
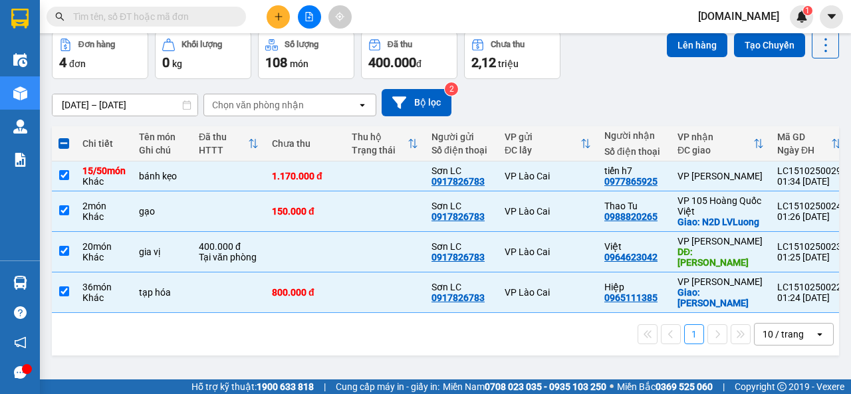
click at [274, 104] on div "Chọn văn phòng nhận" at bounding box center [258, 104] width 92 height 13
click at [681, 43] on button "Lên hàng" at bounding box center [697, 45] width 60 height 24
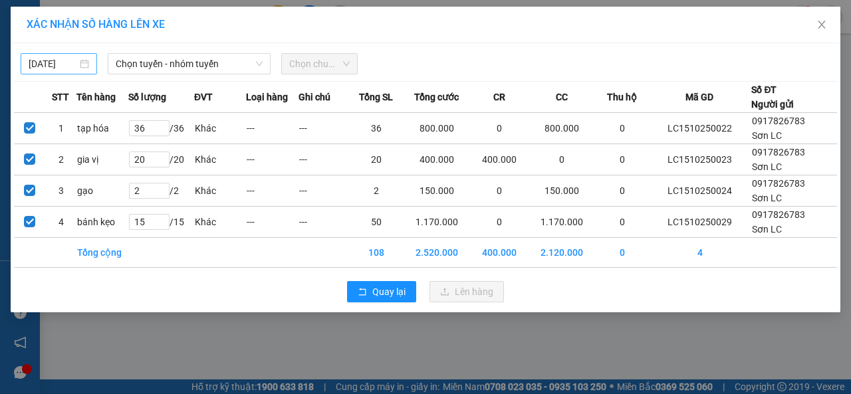
click at [56, 60] on input "[DATE]" at bounding box center [53, 63] width 49 height 15
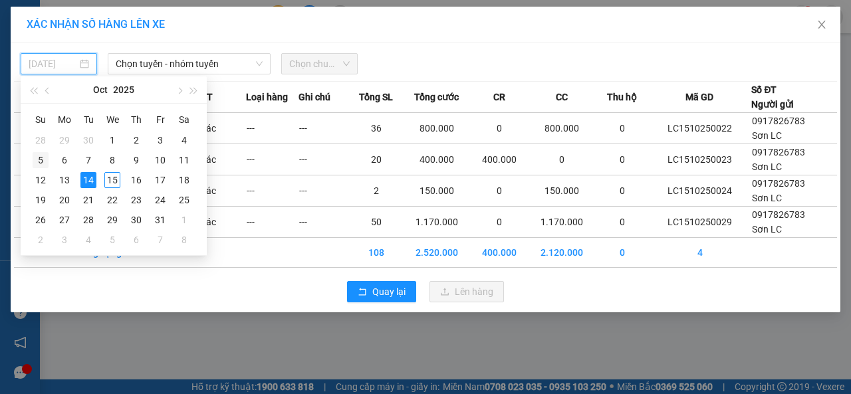
click at [43, 164] on div "5" at bounding box center [41, 160] width 16 height 16
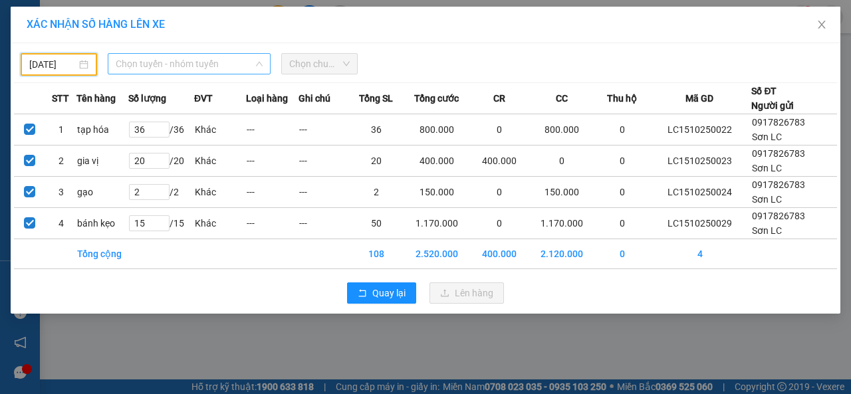
drag, startPoint x: 170, startPoint y: 63, endPoint x: 168, endPoint y: 78, distance: 14.8
click at [170, 64] on span "Chọn tuyến - nhóm tuyến" at bounding box center [189, 64] width 147 height 20
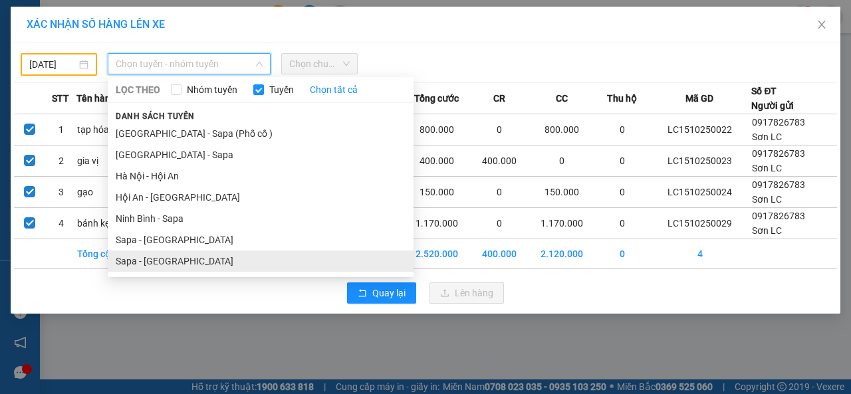
click at [147, 260] on li "Sapa - [GEOGRAPHIC_DATA]" at bounding box center [261, 261] width 306 height 21
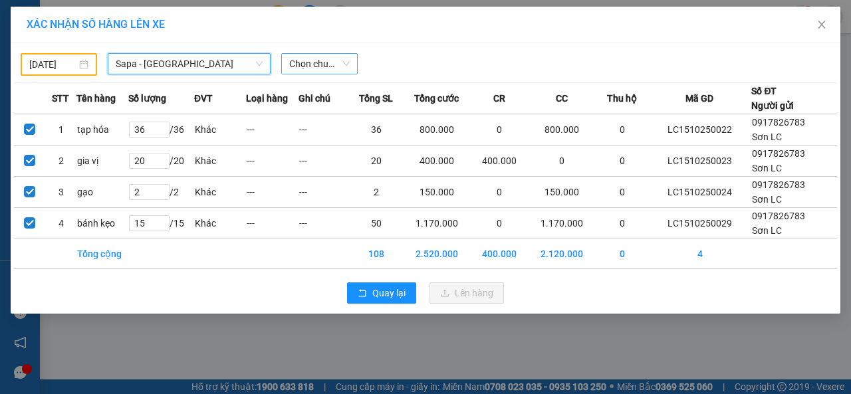
click at [308, 63] on span "Chọn chuyến" at bounding box center [319, 64] width 60 height 20
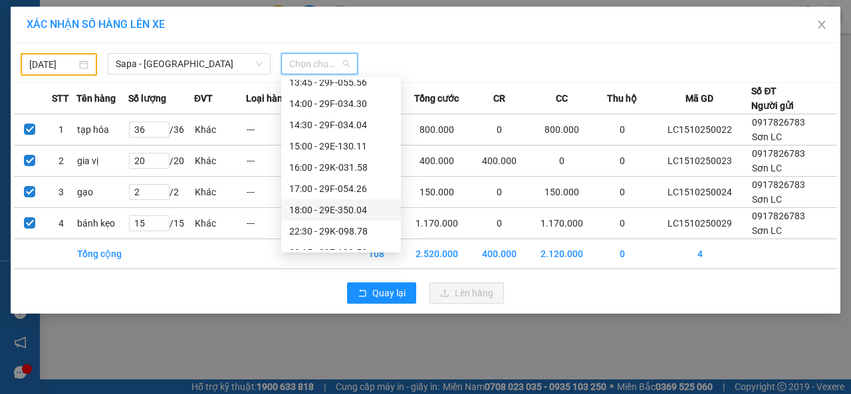
scroll to position [255, 0]
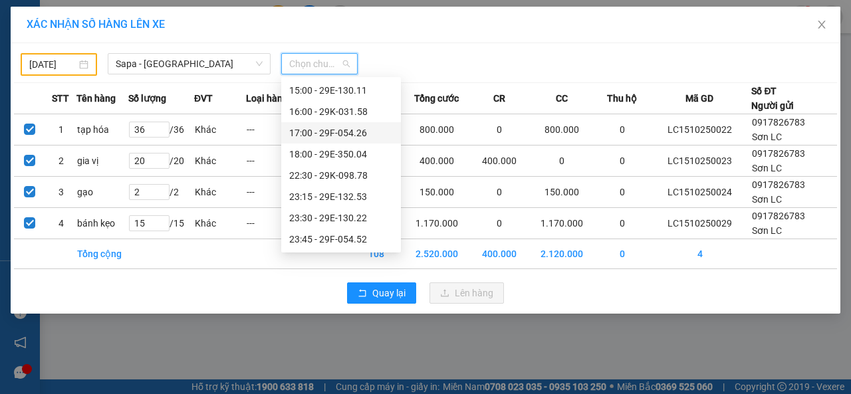
click at [335, 131] on div "17:00 - 29F-054.26" at bounding box center [341, 133] width 104 height 15
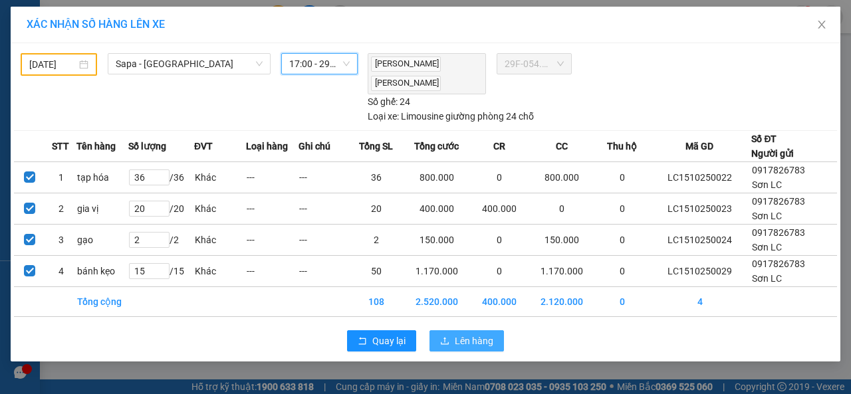
click at [469, 336] on span "Lên hàng" at bounding box center [474, 341] width 39 height 15
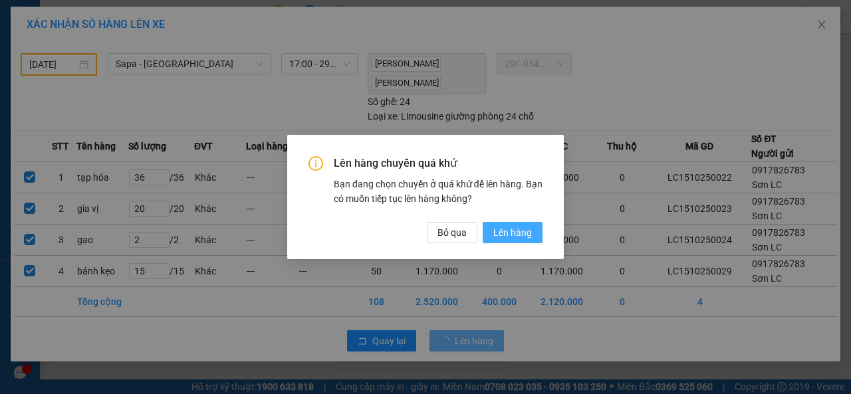
click at [513, 231] on span "Lên hàng" at bounding box center [512, 232] width 39 height 15
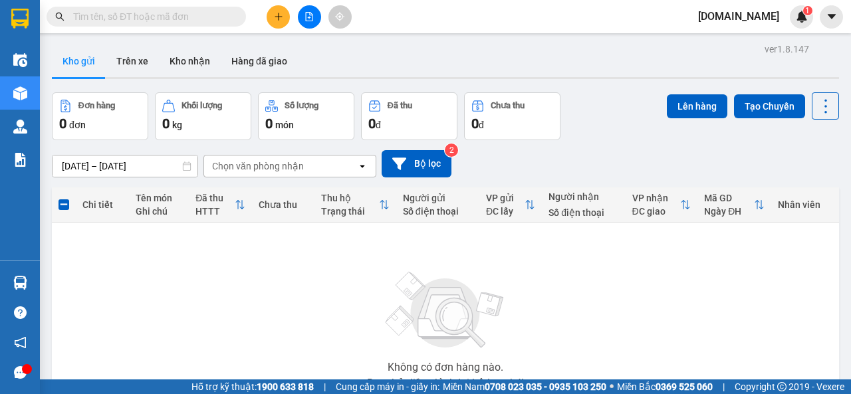
click at [749, 14] on span "[DOMAIN_NAME]" at bounding box center [738, 16] width 102 height 17
click at [575, 51] on div "Kho gửi Trên xe Kho nhận Hàng đã giao" at bounding box center [445, 62] width 787 height 35
click at [534, 26] on div "Kết quả tìm kiếm ( 0 ) Bộ lọc No Data [DOMAIN_NAME] 1" at bounding box center [425, 16] width 851 height 33
click at [690, 50] on div "Kho gửi Trên xe Kho nhận Hàng đã giao" at bounding box center [445, 62] width 787 height 35
drag, startPoint x: 690, startPoint y: 50, endPoint x: 401, endPoint y: 248, distance: 349.9
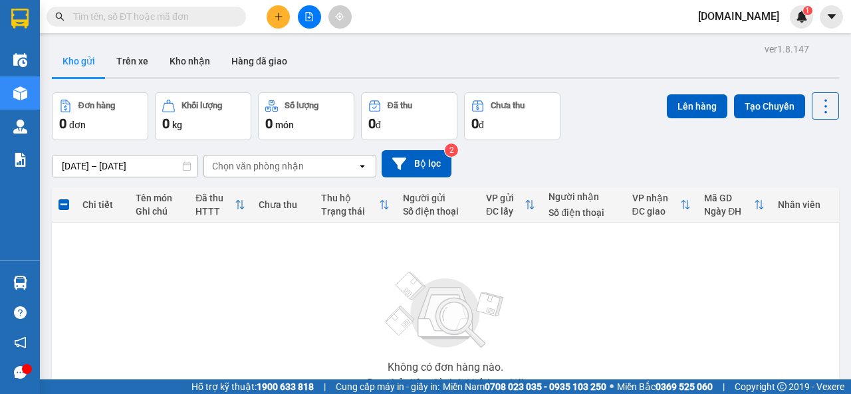
click at [401, 248] on div "Không có đơn hàng nào. Bạn thử điều chỉnh lại bộ lọc nhé!" at bounding box center [445, 326] width 774 height 199
